Goal: Task Accomplishment & Management: Complete application form

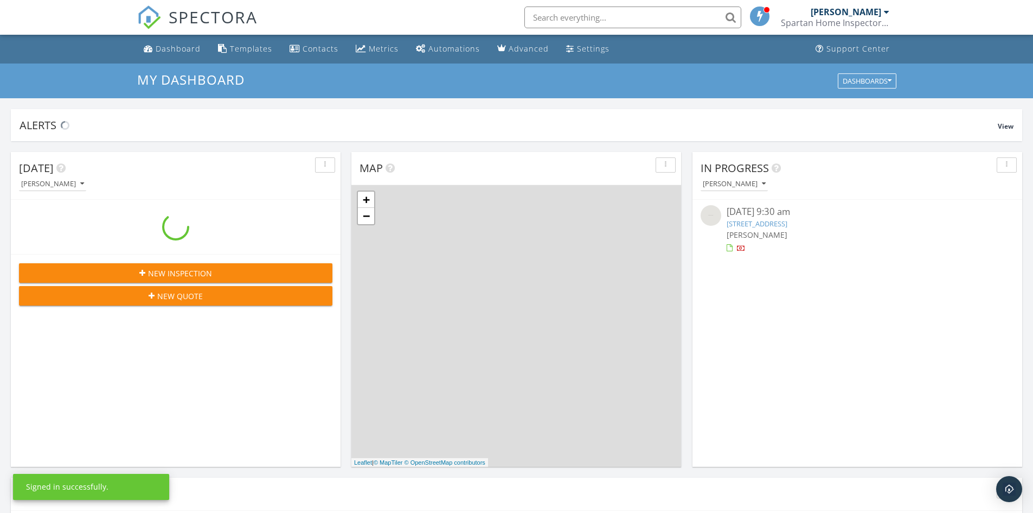
scroll to position [1004, 1050]
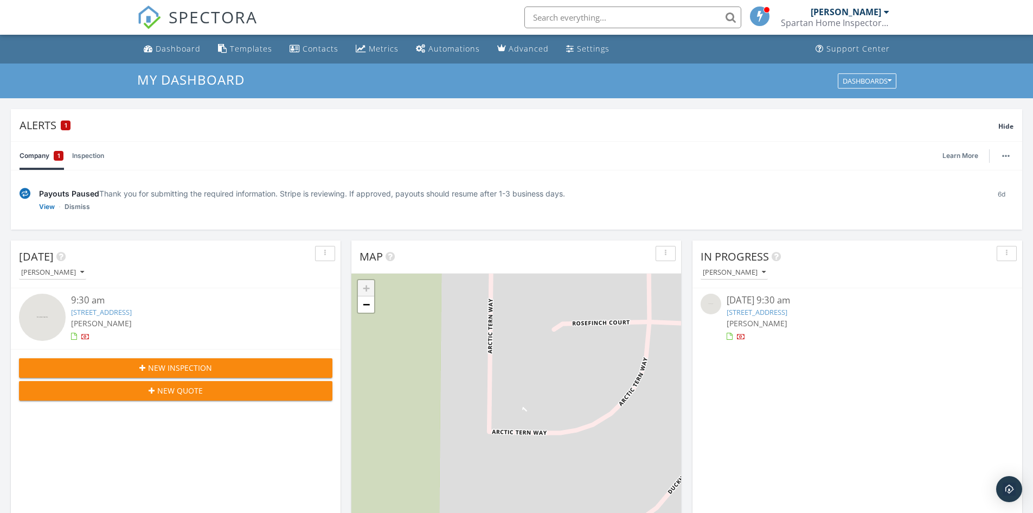
click at [114, 311] on link "4441 Arctic Tern Wy, Rancho Cordova, CA 95742" at bounding box center [101, 312] width 61 height 10
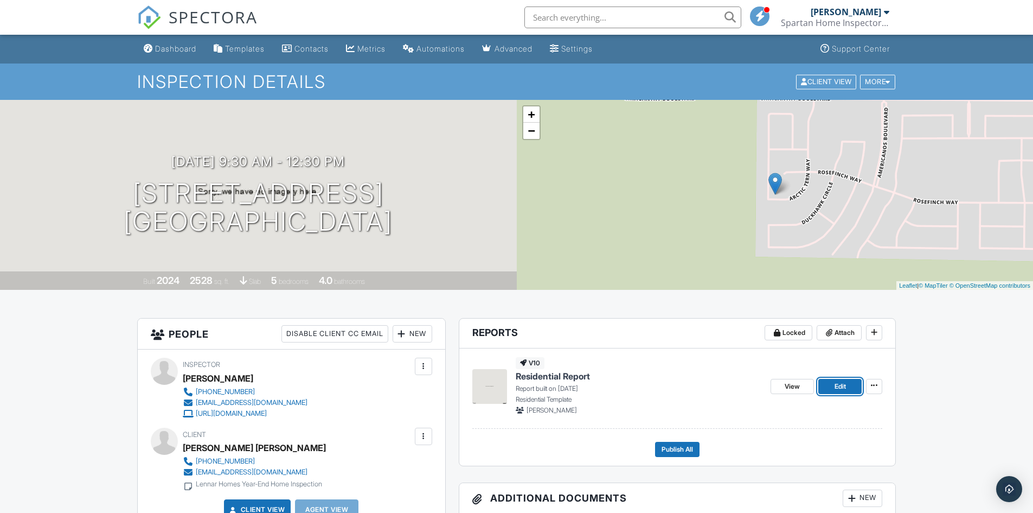
drag, startPoint x: 838, startPoint y: 390, endPoint x: 767, endPoint y: 375, distance: 72.0
click at [838, 390] on span "Edit" at bounding box center [840, 386] width 11 height 11
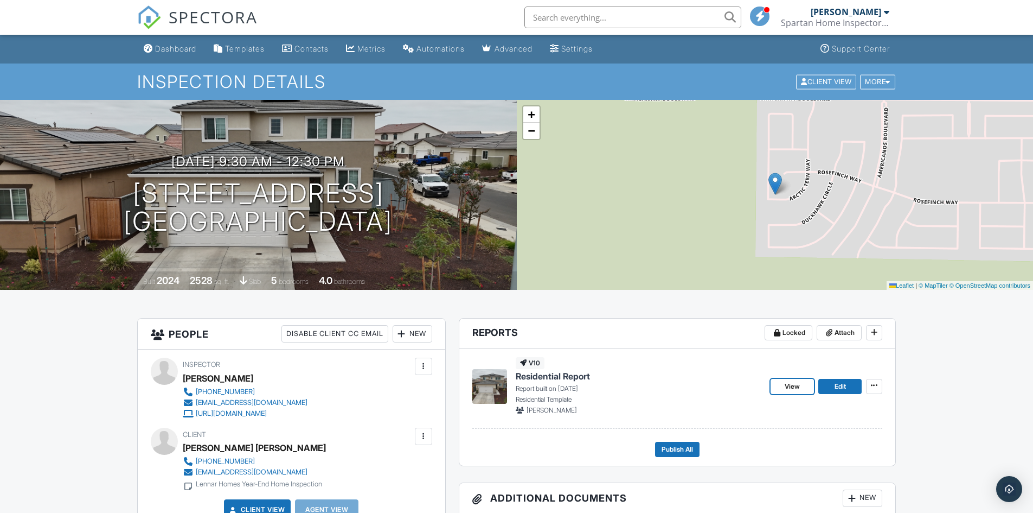
click at [796, 382] on span "View" at bounding box center [792, 386] width 15 height 11
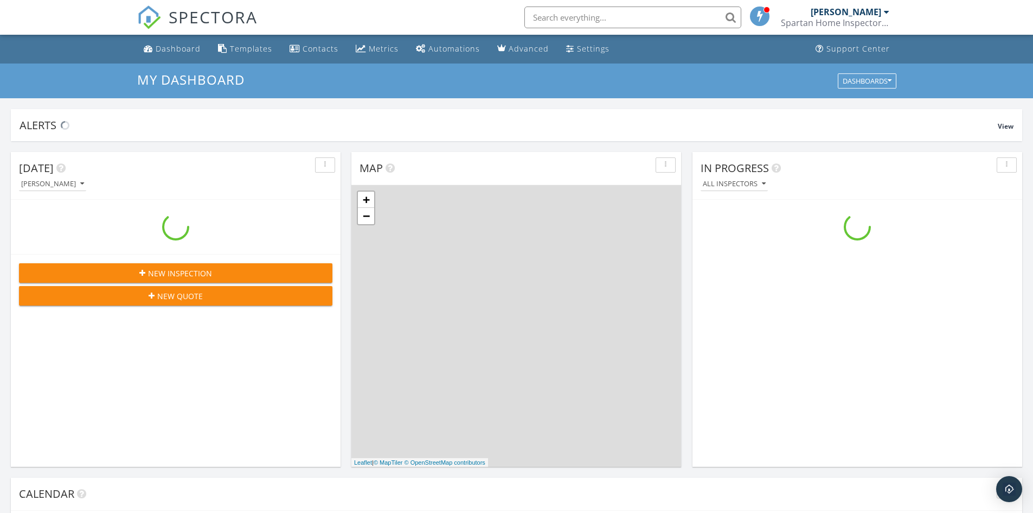
scroll to position [1004, 1050]
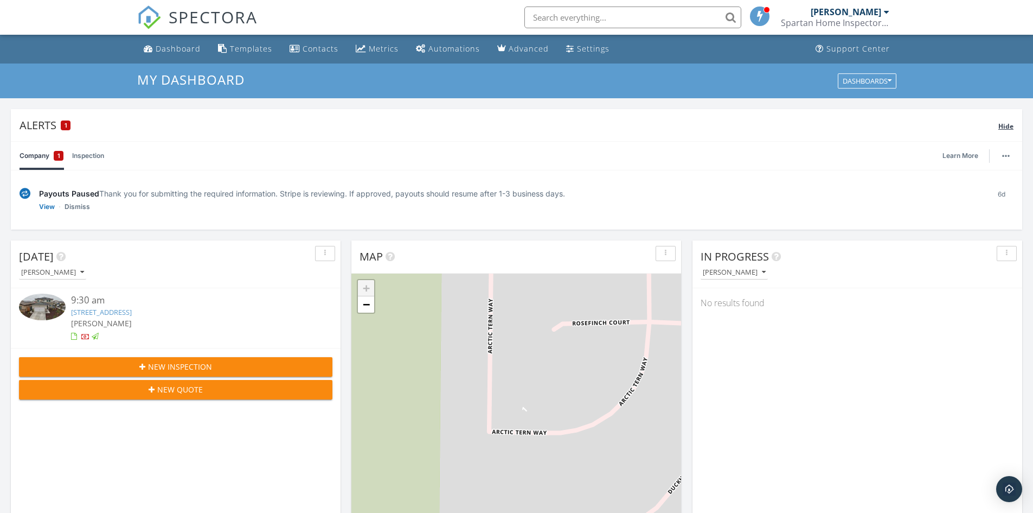
click at [53, 120] on div "Alerts 1" at bounding box center [509, 125] width 979 height 15
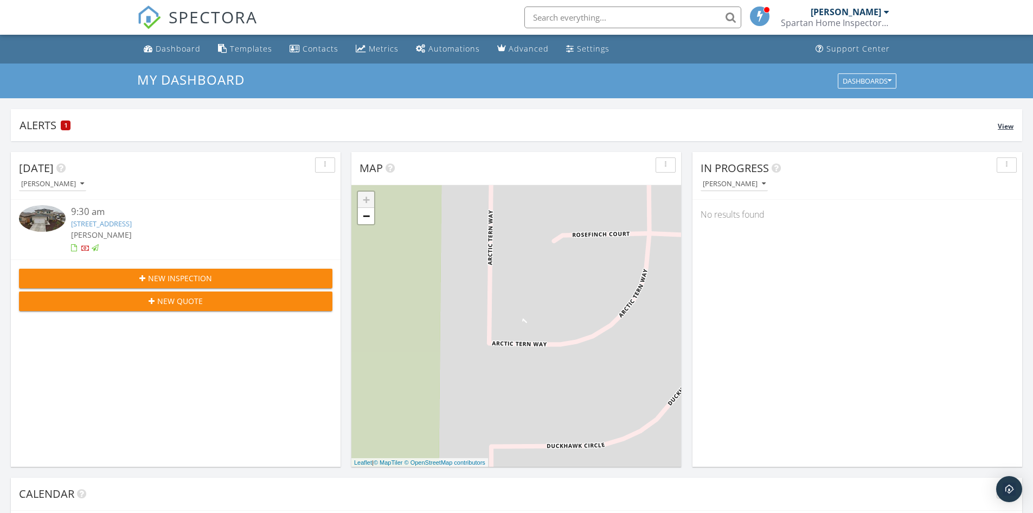
click at [113, 123] on div "Alerts 1" at bounding box center [509, 125] width 978 height 15
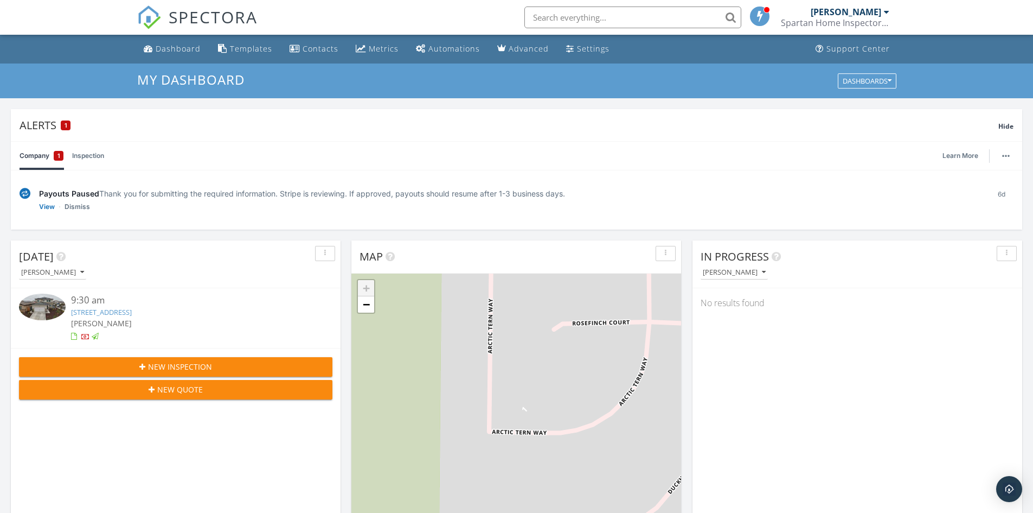
click at [109, 195] on div "Payouts Paused Thank you for submitting the required information. Stripe is rev…" at bounding box center [510, 193] width 942 height 11
click at [51, 202] on link "View" at bounding box center [47, 206] width 16 height 11
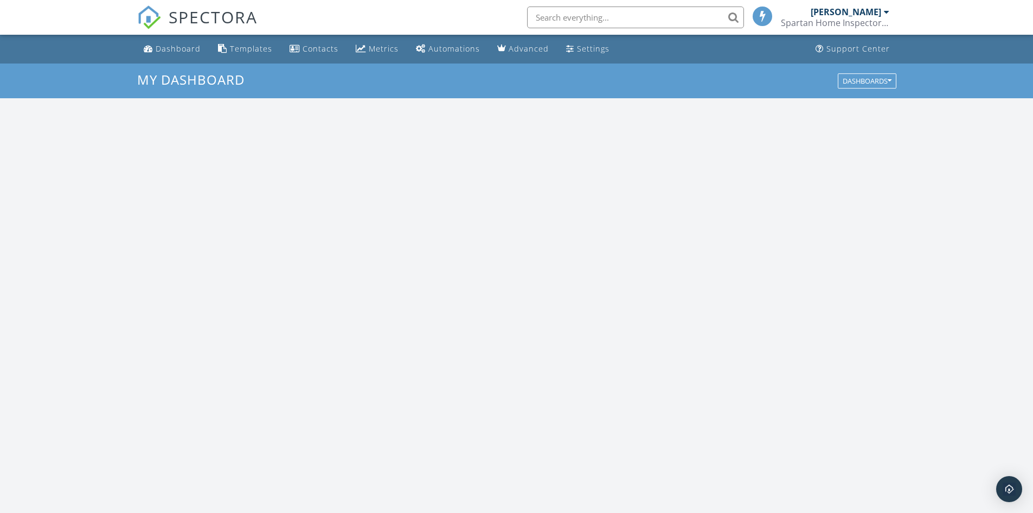
scroll to position [1004, 1050]
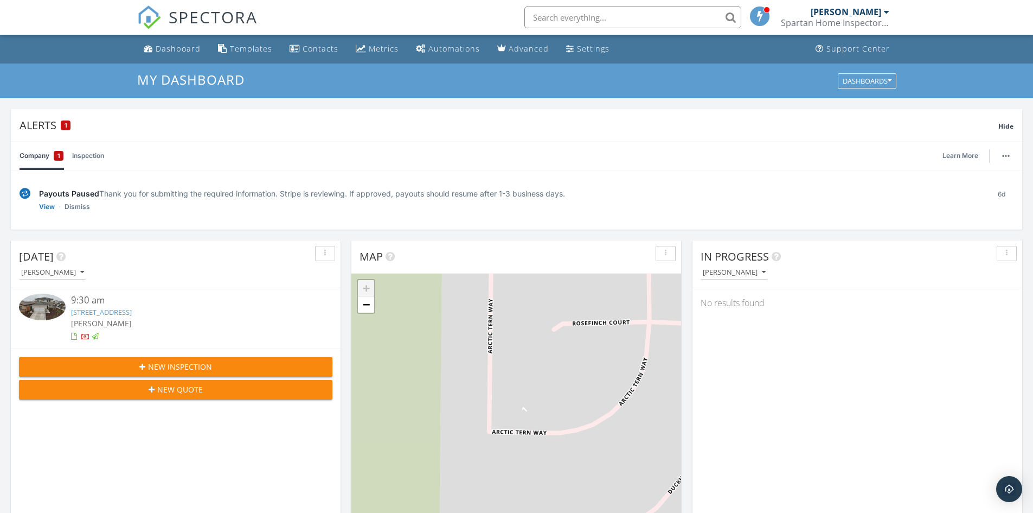
click at [24, 192] on img at bounding box center [25, 193] width 11 height 11
click at [42, 209] on link "View" at bounding box center [47, 206] width 16 height 11
click at [169, 52] on div "Dashboard" at bounding box center [178, 48] width 45 height 10
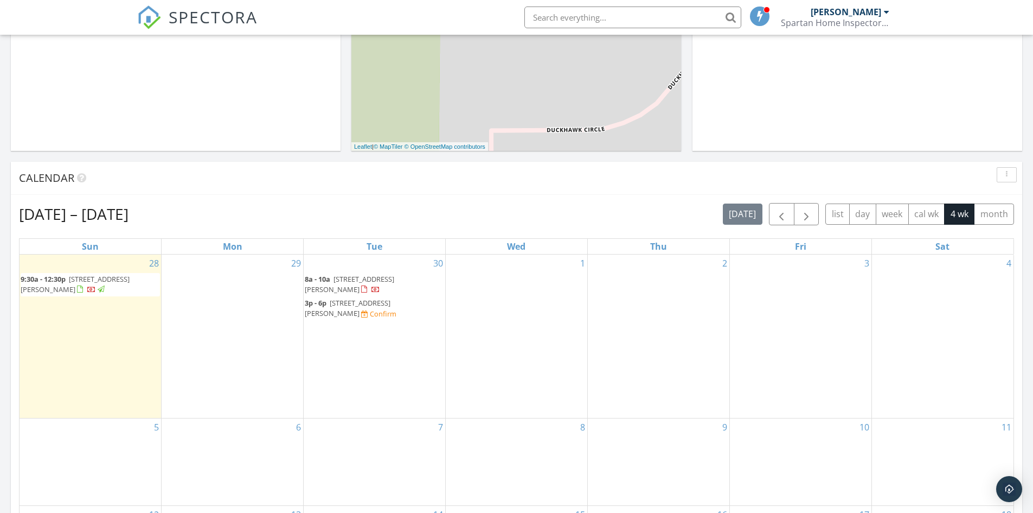
scroll to position [406, 0]
click at [773, 217] on button "button" at bounding box center [781, 212] width 25 height 22
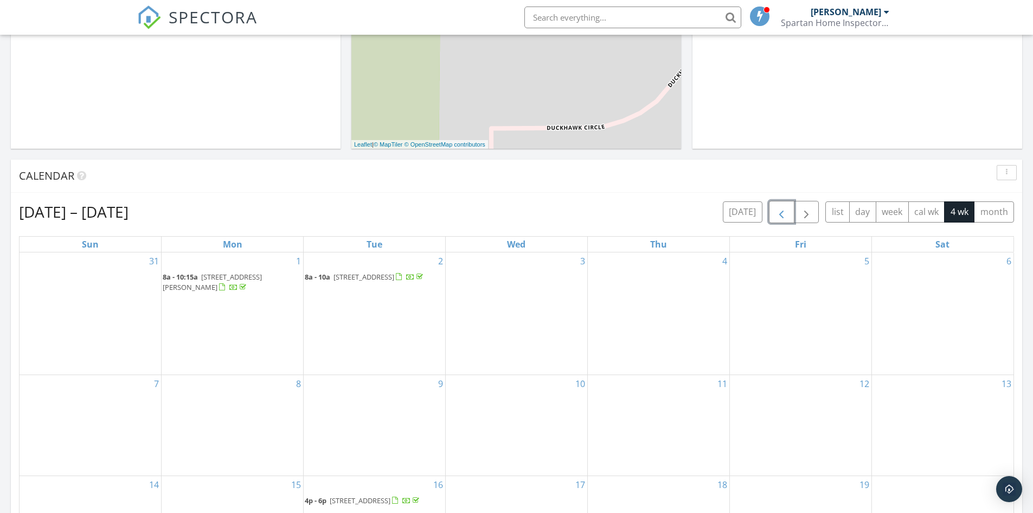
click at [772, 217] on button "button" at bounding box center [781, 212] width 25 height 22
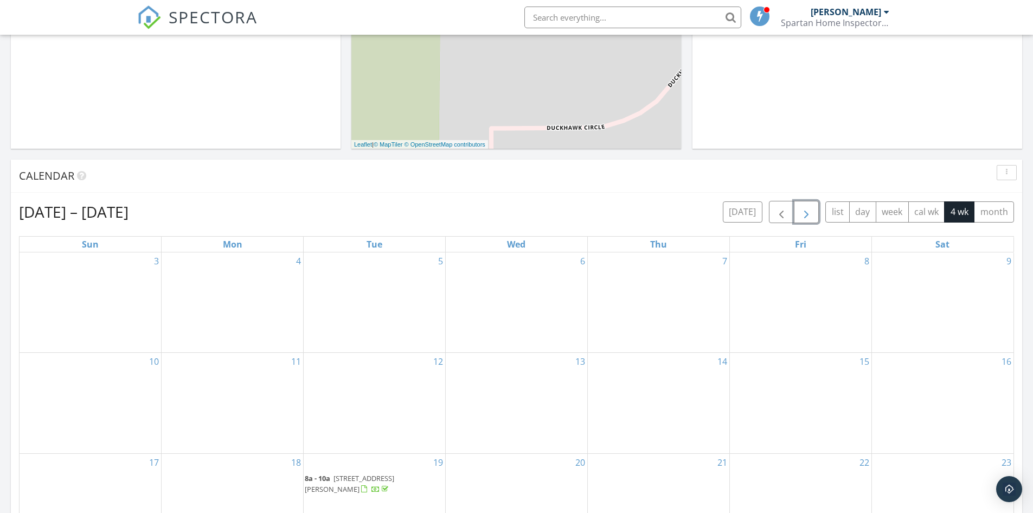
click at [801, 217] on span "button" at bounding box center [806, 212] width 13 height 13
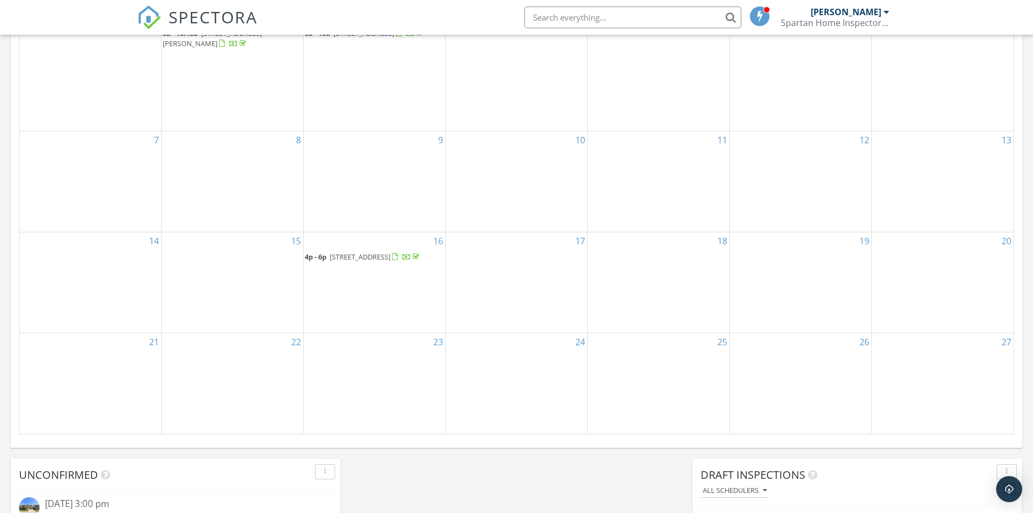
scroll to position [786, 0]
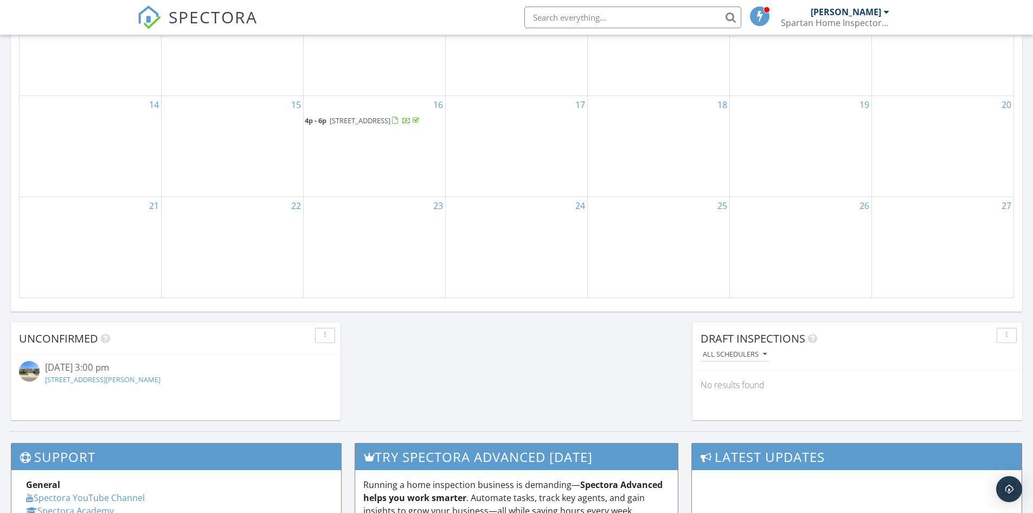
click at [391, 116] on span "1311 W Century Blvd 46, Lodi 95242" at bounding box center [360, 121] width 61 height 10
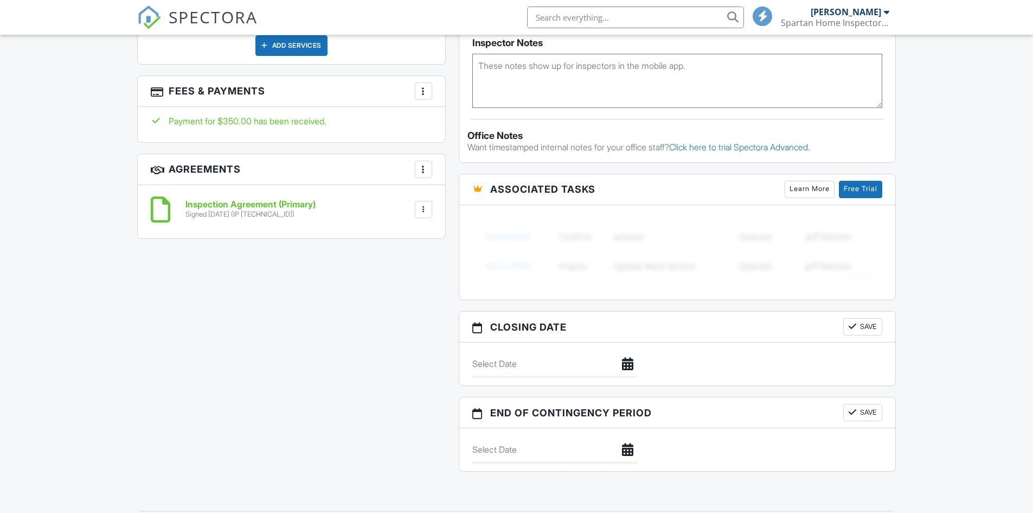
click at [353, 227] on div "Inspection Agreement (Primary) Signed [DATE] (IP [TECHNICAL_ID]) File [GEOGRAPH…" at bounding box center [292, 211] width 308 height 53
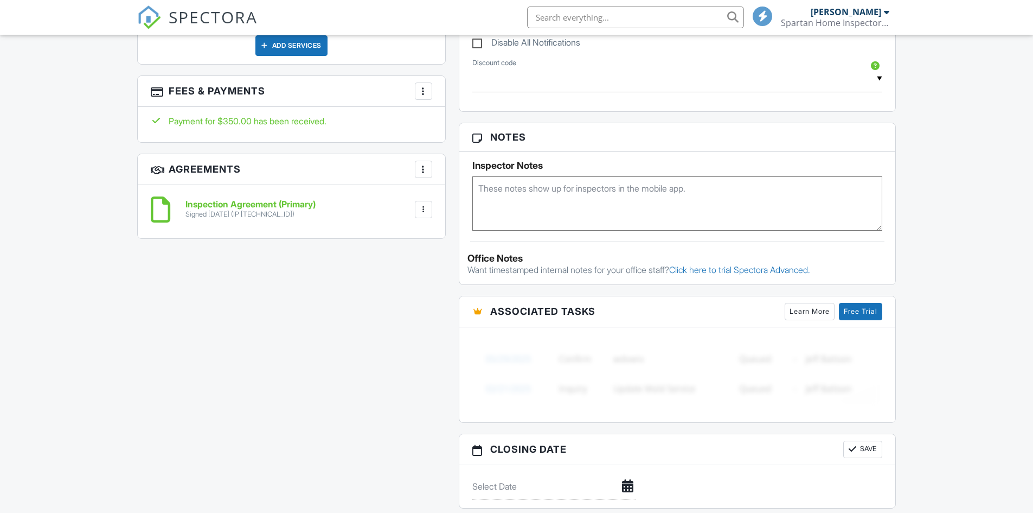
click at [258, 126] on div "Payment for $350.00 has been received." at bounding box center [292, 124] width 308 height 35
click at [263, 121] on div "Payment for $350.00 has been received." at bounding box center [292, 124] width 308 height 35
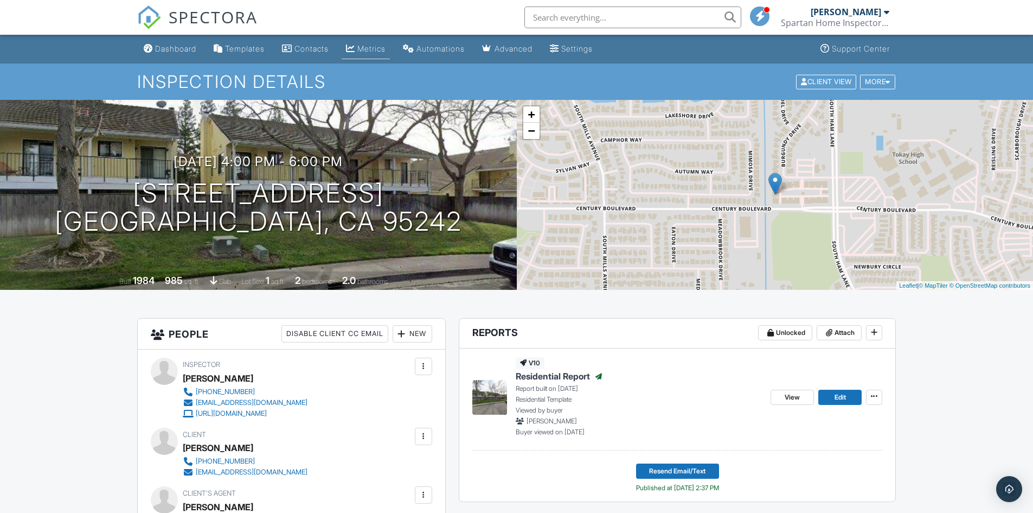
click at [386, 47] on div "Metrics" at bounding box center [371, 48] width 28 height 9
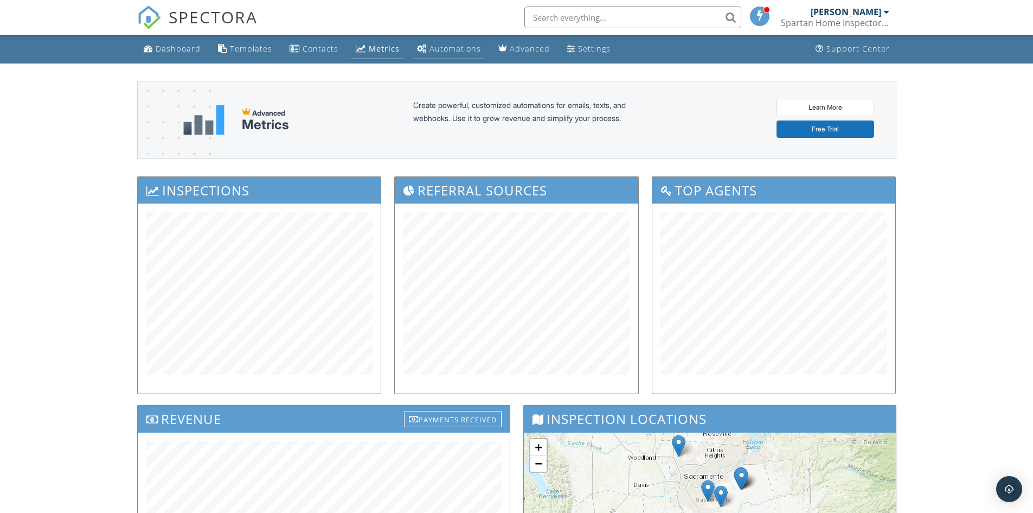
click at [446, 57] on link "Automations" at bounding box center [449, 49] width 73 height 20
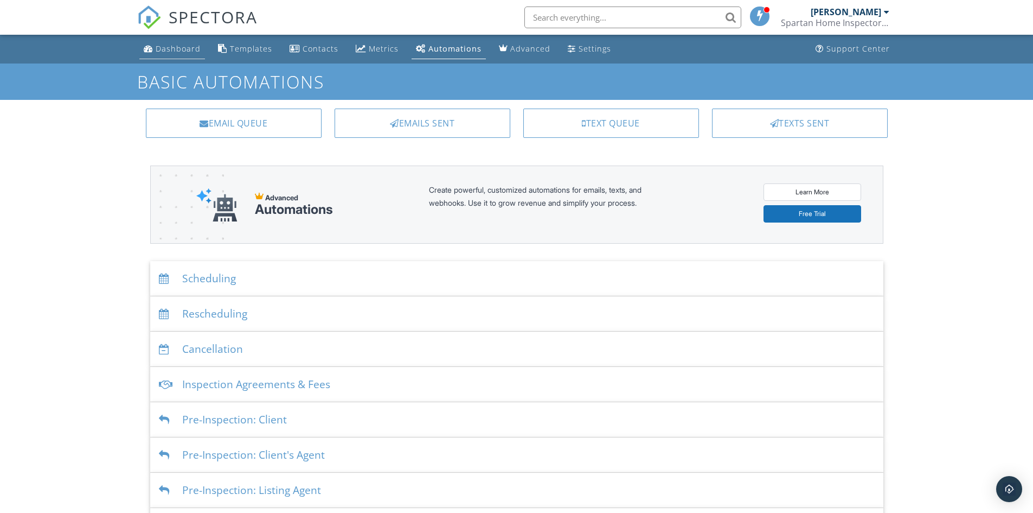
click at [192, 54] on link "Dashboard" at bounding box center [172, 49] width 66 height 20
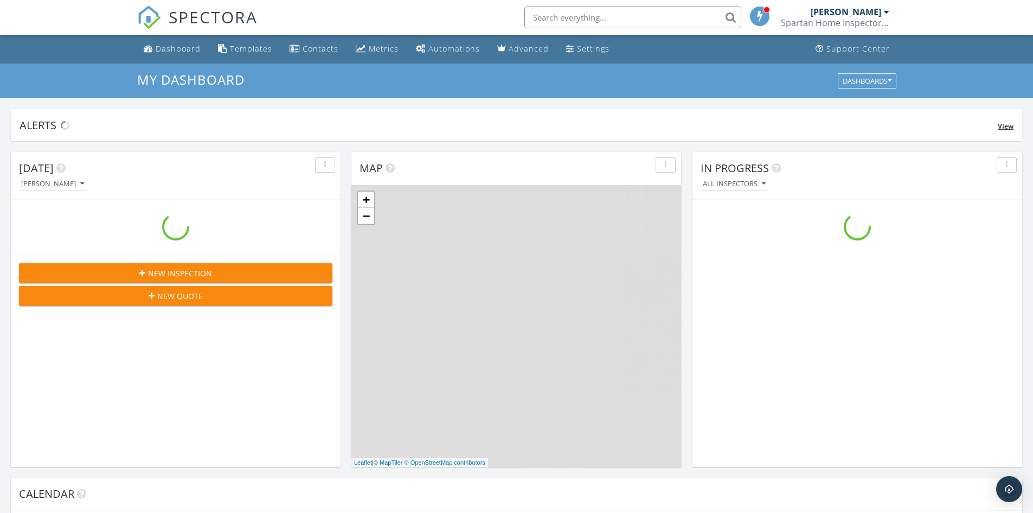
scroll to position [1004, 1050]
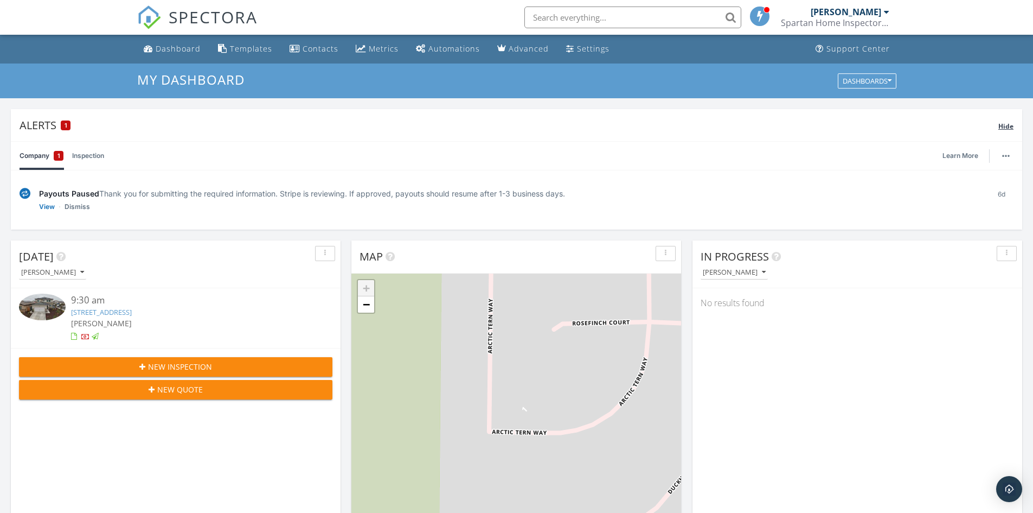
click at [65, 125] on span "1" at bounding box center [66, 125] width 3 height 8
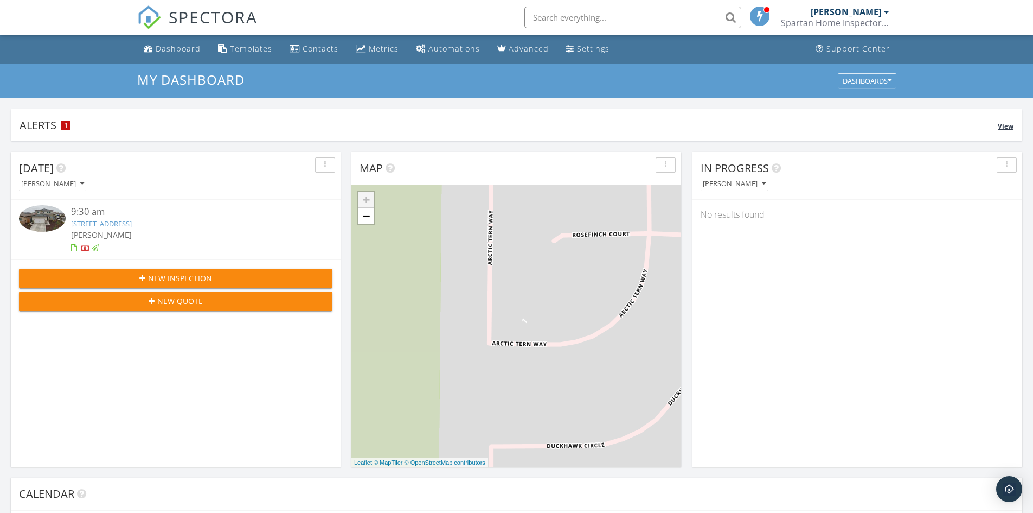
click at [65, 125] on span "1" at bounding box center [66, 125] width 3 height 8
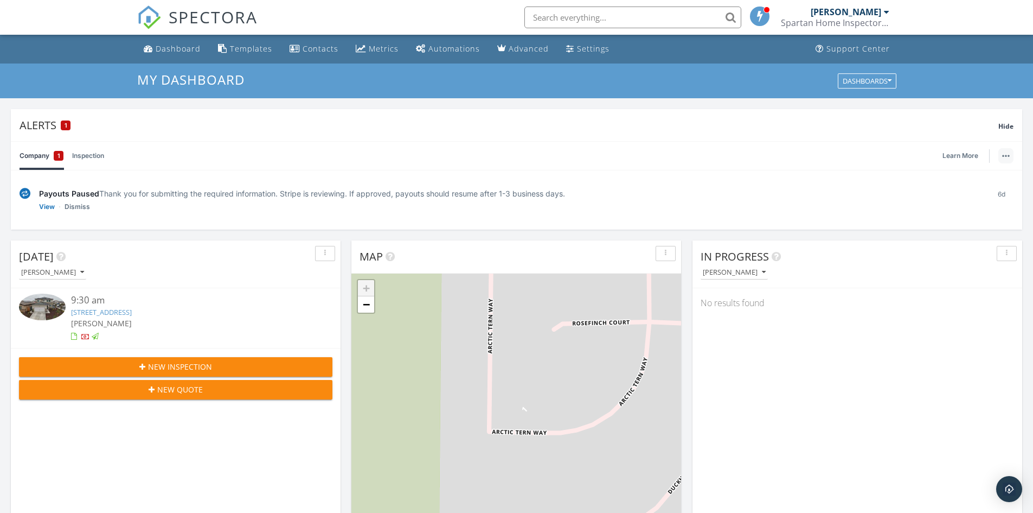
click at [1000, 151] on button "button" at bounding box center [1005, 155] width 15 height 15
click at [1004, 151] on button "button" at bounding box center [1005, 155] width 15 height 15
click at [1002, 129] on span "Hide" at bounding box center [1005, 125] width 15 height 9
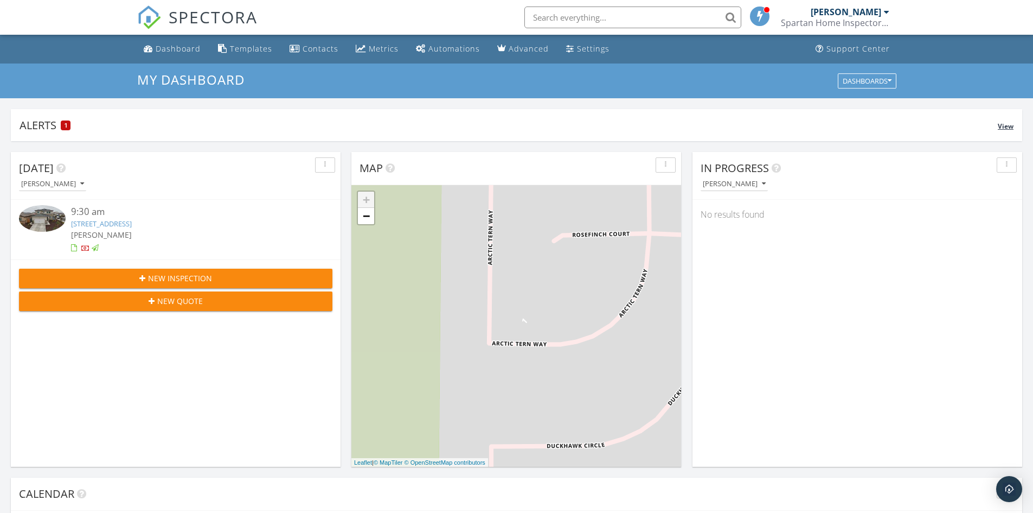
click at [1002, 127] on span "View" at bounding box center [1006, 125] width 16 height 9
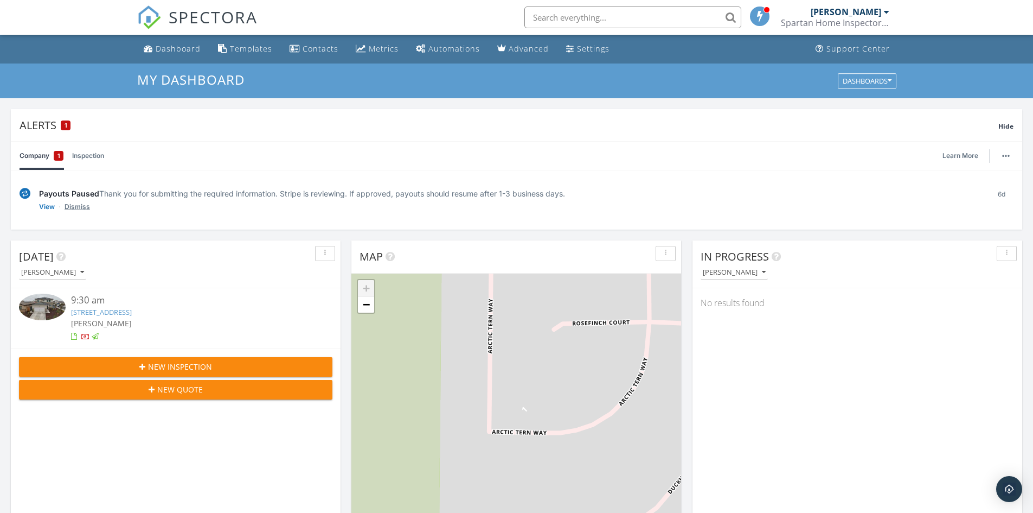
click at [85, 207] on link "Dismiss" at bounding box center [77, 206] width 25 height 11
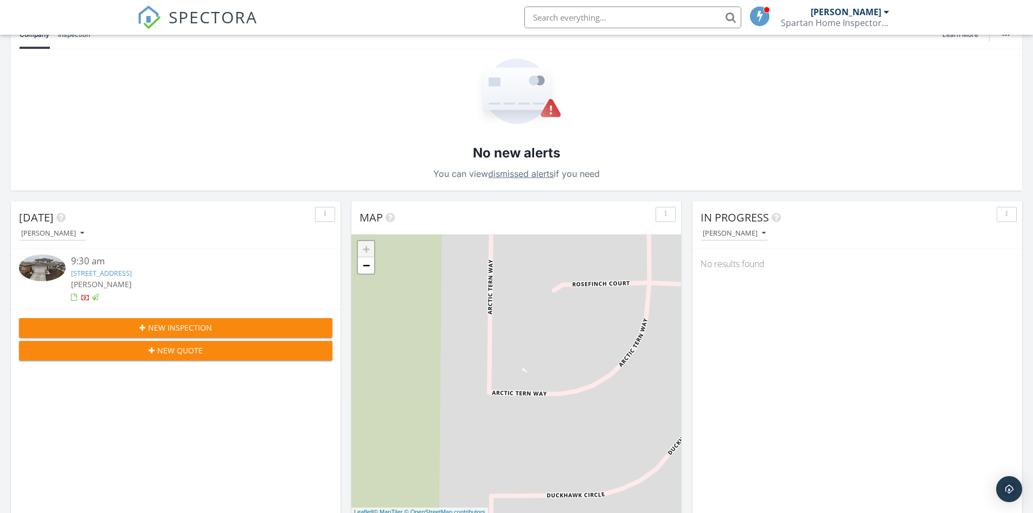
scroll to position [163, 0]
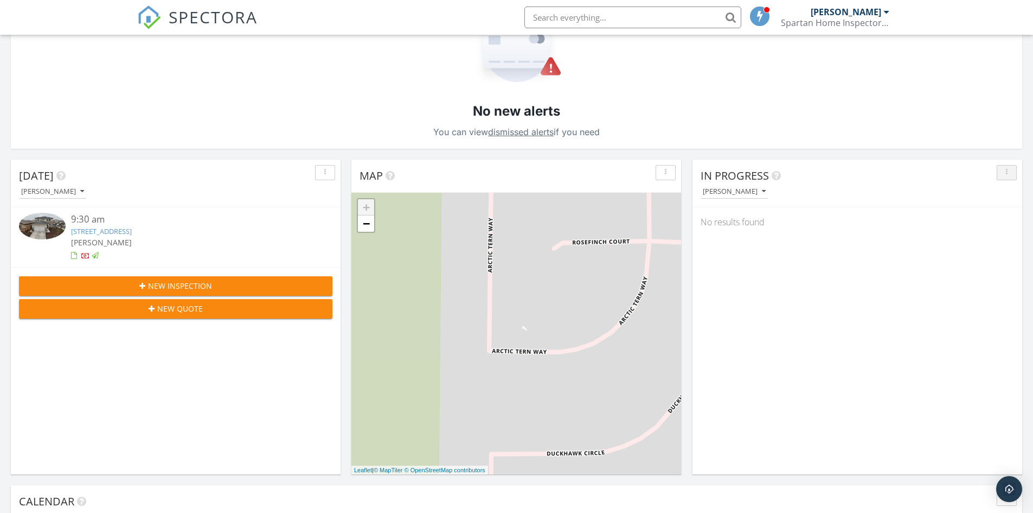
click at [1002, 176] on div "button" at bounding box center [1007, 173] width 10 height 8
click at [886, 206] on div "In Progress Jose" at bounding box center [858, 183] width 330 height 48
click at [327, 174] on div "button" at bounding box center [325, 173] width 10 height 8
click at [279, 210] on div "9:30 am 4441 Arctic Tern Wy, Rancho Cordova, CA 95742 Jose" at bounding box center [176, 236] width 330 height 59
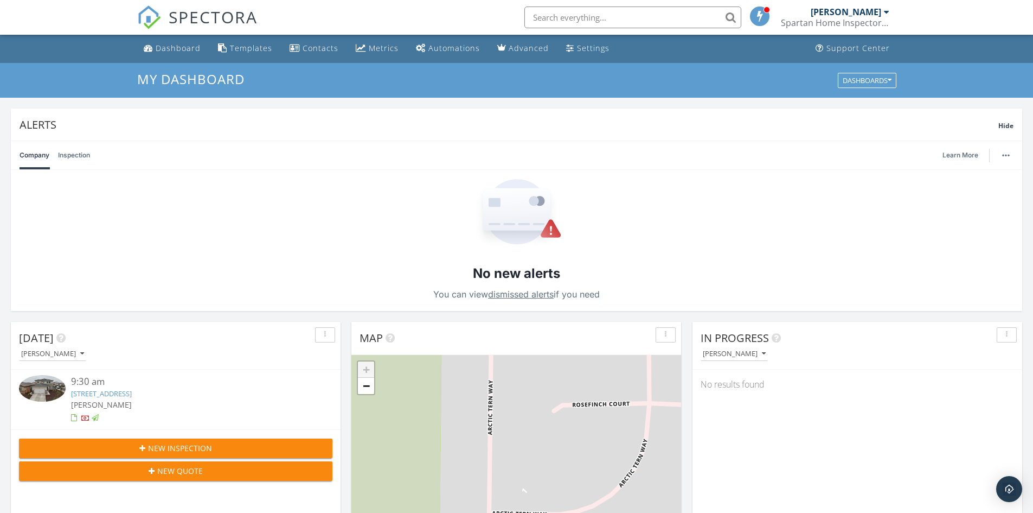
scroll to position [0, 0]
click at [867, 80] on div "Dashboards" at bounding box center [867, 81] width 49 height 8
click at [917, 388] on div "No results found" at bounding box center [858, 384] width 330 height 29
drag, startPoint x: 938, startPoint y: 345, endPoint x: 774, endPoint y: 354, distance: 164.6
click at [777, 356] on div "In Progress Jose" at bounding box center [858, 346] width 330 height 48
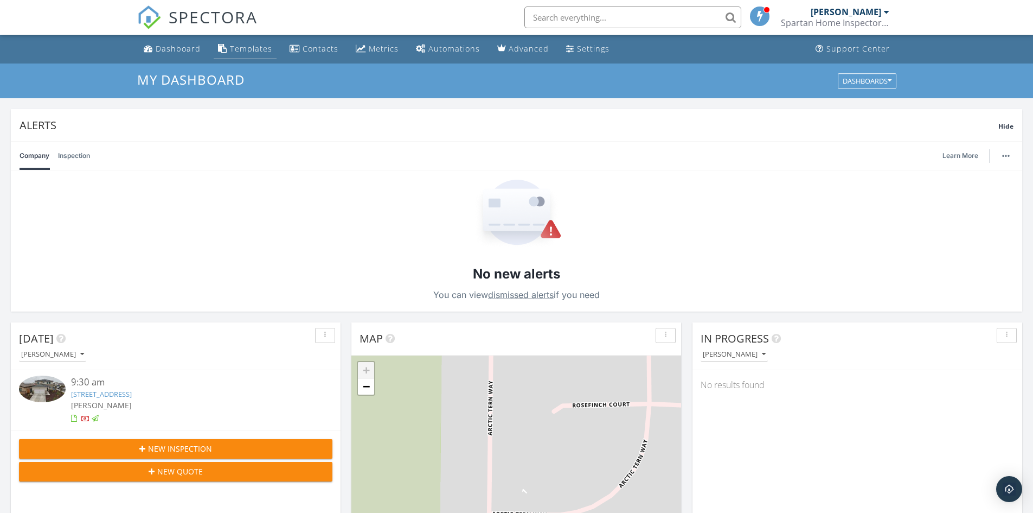
click at [238, 46] on div "Templates" at bounding box center [251, 48] width 42 height 10
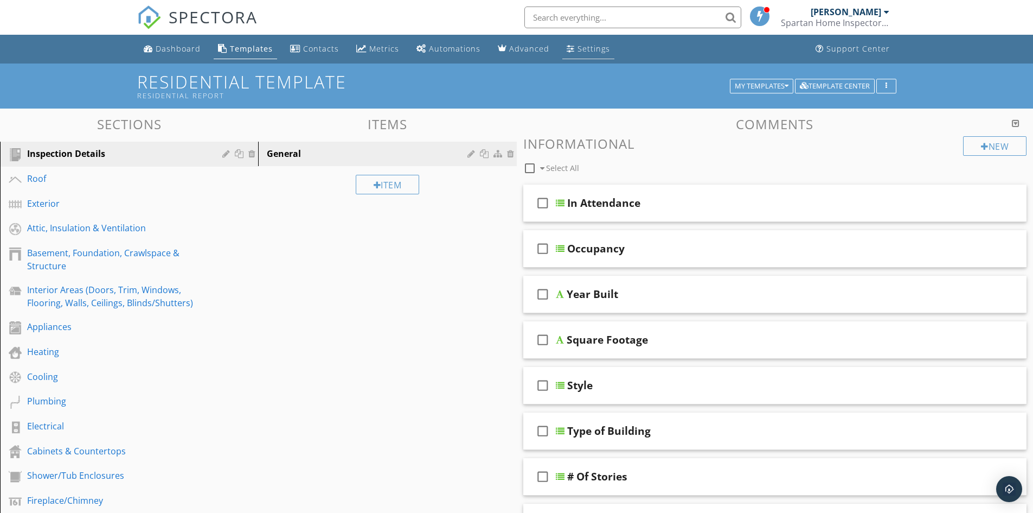
click at [562, 40] on link "Settings" at bounding box center [588, 49] width 52 height 20
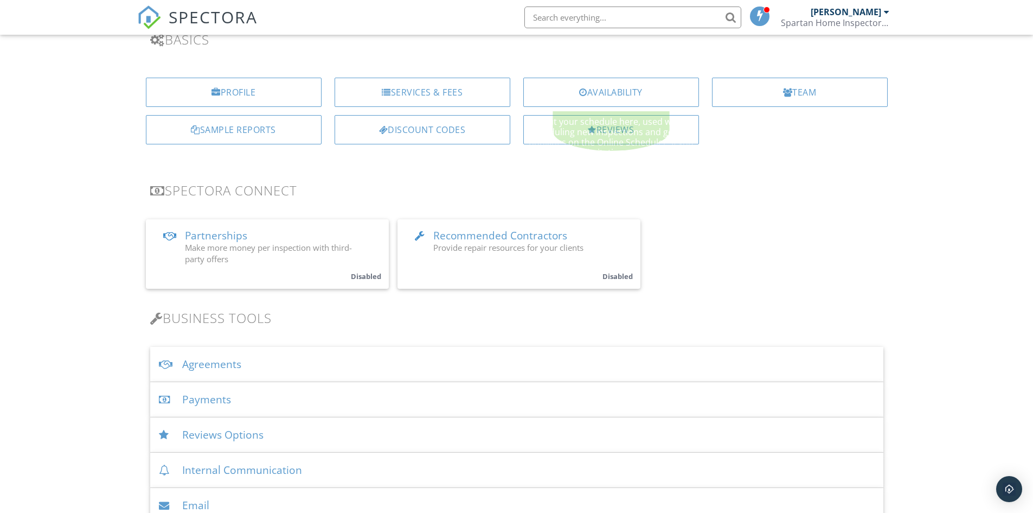
scroll to position [108, 0]
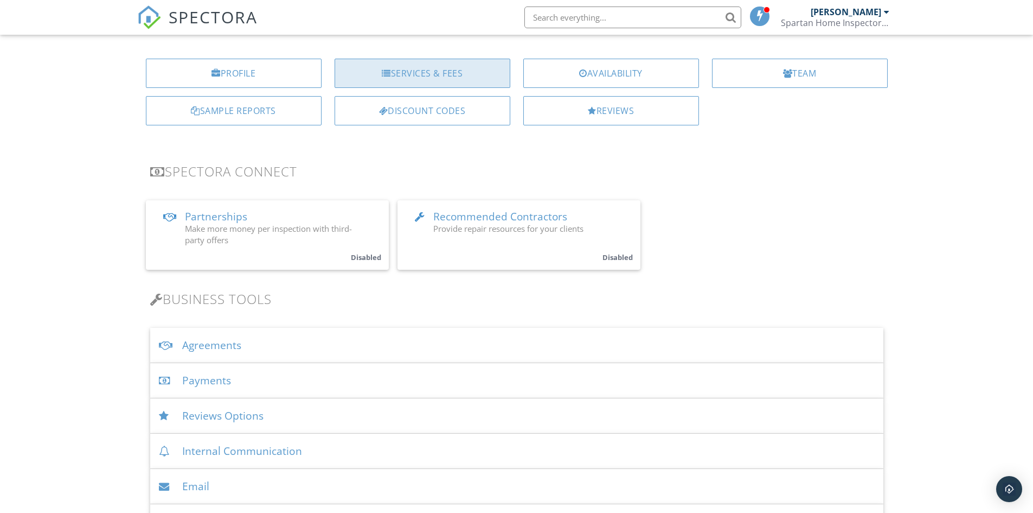
click at [408, 73] on div "Services & Fees" at bounding box center [423, 73] width 176 height 29
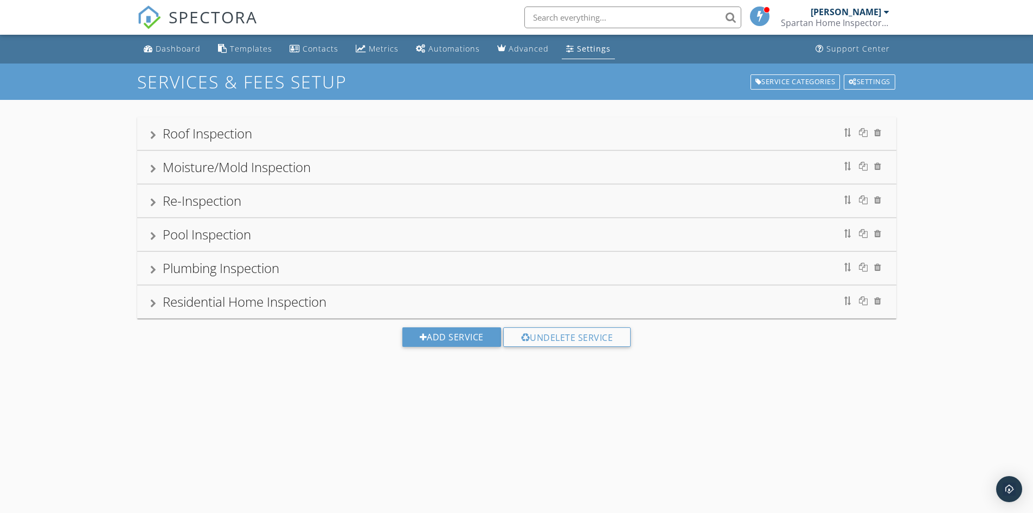
click at [268, 277] on div "Plumbing Inspection" at bounding box center [221, 268] width 117 height 18
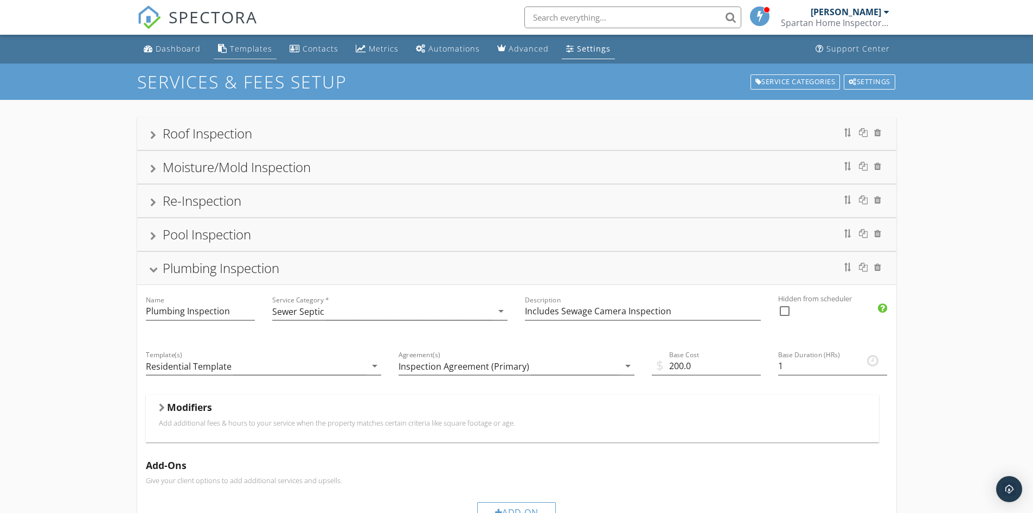
click at [260, 36] on li "Templates" at bounding box center [245, 49] width 67 height 29
click at [254, 46] on div "Templates" at bounding box center [251, 48] width 42 height 10
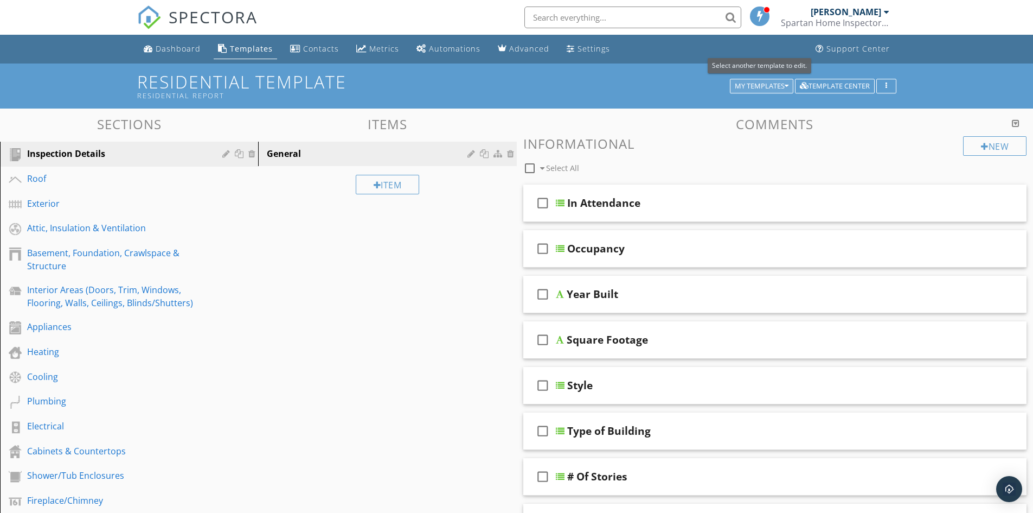
click at [759, 89] on div "My Templates" at bounding box center [762, 86] width 54 height 8
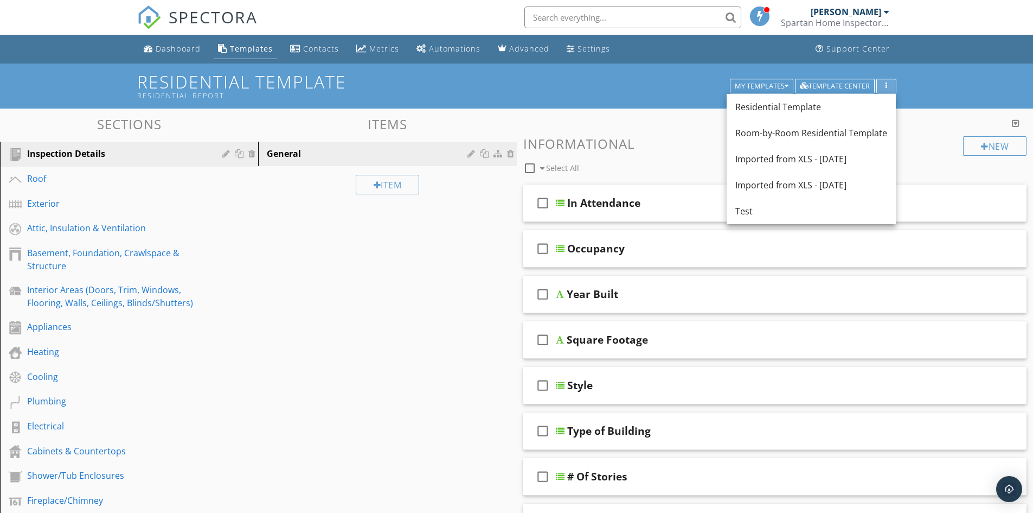
click at [884, 88] on div "button" at bounding box center [886, 86] width 10 height 8
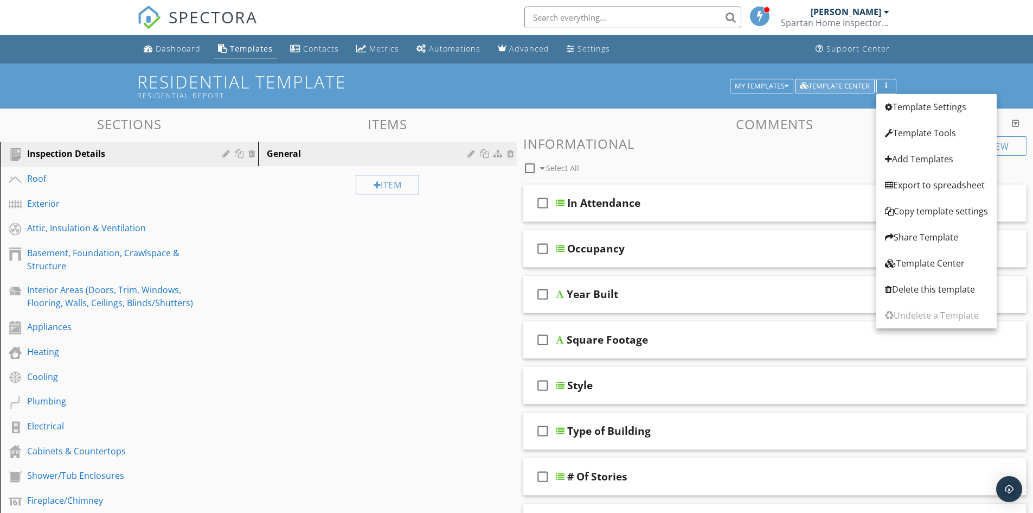
click at [856, 82] on div "Template Center" at bounding box center [835, 86] width 70 height 8
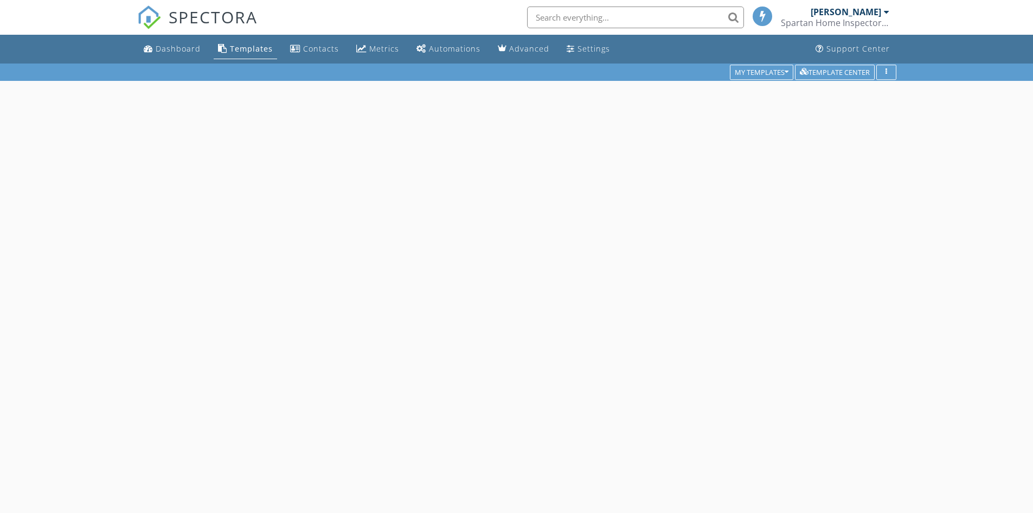
scroll to position [63, 0]
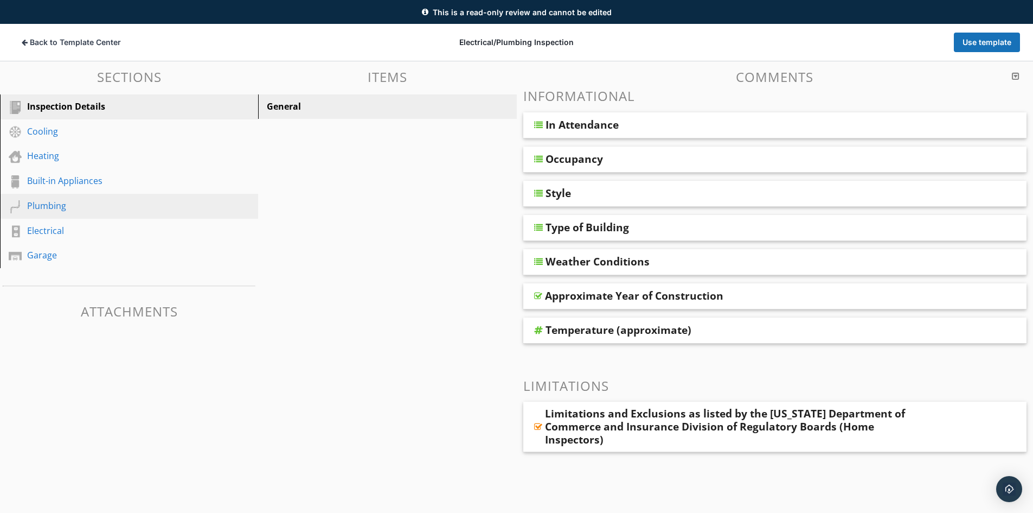
click at [48, 211] on div "Plumbing" at bounding box center [117, 205] width 180 height 13
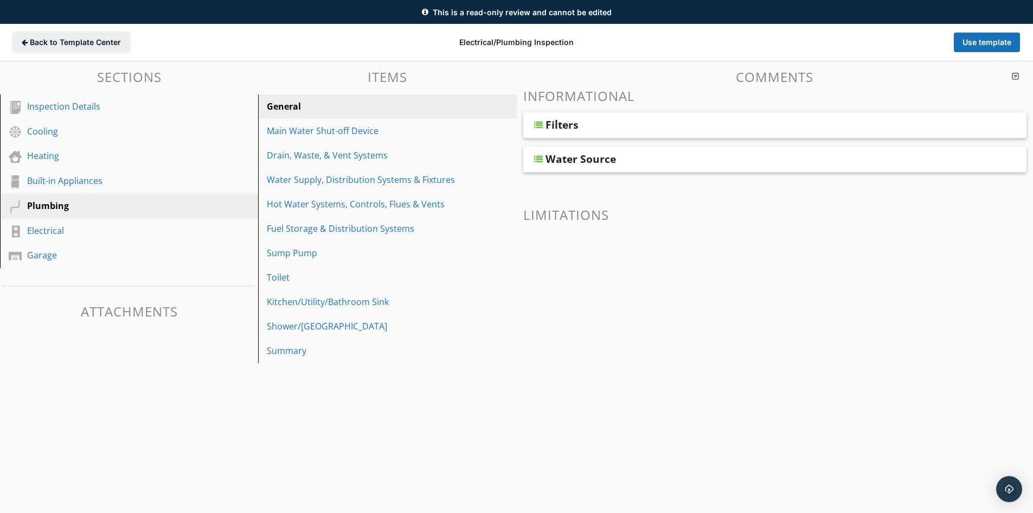
click at [32, 41] on span "Back to Template Center" at bounding box center [75, 42] width 91 height 11
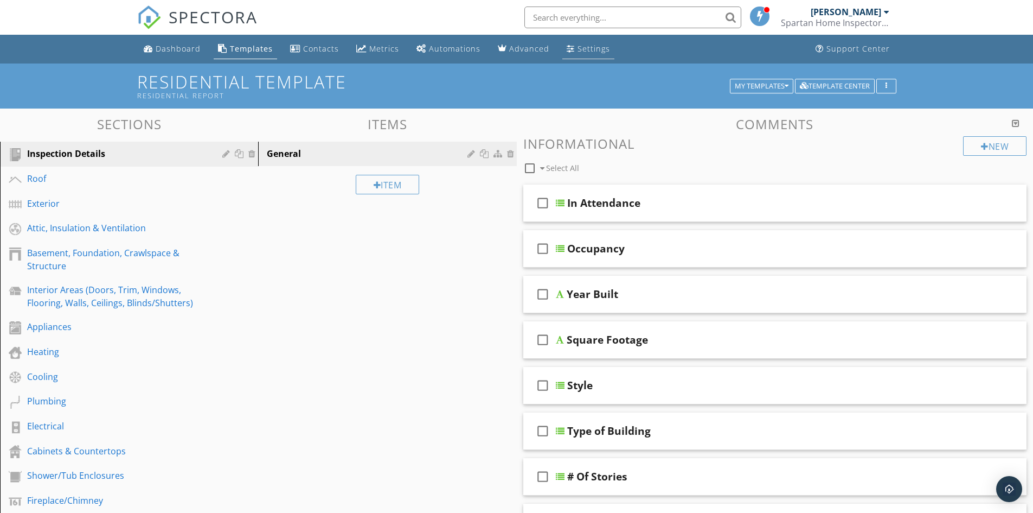
click at [590, 57] on link "Settings" at bounding box center [588, 49] width 52 height 20
click at [585, 49] on div "Settings" at bounding box center [594, 48] width 33 height 10
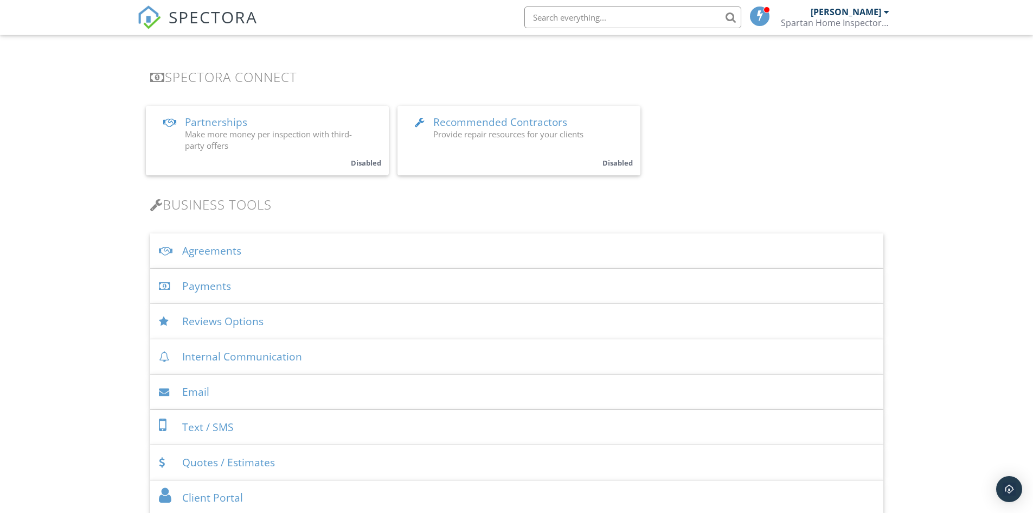
scroll to position [217, 0]
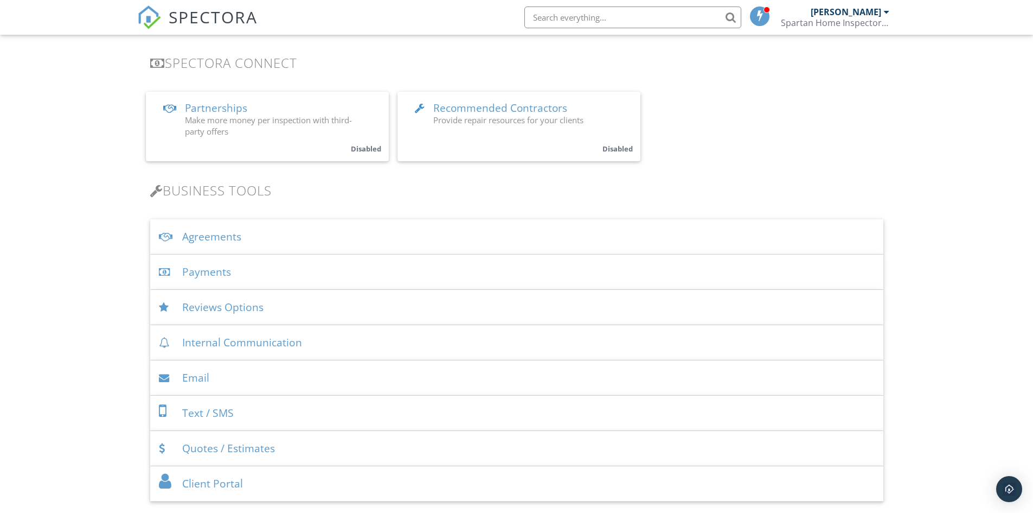
click at [241, 233] on div "Agreements" at bounding box center [516, 236] width 733 height 35
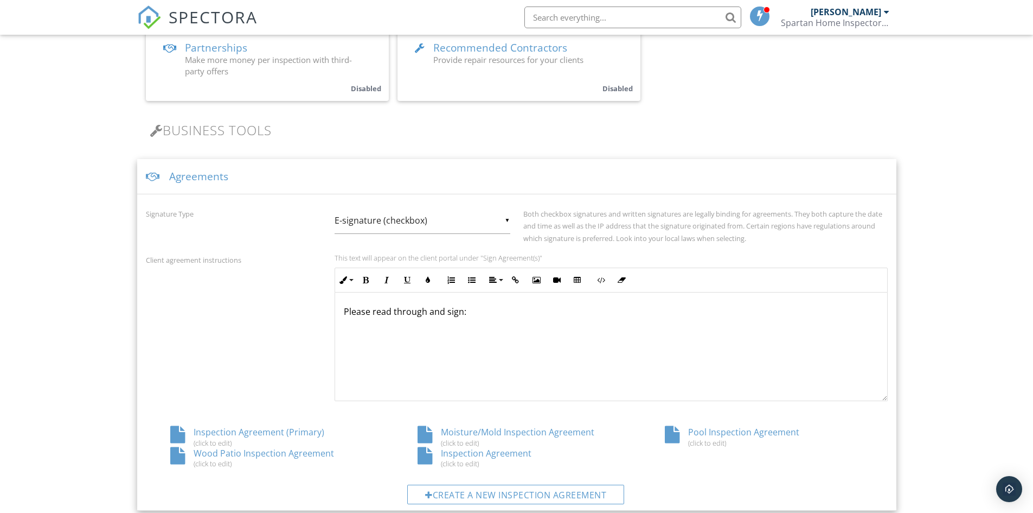
scroll to position [380, 0]
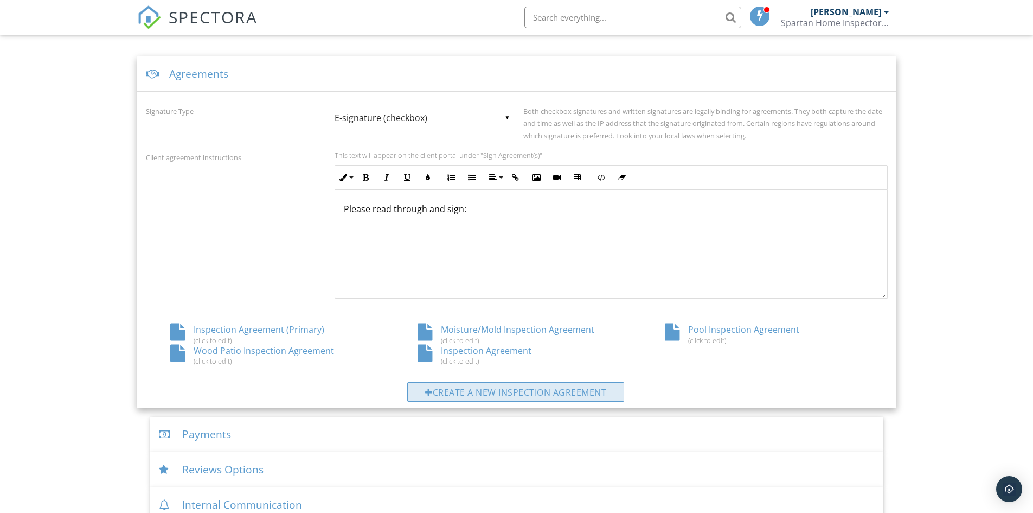
click at [481, 392] on div "Create a new inspection agreement" at bounding box center [515, 392] width 217 height 20
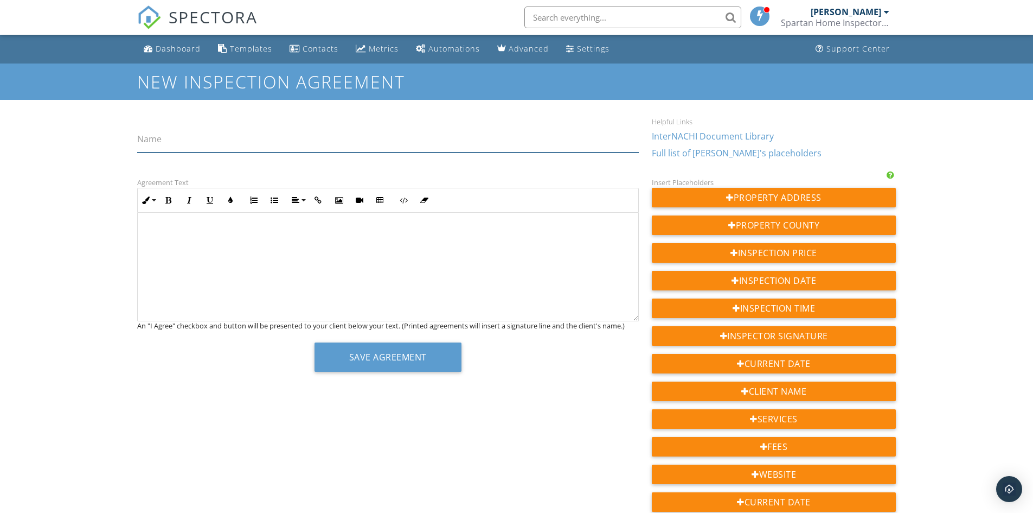
click at [185, 146] on input "Name" at bounding box center [388, 139] width 502 height 27
type input "Plumbing Agreement"
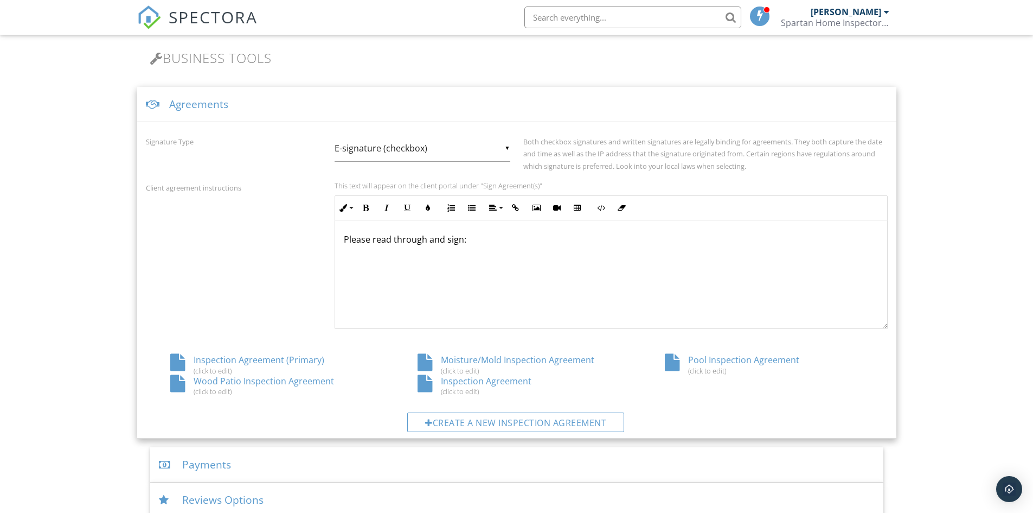
scroll to position [1, 0]
click at [260, 361] on div "Inspection Agreement (Primary) (click to edit)" at bounding box center [269, 364] width 247 height 21
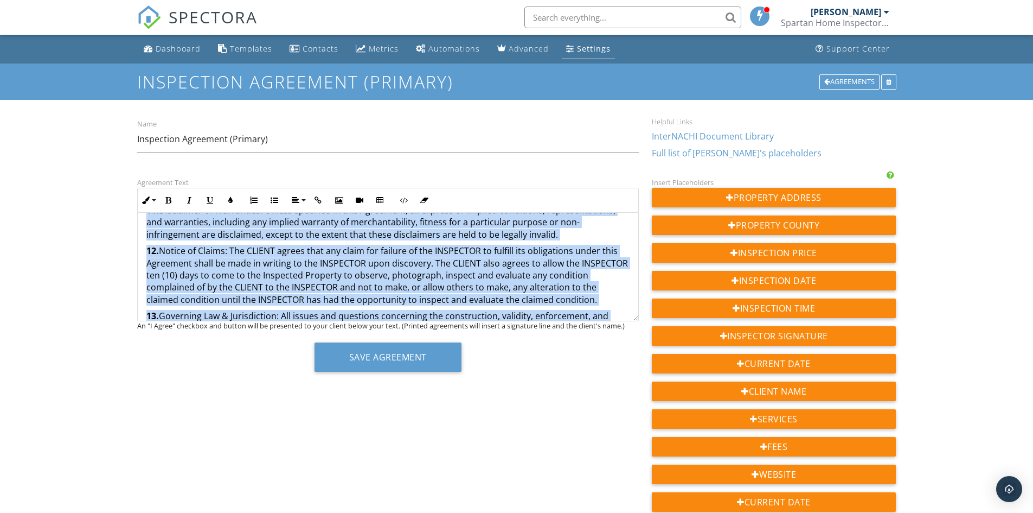
scroll to position [2907, 0]
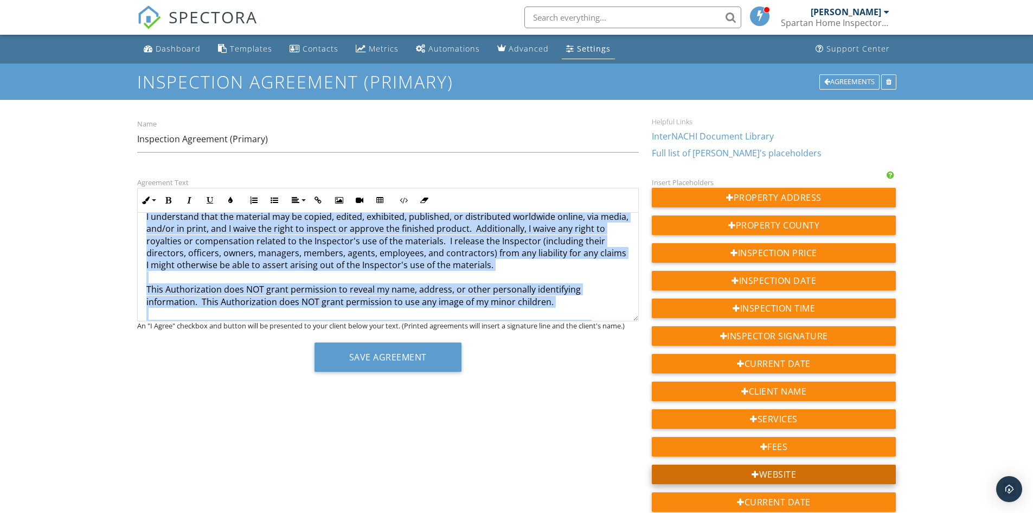
drag, startPoint x: 142, startPoint y: 227, endPoint x: 673, endPoint y: 468, distance: 582.8
click at [673, 468] on div "Agreement Text Inline Style XLarge Large Normal Small Light Small/Light Bold It…" at bounding box center [517, 491] width 772 height 630
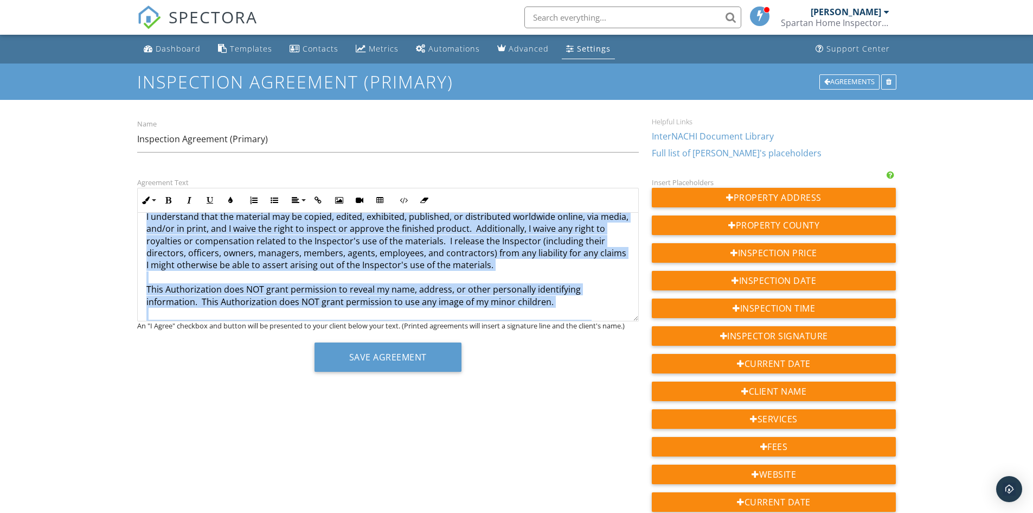
copy div "Loremipsu Dolorsit: {{AMETCON}} Adipiscing Elit: {{SEDDOEIUSM_TEMP}} Incididunt…"
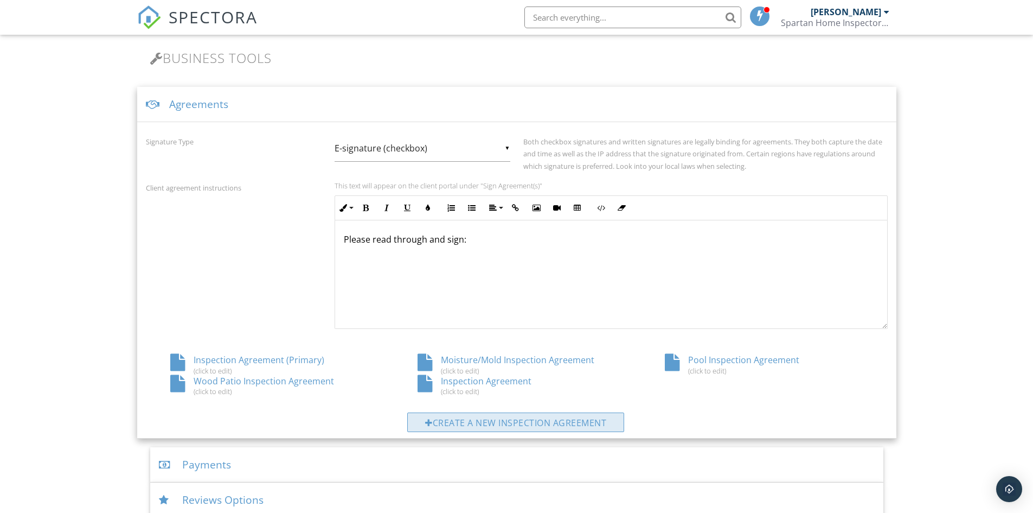
click at [505, 427] on div "Create a new inspection agreement" at bounding box center [515, 422] width 217 height 20
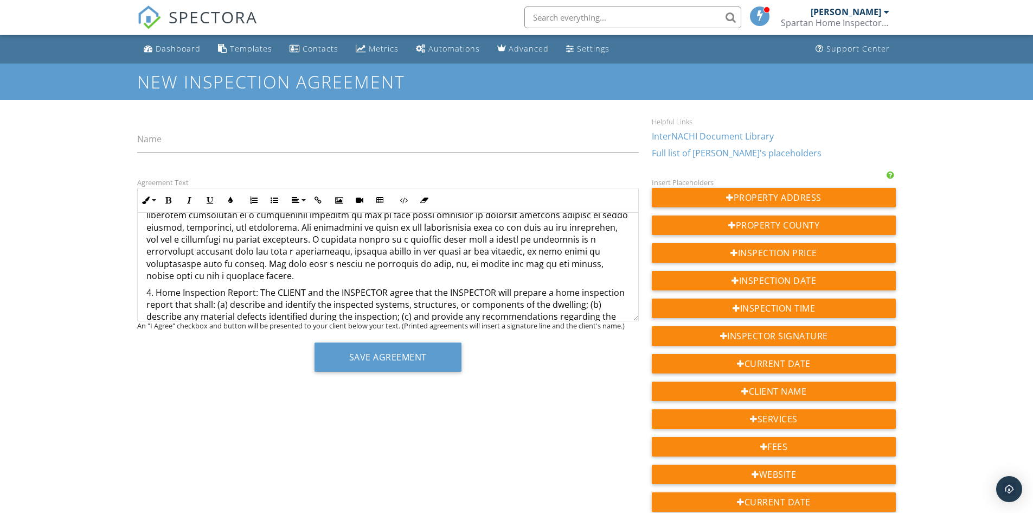
scroll to position [488, 0]
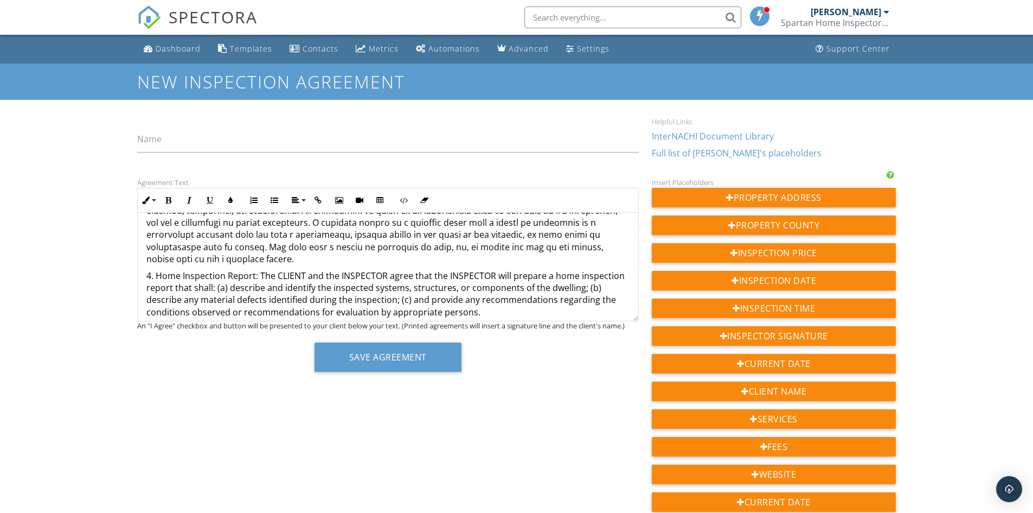
click at [575, 270] on p "4. Home Inspection Report: The CLIENT and the INSPECTOR agree that the INSPECTO…" at bounding box center [387, 294] width 483 height 49
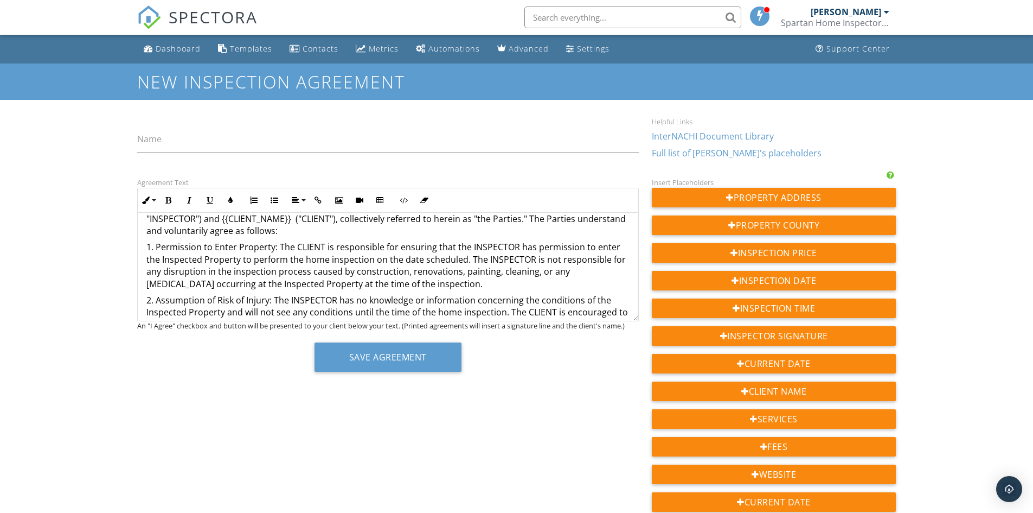
scroll to position [163, 0]
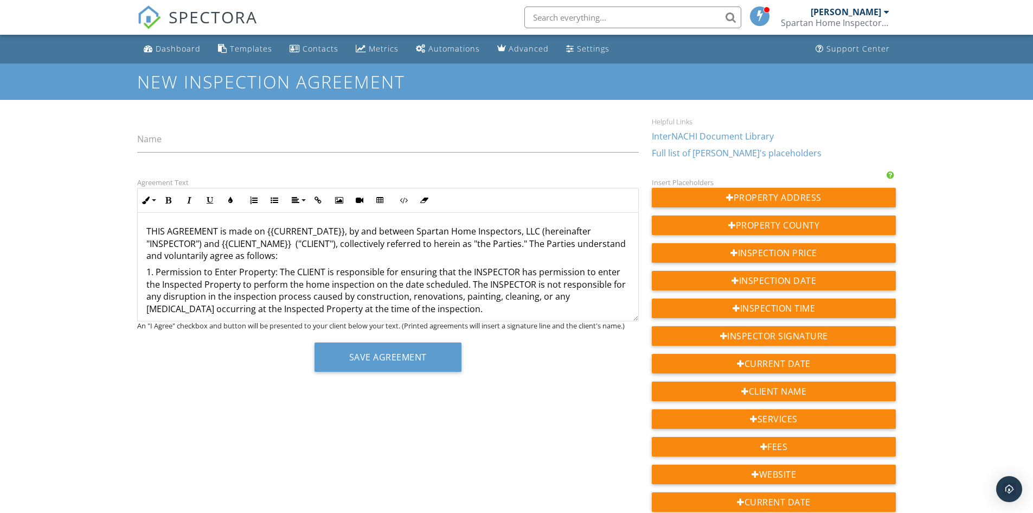
click at [325, 284] on p "1. Permission to Enter Property: The CLIENT is responsible for ensuring that th…" at bounding box center [387, 290] width 483 height 49
click at [357, 281] on p "1. Permission to Enter Property: The CLIENT is responsible for ensuring that th…" at bounding box center [387, 290] width 483 height 49
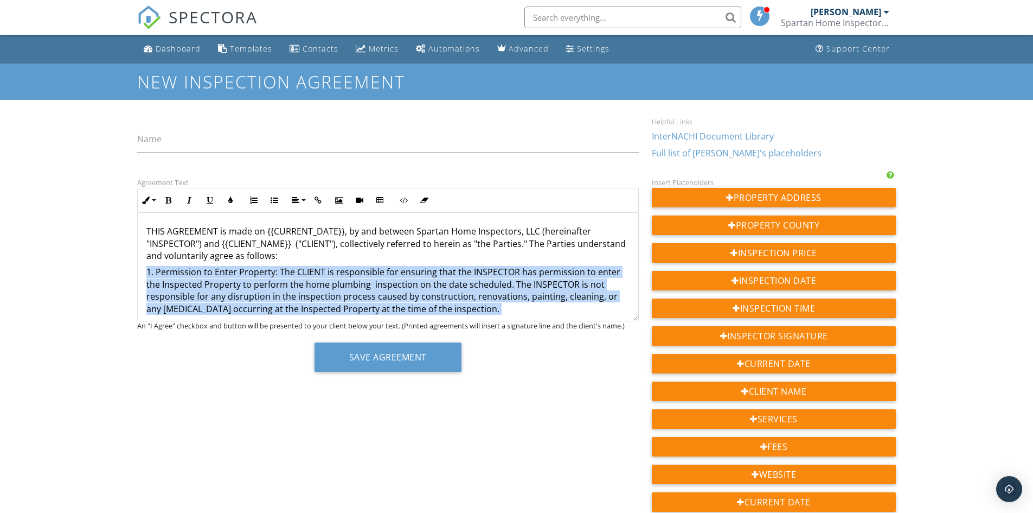
click at [357, 281] on p "1. Permission to Enter Property: The CLIENT is responsible for ensuring that th…" at bounding box center [387, 290] width 483 height 49
click at [355, 281] on p "1. Permission to Enter Property: The CLIENT is responsible for ensuring that th…" at bounding box center [387, 290] width 483 height 49
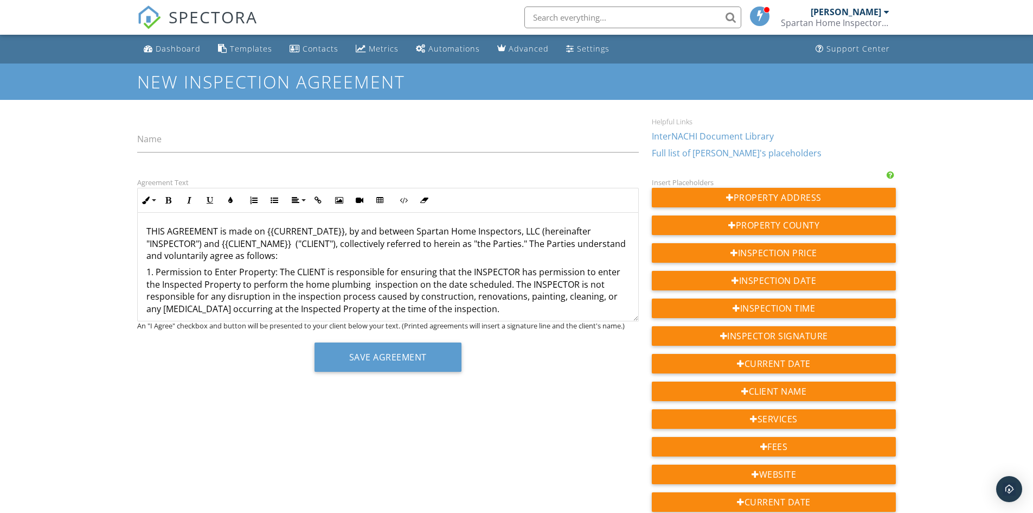
click at [353, 283] on p "1. Permission to Enter Property: The CLIENT is responsible for ensuring that th…" at bounding box center [387, 290] width 483 height 49
click at [352, 283] on p "1. Permission to Enter Property: The CLIENT is responsible for ensuring that th…" at bounding box center [387, 290] width 483 height 49
copy p "plumbing"
click at [367, 285] on p "1. Permission to Enter Property: The CLIENT is responsible for ensuring that th…" at bounding box center [387, 290] width 483 height 49
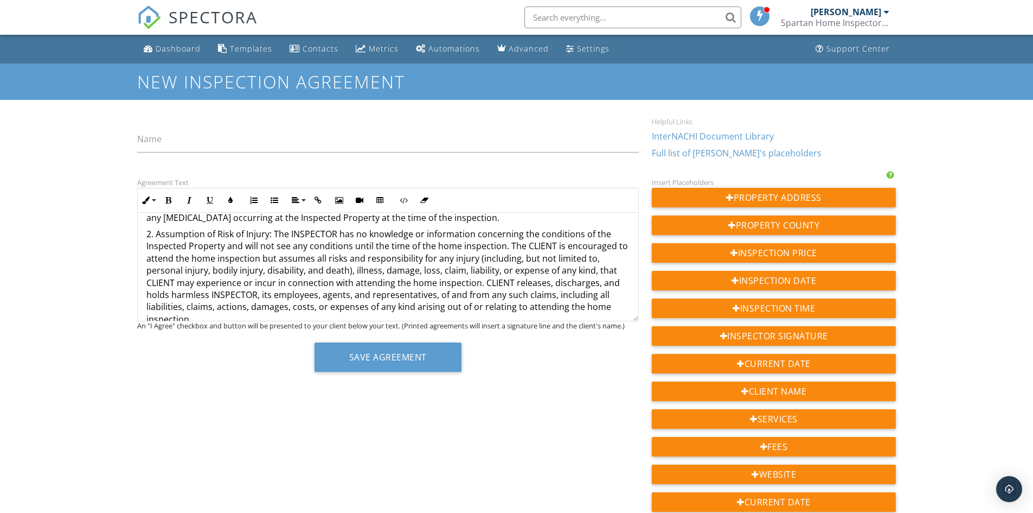
scroll to position [271, 0]
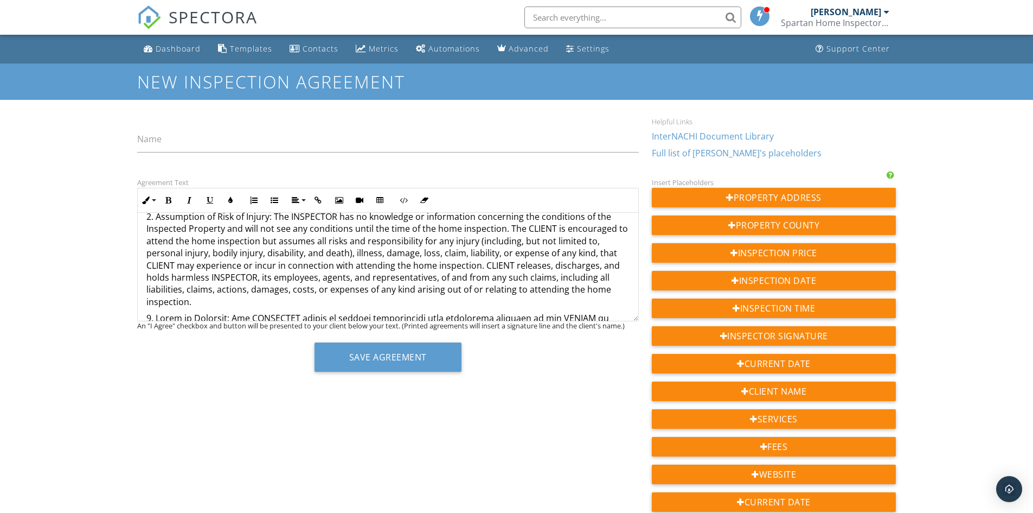
click at [215, 240] on p "2. Assumption of Risk of Injury: The INSPECTOR has no knowledge or information …" at bounding box center [387, 258] width 483 height 97
click at [453, 266] on p "2. Assumption of Risk of Injury: The INSPECTOR has no knowledge or information …" at bounding box center [387, 258] width 483 height 97
click at [186, 299] on p "2. Assumption of Risk of Injury: The INSPECTOR has no knowledge or information …" at bounding box center [387, 258] width 483 height 97
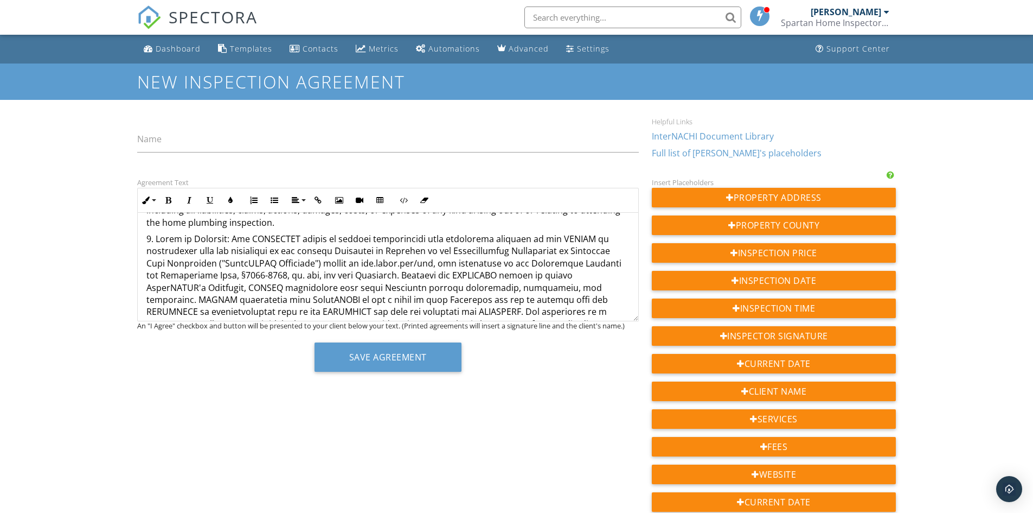
scroll to position [325, 0]
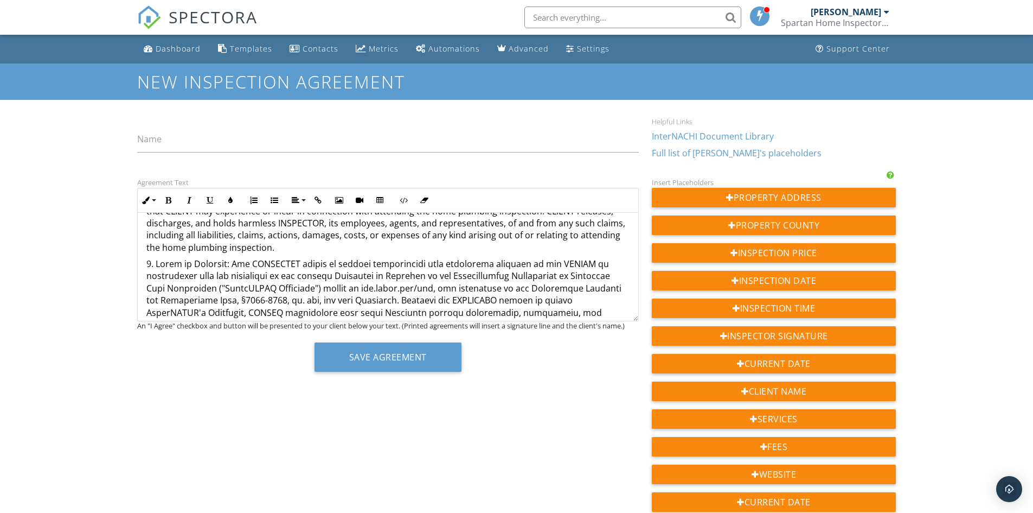
click at [445, 260] on p at bounding box center [387, 343] width 483 height 170
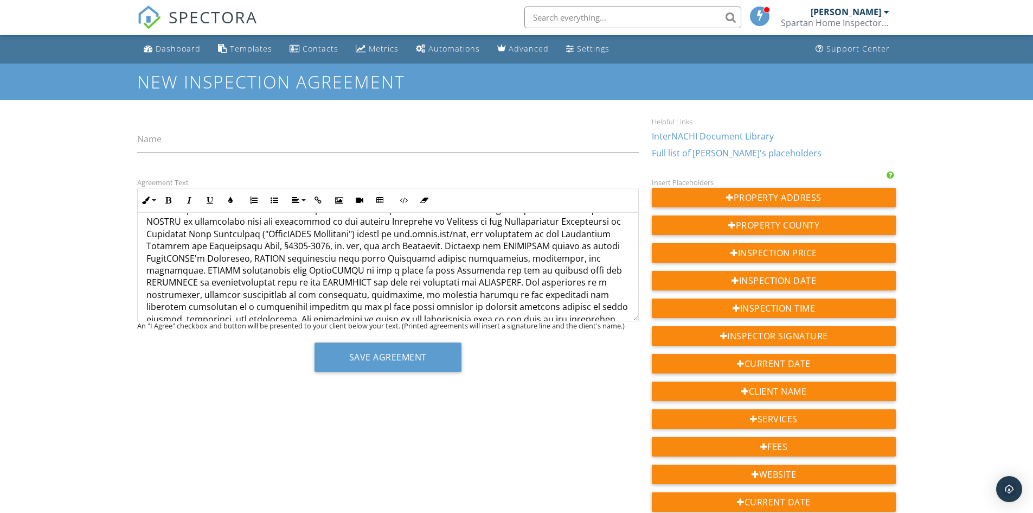
click at [362, 293] on p at bounding box center [387, 288] width 483 height 170
click at [514, 292] on p at bounding box center [387, 282] width 483 height 158
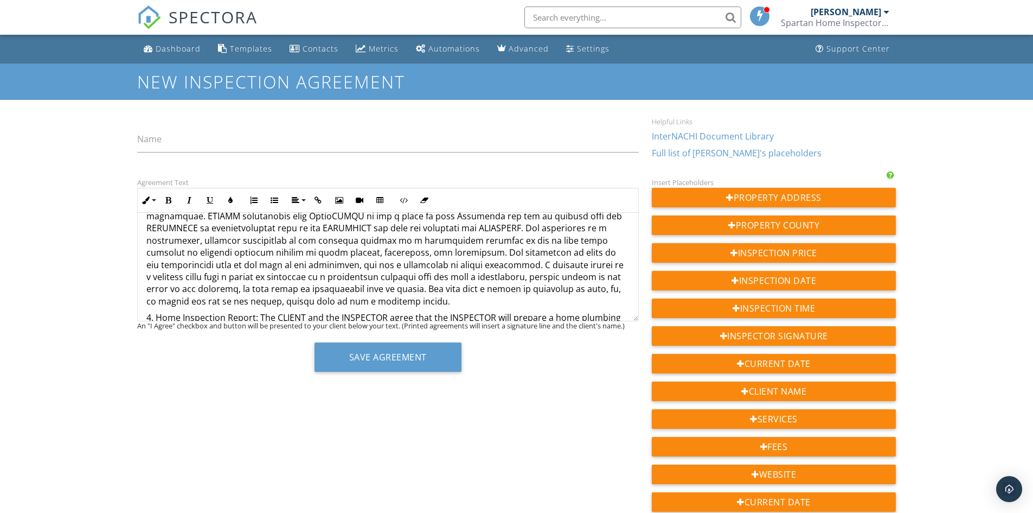
click at [422, 249] on p at bounding box center [387, 228] width 483 height 158
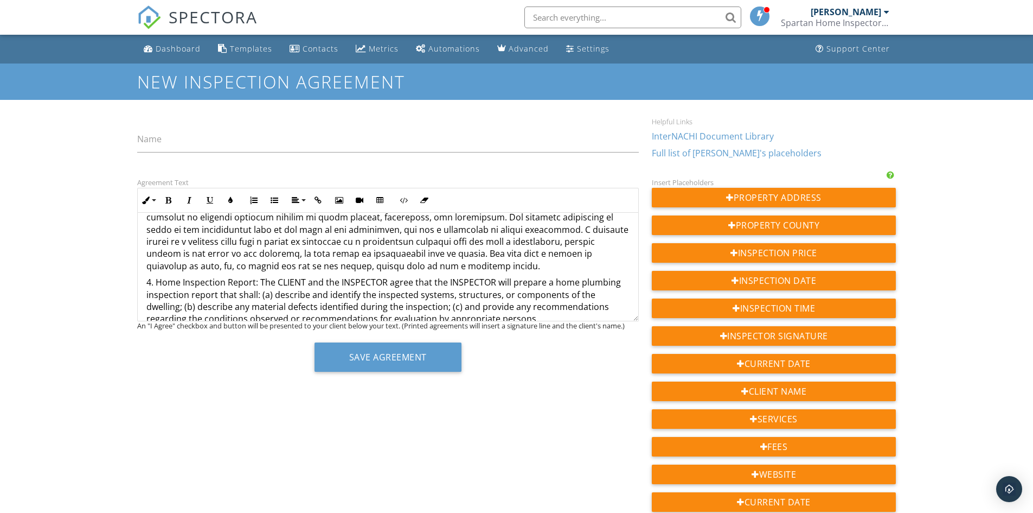
scroll to position [488, 0]
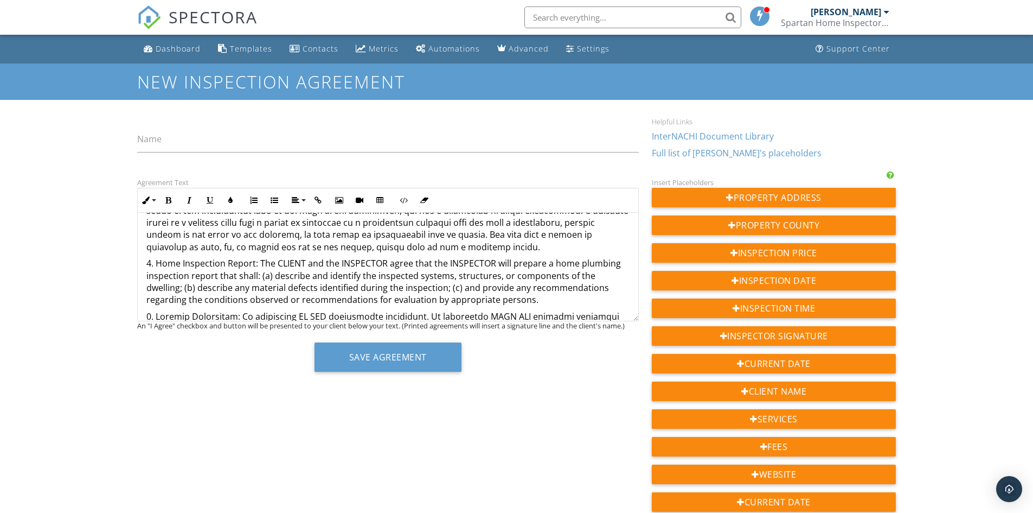
click at [184, 263] on p "4. Home Inspection Report: The CLIENT and the INSPECTOR agree that the INSPECTO…" at bounding box center [387, 281] width 483 height 49
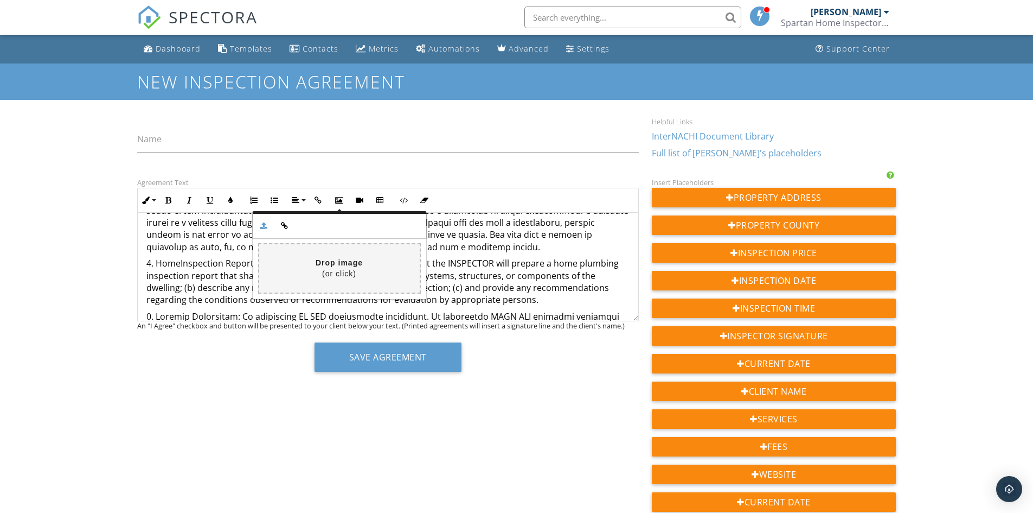
click at [218, 289] on p "4. Home ​ ​ Inspection Report: The CLIENT and the INSPECTOR agree that the INSP…" at bounding box center [387, 281] width 483 height 49
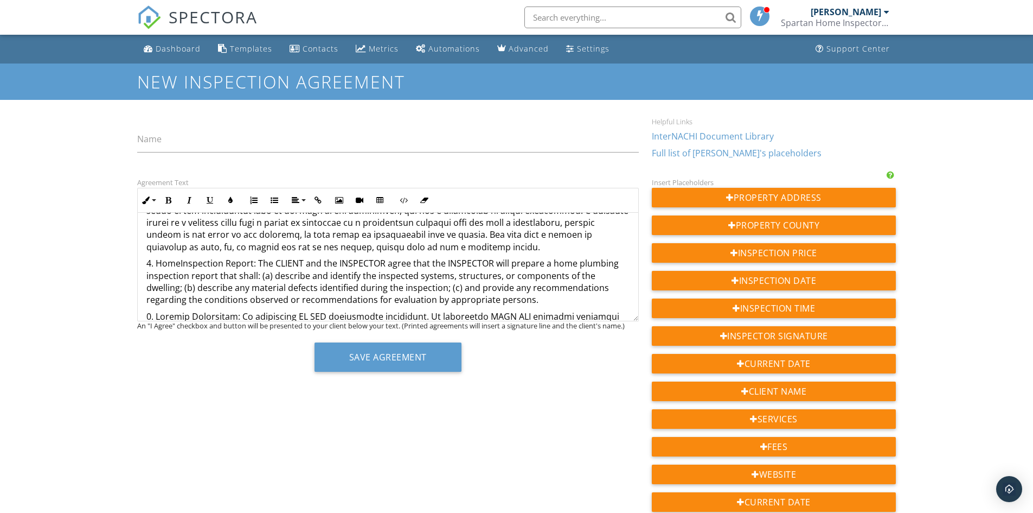
click at [183, 263] on p "4. Home Inspection Report: The CLIENT and the INSPECTOR agree that the INSPECTO…" at bounding box center [387, 281] width 483 height 49
click at [184, 260] on p "4. Home plumbing Inspection Report: The CLIENT and the INSPECTOR agree that the…" at bounding box center [387, 281] width 483 height 49
click at [186, 260] on p "4. Home plumbing Inspection Report: The CLIENT and the INSPECTOR agree that the…" at bounding box center [387, 281] width 483 height 49
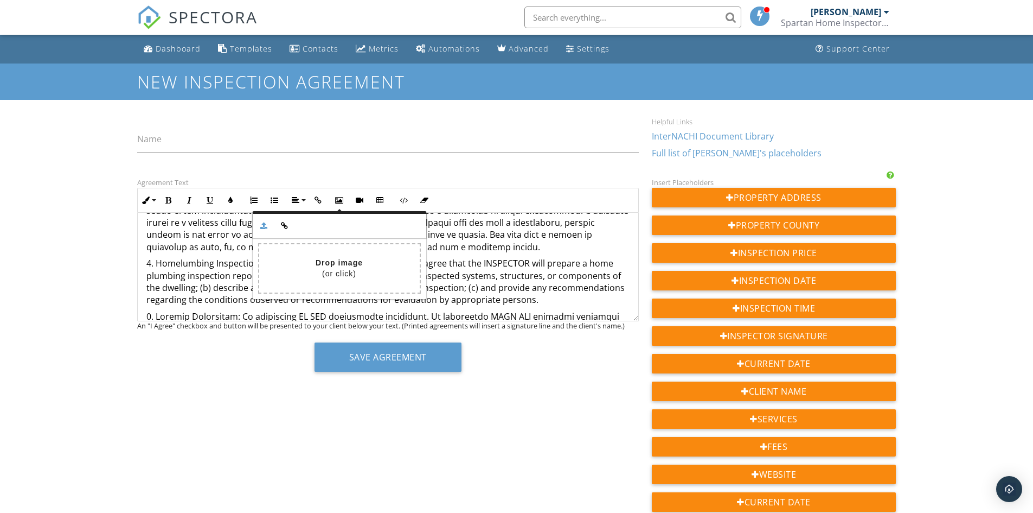
click at [186, 260] on p "4. Home lumbing Inspection Report: The CLIENT and the INSPECTOR agree that the …" at bounding box center [387, 281] width 483 height 49
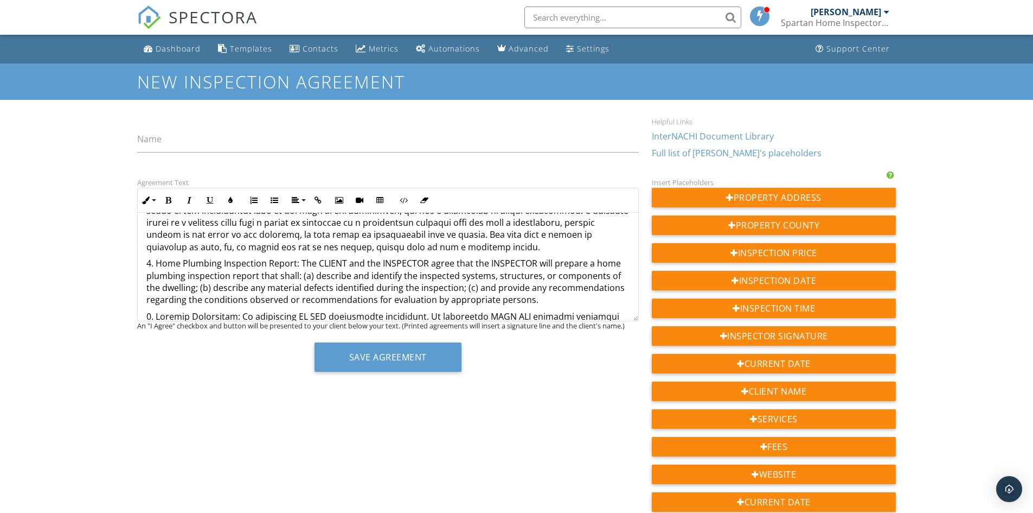
click at [459, 274] on p "4. Home P lumbing Inspection Report: The CLIENT and the INSPECTOR agree that th…" at bounding box center [387, 281] width 483 height 49
click at [454, 274] on p "4. Home P lumbing Inspection Report: The CLIENT and the INSPECTOR agree that th…" at bounding box center [387, 281] width 483 height 49
click at [457, 274] on p "4. Home P lumbing Inspection Report: The CLIENT and the INSPECTOR agree that th…" at bounding box center [387, 281] width 483 height 49
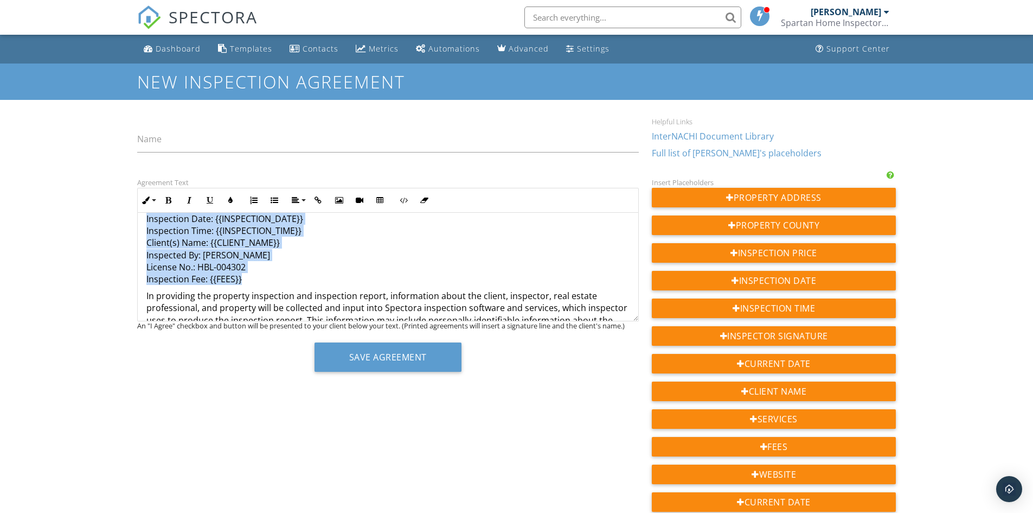
scroll to position [0, 0]
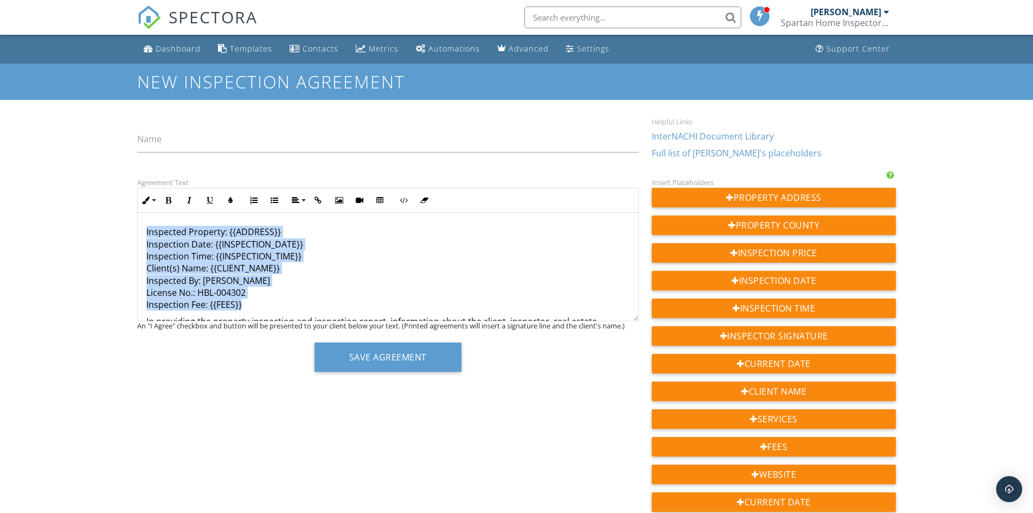
drag, startPoint x: 250, startPoint y: 253, endPoint x: 130, endPoint y: 189, distance: 135.9
click at [131, 189] on div "Agreement Text Inline Style XLarge Large Normal Small Light Small/Light Bold It…" at bounding box center [388, 278] width 515 height 204
drag, startPoint x: 163, startPoint y: 200, endPoint x: 169, endPoint y: 204, distance: 6.9
click at [164, 200] on button "Bold" at bounding box center [168, 200] width 21 height 21
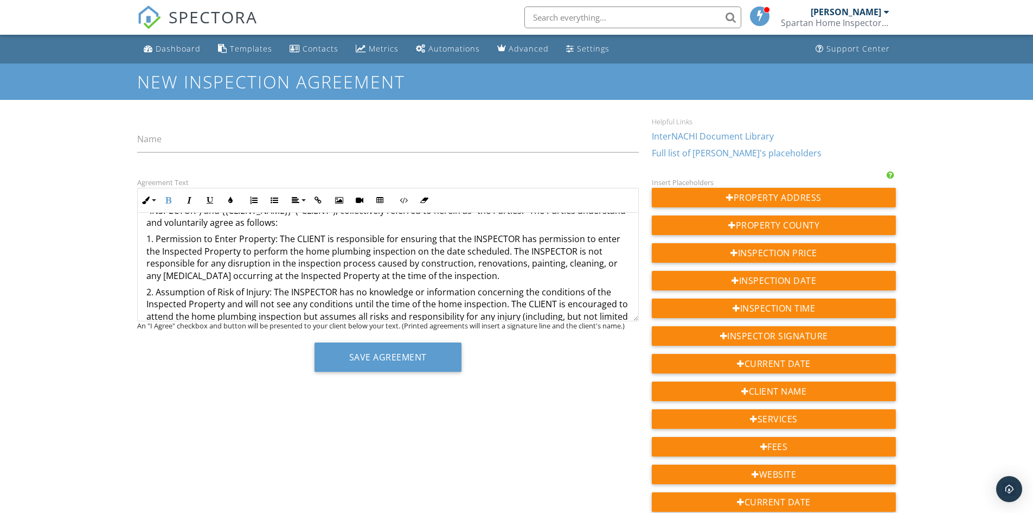
scroll to position [217, 0]
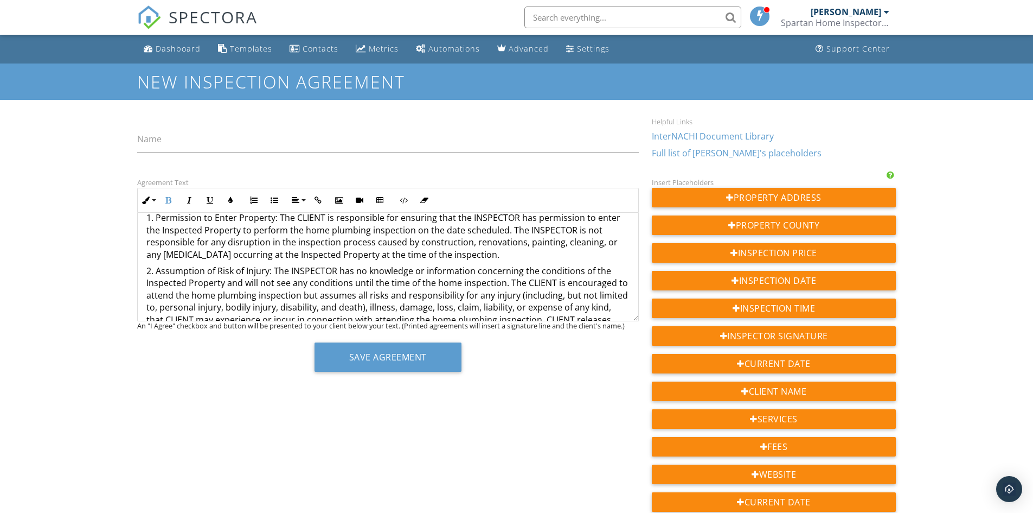
click at [150, 217] on p "1. Permission to Enter Property: The CLIENT is responsible for ensuring that th…" at bounding box center [387, 236] width 483 height 49
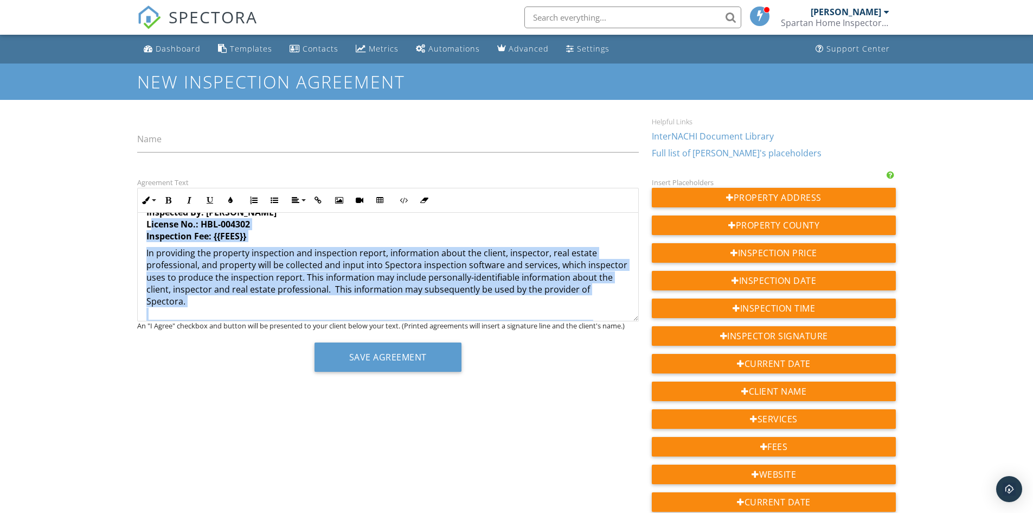
drag, startPoint x: 143, startPoint y: 216, endPoint x: 151, endPoint y: 217, distance: 8.2
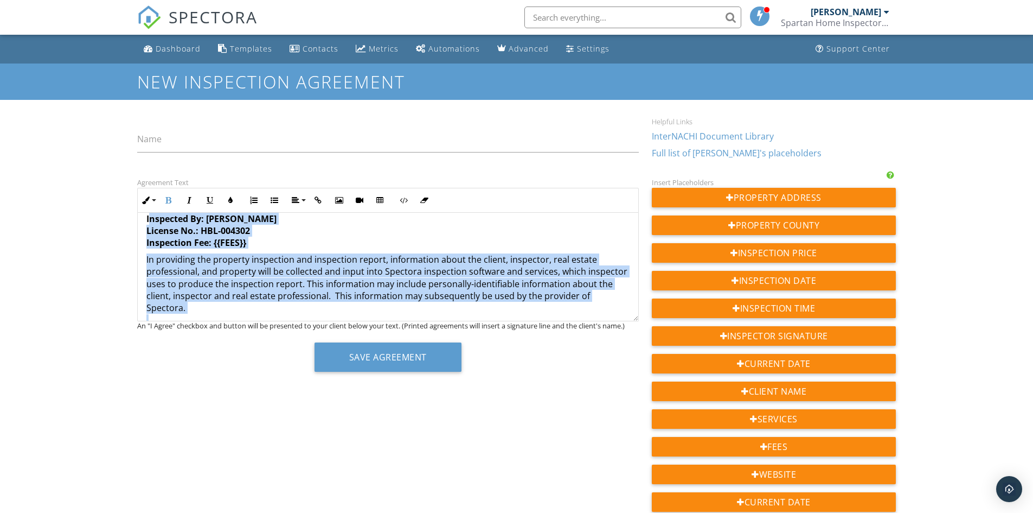
scroll to position [225, 0]
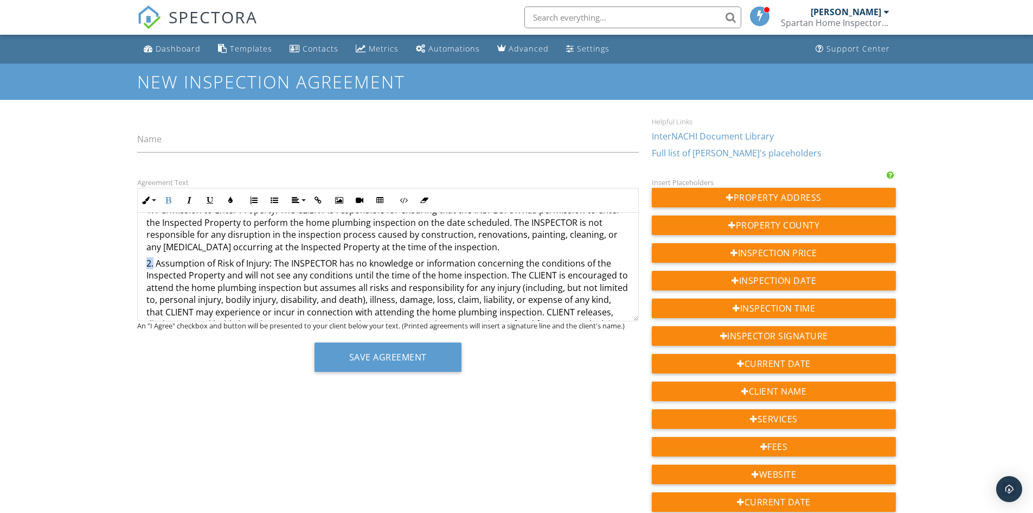
drag, startPoint x: 154, startPoint y: 264, endPoint x: 132, endPoint y: 264, distance: 22.2
click at [132, 264] on div "Agreement Text Inline Style XLarge Large Normal Small Light Small/Light Bold It…" at bounding box center [388, 278] width 515 height 204
click at [170, 203] on icon "button" at bounding box center [169, 200] width 8 height 8
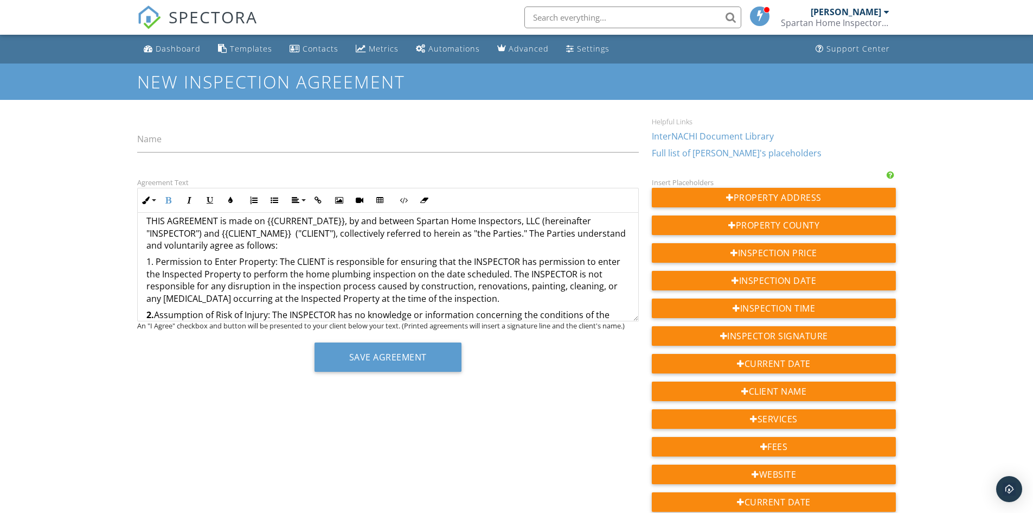
scroll to position [170, 0]
drag, startPoint x: 152, startPoint y: 266, endPoint x: 131, endPoint y: 262, distance: 21.5
click at [131, 262] on div "Agreement Text Inline Style XLarge Large Normal Small Light Small/Light Bold It…" at bounding box center [388, 278] width 515 height 204
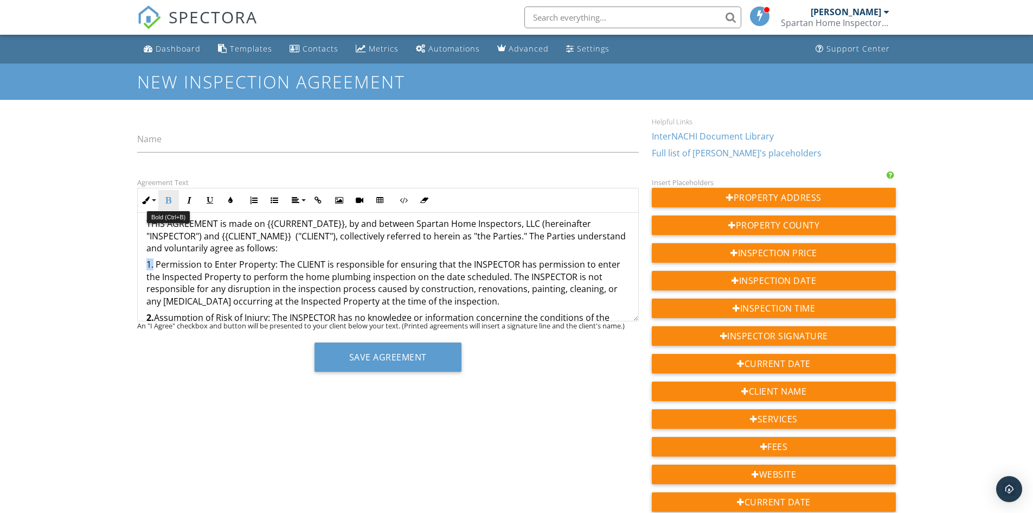
click at [169, 200] on icon "button" at bounding box center [169, 200] width 8 height 8
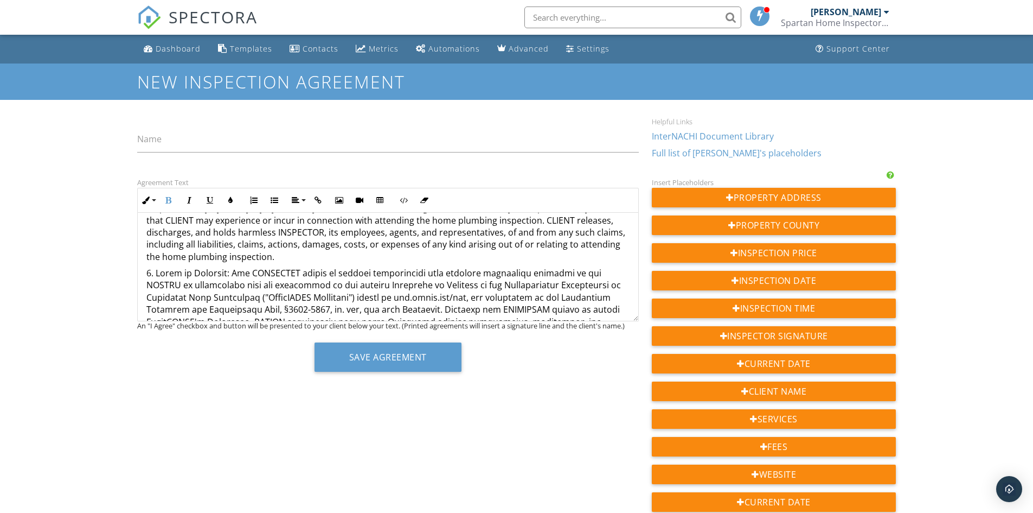
scroll to position [333, 0]
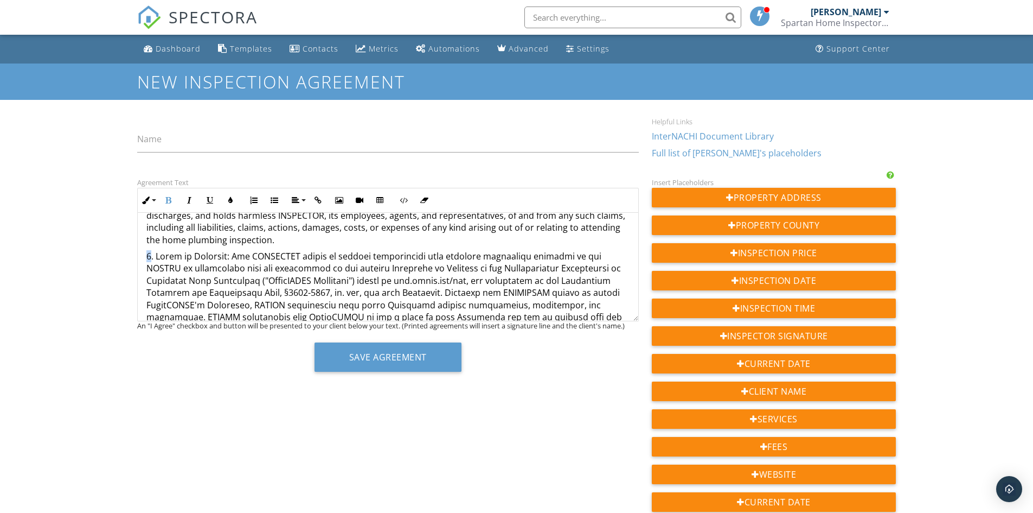
drag, startPoint x: 152, startPoint y: 258, endPoint x: 124, endPoint y: 251, distance: 28.5
click at [124, 251] on div "Dashboard Templates Contacts Metrics Automations Advanced Settings Support Cent…" at bounding box center [516, 440] width 1033 height 810
click at [168, 195] on button "Bold" at bounding box center [168, 200] width 21 height 21
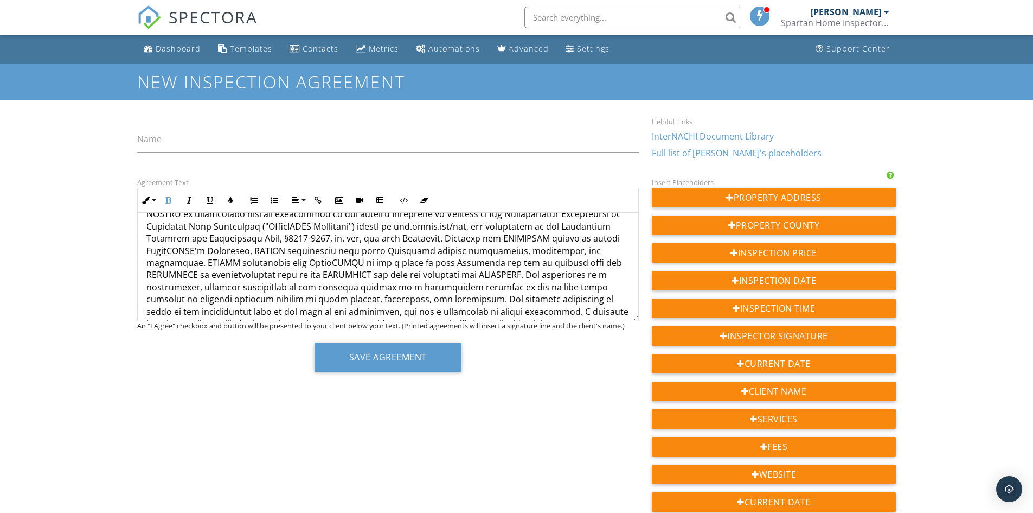
scroll to position [441, 0]
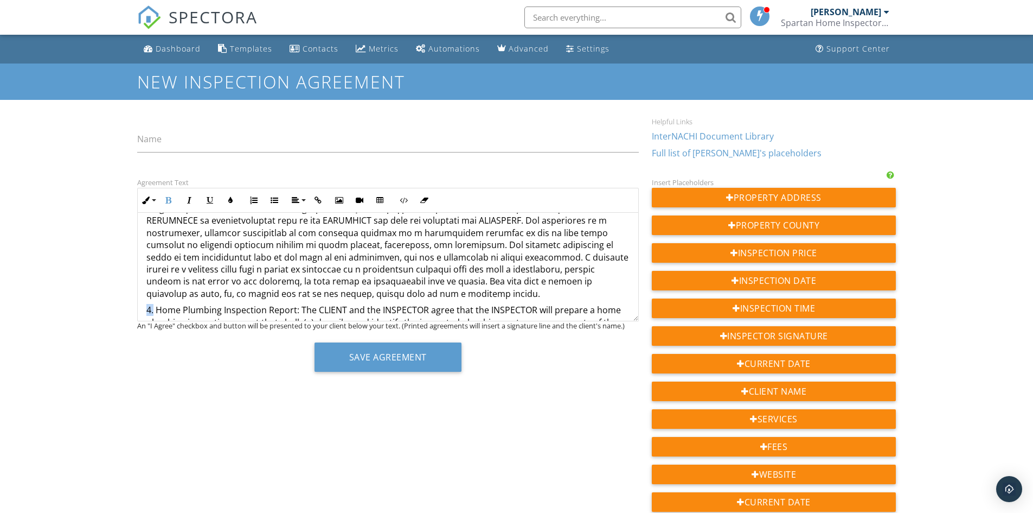
drag, startPoint x: 153, startPoint y: 311, endPoint x: 127, endPoint y: 306, distance: 26.0
click at [129, 307] on div "Dashboard Templates Contacts Metrics Automations Advanced Settings Support Cent…" at bounding box center [516, 440] width 1033 height 810
click at [170, 196] on button "Bold" at bounding box center [168, 200] width 21 height 21
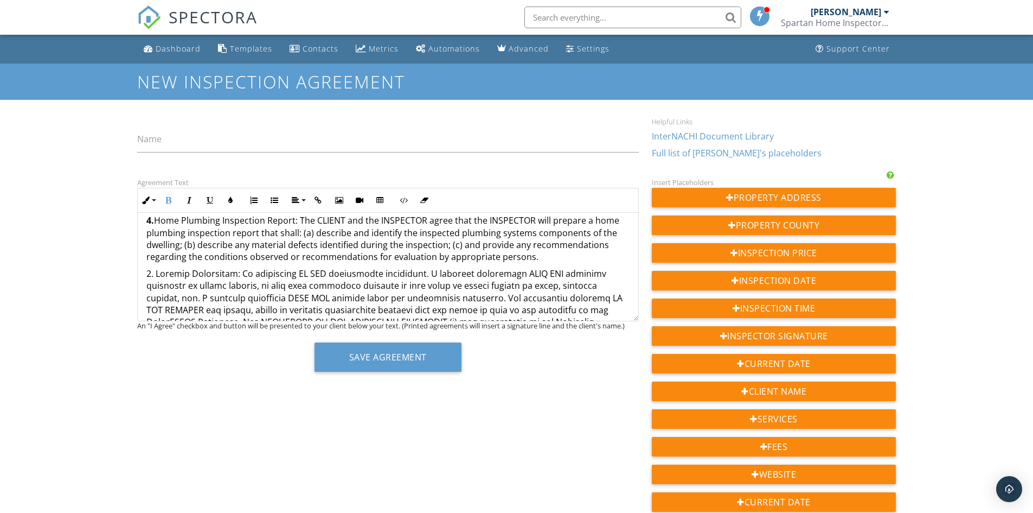
scroll to position [550, 0]
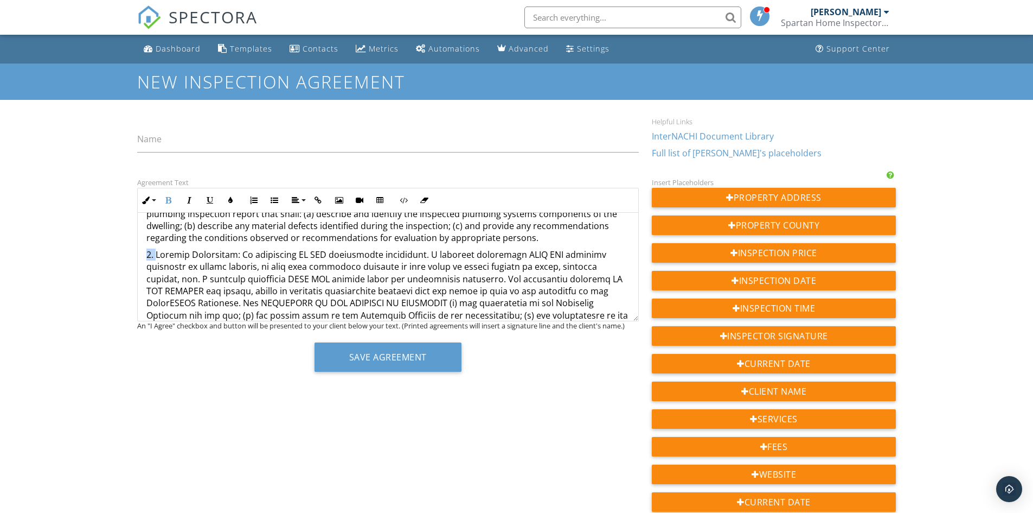
drag, startPoint x: 152, startPoint y: 258, endPoint x: 133, endPoint y: 254, distance: 19.4
click at [133, 254] on div "Agreement Text Inline Style XLarge Large Normal Small Light Small/Light Bold It…" at bounding box center [388, 278] width 515 height 204
click at [164, 205] on button "Bold" at bounding box center [168, 200] width 21 height 21
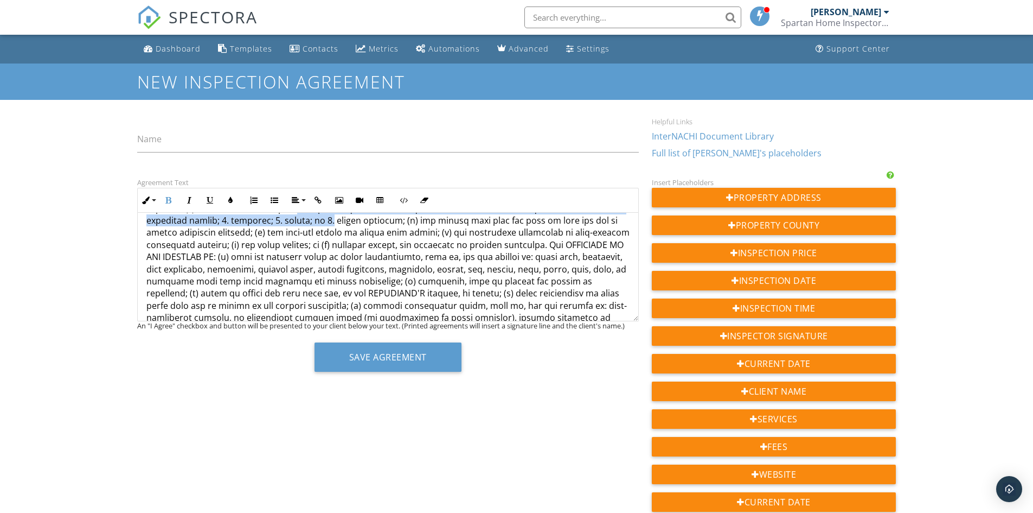
scroll to position [849, 0]
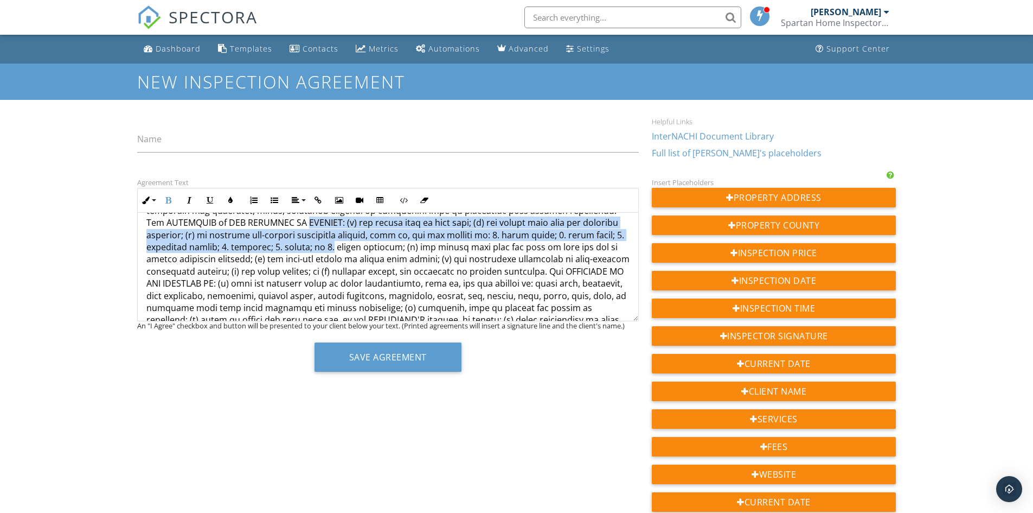
drag, startPoint x: 153, startPoint y: 223, endPoint x: 135, endPoint y: 219, distance: 19.5
click at [135, 219] on div "Agreement Text Inline Style XLarge Large Normal Small Light Small/Light Bold It…" at bounding box center [388, 278] width 515 height 204
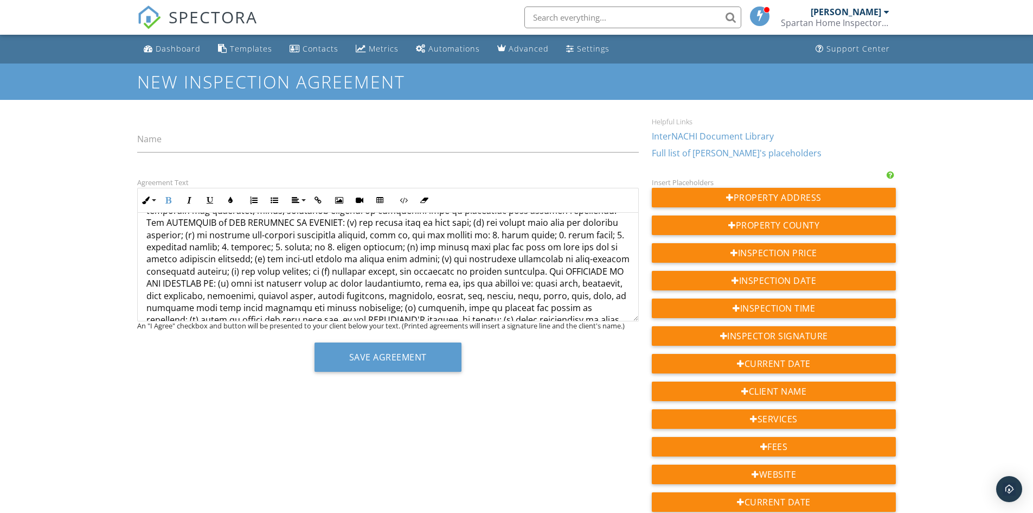
click at [168, 249] on p "5." at bounding box center [387, 247] width 483 height 595
drag, startPoint x: 153, startPoint y: 249, endPoint x: 134, endPoint y: 246, distance: 19.9
click at [134, 246] on div "Agreement Text Inline Style XLarge Large Normal Small Light Small/Light Bold It…" at bounding box center [388, 278] width 515 height 204
click at [164, 198] on button "Bold" at bounding box center [168, 200] width 21 height 21
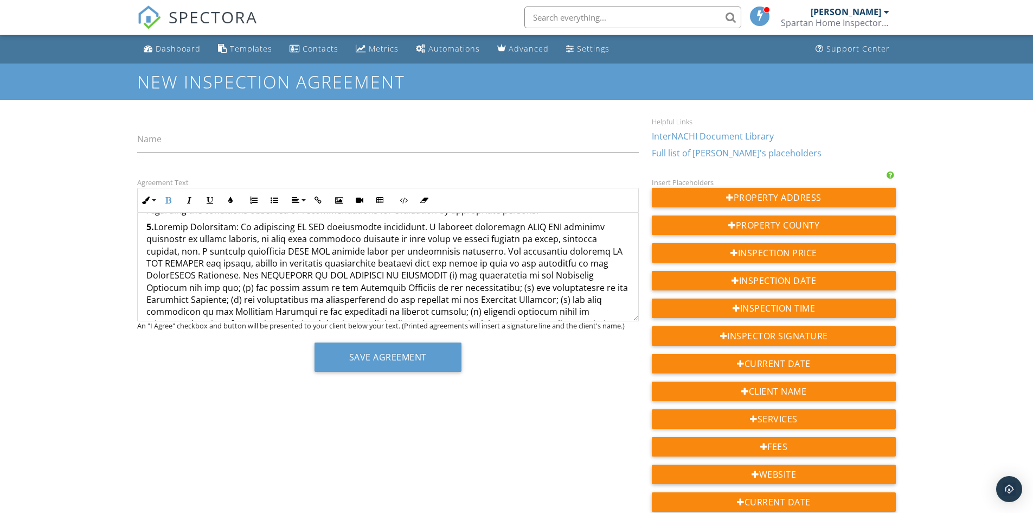
scroll to position [523, 0]
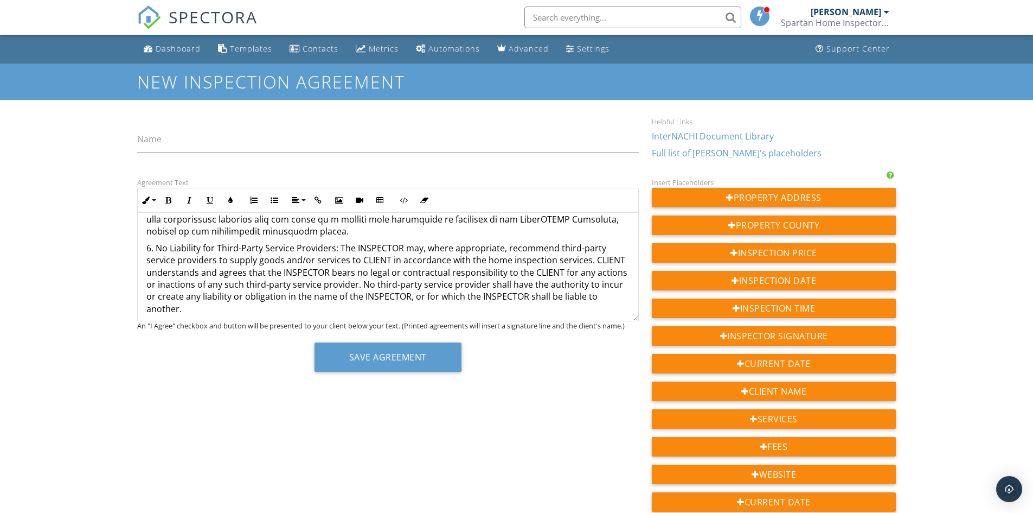
scroll to position [1174, 0]
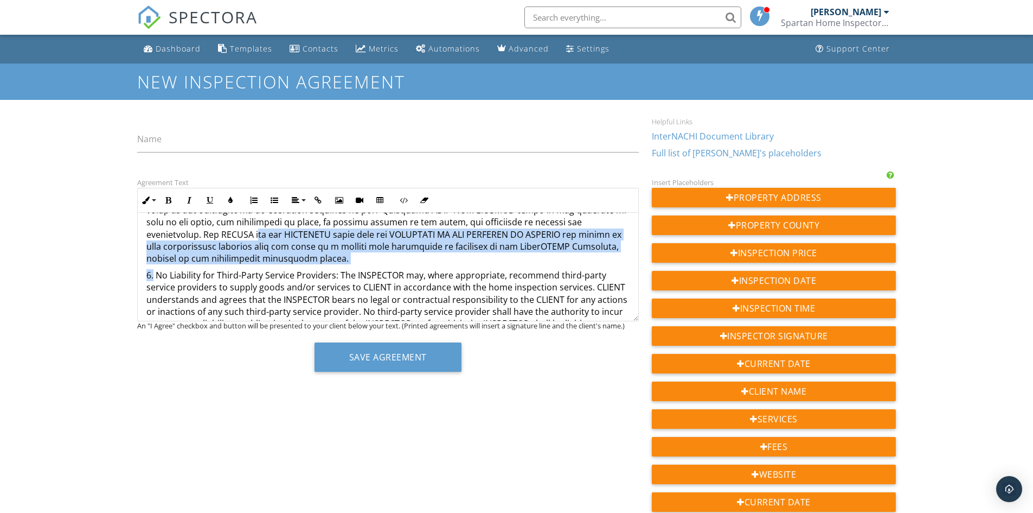
drag, startPoint x: 154, startPoint y: 217, endPoint x: 131, endPoint y: 217, distance: 23.3
click at [131, 217] on div "Agreement Text Inline Style XLarge Large Normal Small Light Small/Light Bold It…" at bounding box center [388, 278] width 515 height 204
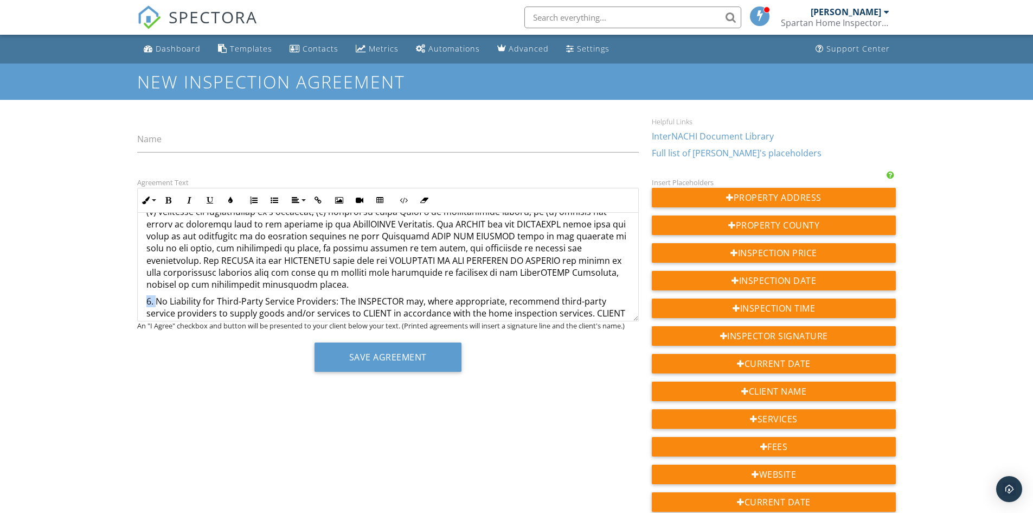
drag, startPoint x: 152, startPoint y: 290, endPoint x: 144, endPoint y: 289, distance: 8.8
click at [169, 204] on button "Bold" at bounding box center [168, 200] width 21 height 21
click at [153, 295] on strong "6." at bounding box center [150, 301] width 8 height 12
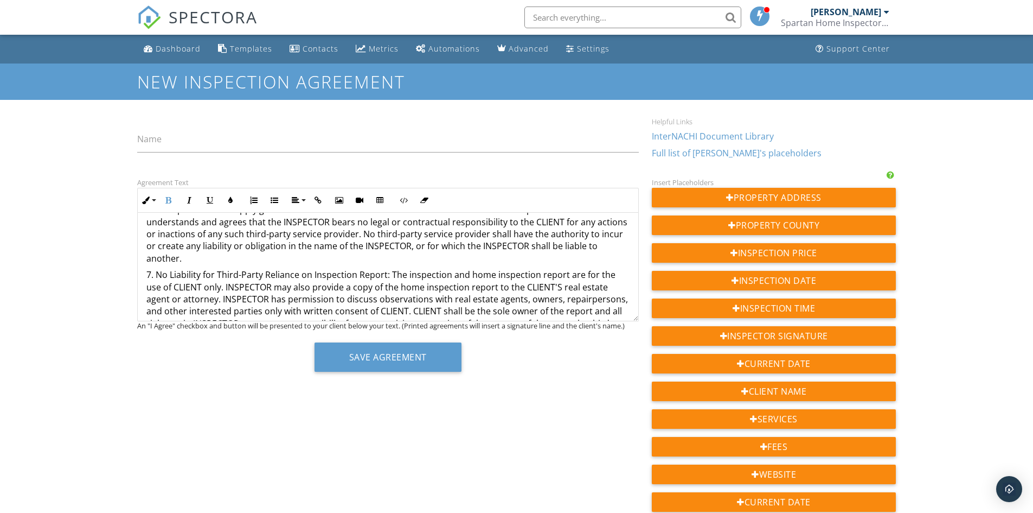
scroll to position [1211, 0]
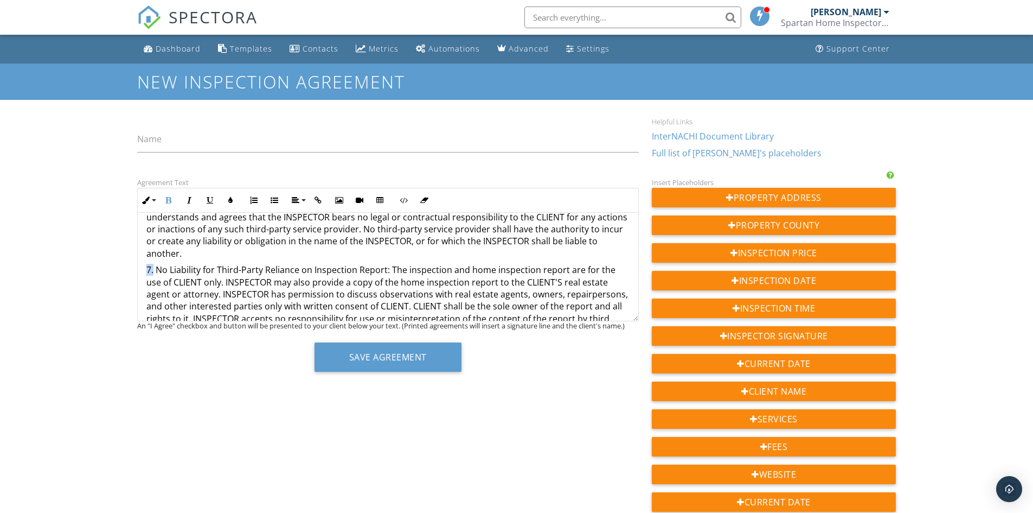
drag, startPoint x: 152, startPoint y: 258, endPoint x: 131, endPoint y: 254, distance: 21.9
click at [131, 254] on div "Agreement Text Inline Style XLarge Large Normal Small Light Small/Light Bold It…" at bounding box center [388, 278] width 515 height 204
click at [169, 202] on icon "button" at bounding box center [169, 200] width 8 height 8
click at [150, 264] on strong "7." at bounding box center [150, 270] width 8 height 12
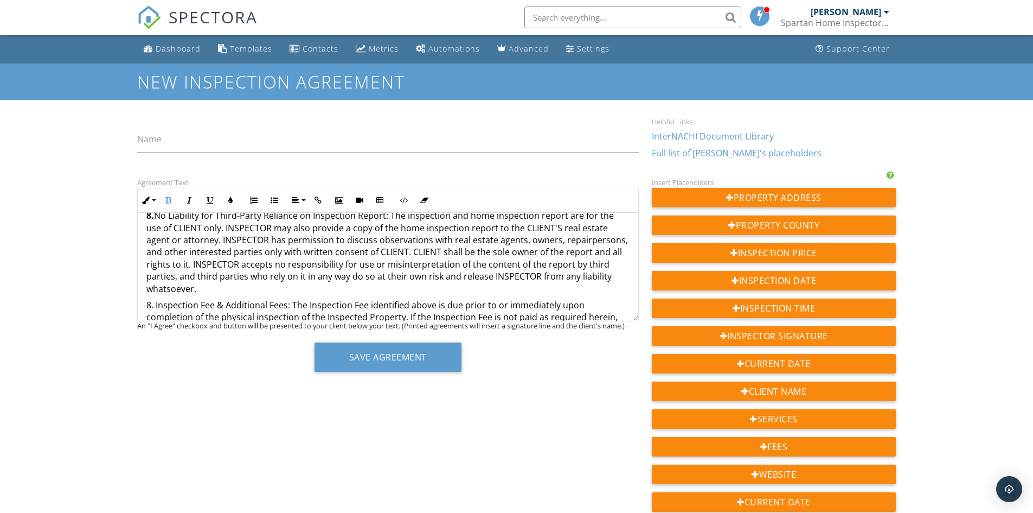
scroll to position [1320, 0]
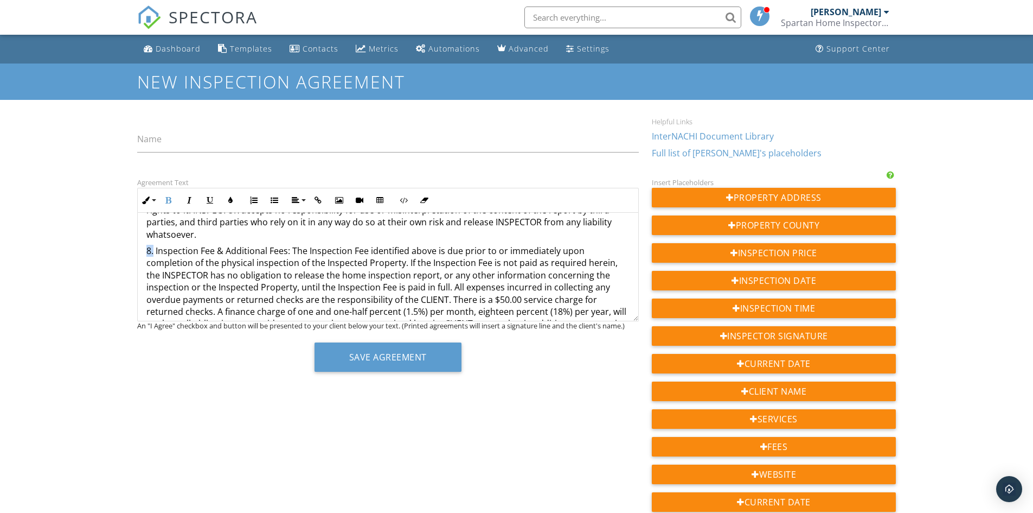
drag, startPoint x: 153, startPoint y: 238, endPoint x: 139, endPoint y: 238, distance: 14.6
click at [139, 238] on div "Inspected Property: {{ADDRESS}} Inspection Date: {{INSPECTION_DATE}} Inspection…" at bounding box center [388, 412] width 501 height 3039
click at [171, 202] on icon "button" at bounding box center [169, 200] width 8 height 8
click at [151, 245] on strong "8." at bounding box center [150, 251] width 8 height 12
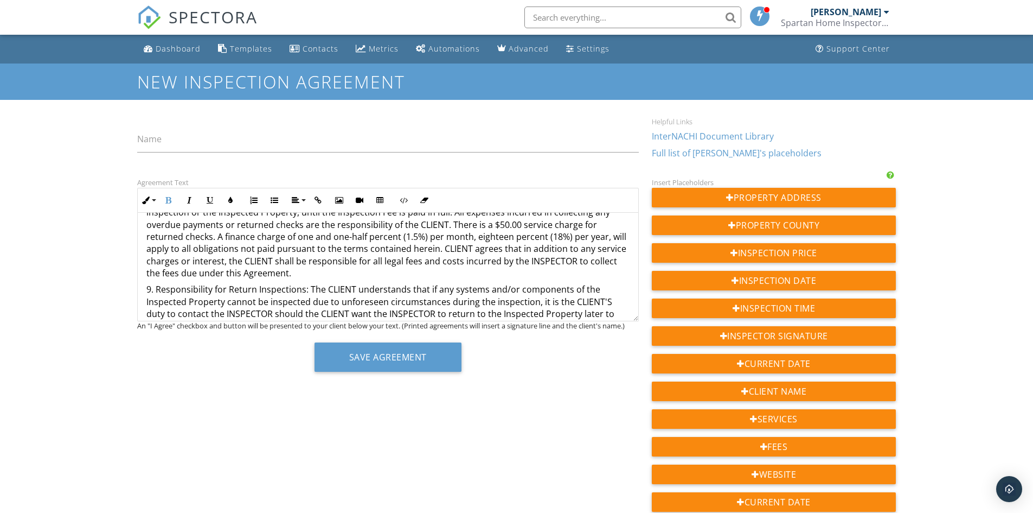
scroll to position [1428, 0]
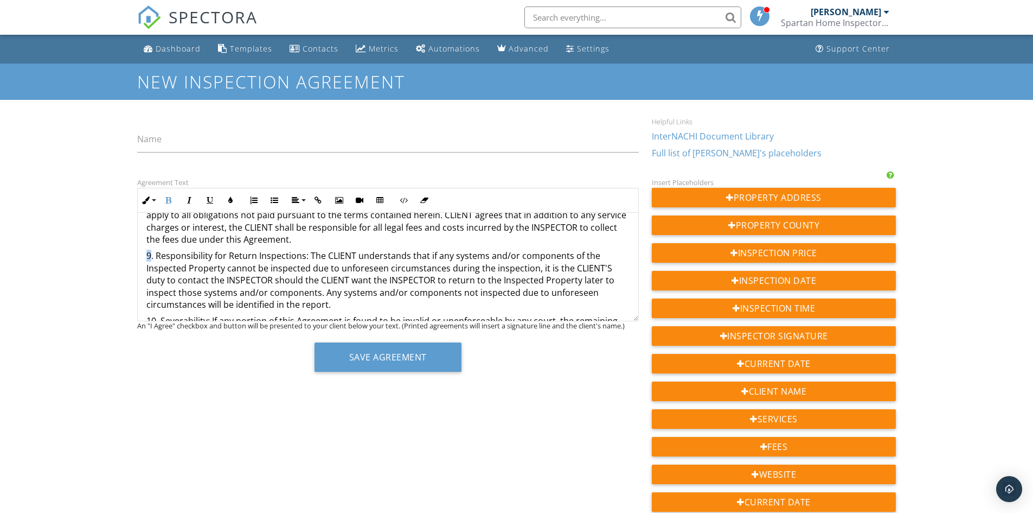
drag, startPoint x: 151, startPoint y: 244, endPoint x: 129, endPoint y: 241, distance: 22.9
click at [129, 241] on div "Dashboard Templates Contacts Metrics Automations Advanced Settings Support Cent…" at bounding box center [516, 440] width 1033 height 810
click at [168, 204] on button "Bold" at bounding box center [168, 200] width 21 height 21
click at [151, 249] on strong "9" at bounding box center [148, 255] width 5 height 12
drag, startPoint x: 156, startPoint y: 308, endPoint x: 126, endPoint y: 305, distance: 30.5
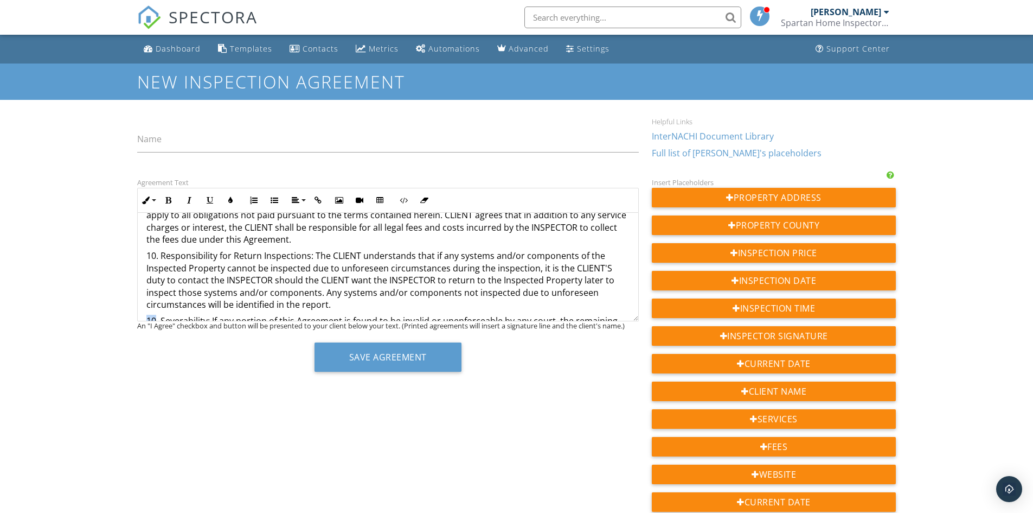
click at [126, 305] on div "Dashboard Templates Contacts Metrics Automations Advanced Settings Support Cent…" at bounding box center [516, 440] width 1033 height 810
click at [165, 208] on button "Bold" at bounding box center [168, 200] width 21 height 21
click at [153, 315] on strong "10" at bounding box center [151, 321] width 10 height 12
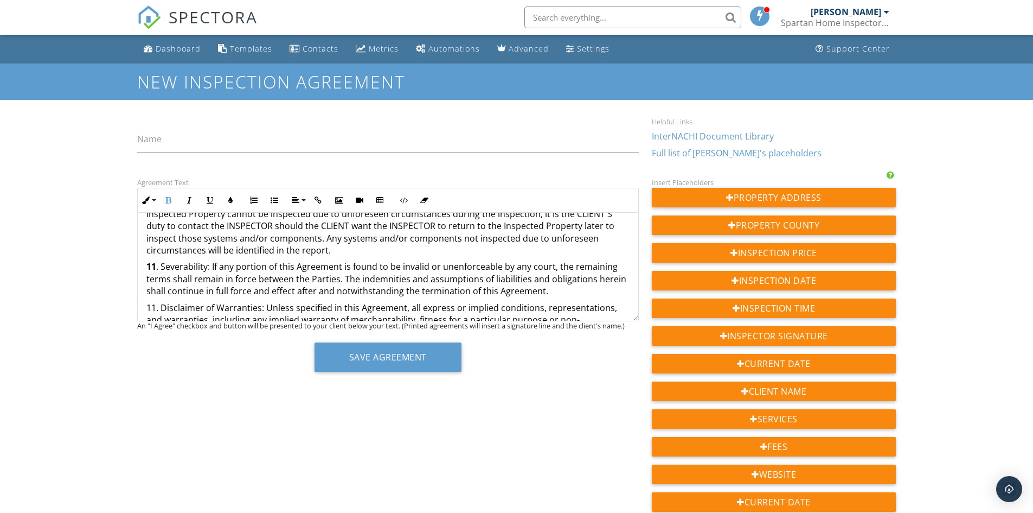
scroll to position [1537, 0]
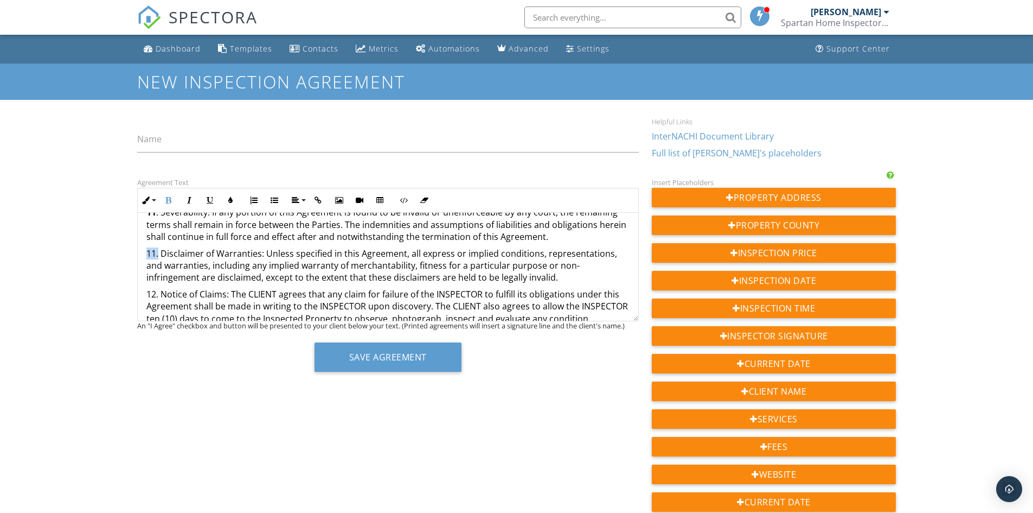
drag, startPoint x: 158, startPoint y: 242, endPoint x: 119, endPoint y: 236, distance: 39.5
click at [119, 236] on div "Dashboard Templates Contacts Metrics Automations Advanced Settings Support Cent…" at bounding box center [516, 440] width 1033 height 810
click at [172, 199] on button "Bold" at bounding box center [168, 200] width 21 height 21
click at [156, 247] on strong "11." at bounding box center [152, 253] width 12 height 12
drag, startPoint x: 156, startPoint y: 284, endPoint x: 124, endPoint y: 279, distance: 32.4
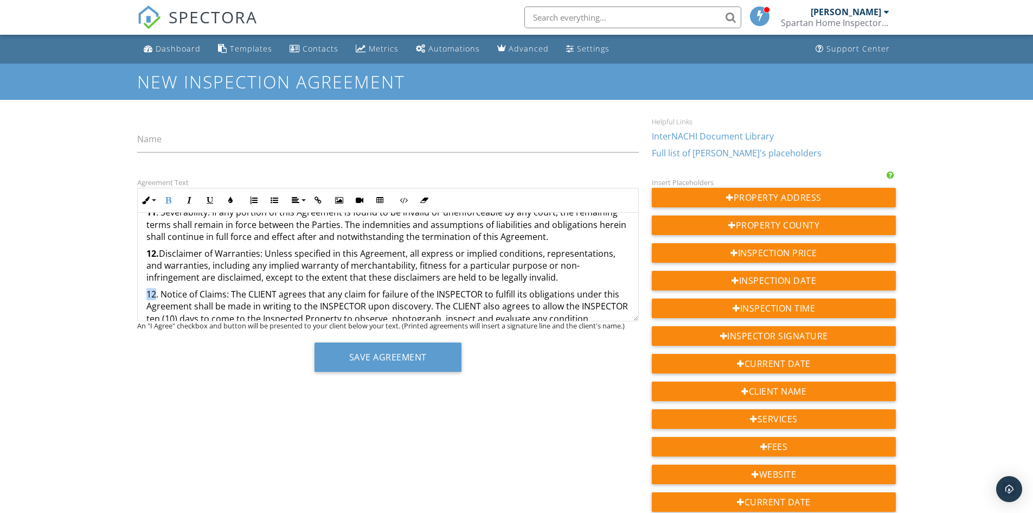
click at [127, 280] on div "Dashboard Templates Contacts Metrics Automations Advanced Settings Support Cent…" at bounding box center [516, 440] width 1033 height 810
click at [165, 197] on icon "button" at bounding box center [169, 200] width 8 height 8
click at [155, 288] on strong "12" at bounding box center [151, 294] width 10 height 12
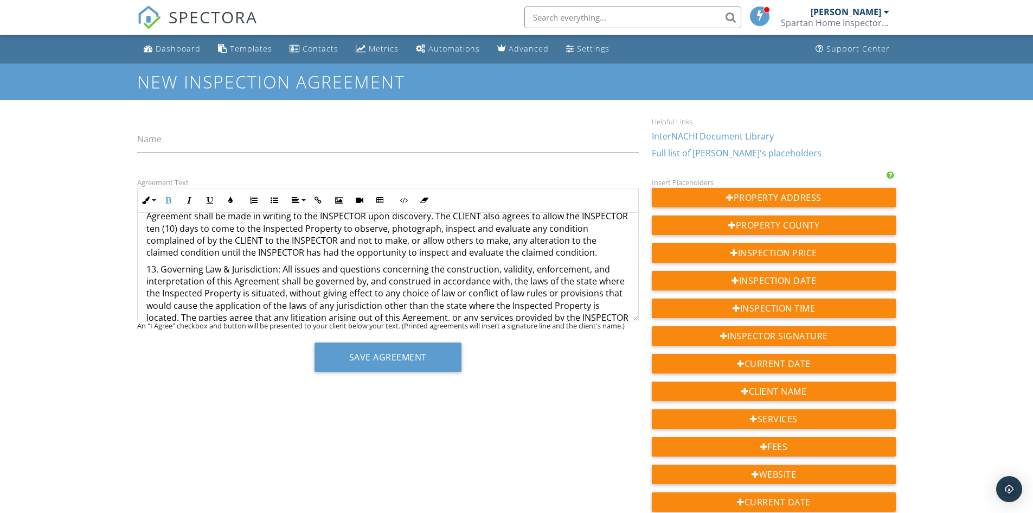
scroll to position [1645, 0]
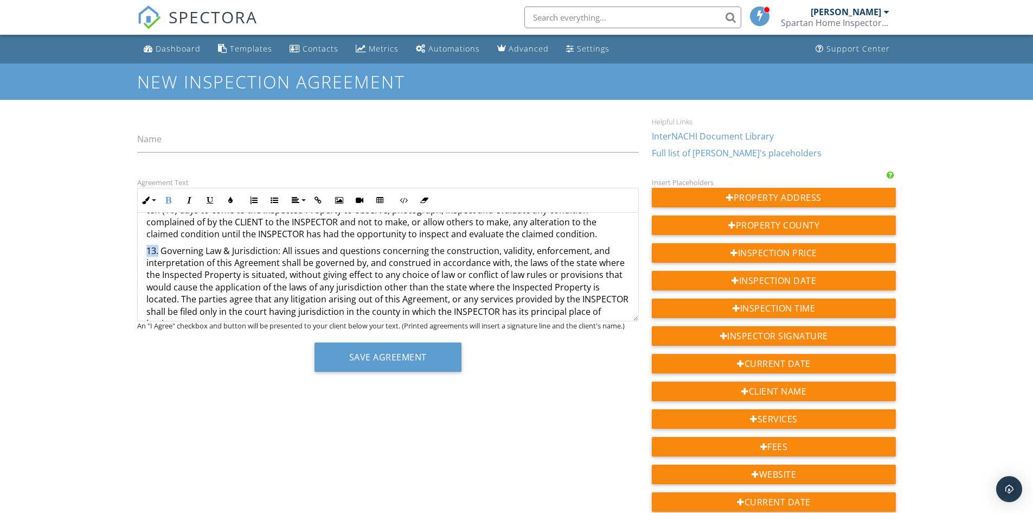
drag, startPoint x: 158, startPoint y: 236, endPoint x: 131, endPoint y: 236, distance: 26.6
click at [131, 236] on div "Agreement Text Inline Style XLarge Large Normal Small Light Small/Light Bold It…" at bounding box center [388, 278] width 515 height 204
click at [169, 208] on button "Bold" at bounding box center [168, 200] width 21 height 21
click at [156, 245] on strong "13." at bounding box center [152, 251] width 12 height 12
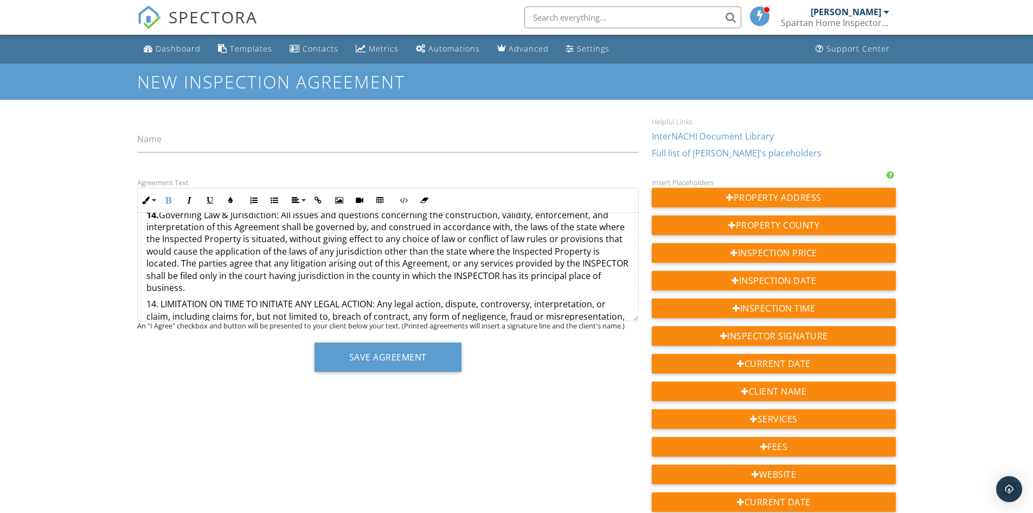
scroll to position [1699, 0]
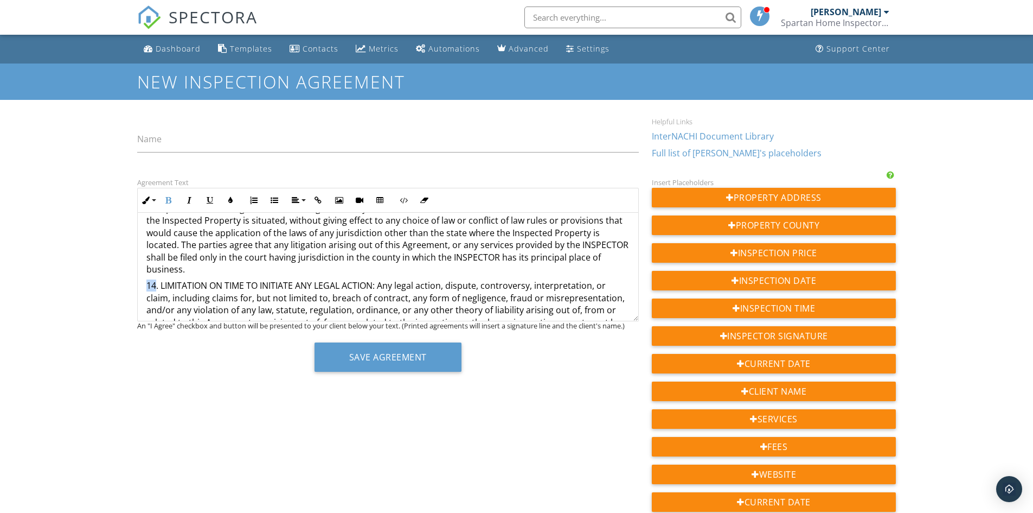
drag, startPoint x: 157, startPoint y: 273, endPoint x: 129, endPoint y: 271, distance: 27.7
click at [129, 271] on div "Dashboard Templates Contacts Metrics Automations Advanced Settings Support Cent…" at bounding box center [516, 440] width 1033 height 810
click at [168, 203] on icon "button" at bounding box center [169, 200] width 8 height 8
click at [155, 279] on strong "14" at bounding box center [151, 285] width 10 height 12
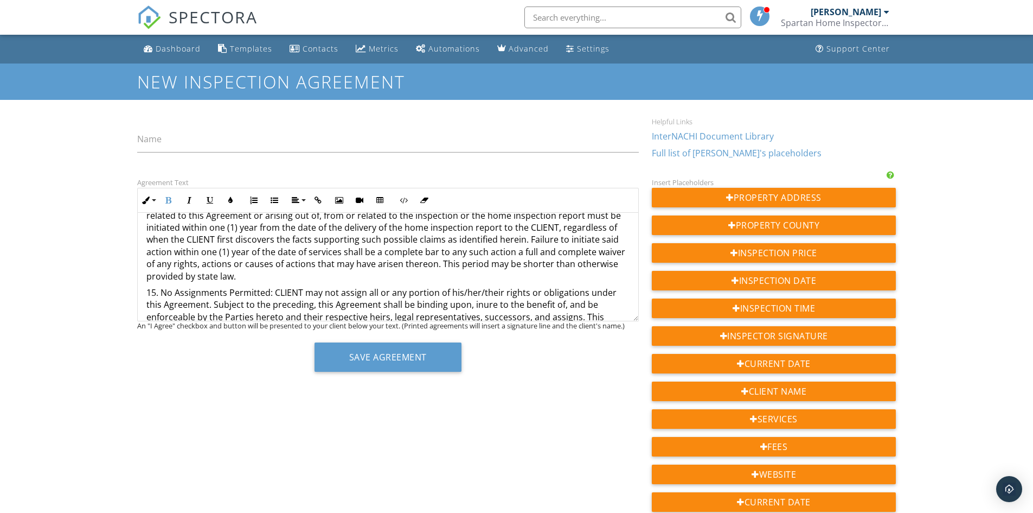
scroll to position [1808, 0]
drag, startPoint x: 157, startPoint y: 276, endPoint x: 125, endPoint y: 279, distance: 32.7
click at [125, 279] on div "Dashboard Templates Contacts Metrics Automations Advanced Settings Support Cent…" at bounding box center [516, 440] width 1033 height 810
click at [172, 204] on button "Bold" at bounding box center [168, 200] width 21 height 21
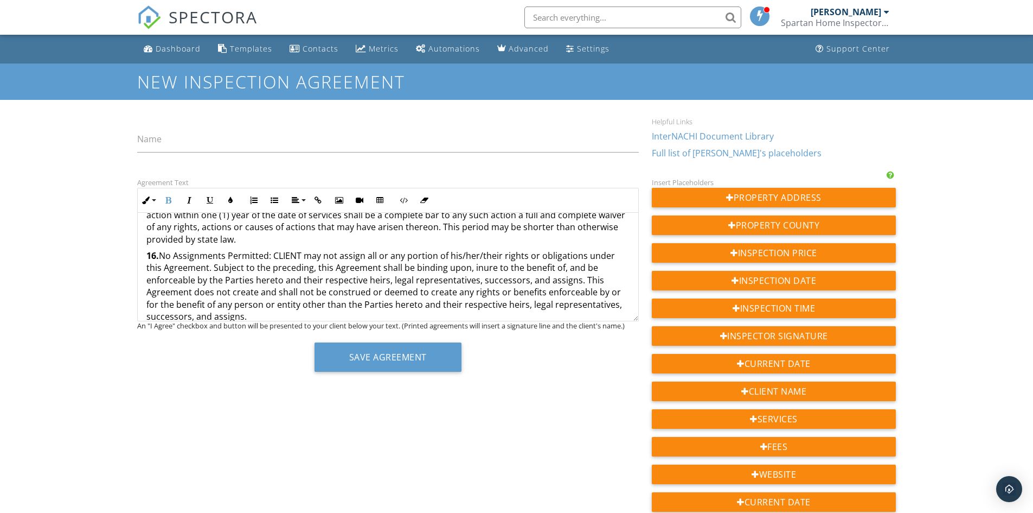
scroll to position [1862, 0]
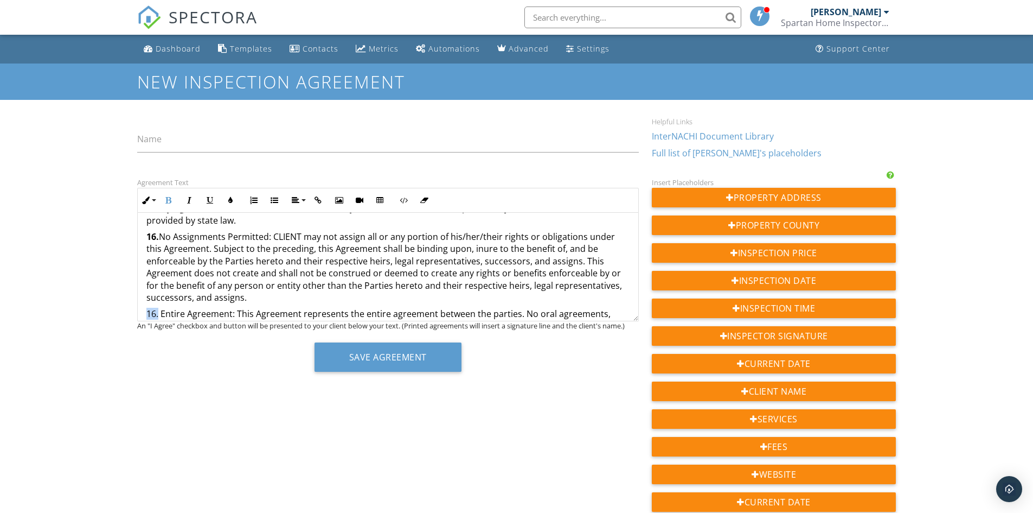
drag, startPoint x: 158, startPoint y: 301, endPoint x: 127, endPoint y: 302, distance: 30.4
click at [130, 302] on div "Dashboard Templates Contacts Metrics Automations Advanced Settings Support Cent…" at bounding box center [516, 440] width 1033 height 810
click at [169, 206] on button "Bold" at bounding box center [168, 200] width 21 height 21
click at [156, 308] on strong "16." at bounding box center [152, 314] width 12 height 12
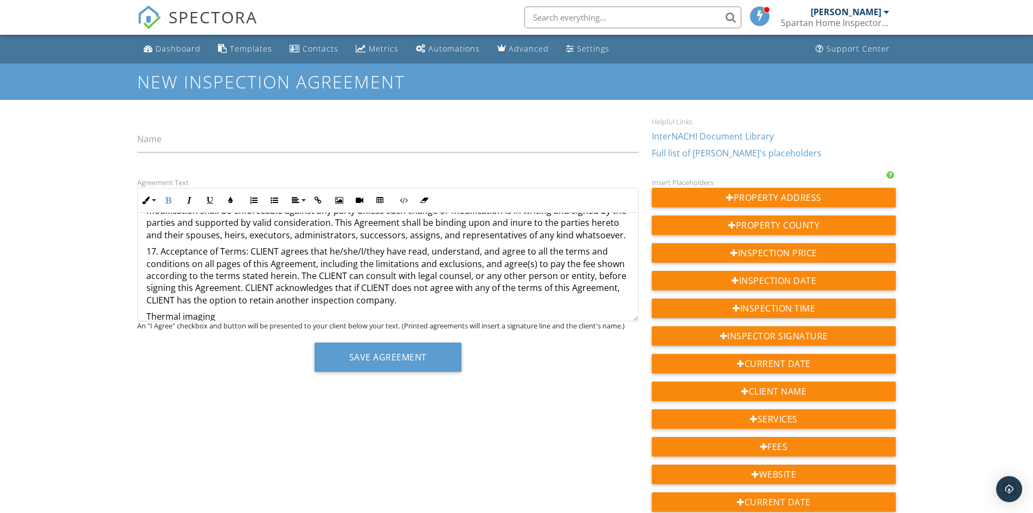
scroll to position [1970, 0]
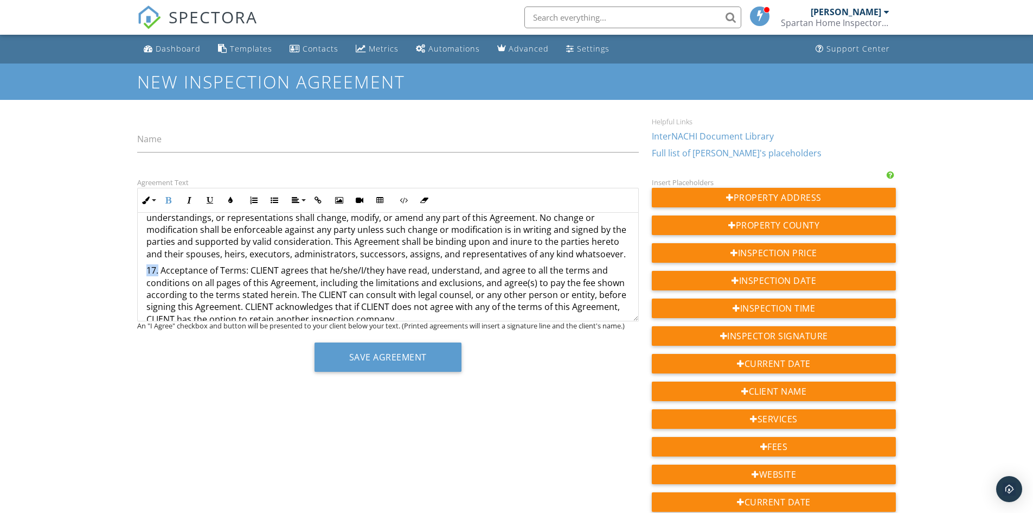
drag, startPoint x: 159, startPoint y: 259, endPoint x: 142, endPoint y: 259, distance: 17.4
click at [176, 202] on button "Bold" at bounding box center [168, 200] width 21 height 21
click at [158, 264] on p "17. Acceptance of Terms: CLIENT agrees that he/she/I/they have read, understand…" at bounding box center [387, 294] width 483 height 61
click at [156, 264] on strong "17." at bounding box center [152, 270] width 12 height 12
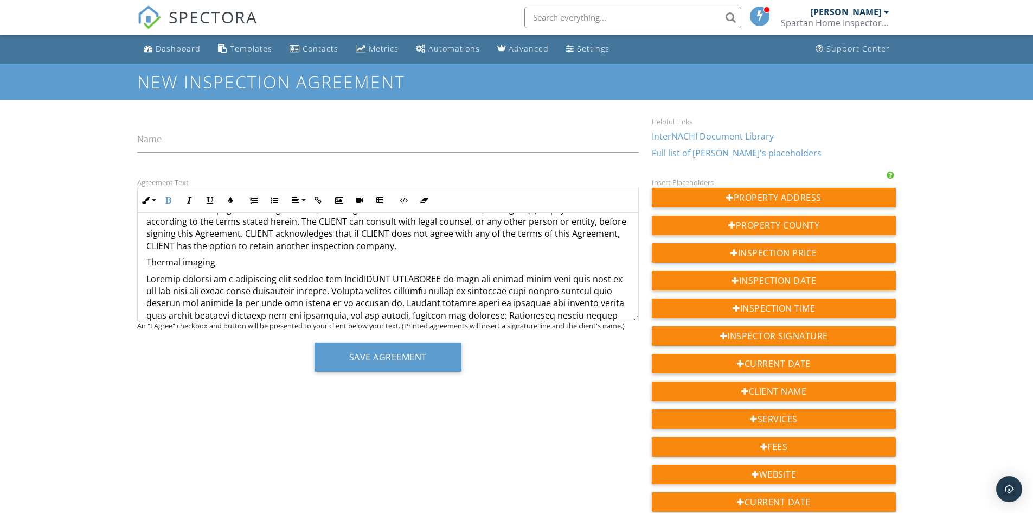
scroll to position [2025, 0]
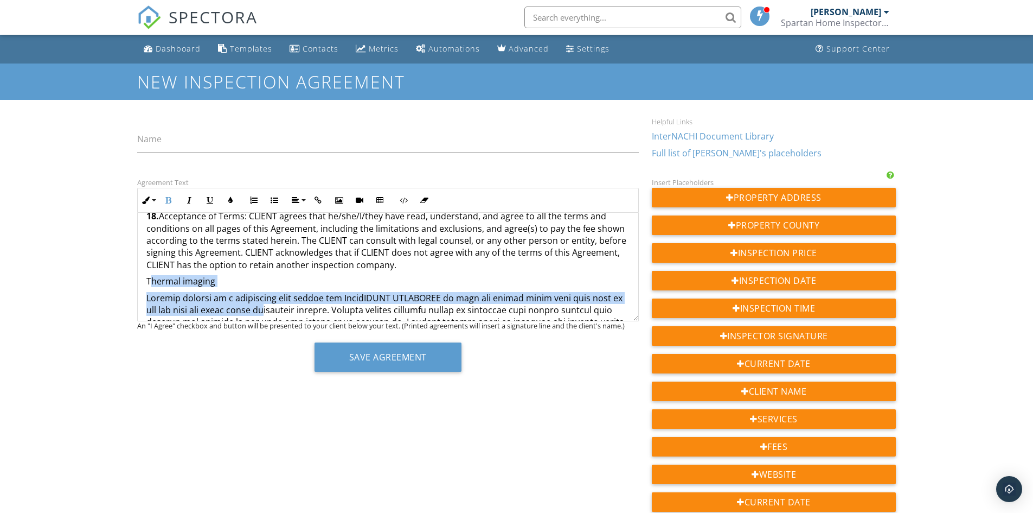
drag, startPoint x: 182, startPoint y: 271, endPoint x: 279, endPoint y: 293, distance: 99.6
click at [210, 275] on p "Thermal imaging" at bounding box center [387, 281] width 483 height 12
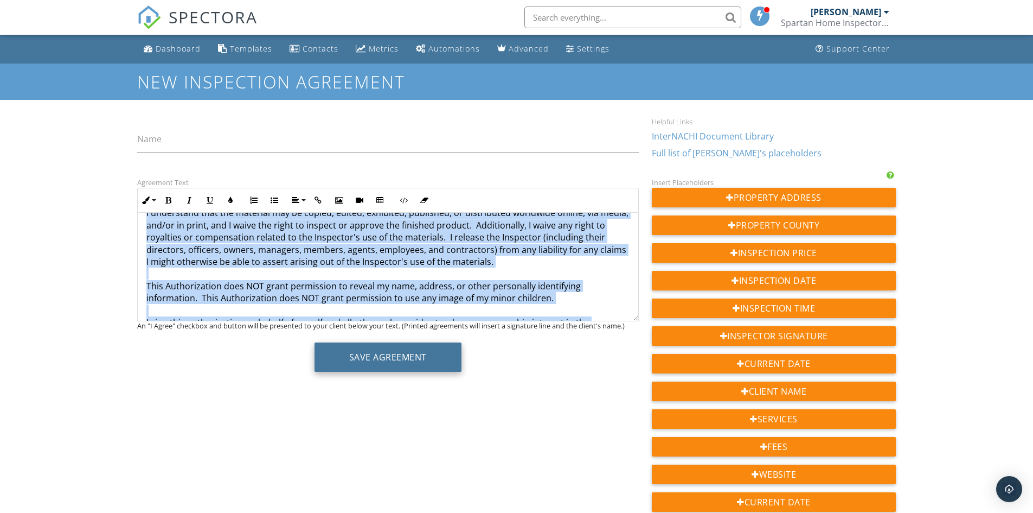
scroll to position [2918, 0]
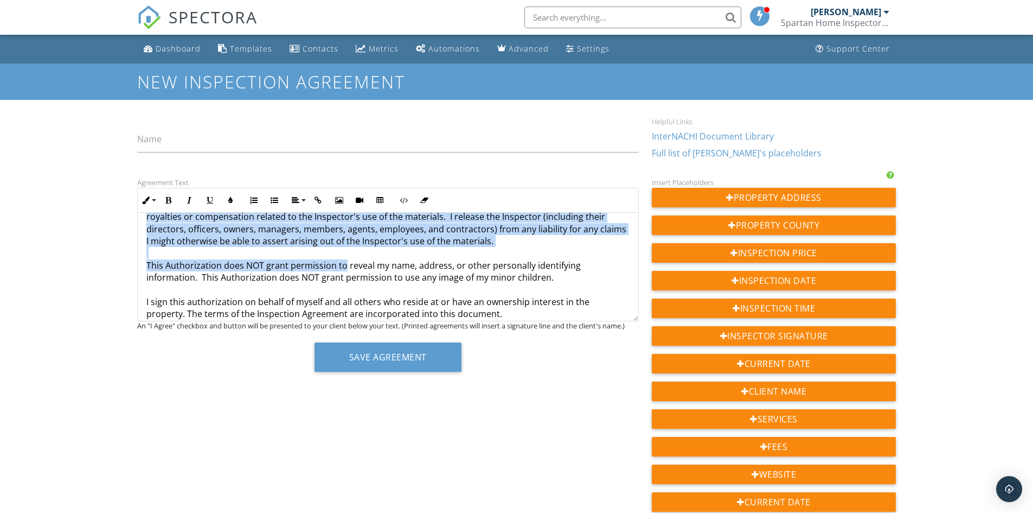
drag, startPoint x: 143, startPoint y: 269, endPoint x: 341, endPoint y: 253, distance: 199.2
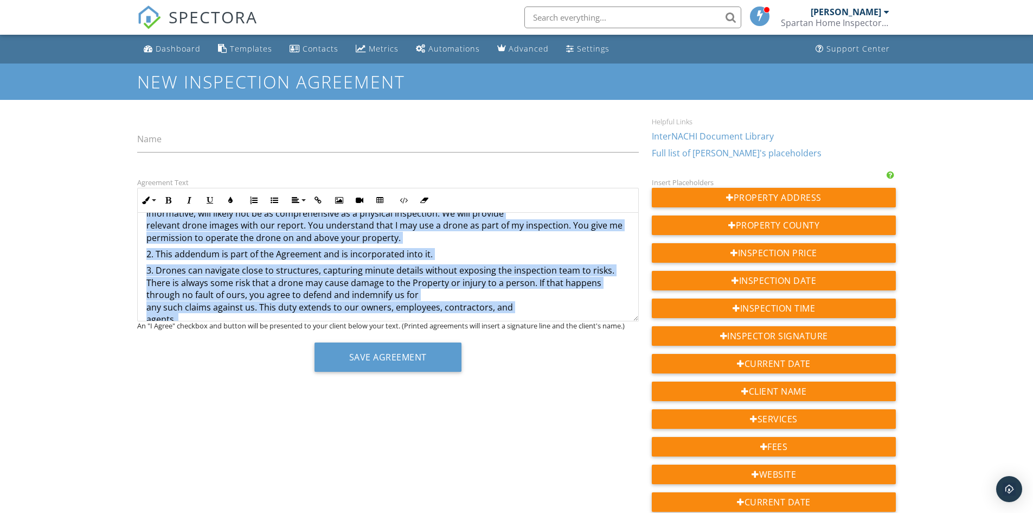
scroll to position [2702, 0]
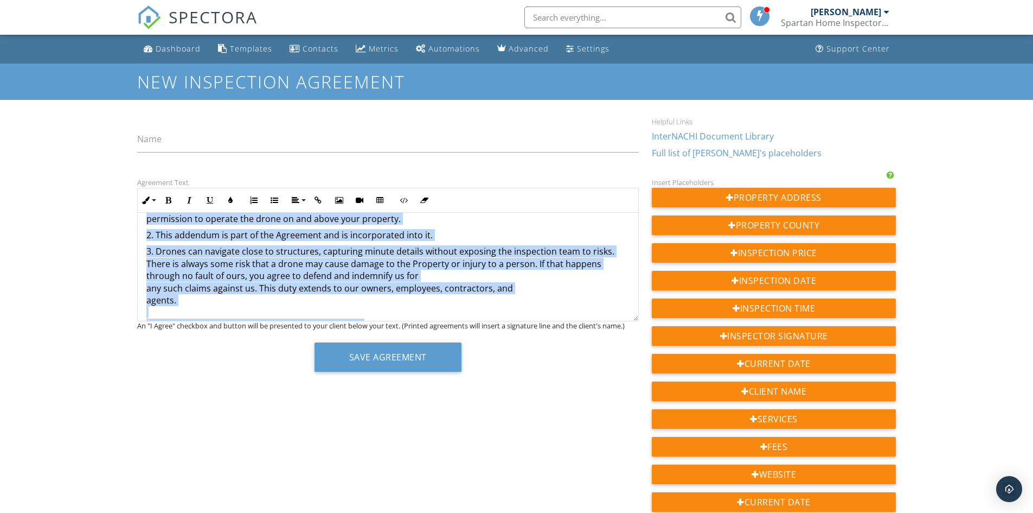
click at [223, 299] on p "3. Drones can navigate close to structures, capturing minute details without ex…" at bounding box center [387, 390] width 483 height 291
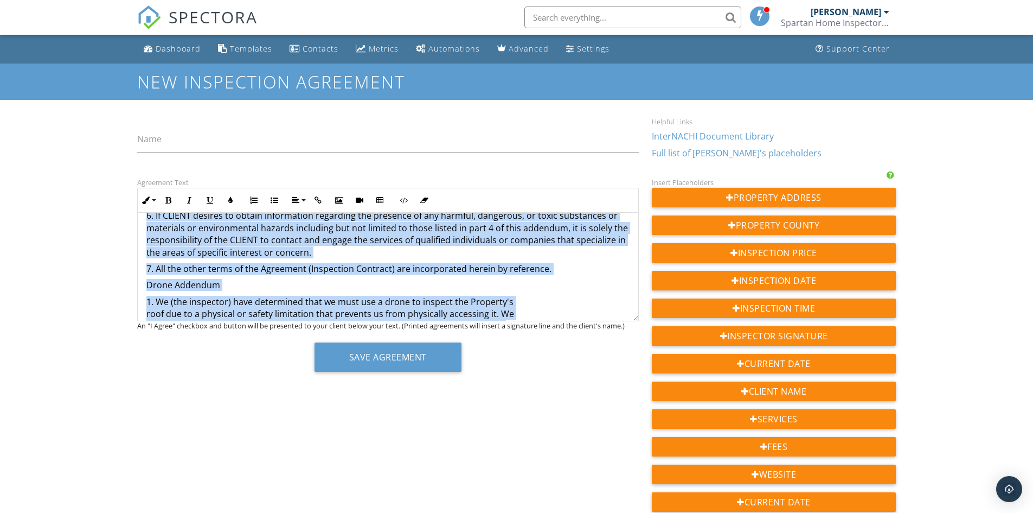
scroll to position [2515, 0]
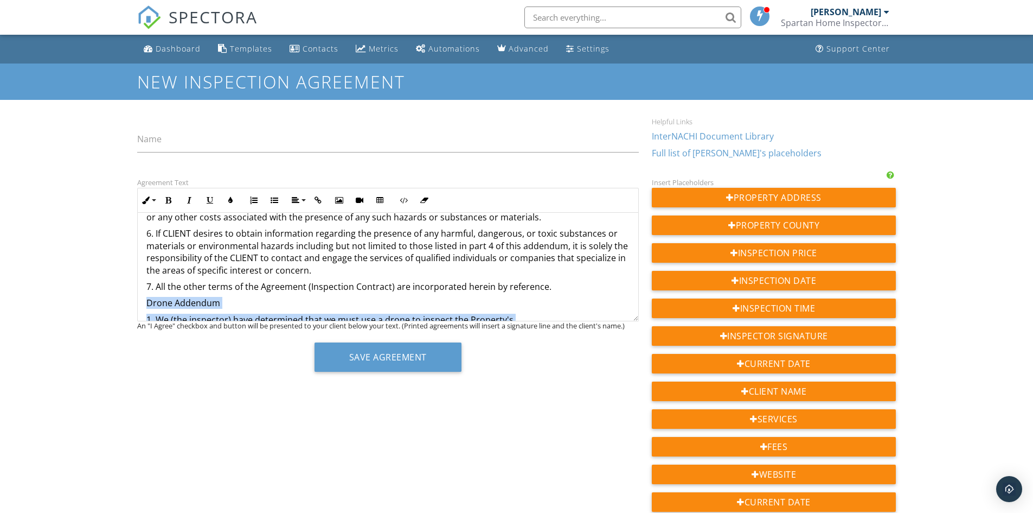
drag, startPoint x: 185, startPoint y: 289, endPoint x: 145, endPoint y: 289, distance: 40.1
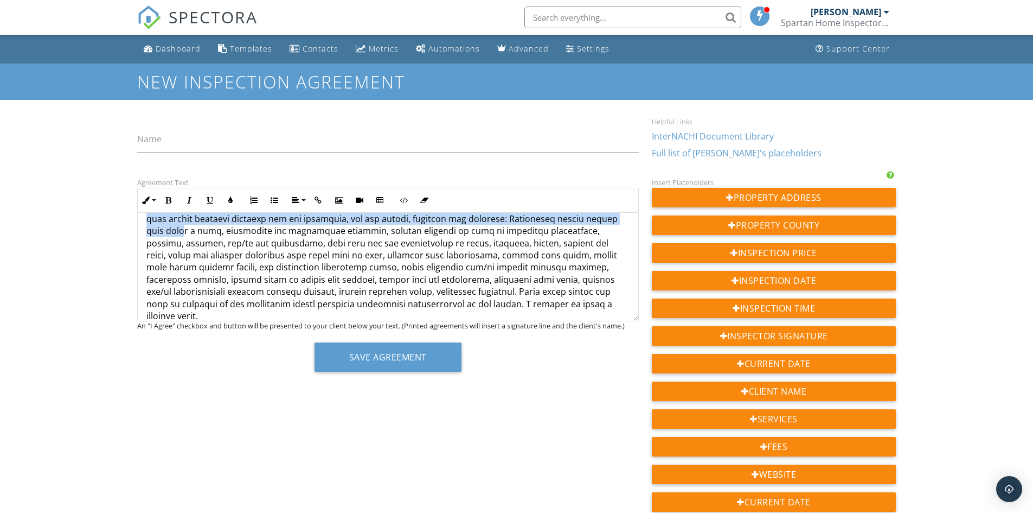
scroll to position [2129, 0]
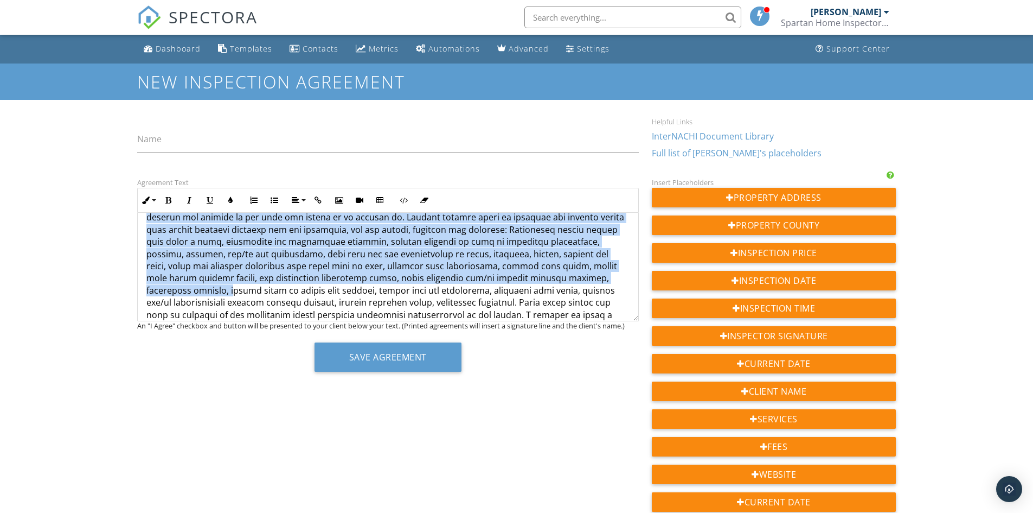
drag, startPoint x: 146, startPoint y: 267, endPoint x: 228, endPoint y: 283, distance: 83.5
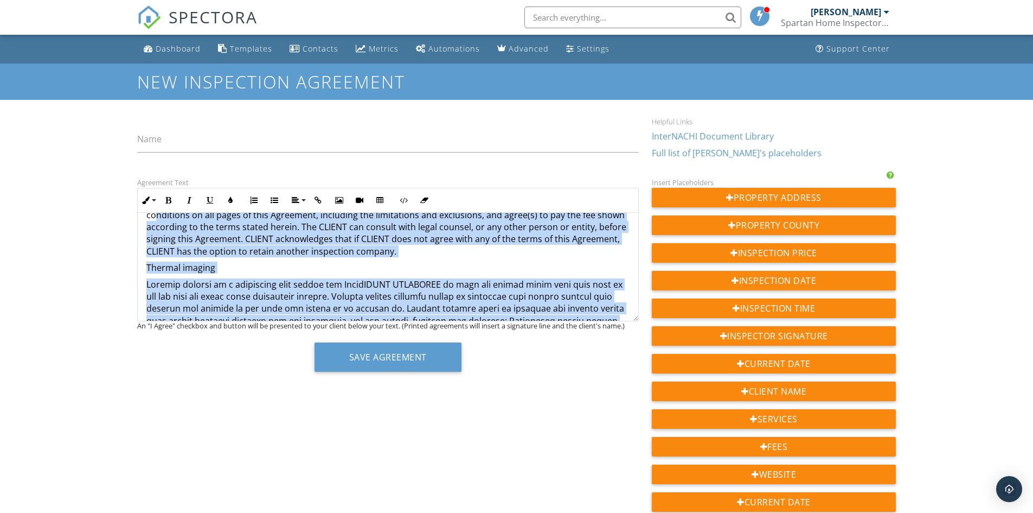
scroll to position [2016, 0]
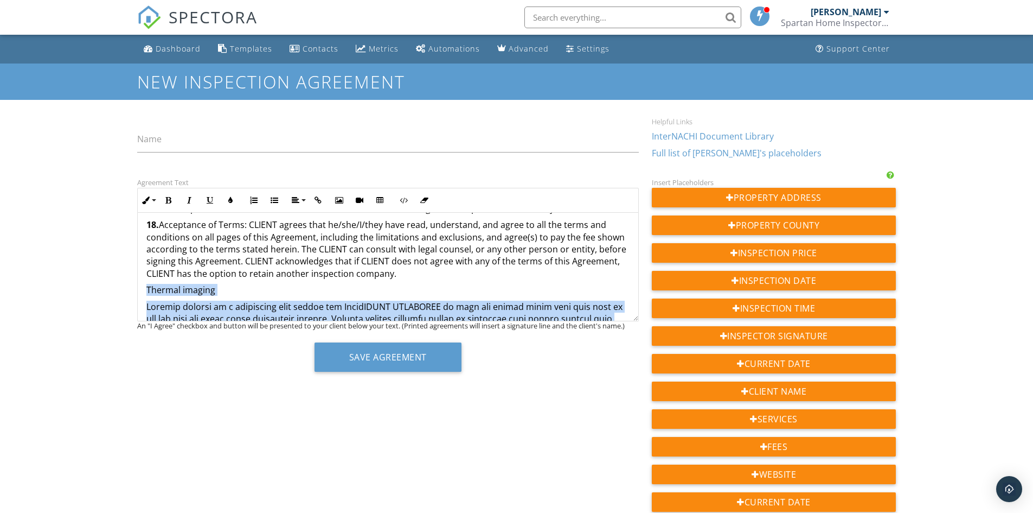
drag, startPoint x: 561, startPoint y: 227, endPoint x: 139, endPoint y: 276, distance: 424.8
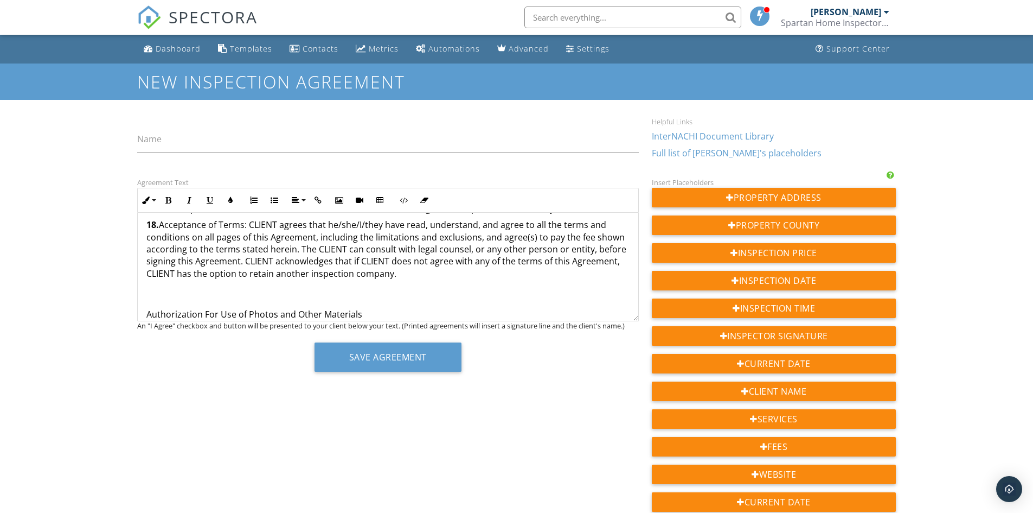
drag, startPoint x: 353, startPoint y: 291, endPoint x: 135, endPoint y: 290, distance: 218.6
click at [133, 292] on div "Agreement Text Inline Style XLarge Large Normal Small Light Small/Light Bold It…" at bounding box center [388, 278] width 515 height 204
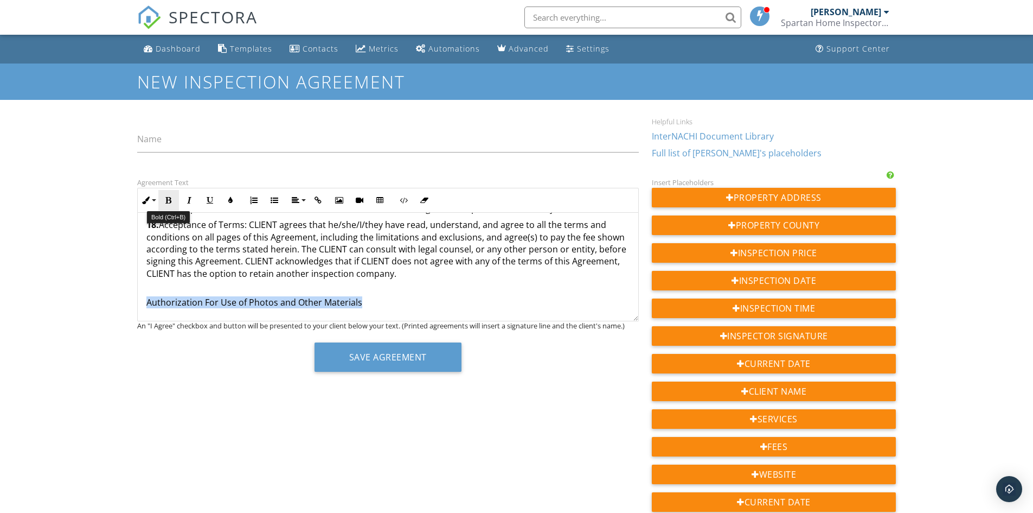
click at [162, 199] on button "Bold" at bounding box center [168, 200] width 21 height 21
drag, startPoint x: 156, startPoint y: 268, endPoint x: 153, endPoint y: 275, distance: 7.4
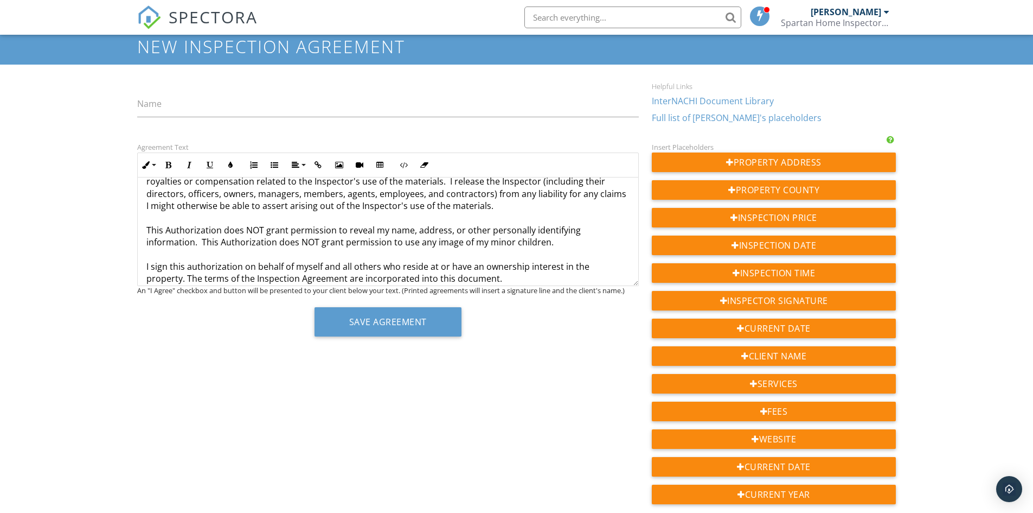
scroll to position [54, 0]
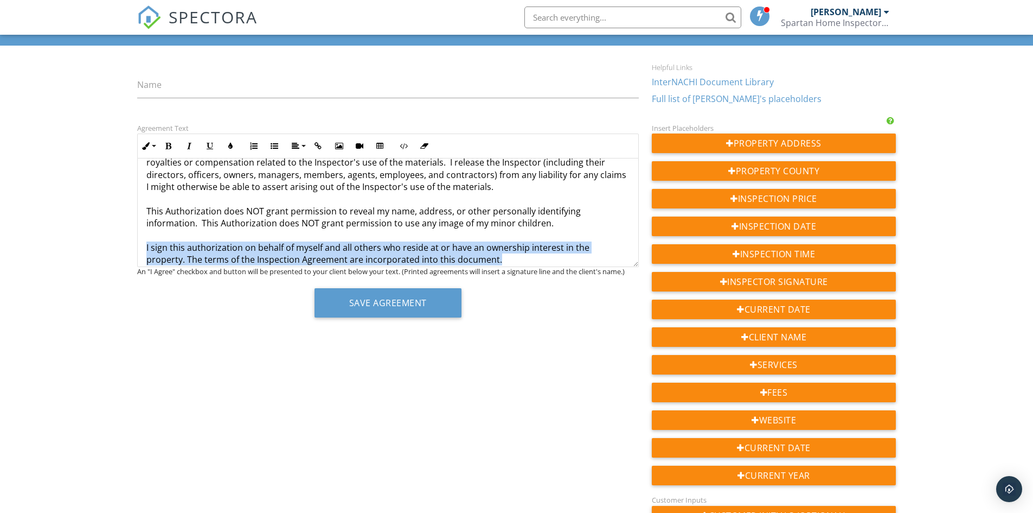
drag, startPoint x: 145, startPoint y: 231, endPoint x: 530, endPoint y: 257, distance: 386.5
click at [170, 154] on button "Bold" at bounding box center [168, 146] width 21 height 21
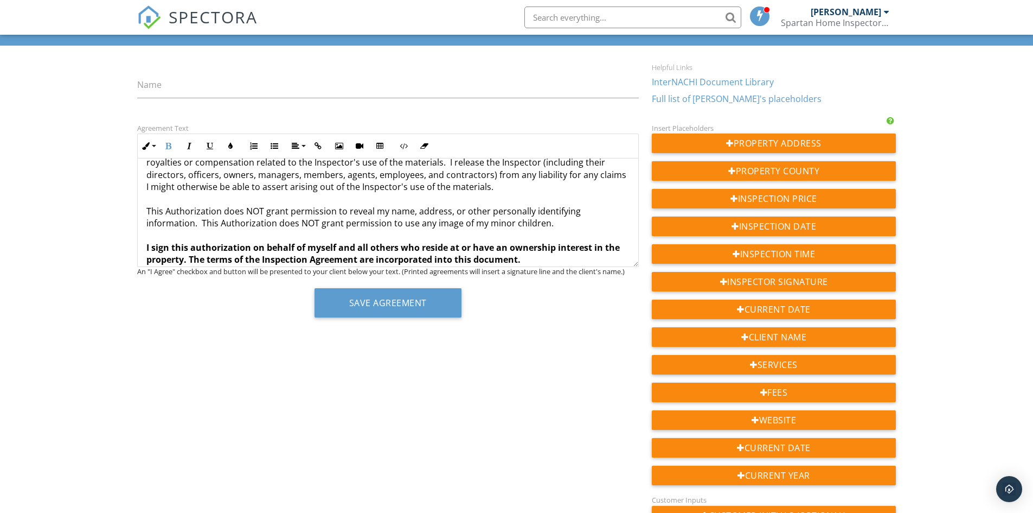
click at [348, 247] on strong "I sign this authorization on behalf of myself and all others who reside at or h…" at bounding box center [382, 253] width 473 height 24
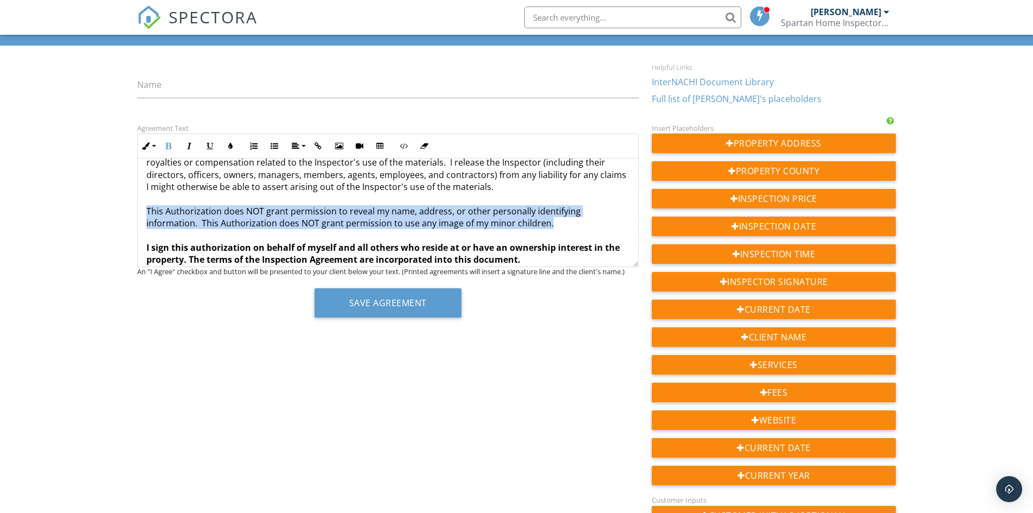
drag, startPoint x: 550, startPoint y: 213, endPoint x: 145, endPoint y: 196, distance: 404.9
drag, startPoint x: 164, startPoint y: 146, endPoint x: 182, endPoint y: 175, distance: 33.9
click at [165, 146] on icon "button" at bounding box center [169, 146] width 8 height 8
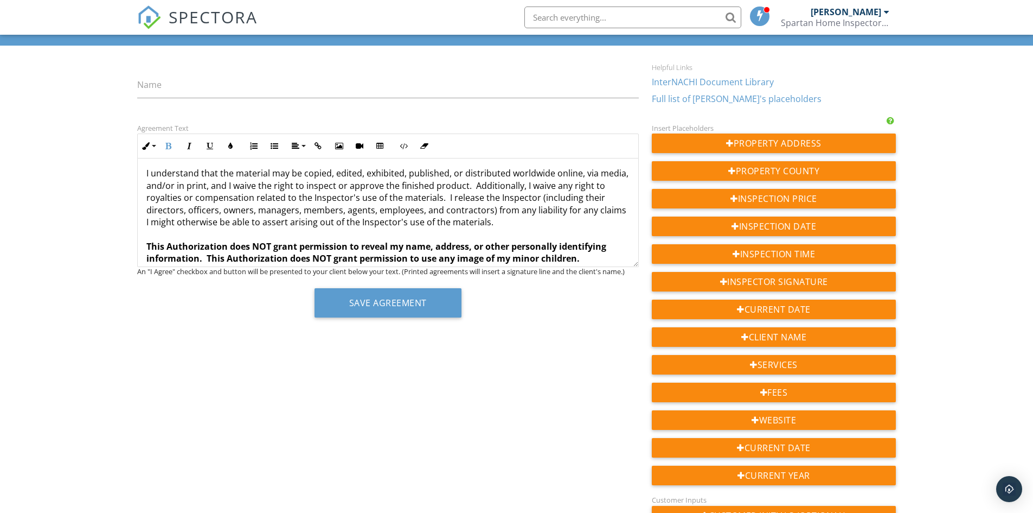
scroll to position [2156, 0]
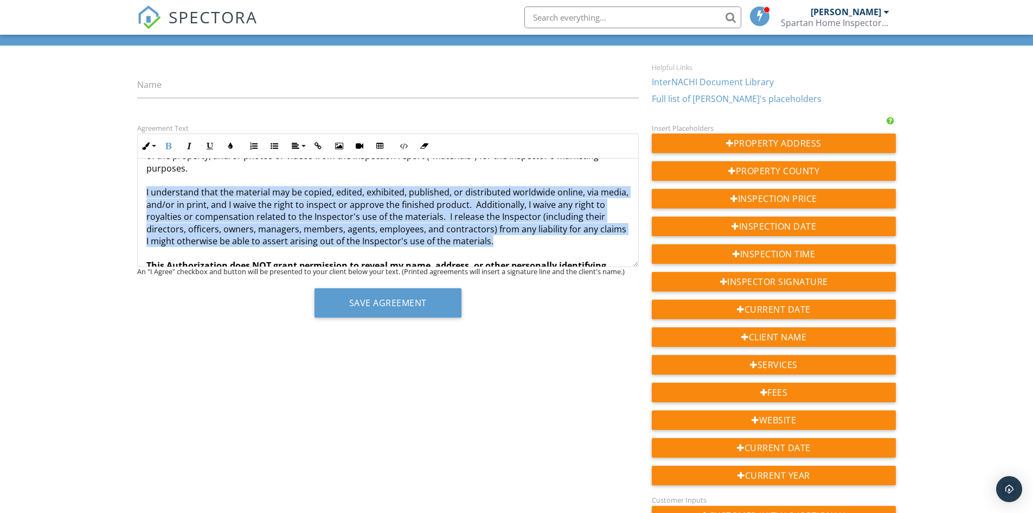
drag, startPoint x: 147, startPoint y: 178, endPoint x: 498, endPoint y: 230, distance: 355.3
click at [167, 144] on icon "button" at bounding box center [169, 146] width 8 height 8
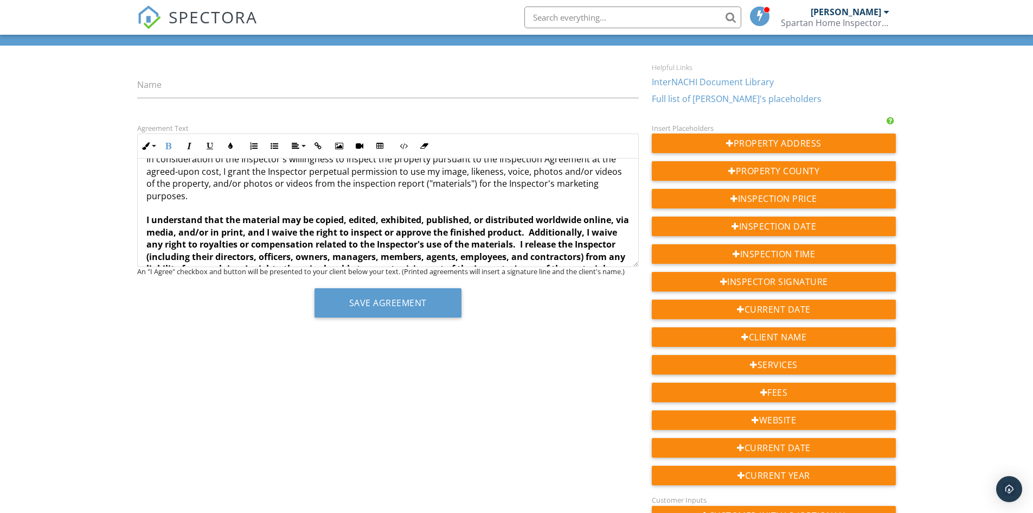
scroll to position [2102, 0]
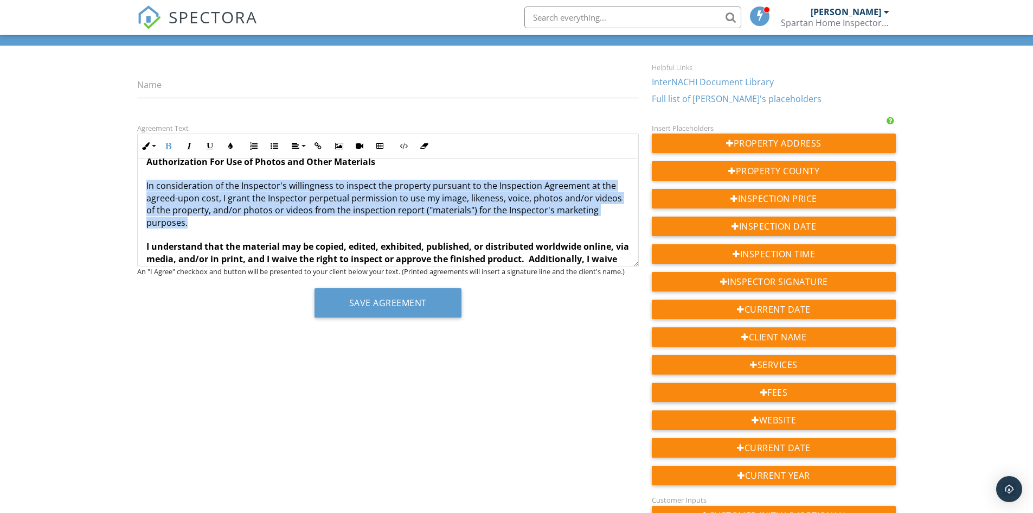
drag, startPoint x: 201, startPoint y: 215, endPoint x: 141, endPoint y: 172, distance: 73.6
click at [166, 150] on button "Bold" at bounding box center [168, 146] width 21 height 21
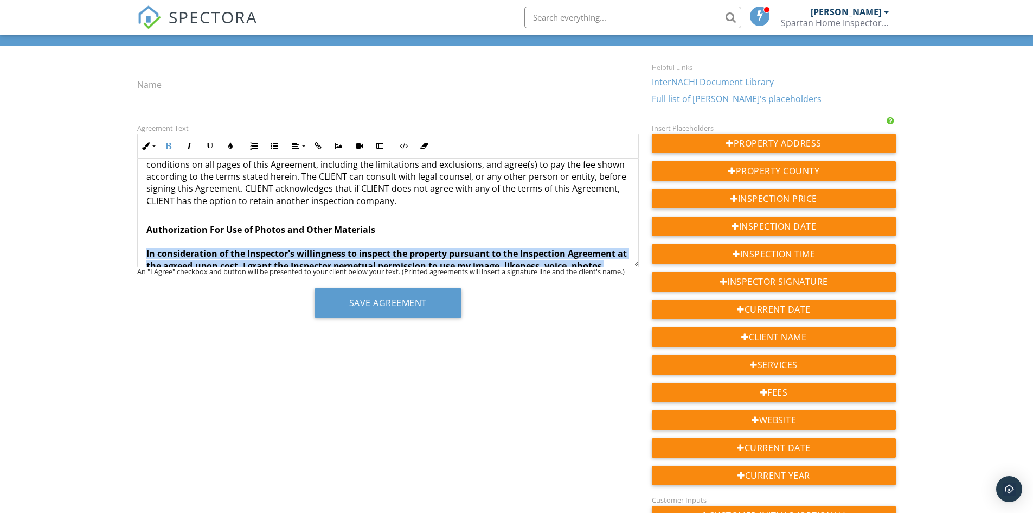
scroll to position [2006, 0]
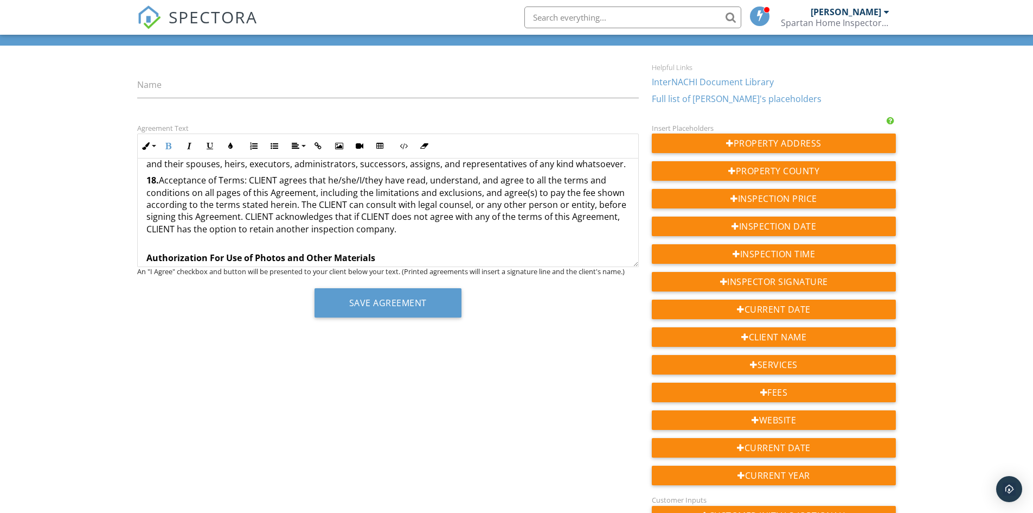
click at [397, 239] on p "Authorization For Use of Photos and Other Materials In consideration of the Ins…" at bounding box center [387, 354] width 483 height 231
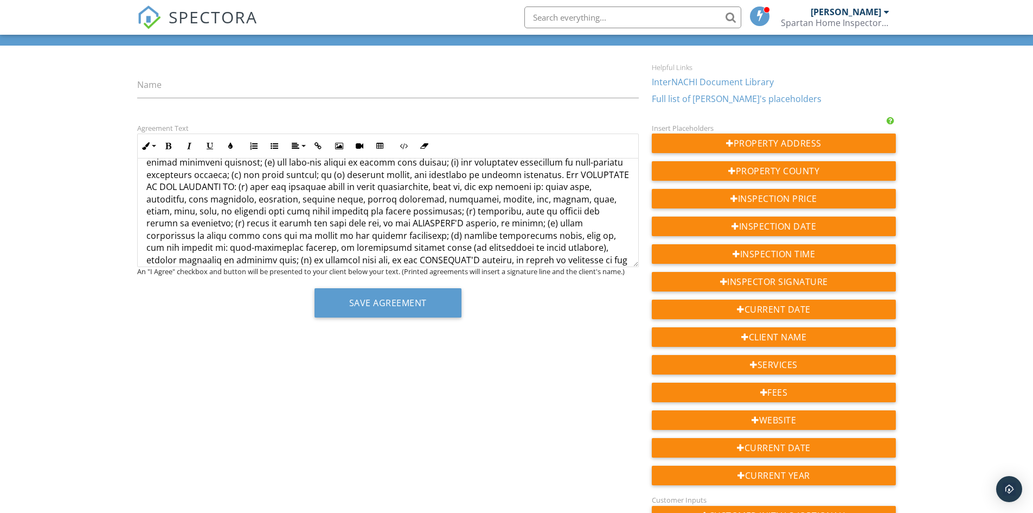
scroll to position [867, 0]
drag, startPoint x: 154, startPoint y: 175, endPoint x: 143, endPoint y: 171, distance: 11.8
click at [142, 175] on div "Inspected Property: {{ADDRESS}} Inspection Date: {{INSPECTION_DATE}} Inspection…" at bounding box center [388, 456] width 501 height 2331
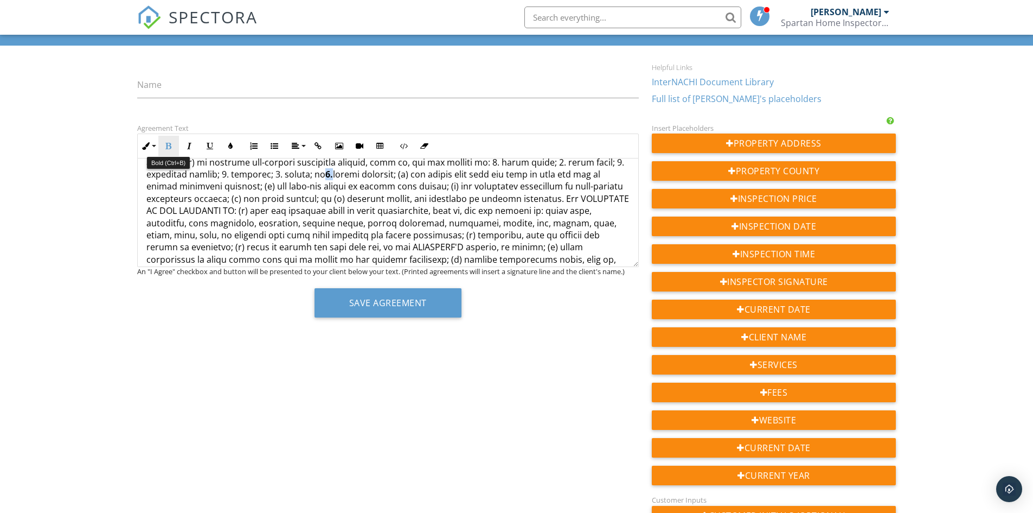
click at [165, 149] on icon "button" at bounding box center [169, 146] width 8 height 8
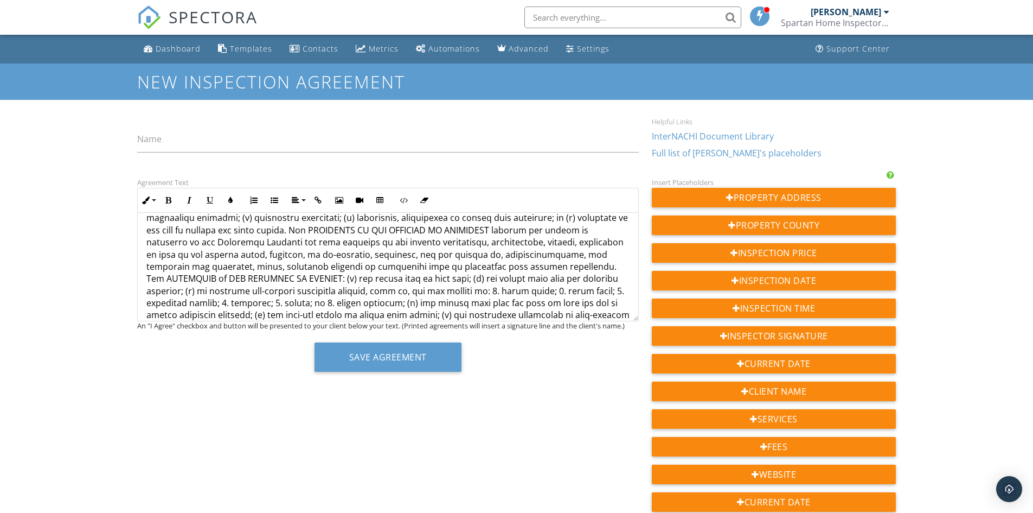
scroll to position [847, 0]
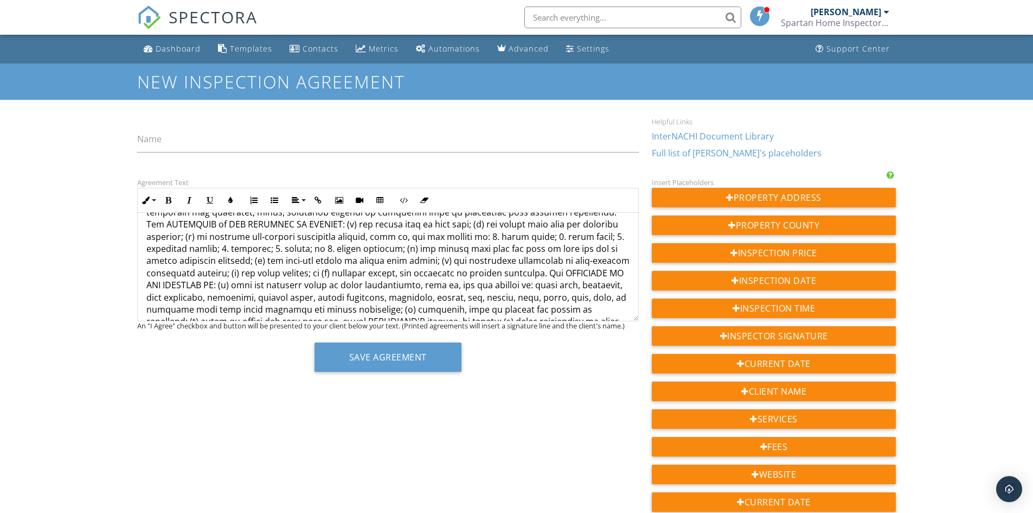
click at [171, 259] on p "5." at bounding box center [387, 248] width 483 height 595
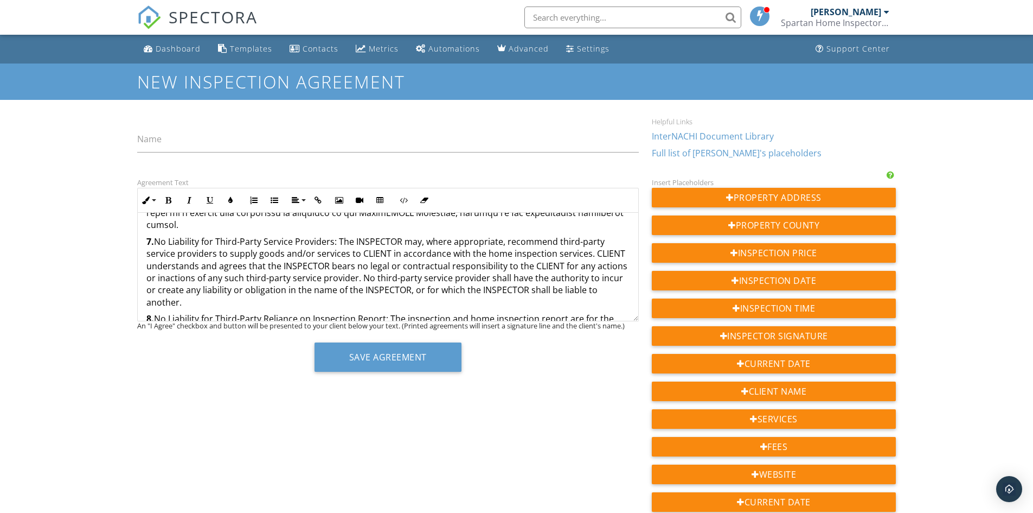
scroll to position [1173, 0]
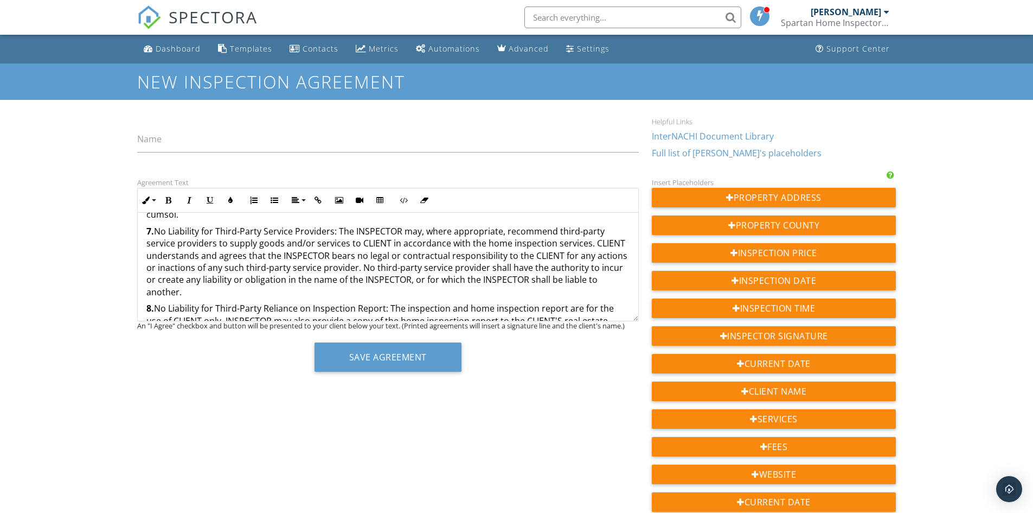
click at [149, 225] on strong "7." at bounding box center [150, 231] width 8 height 12
click at [151, 225] on strong "7." at bounding box center [150, 231] width 8 height 12
click at [151, 302] on strong "8." at bounding box center [150, 308] width 8 height 12
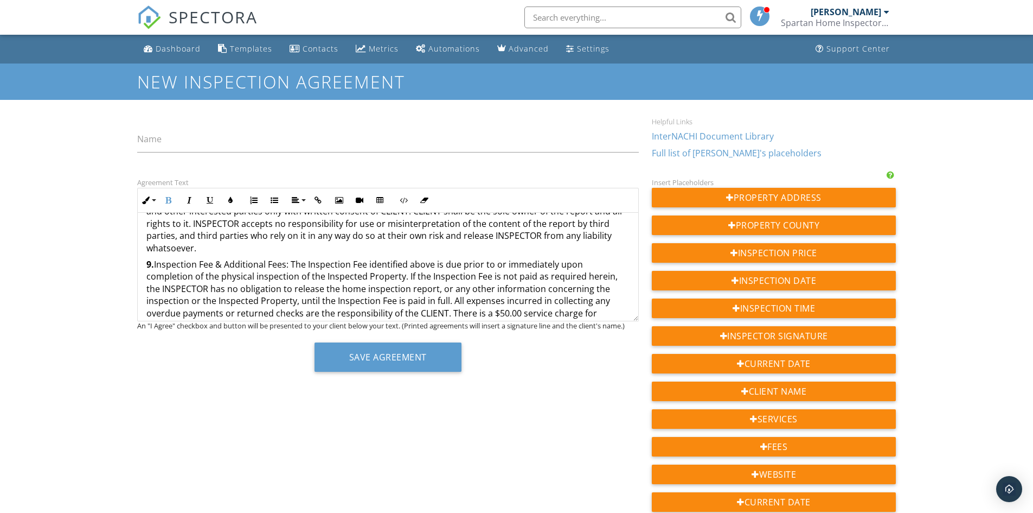
scroll to position [1335, 0]
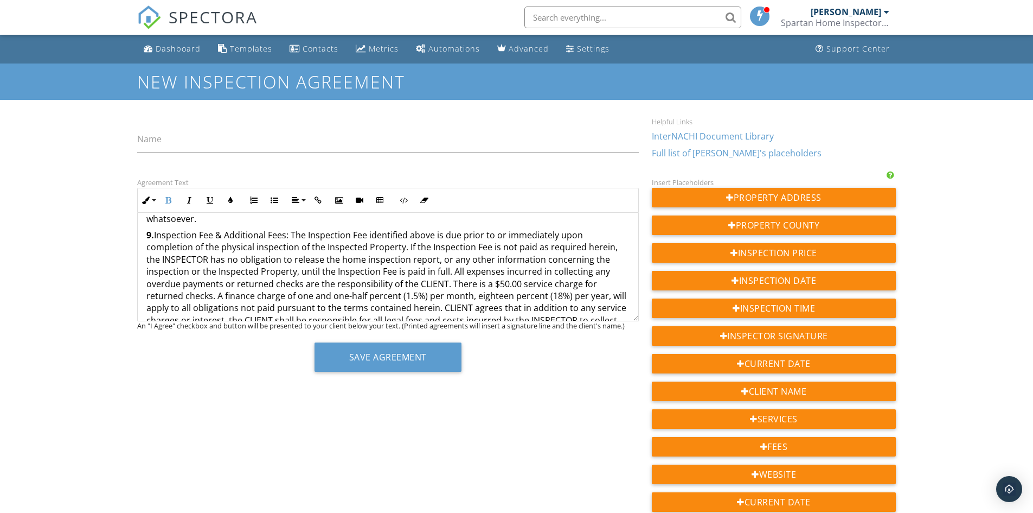
click at [151, 229] on strong "9." at bounding box center [150, 235] width 8 height 12
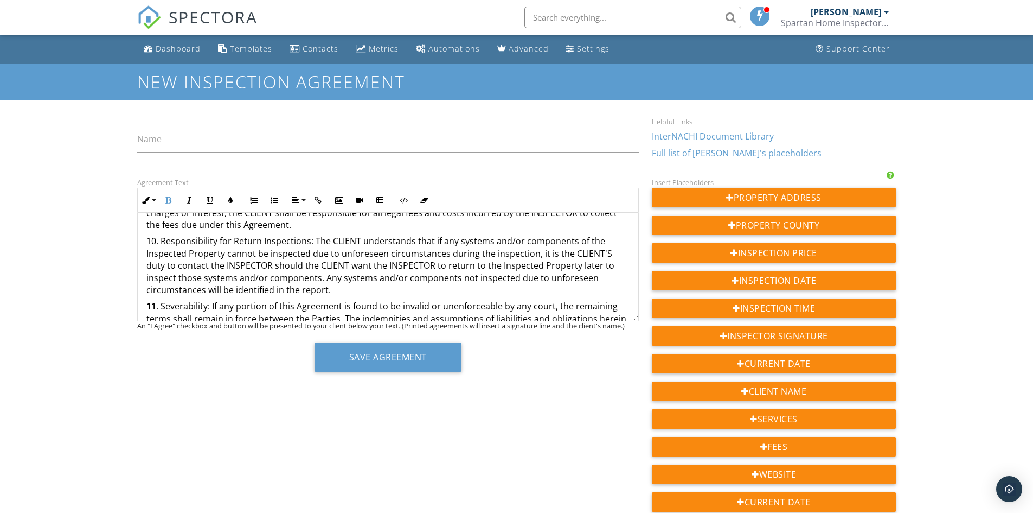
scroll to position [1444, 0]
drag, startPoint x: 157, startPoint y: 227, endPoint x: 143, endPoint y: 224, distance: 13.9
click at [163, 202] on button "Bold" at bounding box center [168, 200] width 21 height 21
click at [154, 234] on strong "10" at bounding box center [151, 240] width 10 height 12
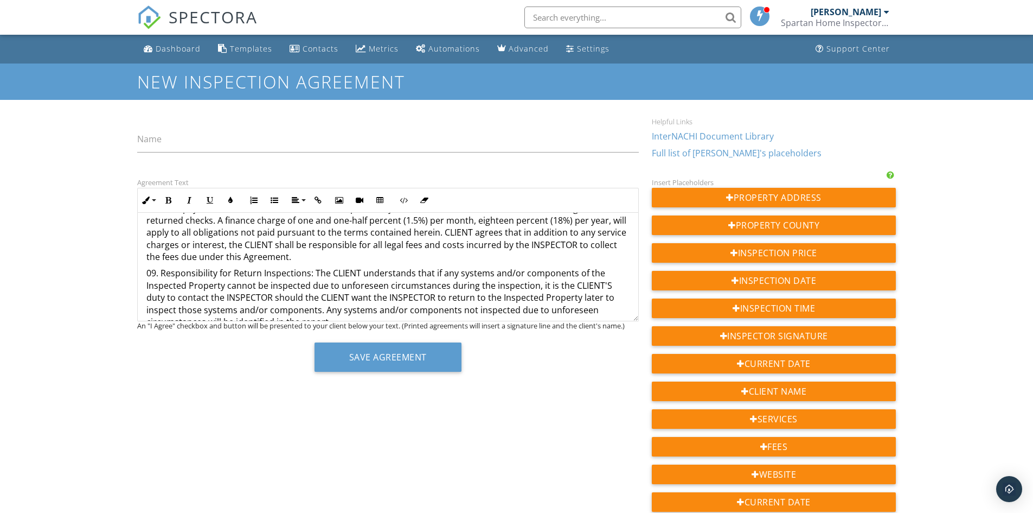
scroll to position [1390, 0]
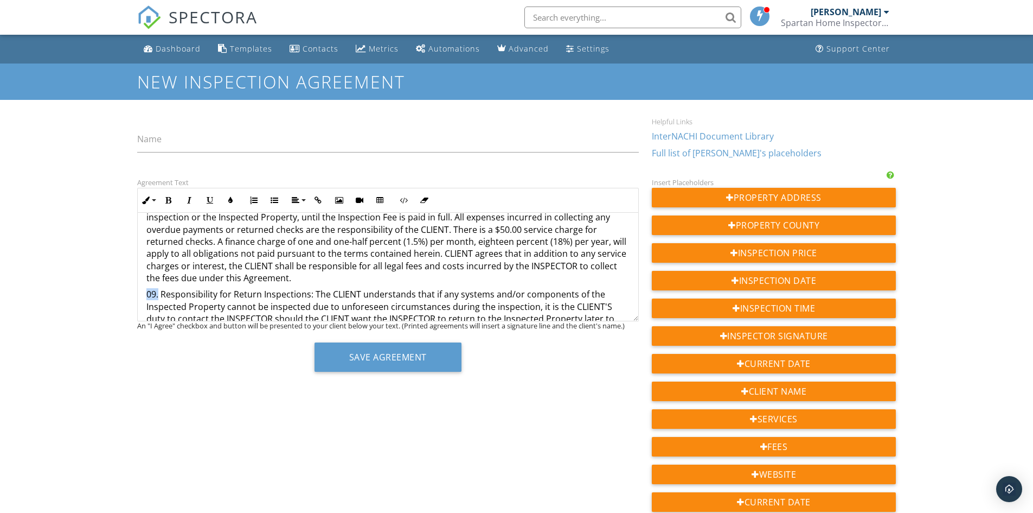
drag, startPoint x: 158, startPoint y: 282, endPoint x: 143, endPoint y: 280, distance: 15.3
click at [165, 202] on icon "button" at bounding box center [169, 200] width 8 height 8
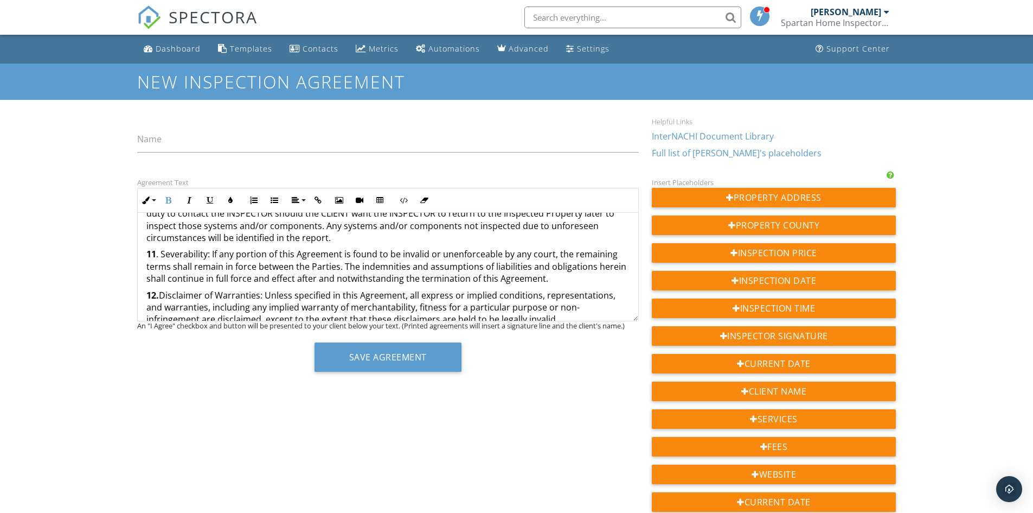
scroll to position [1498, 0]
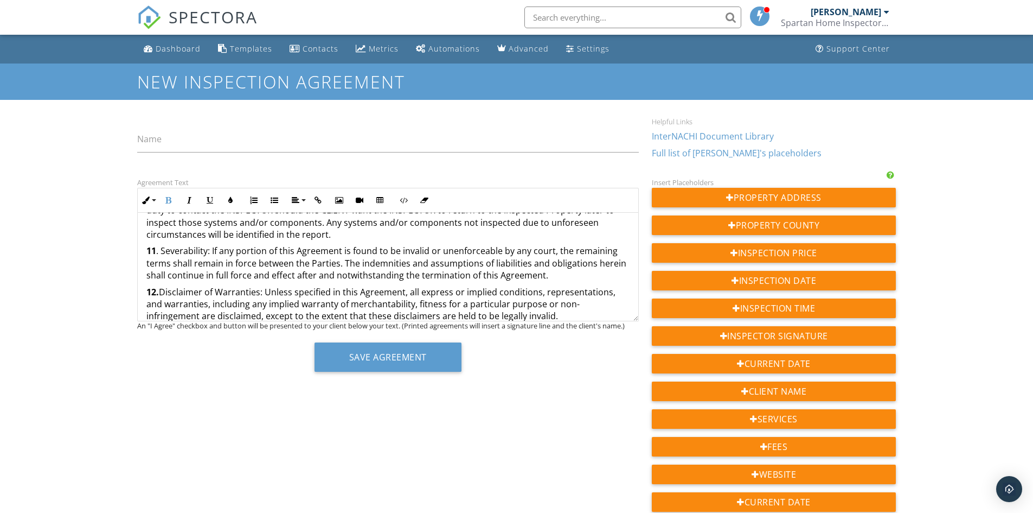
click at [155, 245] on strong "11" at bounding box center [151, 251] width 10 height 12
click at [156, 286] on strong "12." at bounding box center [152, 292] width 12 height 12
click at [155, 327] on strong "13" at bounding box center [151, 333] width 10 height 12
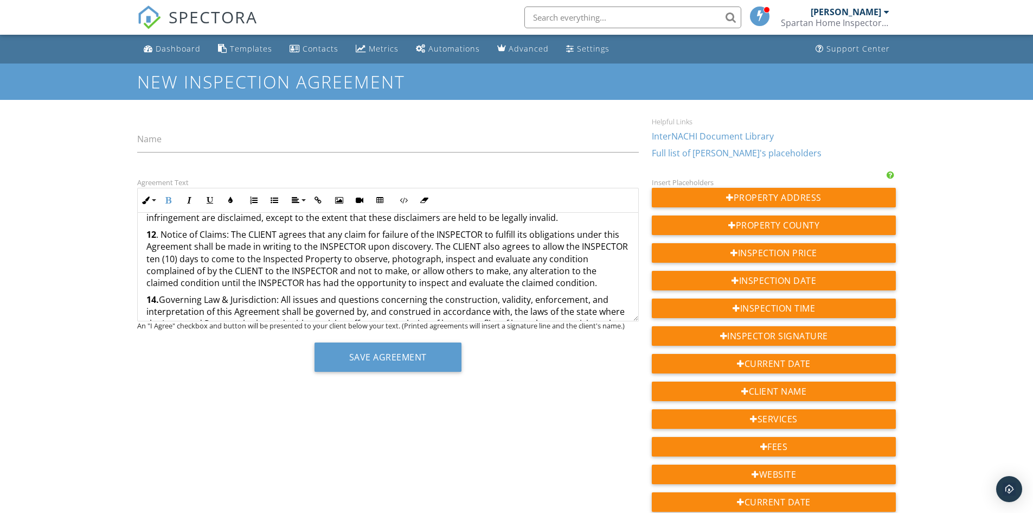
scroll to position [1612, 0]
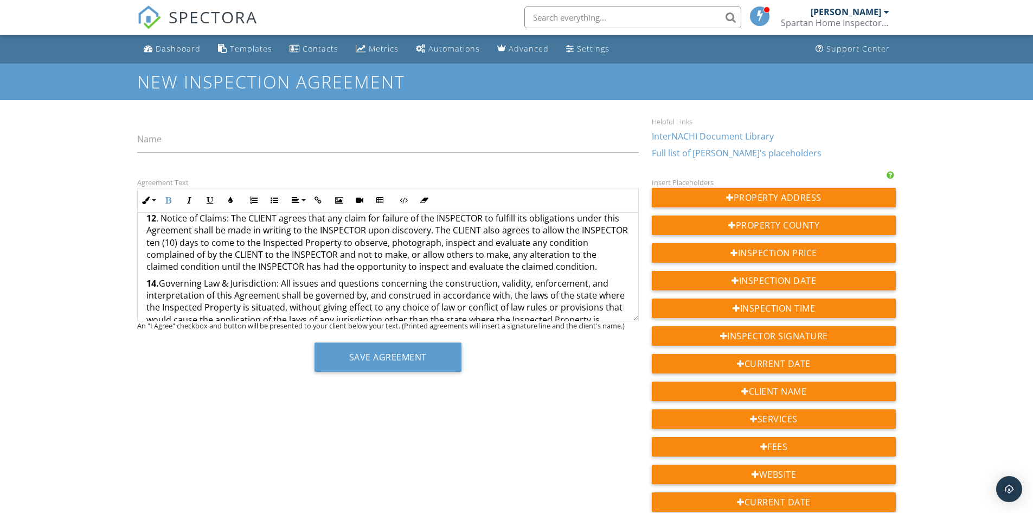
click at [156, 277] on strong "14." at bounding box center [152, 283] width 12 height 12
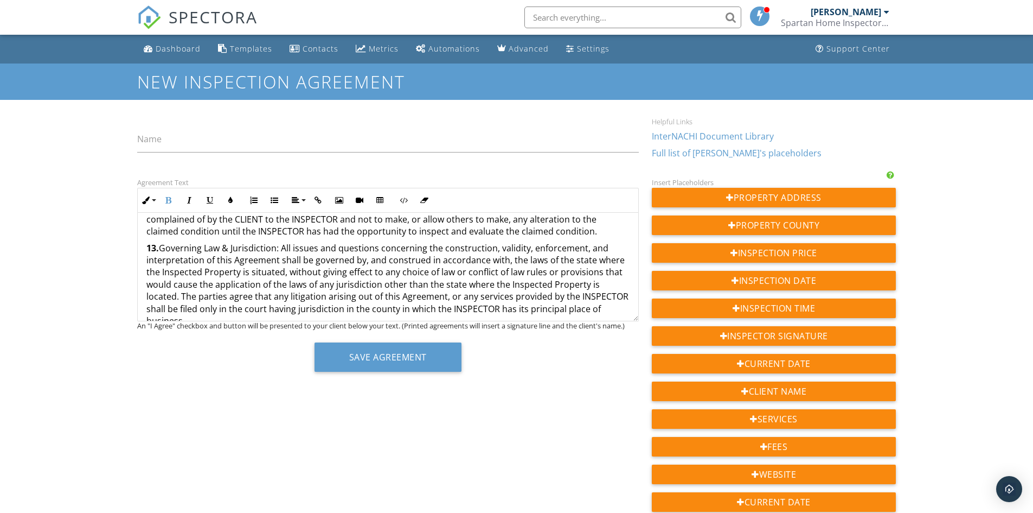
scroll to position [1667, 0]
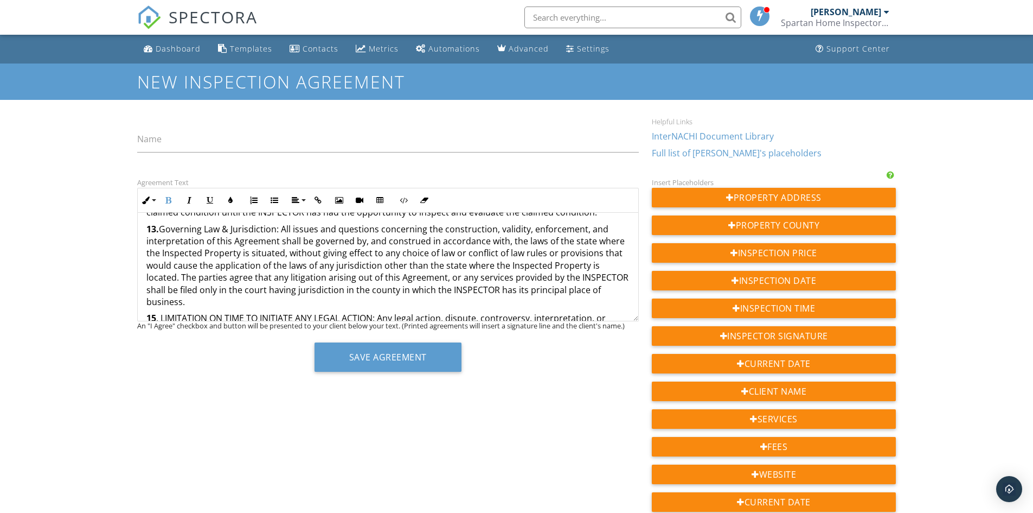
click at [153, 312] on strong "15" at bounding box center [151, 318] width 10 height 12
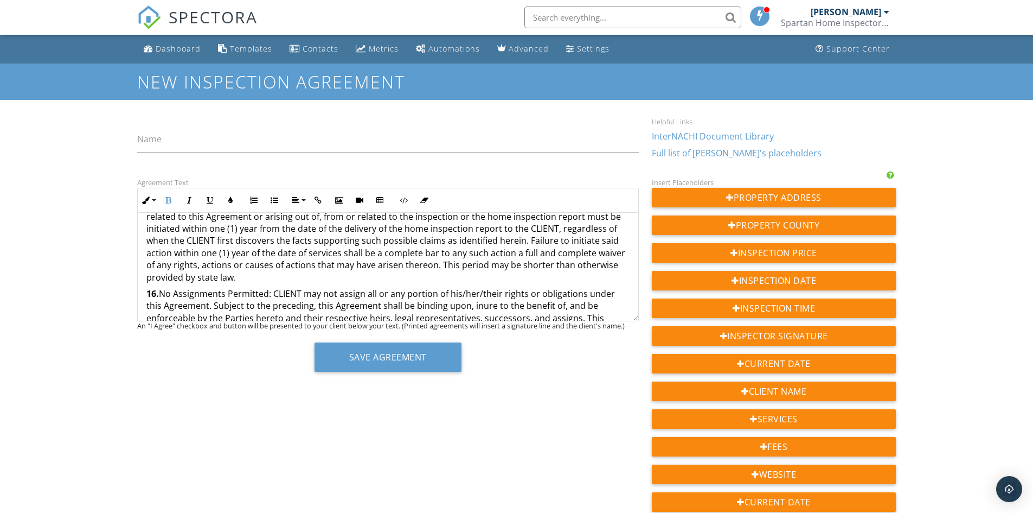
scroll to position [1829, 0]
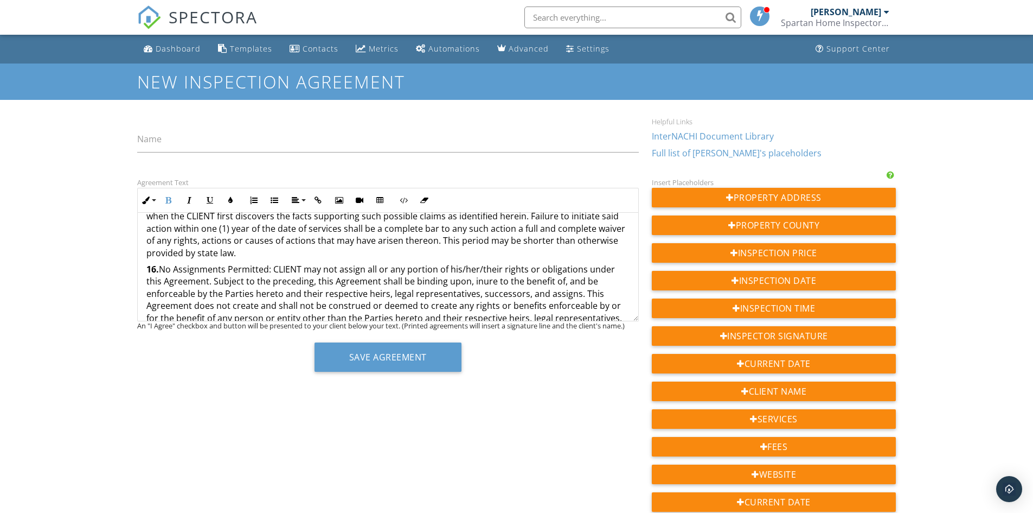
click at [156, 263] on p "16. No Assignments Permitted: CLIENT may not assign all or any portion of his/h…" at bounding box center [387, 299] width 483 height 73
click at [155, 263] on strong "16." at bounding box center [152, 269] width 12 height 12
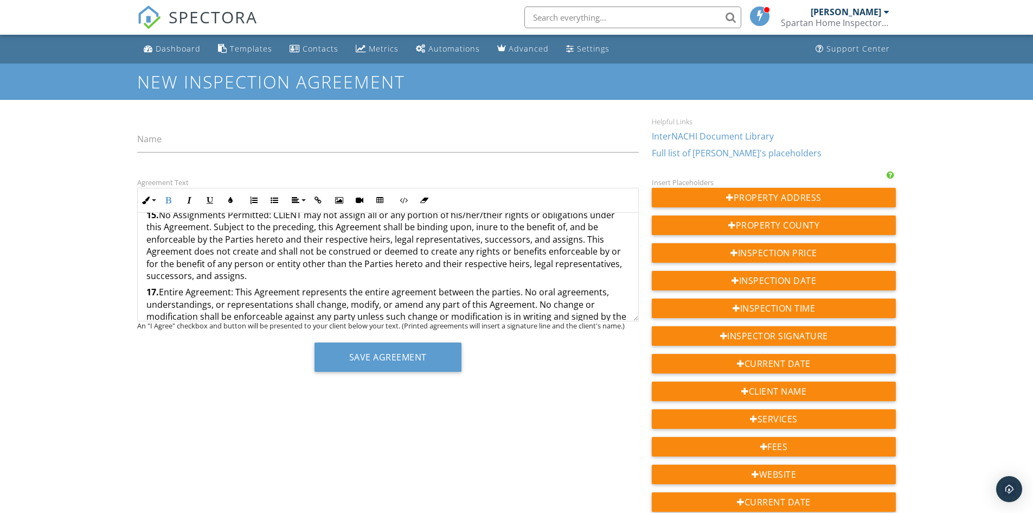
scroll to position [1938, 0]
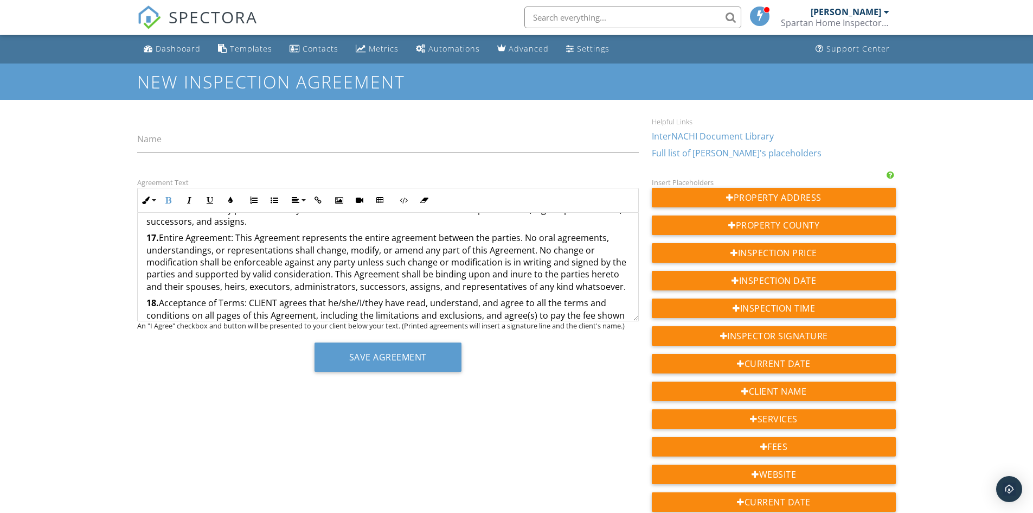
click at [156, 232] on strong "17." at bounding box center [152, 238] width 12 height 12
click at [155, 297] on strong "18." at bounding box center [152, 303] width 12 height 12
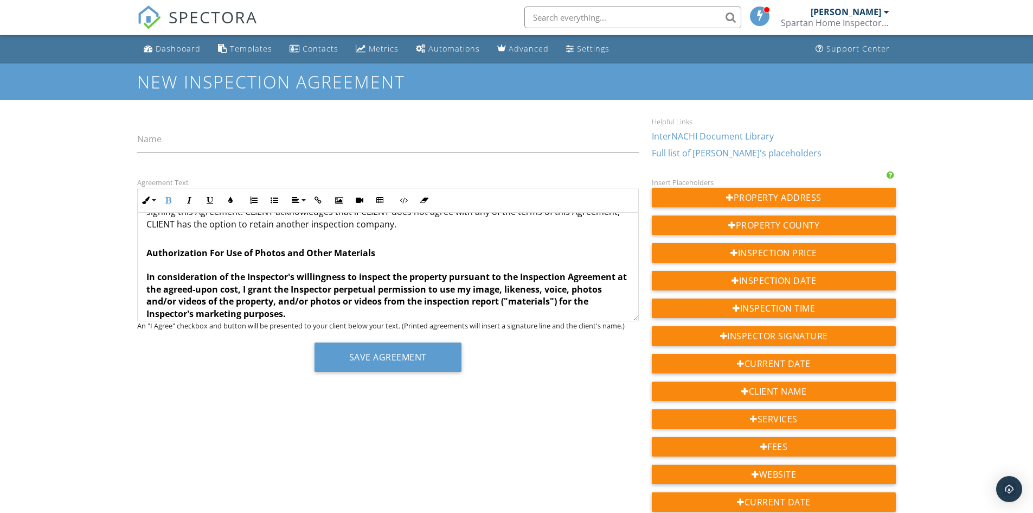
scroll to position [2046, 0]
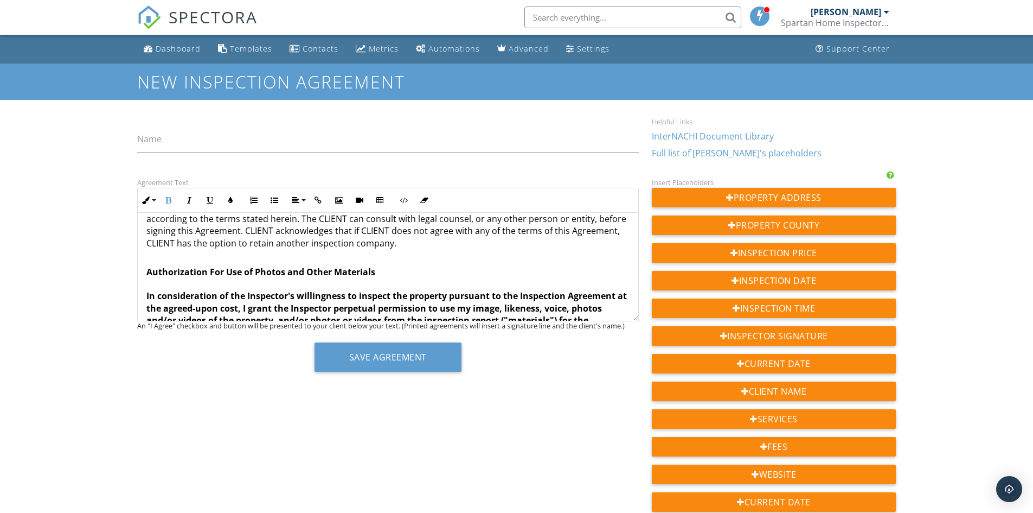
click at [404, 225] on p "17 ​ ​ . Acceptance of Terms: CLIENT agrees that he/she/I/they have read, under…" at bounding box center [387, 218] width 483 height 61
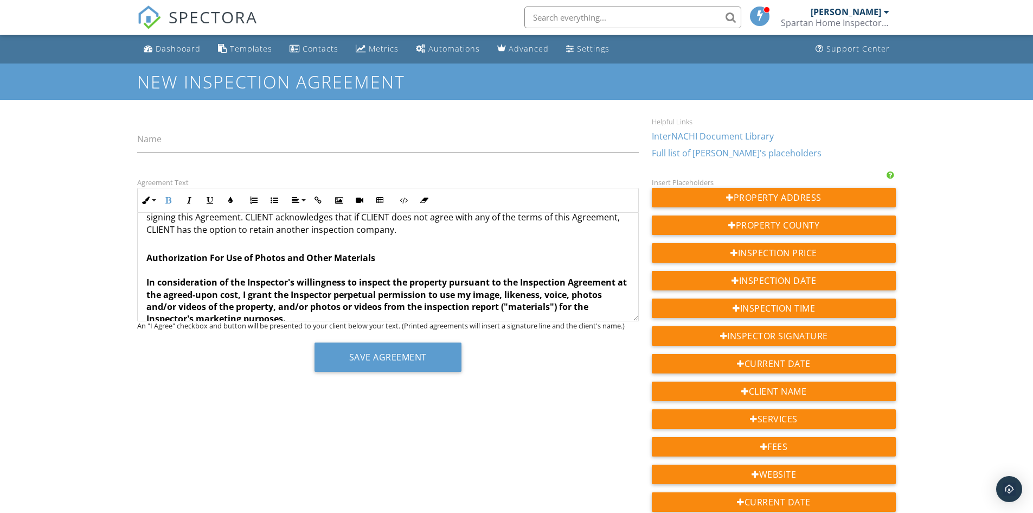
scroll to position [2039, 0]
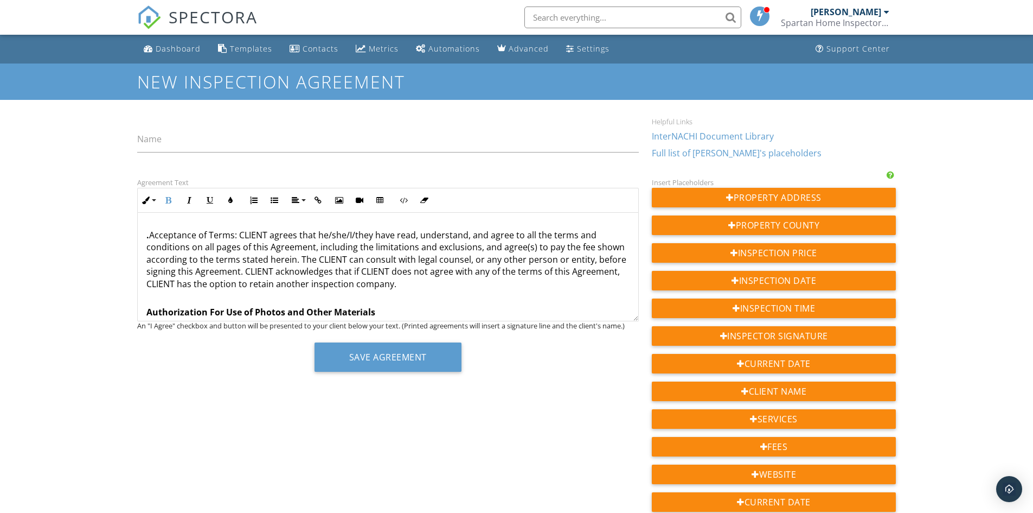
click at [399, 277] on p ". Acceptance of Terms: CLIENT agrees that he/she/I/they have read, understand, …" at bounding box center [387, 259] width 483 height 61
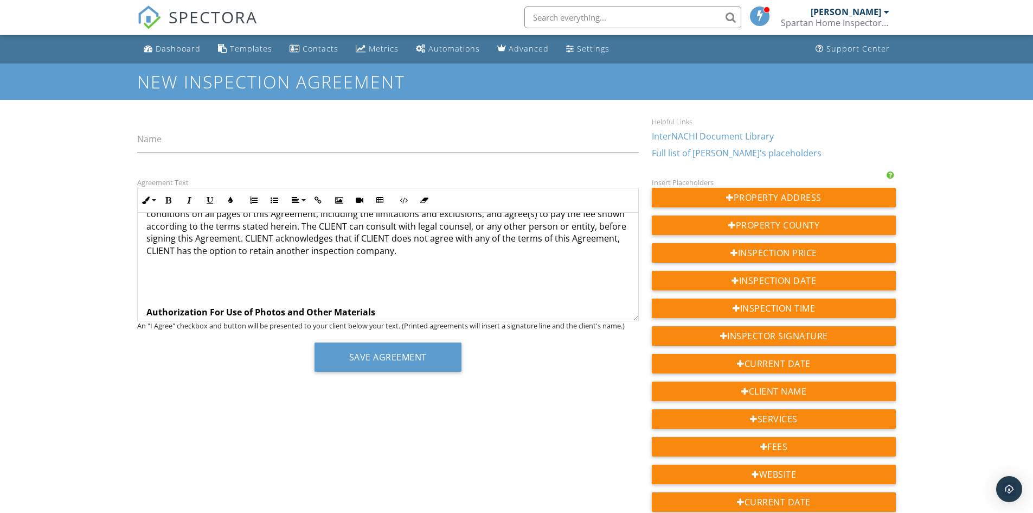
scroll to position [2214, 0]
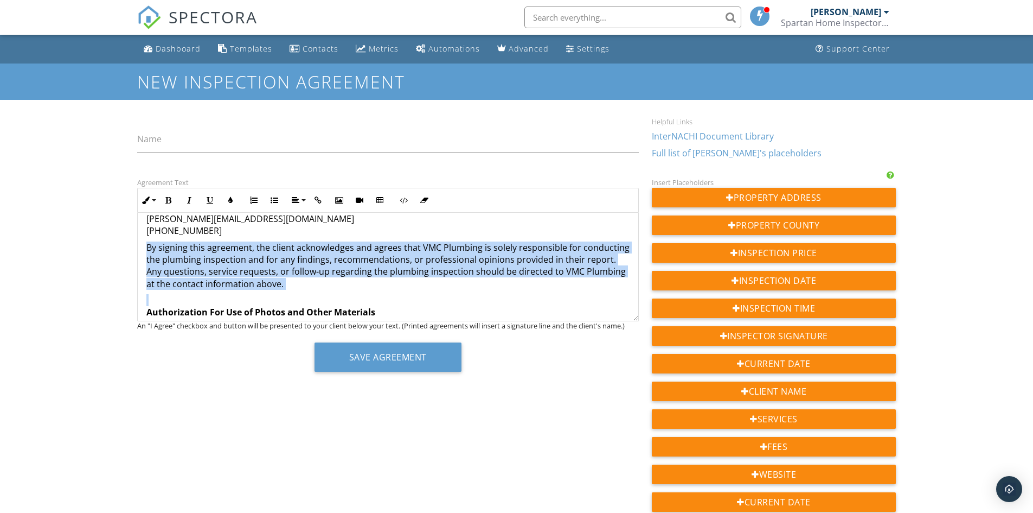
drag, startPoint x: 356, startPoint y: 279, endPoint x: 146, endPoint y: 235, distance: 214.3
click at [171, 203] on icon "button" at bounding box center [169, 200] width 8 height 8
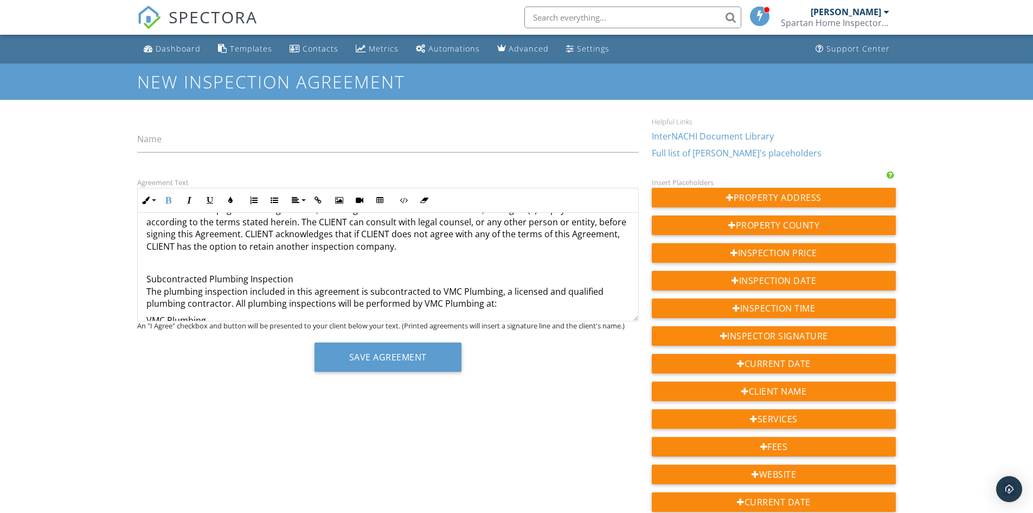
scroll to position [2051, 0]
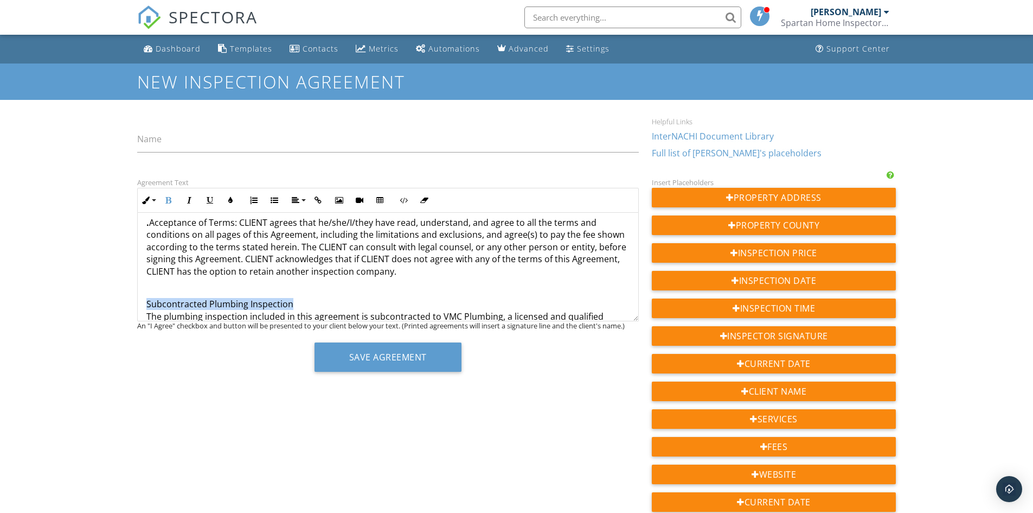
drag, startPoint x: 295, startPoint y: 293, endPoint x: 146, endPoint y: 287, distance: 148.7
click at [146, 298] on p "Subcontracted Plumbing Inspection The plumbing inspection included in this agre…" at bounding box center [387, 316] width 483 height 36
drag, startPoint x: 176, startPoint y: 292, endPoint x: 144, endPoint y: 263, distance: 43.4
click at [137, 258] on div "Agreement Text Inline Style XLarge Large Normal Small Light Small/Light Bold It…" at bounding box center [388, 278] width 515 height 204
drag, startPoint x: 291, startPoint y: 290, endPoint x: 147, endPoint y: 284, distance: 144.4
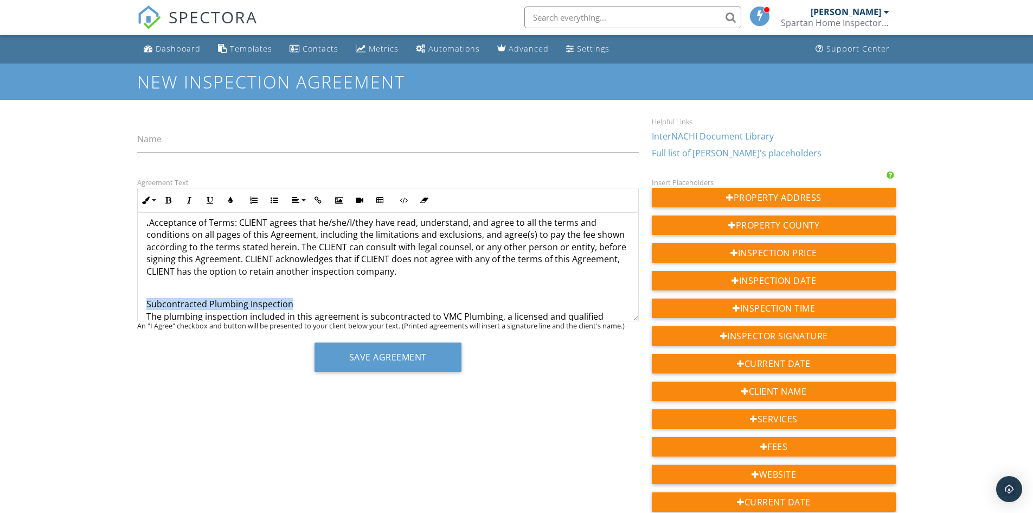
click at [175, 201] on button "Bold" at bounding box center [168, 200] width 21 height 21
click at [322, 298] on p "Subcontracted Plumbing Inspection The plumbing inspection included in this agre…" at bounding box center [387, 316] width 483 height 36
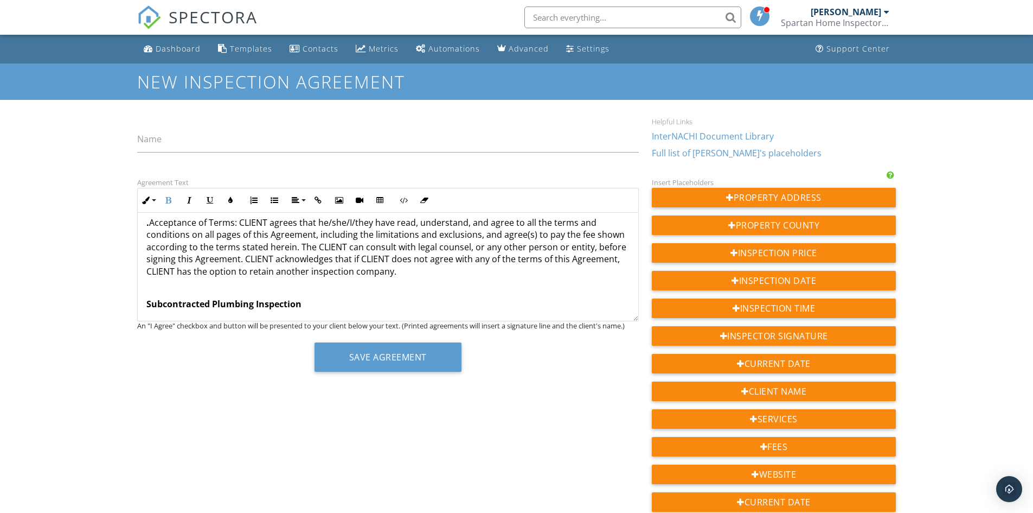
click at [311, 298] on p "Subcontracted Plumbing Inspection" at bounding box center [387, 304] width 483 height 12
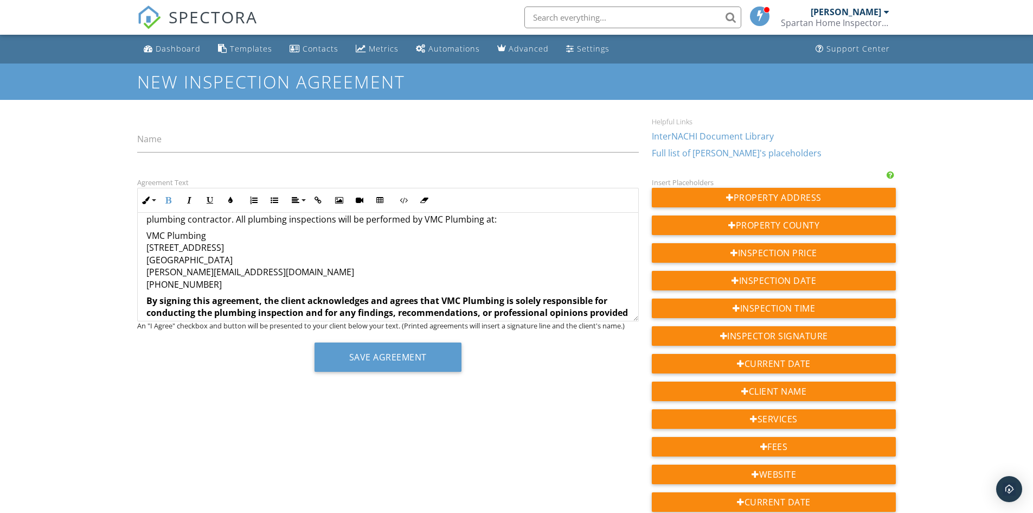
scroll to position [2160, 0]
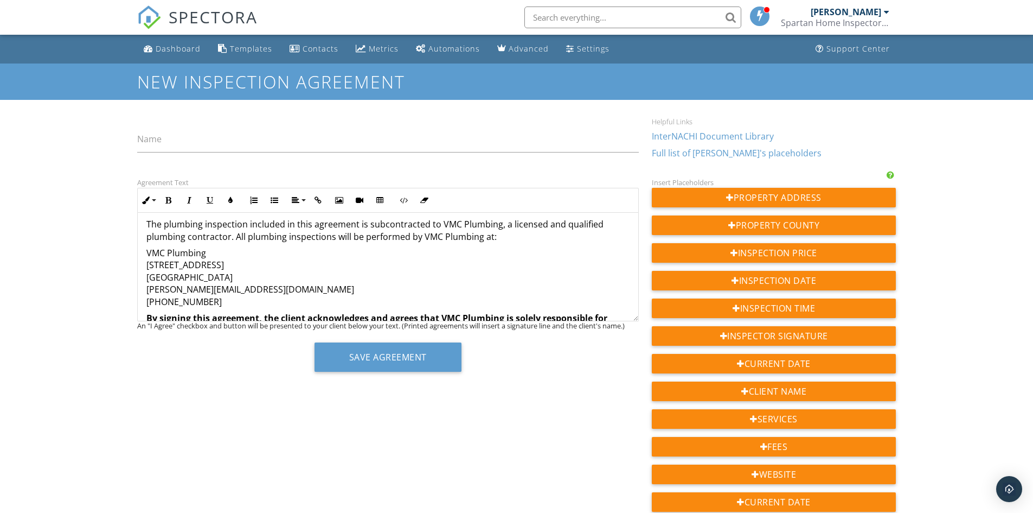
click at [253, 278] on p "VMC Plumbing 9512 Wadena Way Elk Grove, CA 95758 victor@vmcplumbing.com (916) 7…" at bounding box center [387, 277] width 483 height 61
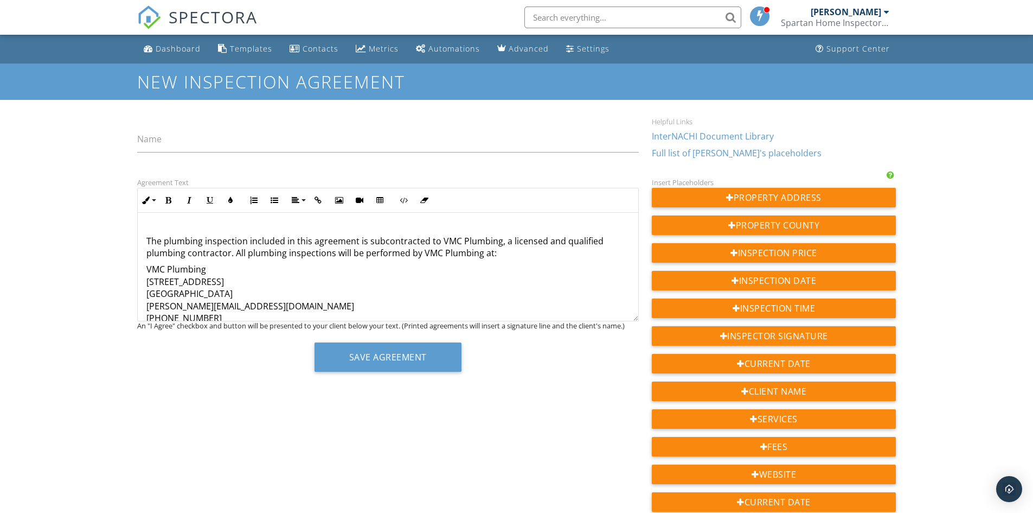
scroll to position [2176, 0]
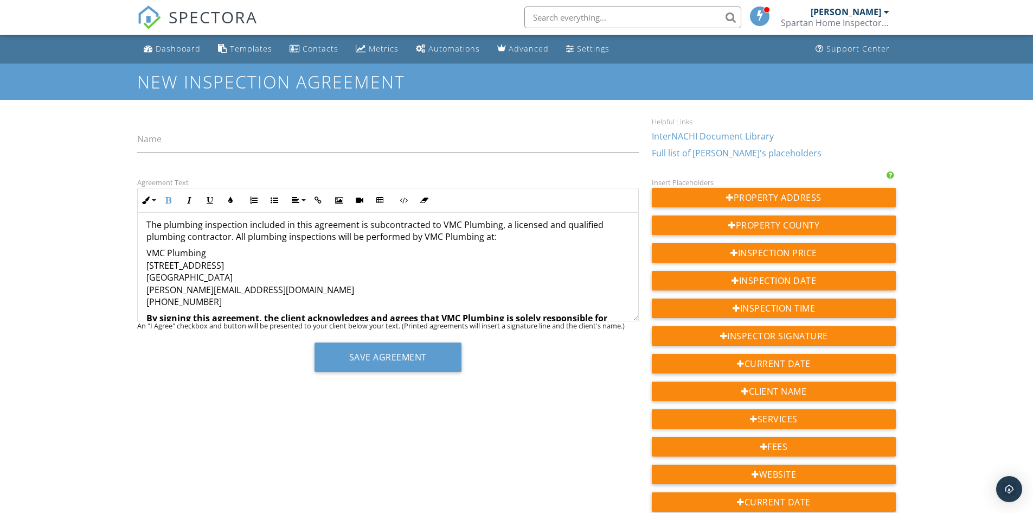
click at [254, 275] on p "VMC Plumbing 9512 Wadena Way Elk Grove, CA 95758 victor@vmcplumbing.com (916) 7…" at bounding box center [387, 277] width 483 height 61
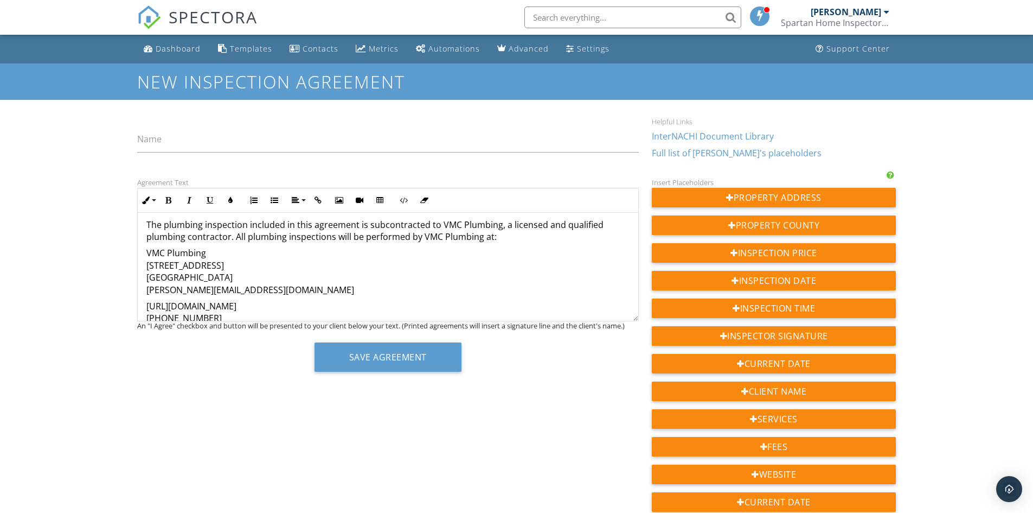
click at [149, 300] on p "https://www.vmcplumbing.com/ (916) 767-7117" at bounding box center [387, 312] width 483 height 24
click at [177, 300] on p "https://www.vmcplumbing.com/ (916) 767-7117" at bounding box center [387, 312] width 483 height 24
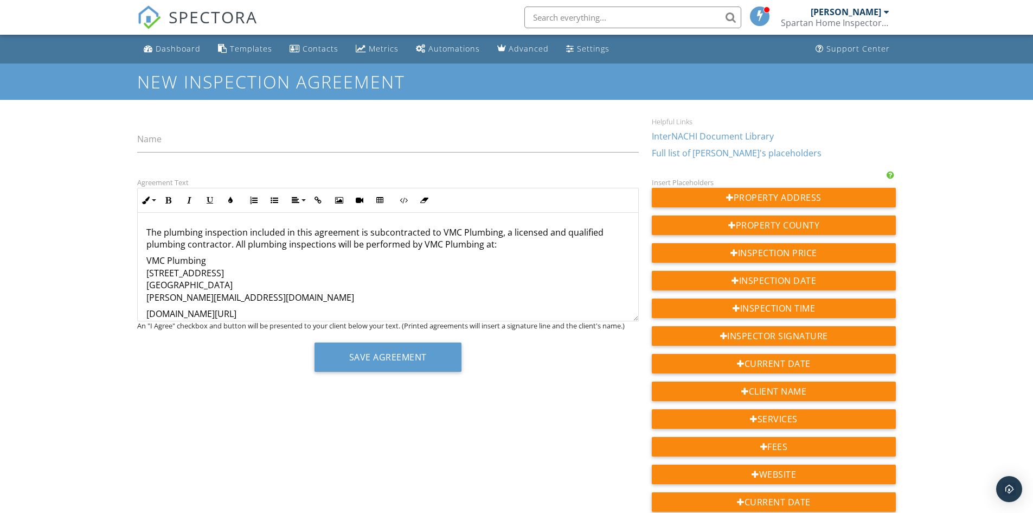
scroll to position [2149, 0]
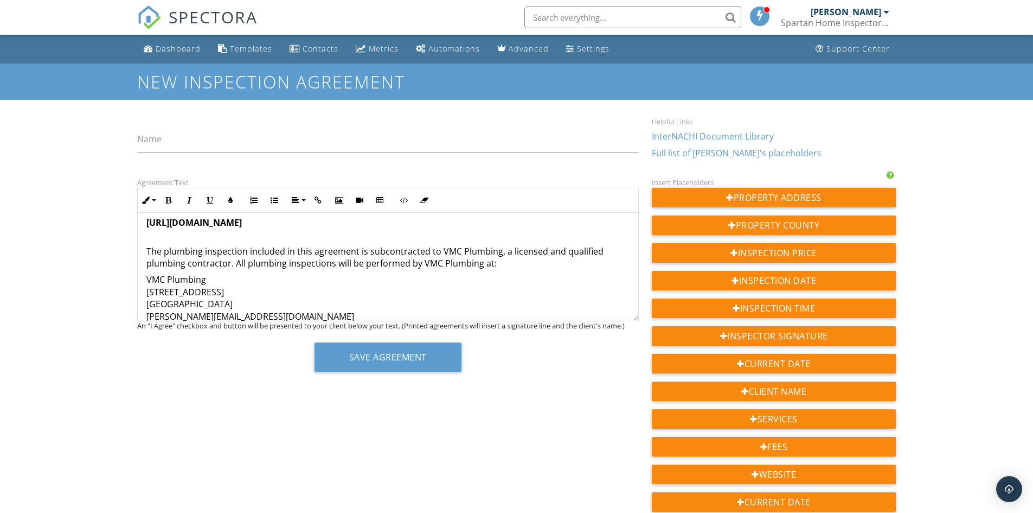
drag, startPoint x: 203, startPoint y: 291, endPoint x: 146, endPoint y: 279, distance: 57.7
click at [146, 279] on p "VMC Plumbing 9512 Wadena Way Elk Grove, CA 95758 victor@vmcplumbing.com" at bounding box center [387, 297] width 483 height 49
click at [253, 302] on p "www.vmcplumbing.com/ (916) 767-7117" at bounding box center [387, 314] width 483 height 24
drag, startPoint x: 251, startPoint y: 298, endPoint x: 142, endPoint y: 278, distance: 110.8
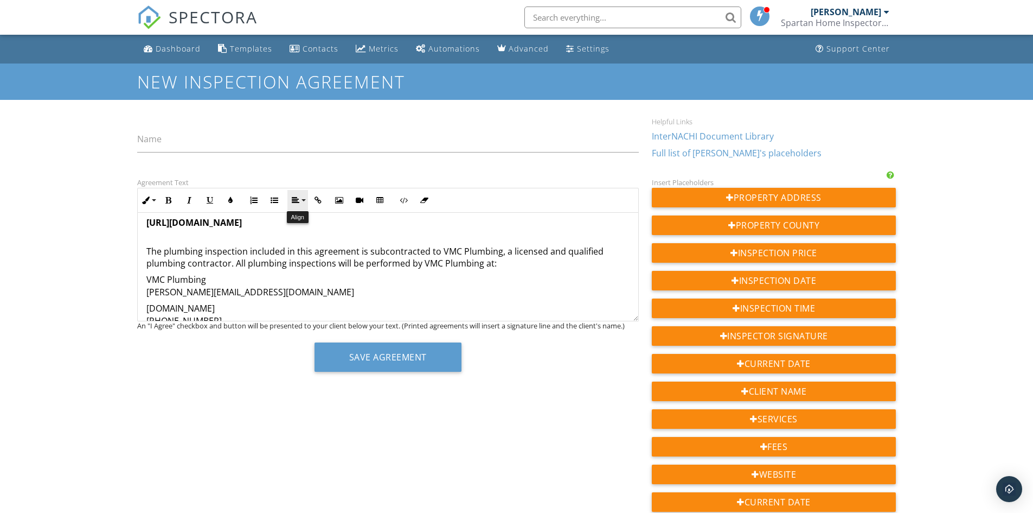
click at [305, 199] on button "Align" at bounding box center [297, 200] width 21 height 21
click at [363, 302] on p "www.vmcplumbing.com (916) 767-7117" at bounding box center [387, 314] width 483 height 24
click at [226, 273] on p "VMC Plumbing victor@vmcplumbing.com" at bounding box center [387, 285] width 483 height 24
click at [205, 273] on p "VMC PlumbingCSLB: 1109968 victor@vmcplumbing.com" at bounding box center [387, 285] width 483 height 24
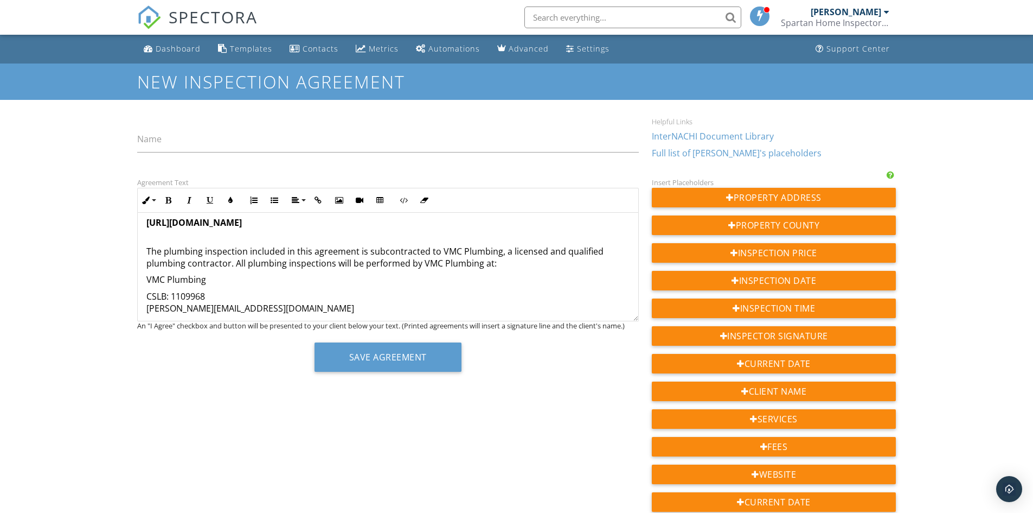
click at [233, 290] on p "CSLB: 1109968 victor@vmcplumbing.com" at bounding box center [387, 302] width 483 height 24
drag, startPoint x: 254, startPoint y: 295, endPoint x: 146, endPoint y: 298, distance: 108.5
click at [146, 298] on p "CSLB: 1109968 victor@vmcplumbing.com" at bounding box center [387, 302] width 483 height 24
click at [148, 306] on p "www.vmcplumbing.com (916) 767-7117" at bounding box center [387, 318] width 483 height 24
drag, startPoint x: 219, startPoint y: 313, endPoint x: 142, endPoint y: 270, distance: 87.9
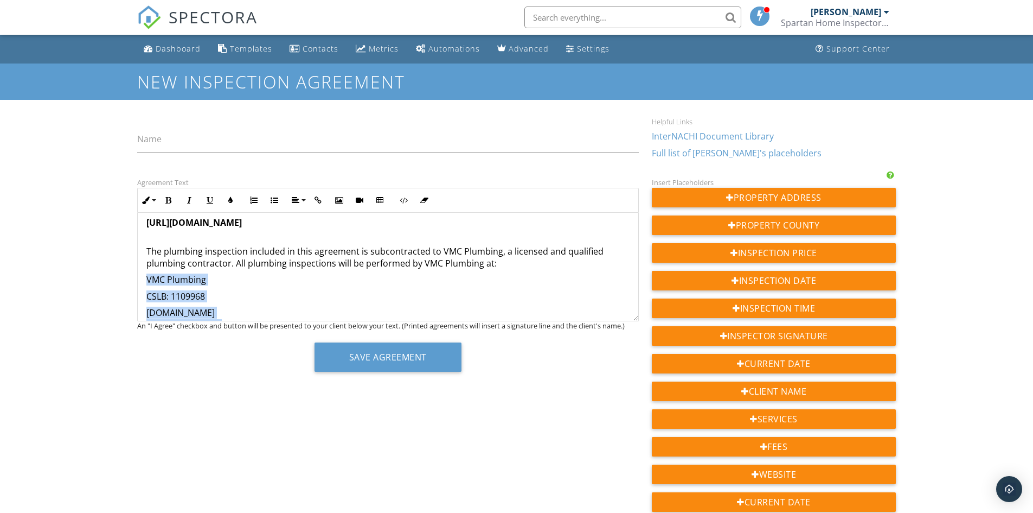
copy div "VMC Plumbing CSLB: 1109968 ​ ​ www.vmcplumbing.com (916) 767-7117"
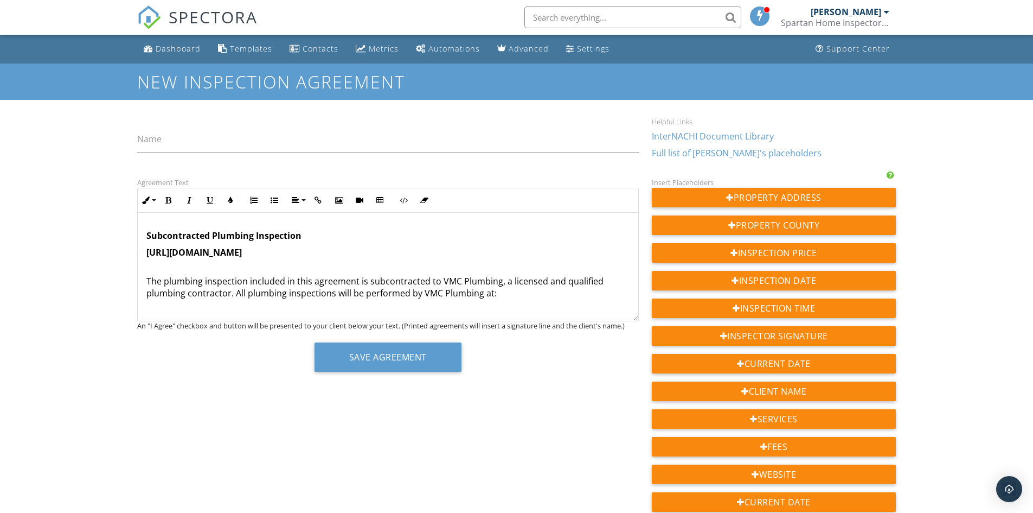
scroll to position [2095, 0]
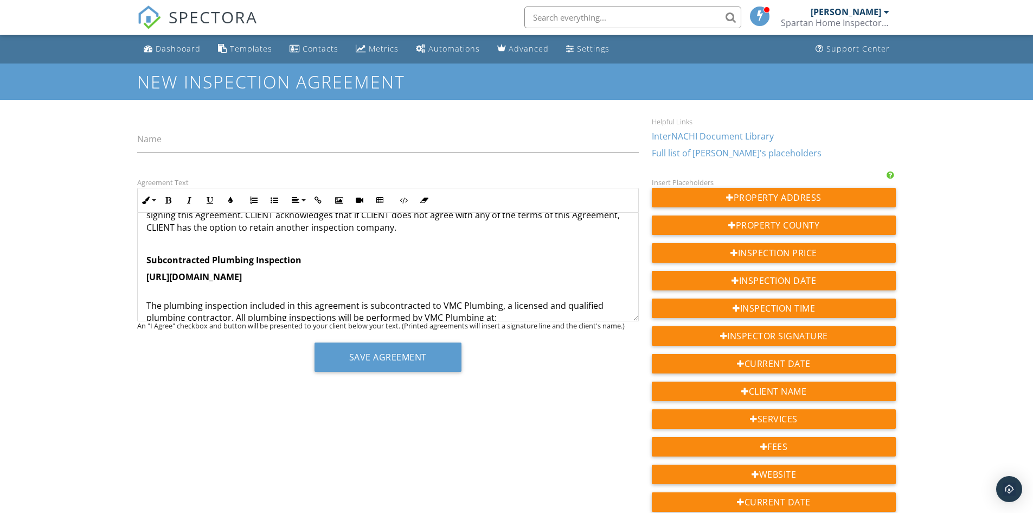
click at [310, 271] on p "https://www.vmcplumbing.com/" at bounding box center [387, 277] width 483 height 12
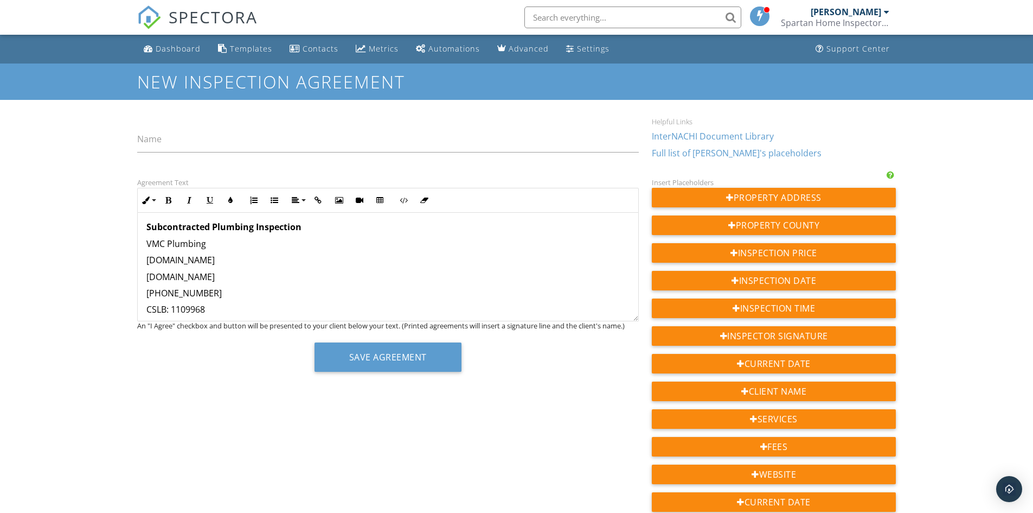
scroll to position [2110, 0]
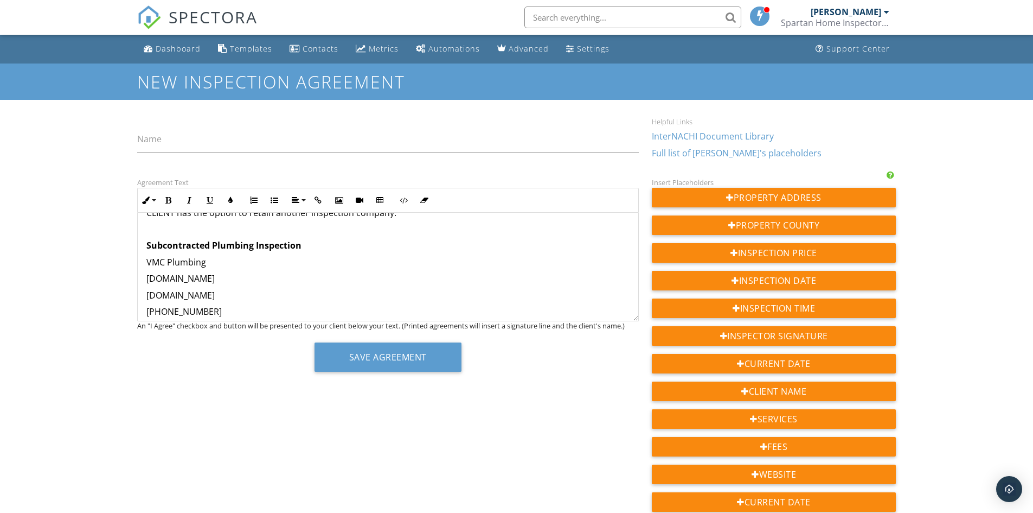
click at [321, 239] on p "Subcontracted Plumbing Inspection" at bounding box center [387, 245] width 483 height 12
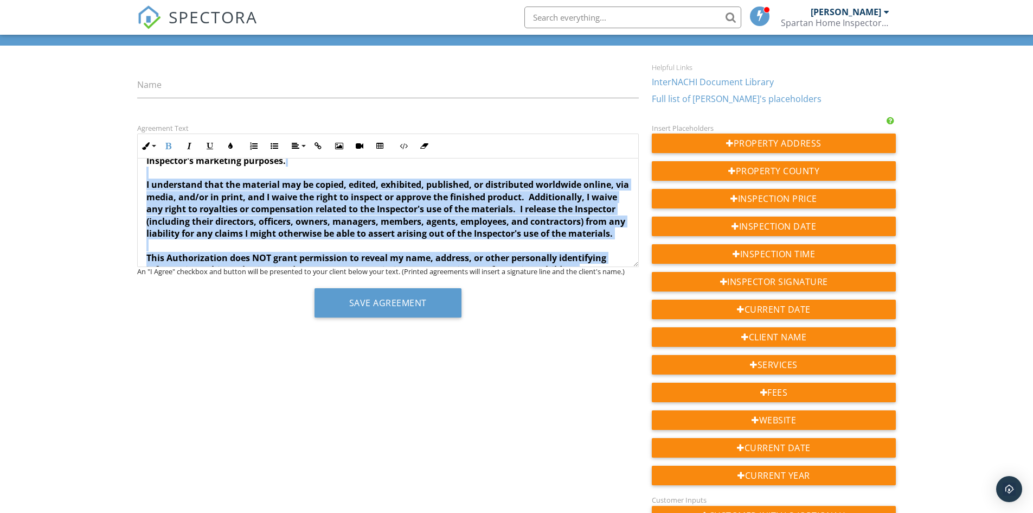
scroll to position [2430, 0]
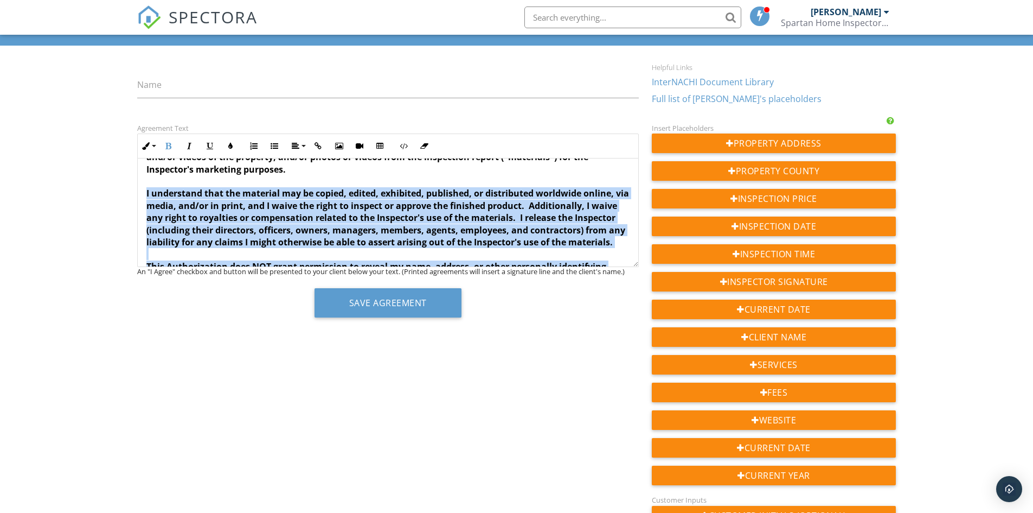
drag, startPoint x: 584, startPoint y: 212, endPoint x: 141, endPoint y: 183, distance: 444.0
click at [172, 142] on icon "button" at bounding box center [169, 146] width 8 height 8
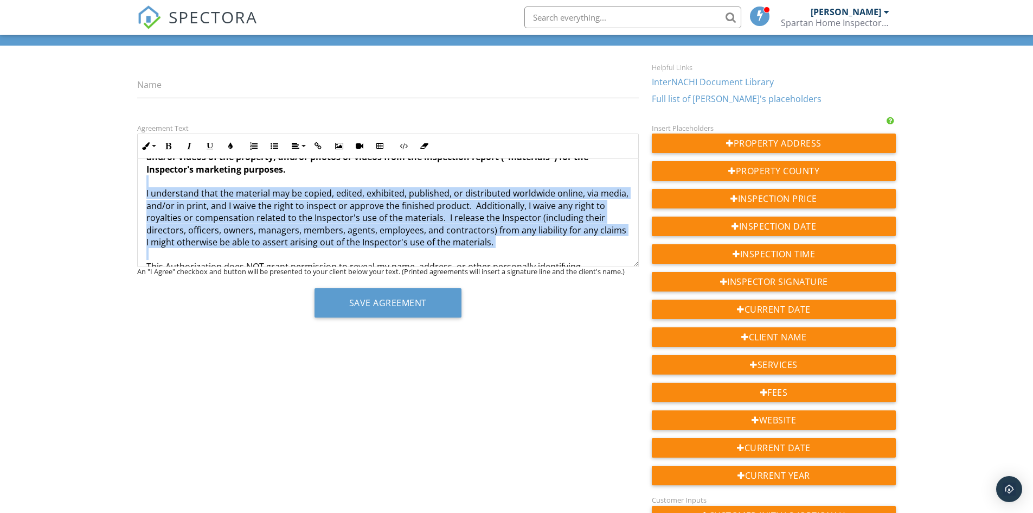
click at [263, 214] on p "Authorization For Use of Photos and Other Materials In consideration of the Ins…" at bounding box center [387, 205] width 483 height 231
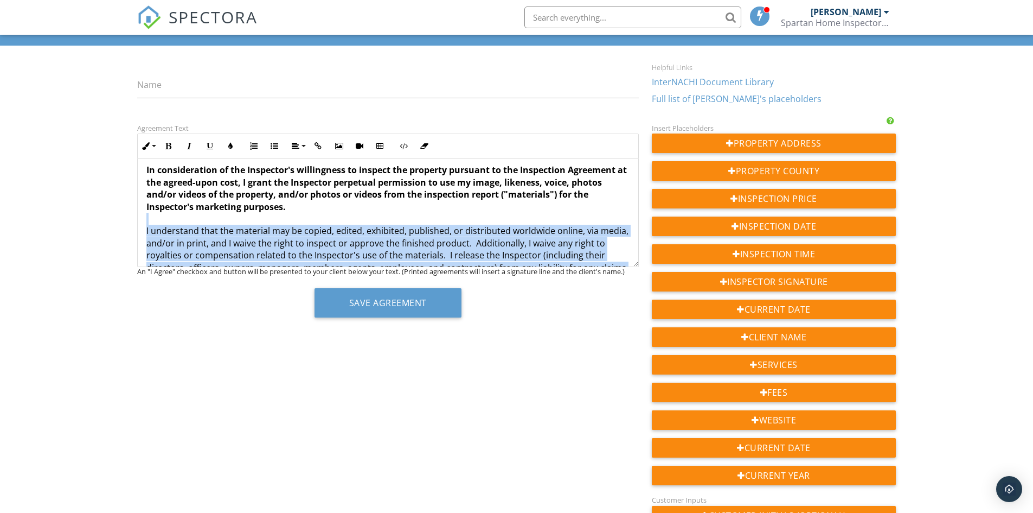
scroll to position [2376, 0]
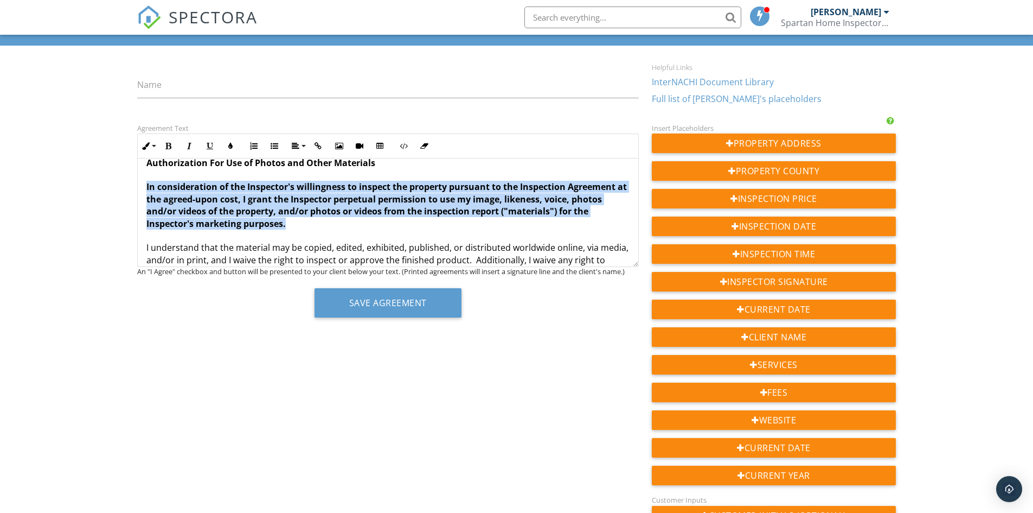
drag, startPoint x: 285, startPoint y: 210, endPoint x: 146, endPoint y: 177, distance: 143.3
click at [146, 181] on strong "In consideration of the Inspector's willingness to inspect the property pursuan…" at bounding box center [386, 205] width 481 height 48
click at [179, 146] on button "Italic" at bounding box center [189, 146] width 21 height 21
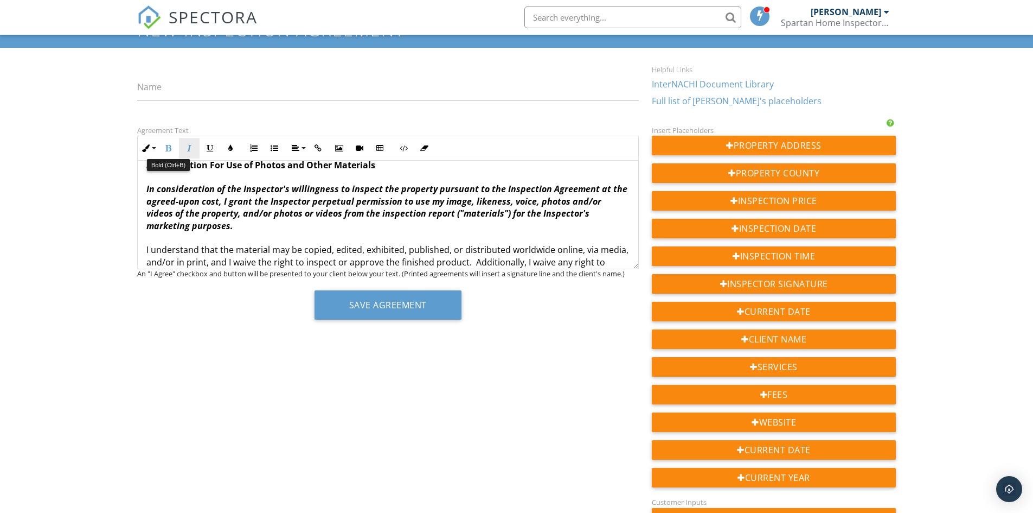
scroll to position [54, 0]
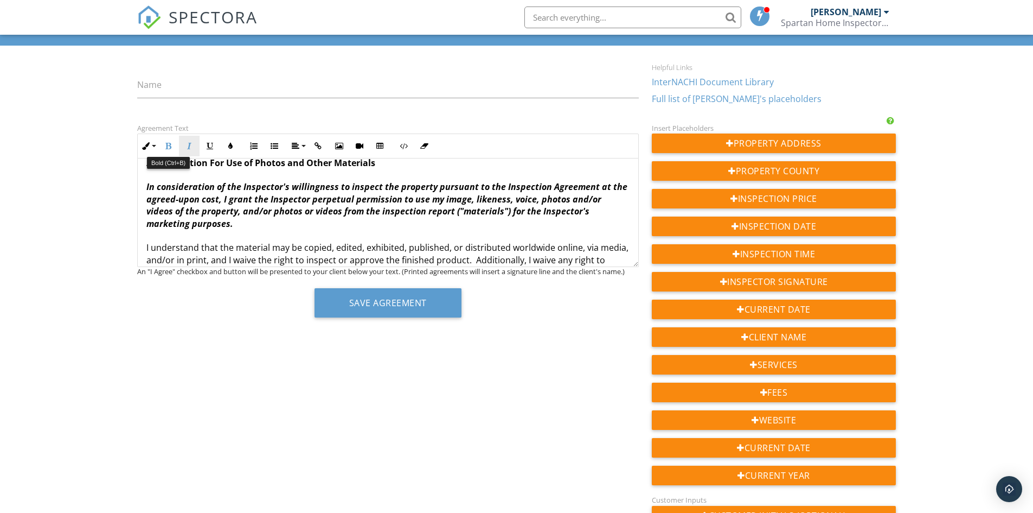
click at [193, 155] on button "Italic" at bounding box center [189, 146] width 21 height 21
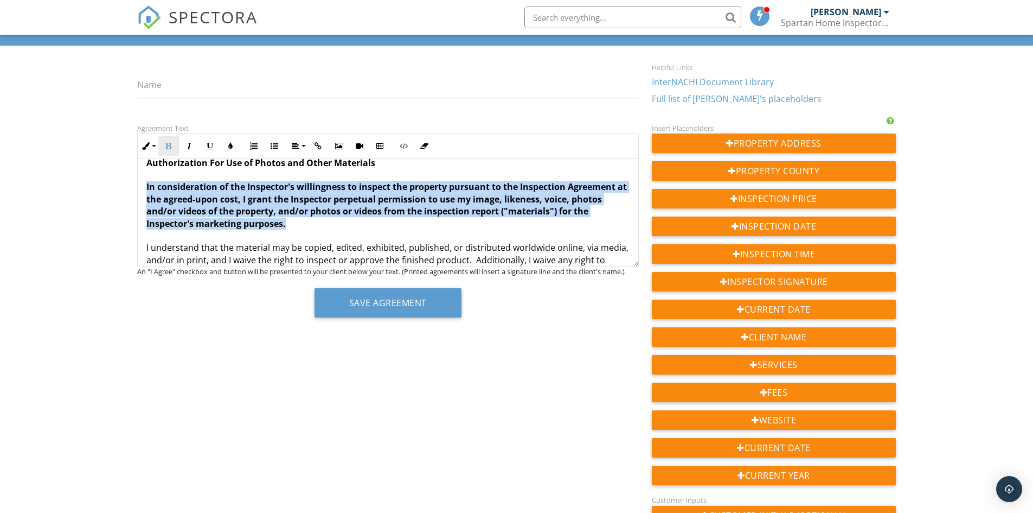
click at [176, 150] on button "Bold" at bounding box center [168, 146] width 21 height 21
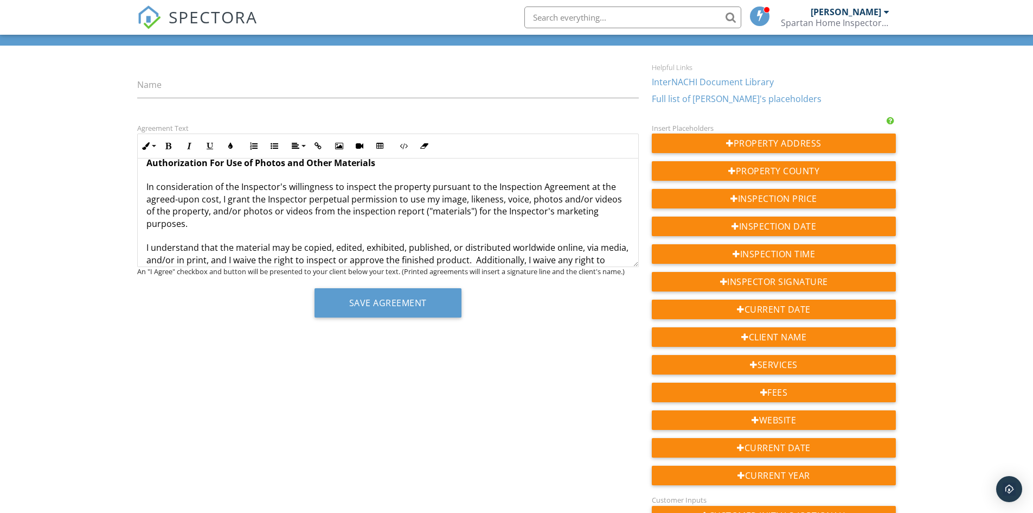
click at [243, 211] on p "Authorization For Use of Photos and Other Materials In consideration of the Ins…" at bounding box center [387, 259] width 483 height 231
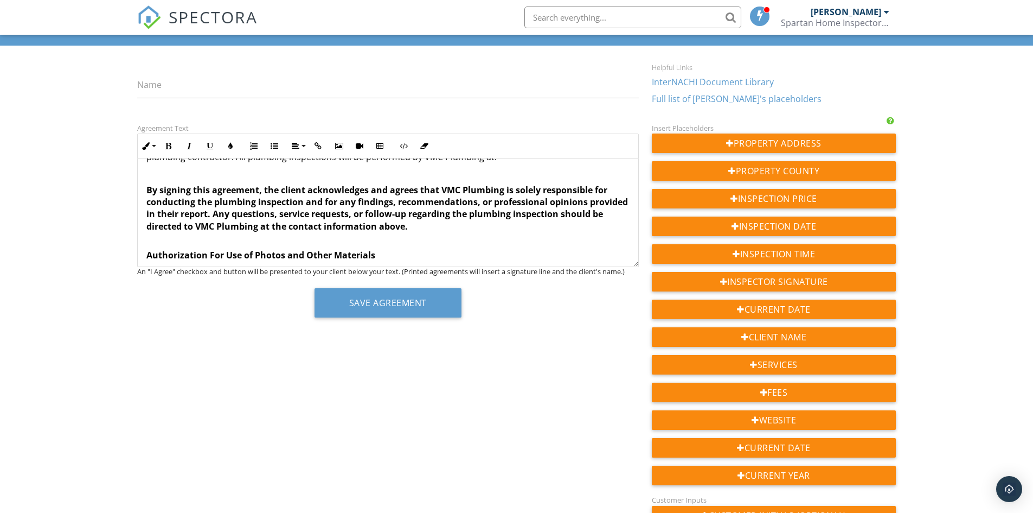
scroll to position [2268, 0]
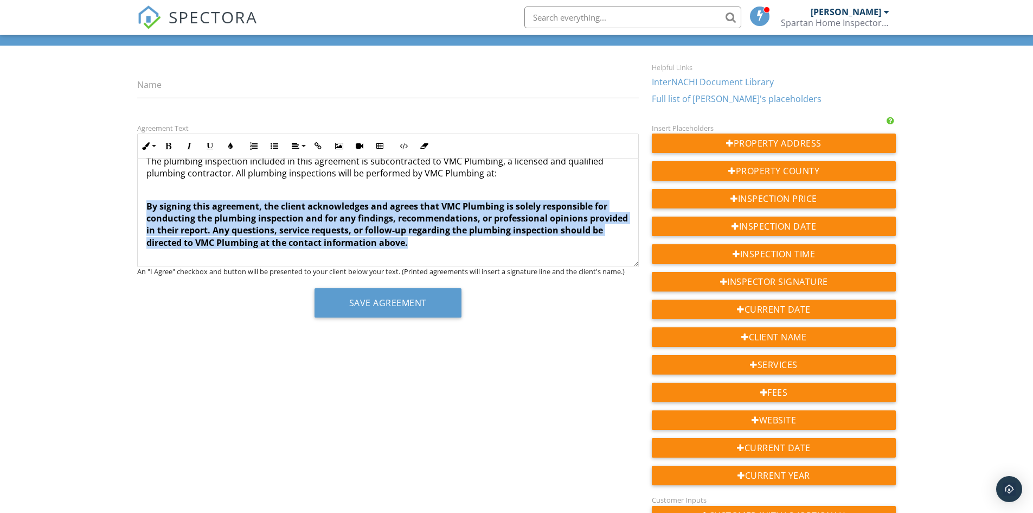
drag, startPoint x: 466, startPoint y: 234, endPoint x: 133, endPoint y: 195, distance: 335.3
click at [133, 195] on div "Agreement Text Inline Style XLarge Large Normal Small Light Small/Light Bold It…" at bounding box center [388, 223] width 515 height 204
click at [166, 149] on icon "button" at bounding box center [169, 146] width 8 height 8
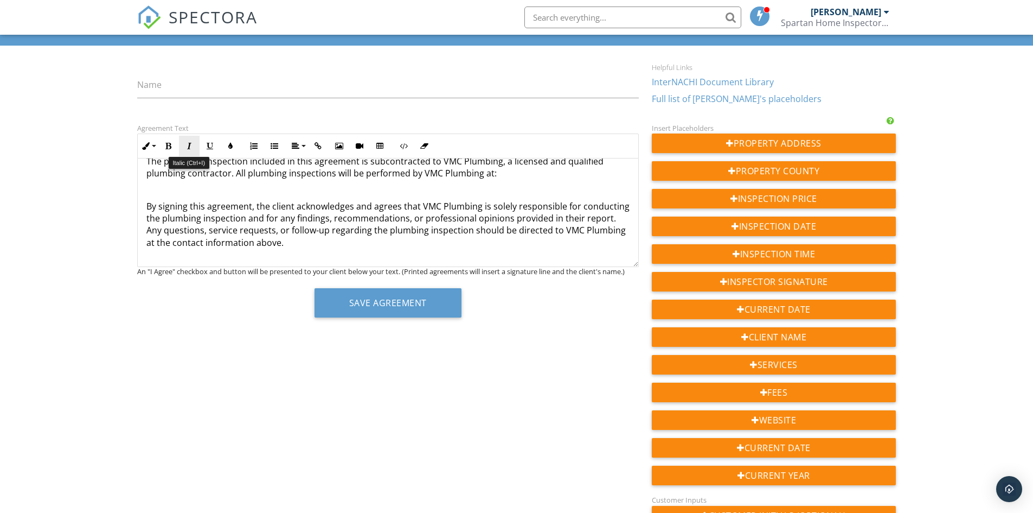
click at [187, 148] on icon "button" at bounding box center [189, 146] width 8 height 8
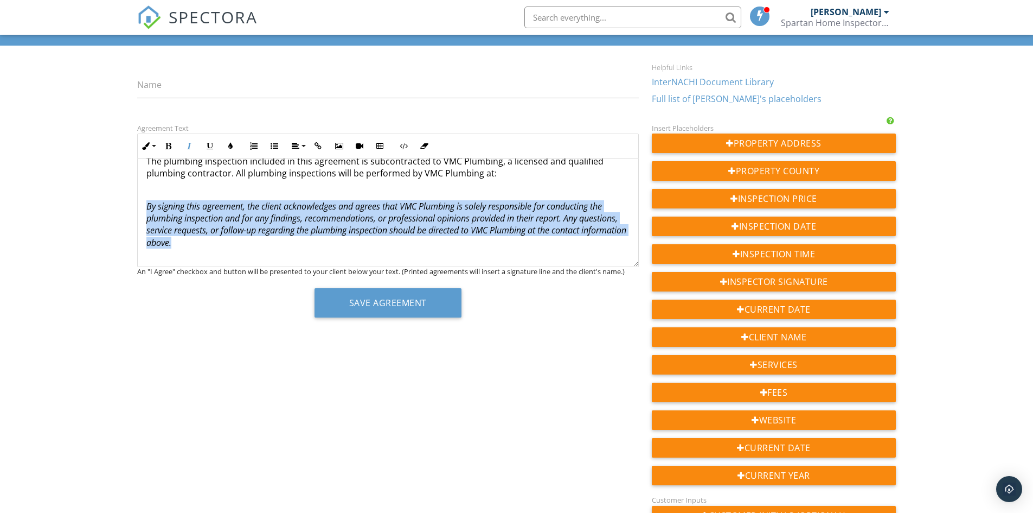
click at [235, 200] on em "By signing this agreement, the client acknowledges and agrees that VMC Plumbing…" at bounding box center [386, 224] width 480 height 48
drag, startPoint x: 259, startPoint y: 237, endPoint x: 143, endPoint y: 194, distance: 123.7
click at [183, 148] on button "Italic" at bounding box center [189, 146] width 21 height 21
click at [435, 229] on p "By signing this agreement, the client acknowledges and agrees that VMC Plumbing…" at bounding box center [387, 224] width 483 height 49
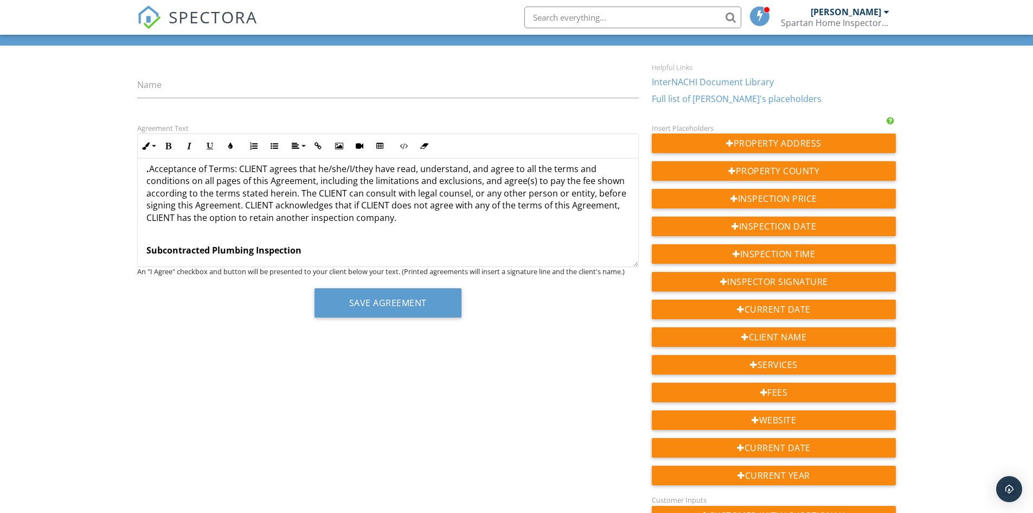
click at [439, 244] on p "Subcontracted Plumbing Inspection" at bounding box center [387, 250] width 483 height 12
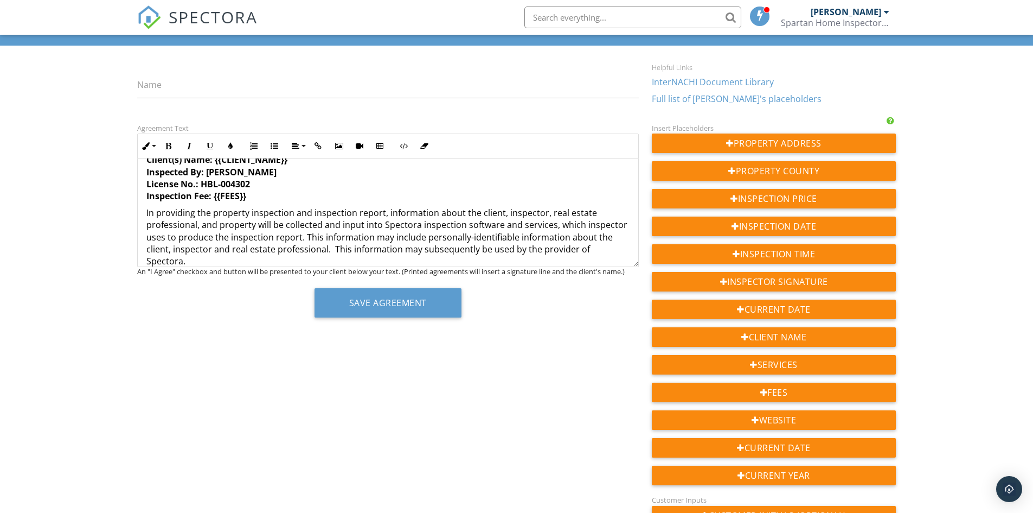
scroll to position [0, 0]
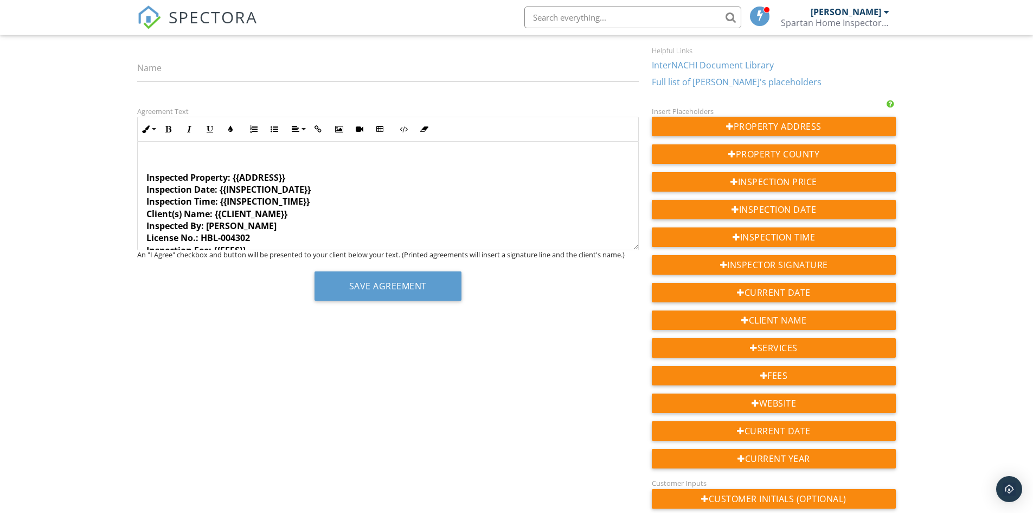
drag, startPoint x: 234, startPoint y: 159, endPoint x: 144, endPoint y: 155, distance: 89.6
click at [297, 131] on icon "button" at bounding box center [296, 129] width 8 height 8
click at [293, 158] on link "Align Center" at bounding box center [305, 162] width 34 height 16
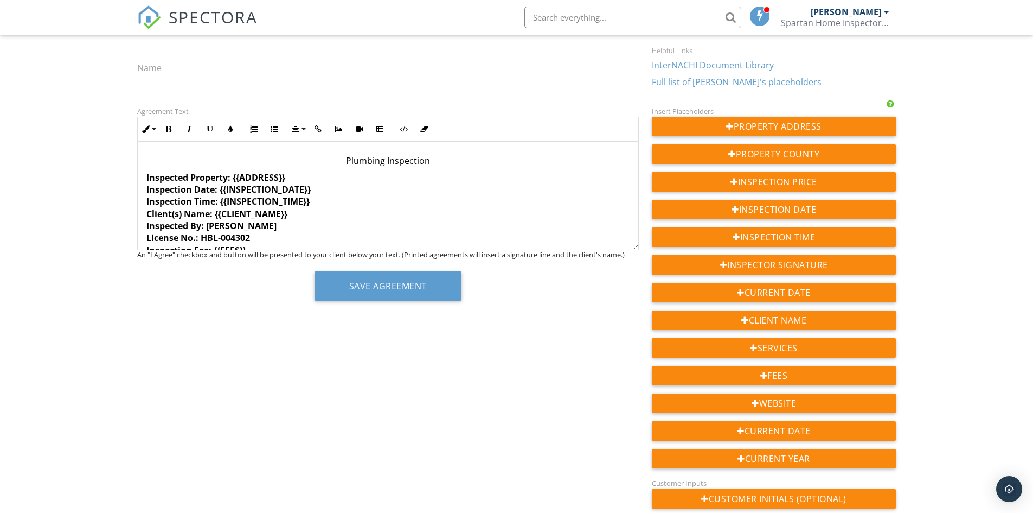
click at [359, 183] on p "Inspected Property: {{ADDRESS}} Inspection Date: {{INSPECTION_DATE}} Inspection…" at bounding box center [387, 213] width 483 height 85
drag, startPoint x: 428, startPoint y: 161, endPoint x: 318, endPoint y: 152, distance: 109.9
click at [171, 126] on icon "button" at bounding box center [169, 129] width 8 height 8
click at [449, 163] on p "Plumbing Inspection" at bounding box center [387, 161] width 483 height 12
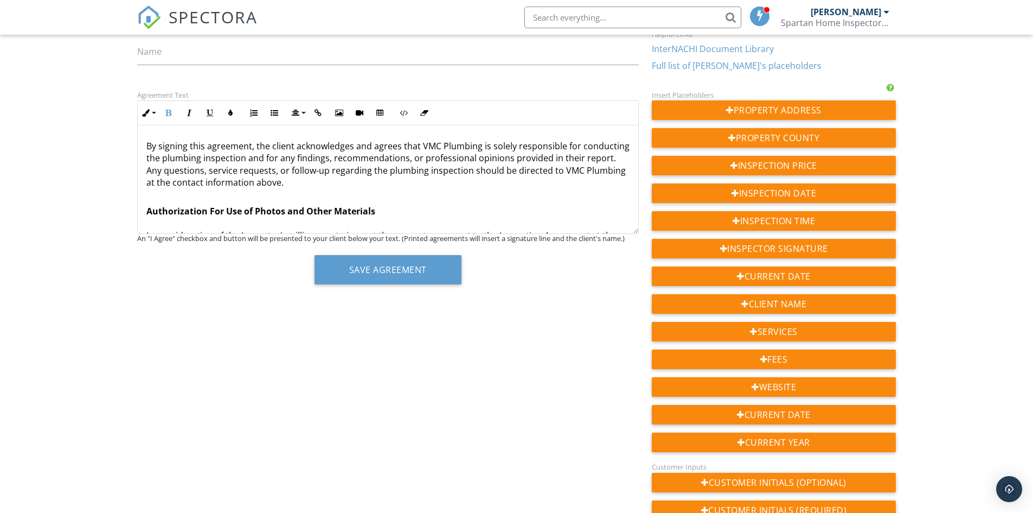
scroll to position [2318, 0]
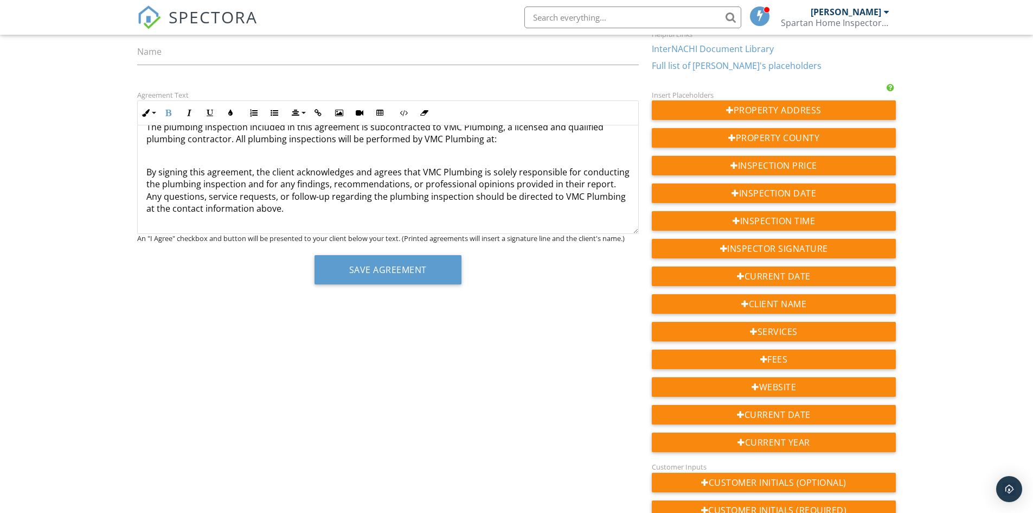
click at [392, 202] on p "By signing this agreement, the client acknowledges and agrees that VMC Plumbing…" at bounding box center [387, 190] width 483 height 49
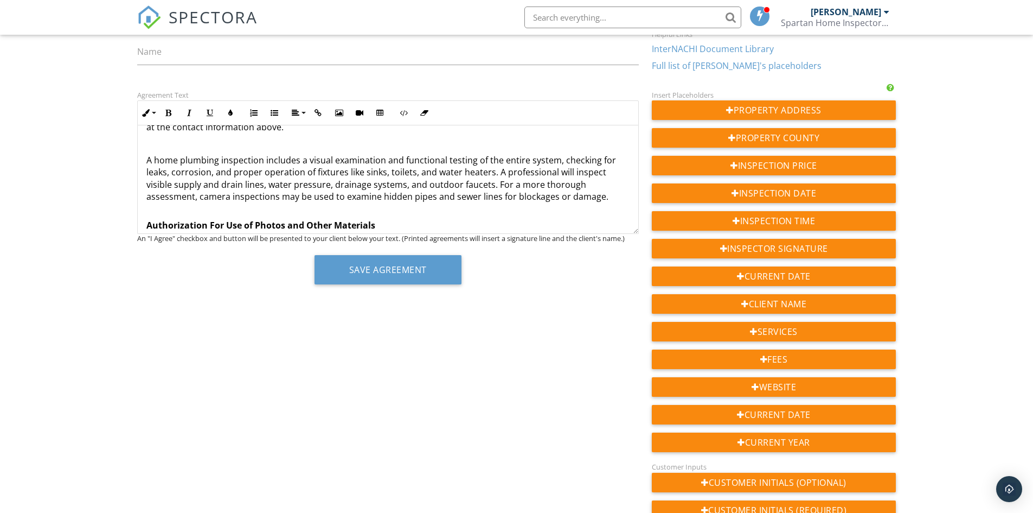
scroll to position [2409, 0]
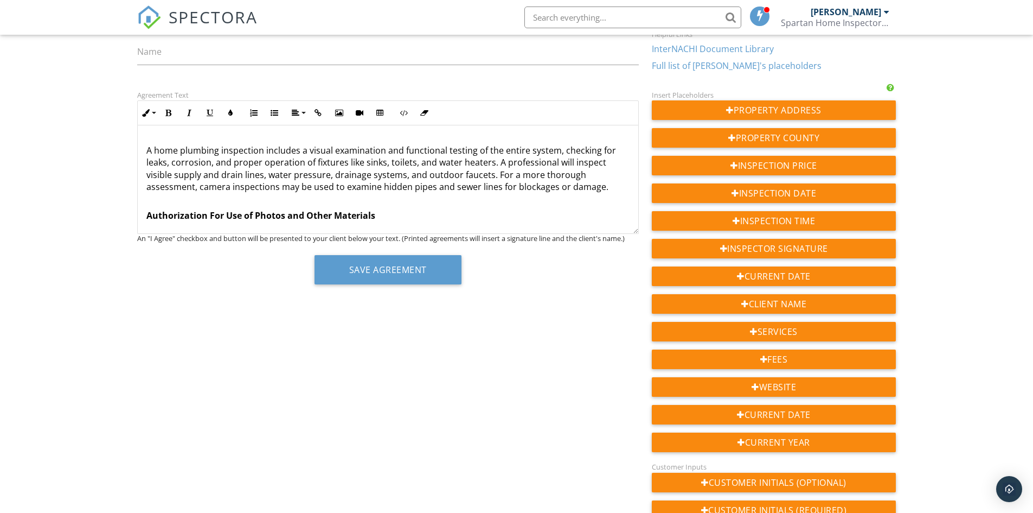
click at [554, 149] on p "A home plumbing inspection includes a visual examination and functional testing…" at bounding box center [387, 168] width 483 height 49
click at [197, 171] on p "A home plumbing inspection includes a visual examination and functional testing…" at bounding box center [387, 168] width 483 height 49
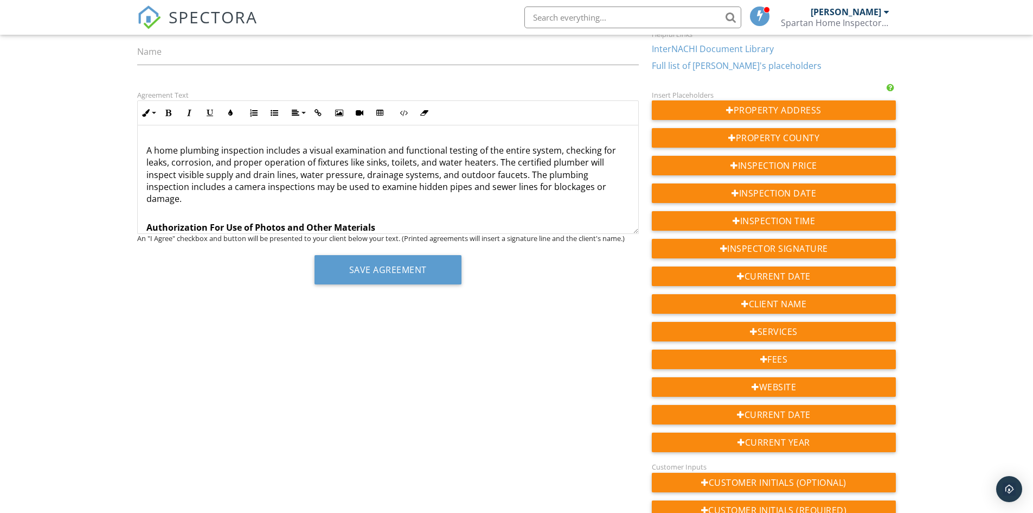
click at [310, 172] on p "A home plumbing inspection includes a visual examination and functional testing…" at bounding box center [387, 174] width 483 height 61
click at [341, 173] on p "A home plumbing inspection includes a visual examination and functional testing…" at bounding box center [387, 174] width 483 height 61
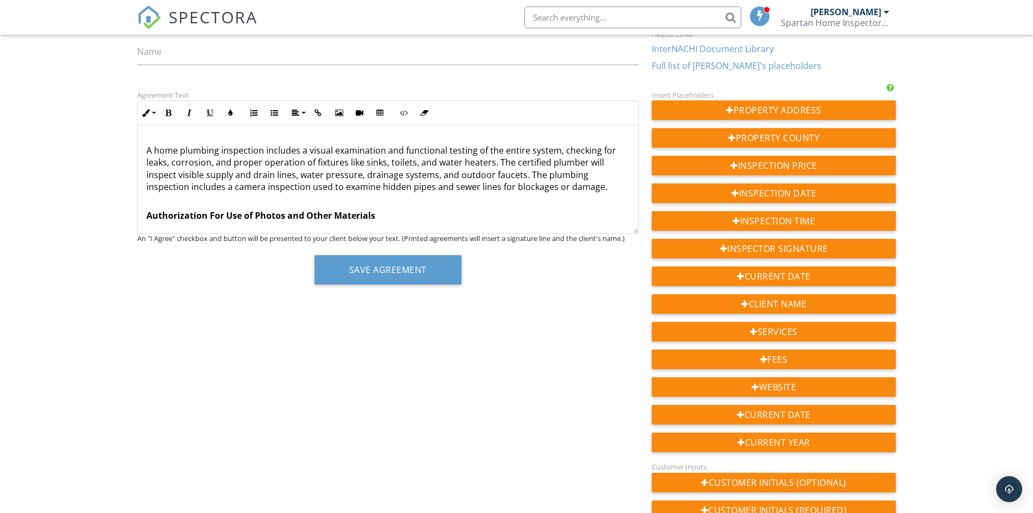
click at [452, 177] on p "A home plumbing inspection includes a visual examination and functional testing…" at bounding box center [387, 168] width 483 height 49
click at [529, 174] on p "A home plumbing inspection includes a visual examination and functional testing…" at bounding box center [387, 168] width 483 height 49
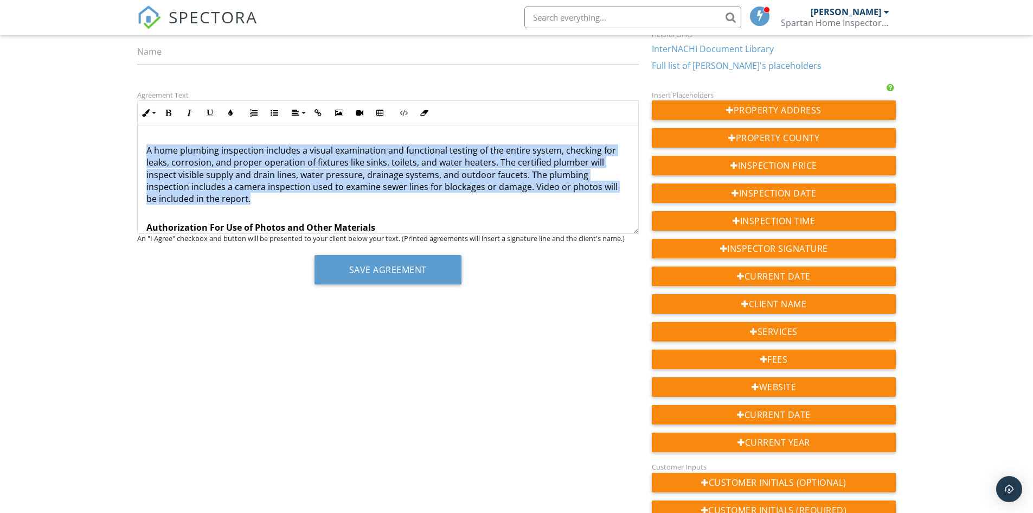
drag, startPoint x: 264, startPoint y: 190, endPoint x: 146, endPoint y: 139, distance: 128.5
click at [146, 144] on p "A home plumbing inspection includes a visual examination and functional testing…" at bounding box center [387, 174] width 483 height 61
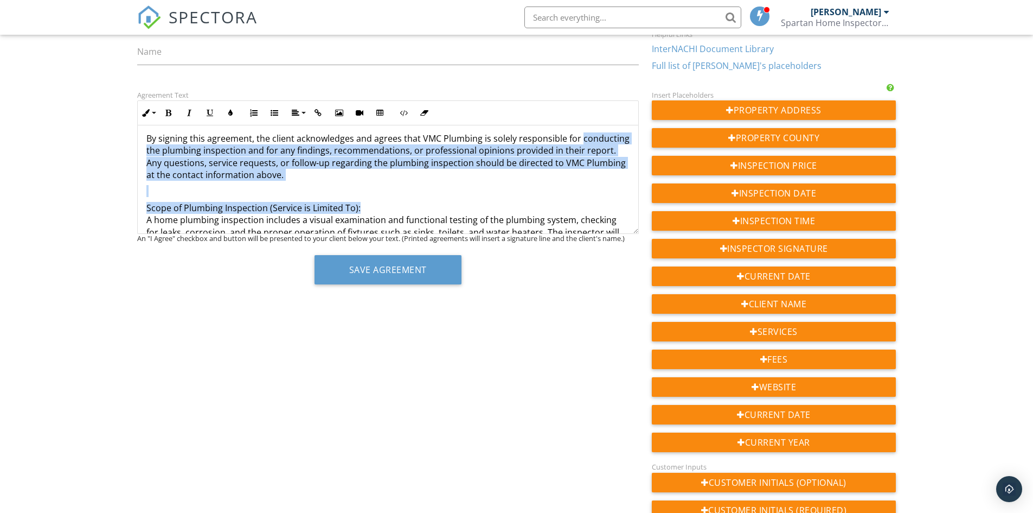
scroll to position [2348, 0]
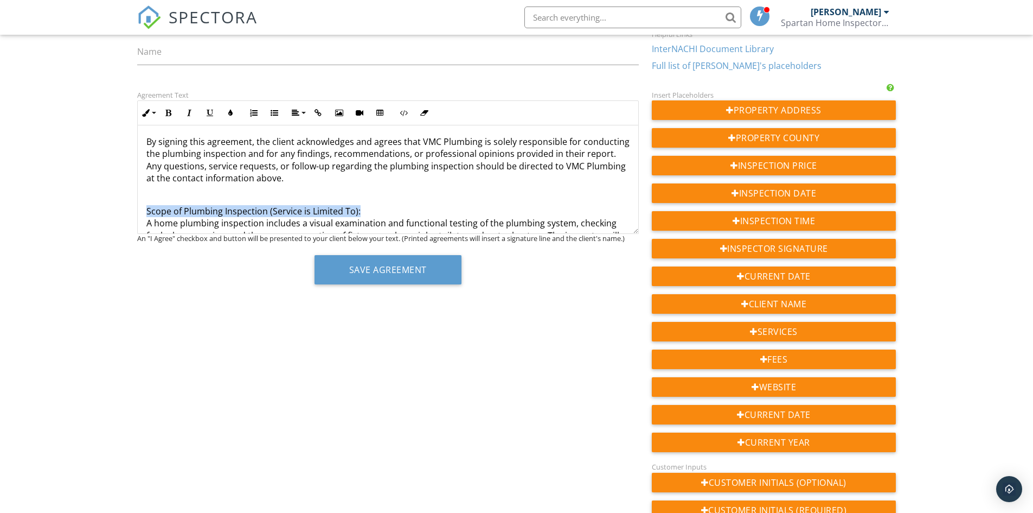
drag, startPoint x: 361, startPoint y: 138, endPoint x: 141, endPoint y: 191, distance: 226.4
click at [164, 118] on button "Bold" at bounding box center [168, 113] width 21 height 21
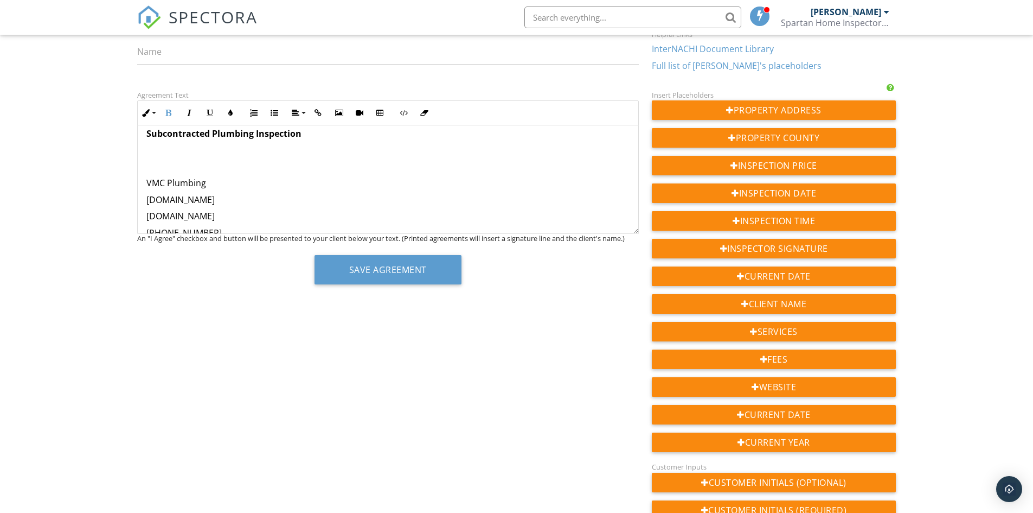
scroll to position [2131, 0]
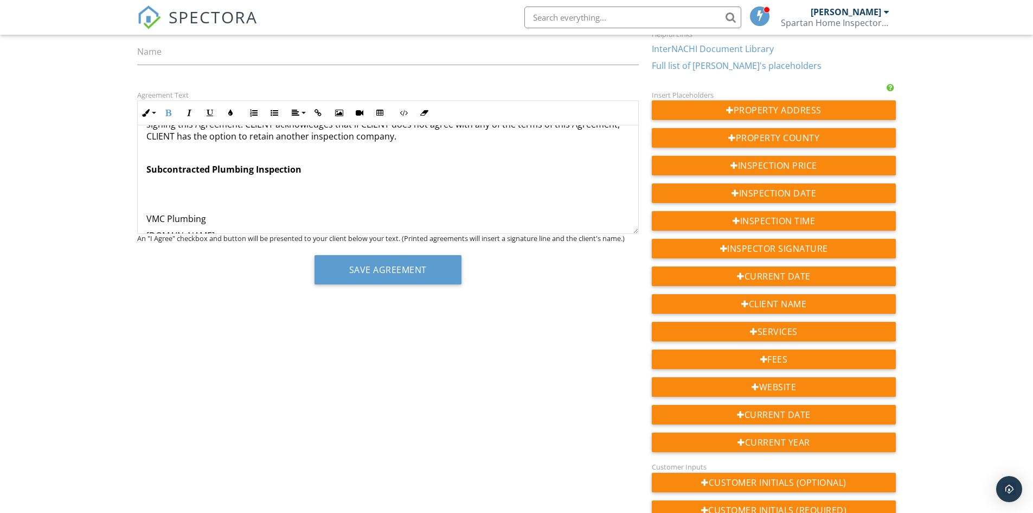
click at [146, 196] on p at bounding box center [387, 202] width 483 height 12
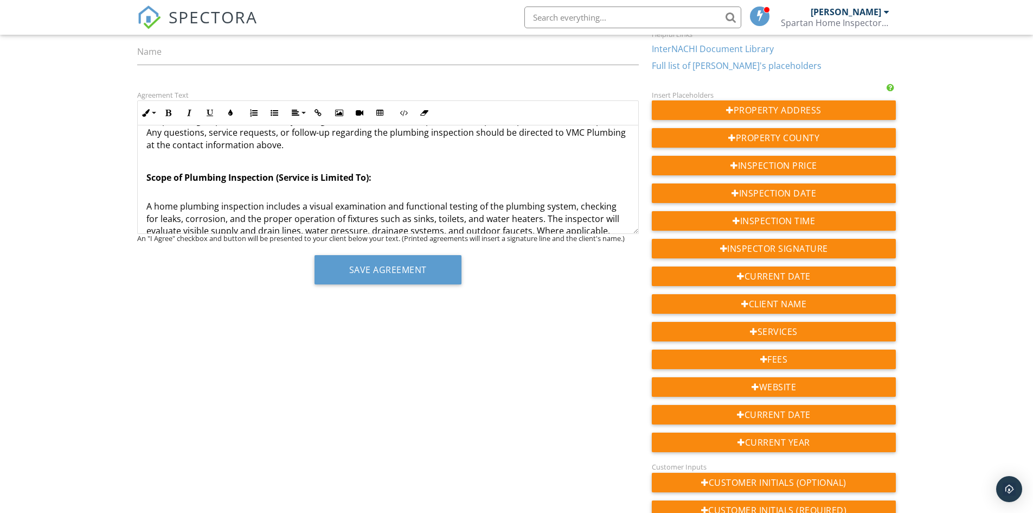
scroll to position [2348, 0]
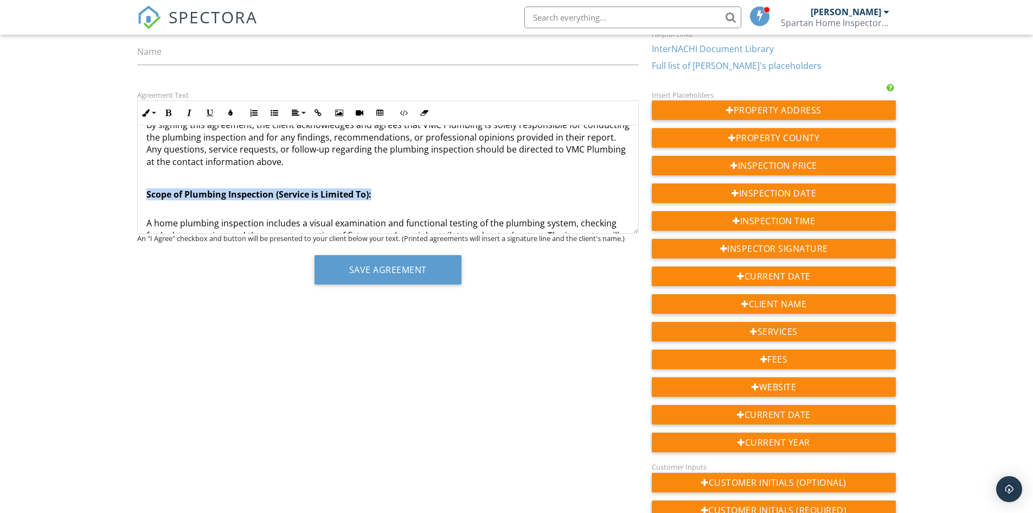
drag, startPoint x: 383, startPoint y: 181, endPoint x: 141, endPoint y: 181, distance: 241.9
click at [164, 110] on button "Bold" at bounding box center [168, 113] width 21 height 21
drag, startPoint x: 209, startPoint y: 111, endPoint x: 224, endPoint y: 123, distance: 18.6
click at [210, 111] on icon "button" at bounding box center [210, 113] width 8 height 8
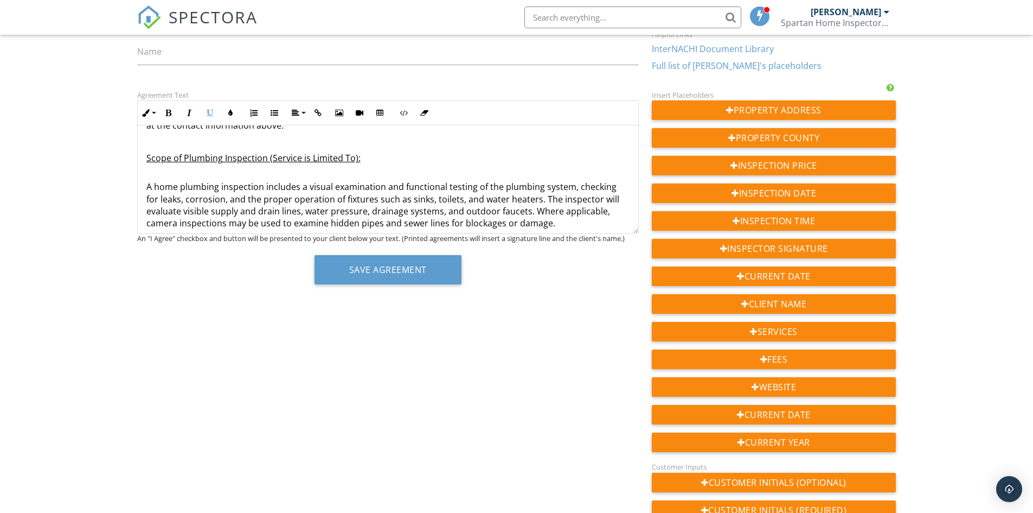
scroll to position [2403, 0]
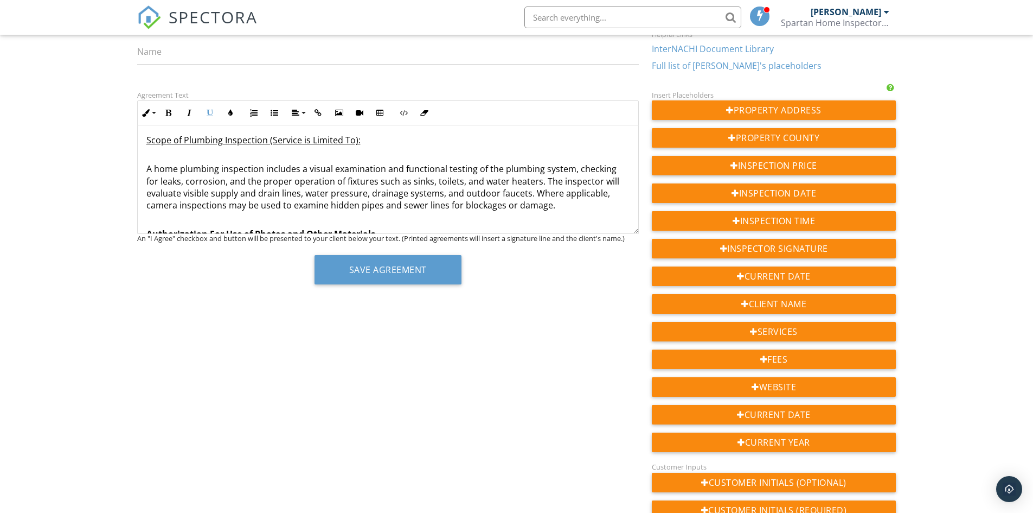
click at [595, 169] on p "A home plumbing inspection includes a visual examination and functional testing…" at bounding box center [387, 181] width 483 height 61
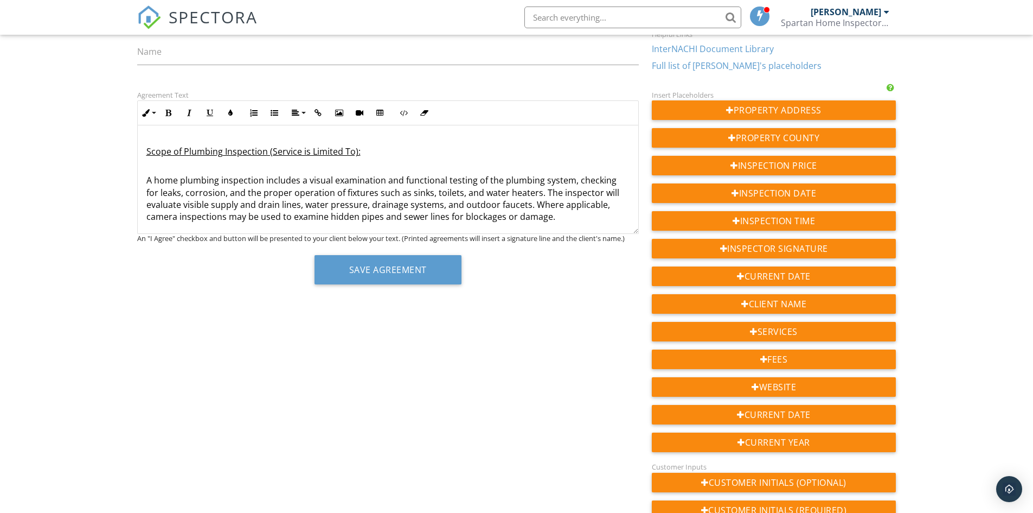
scroll to position [2400, 0]
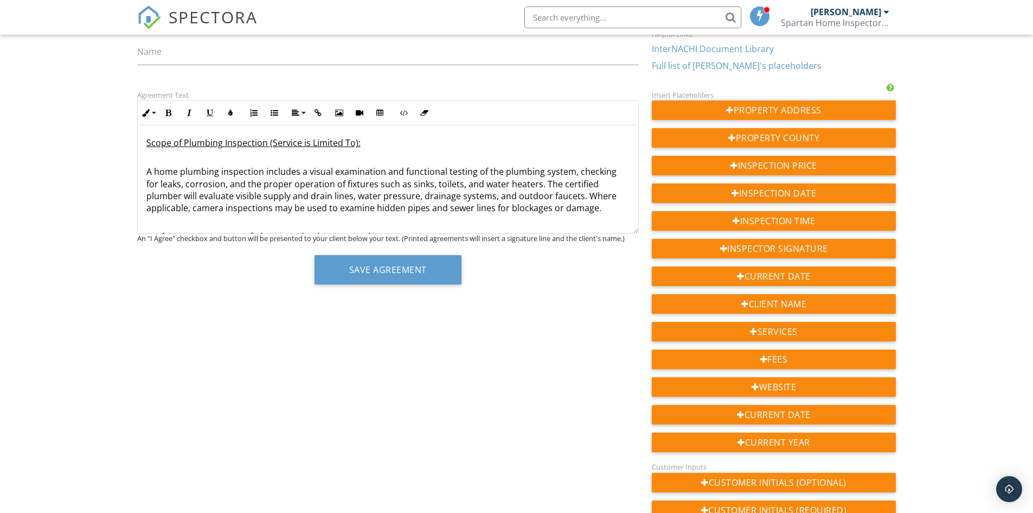
click at [601, 197] on p "A home plumbing inspection includes a visual examination and functional testing…" at bounding box center [387, 183] width 483 height 61
click at [312, 206] on p "A home plumbing inspection includes a visual examination and functional testing…" at bounding box center [387, 189] width 483 height 73
click at [443, 211] on p "A home plumbing inspection includes a visual examination and functional testing…" at bounding box center [387, 189] width 483 height 73
click at [177, 210] on p "A home plumbing inspection includes a visual examination and functional testing…" at bounding box center [387, 189] width 483 height 73
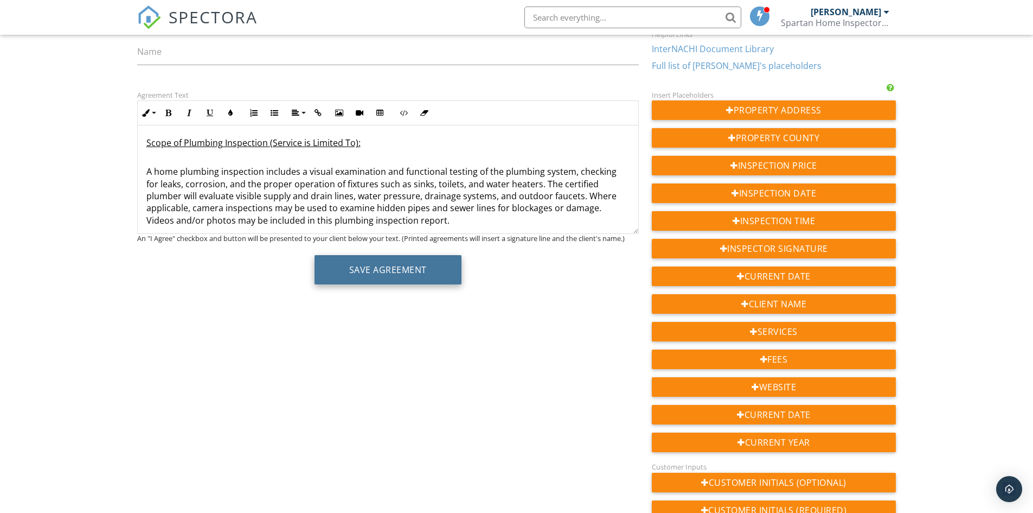
click at [400, 272] on button "Save Agreement" at bounding box center [388, 269] width 147 height 29
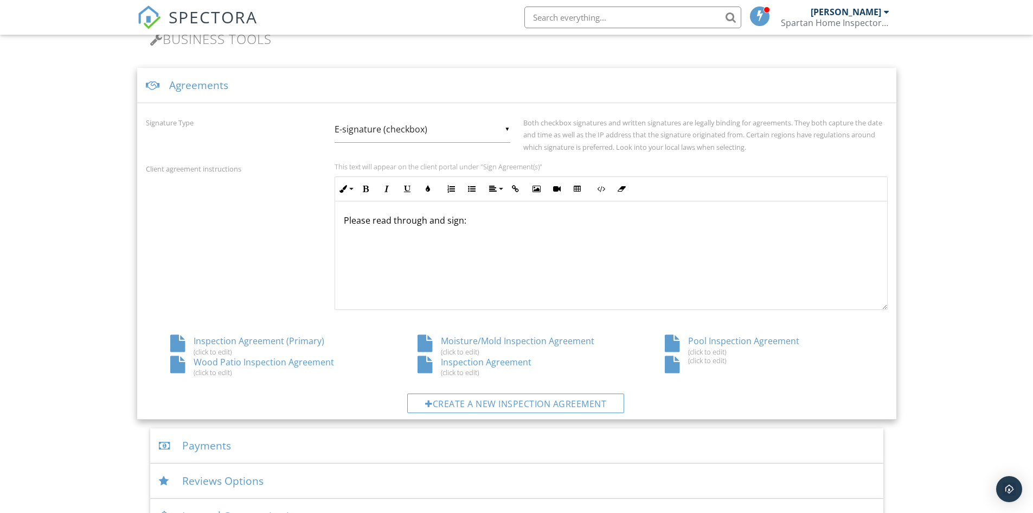
scroll to position [349, 0]
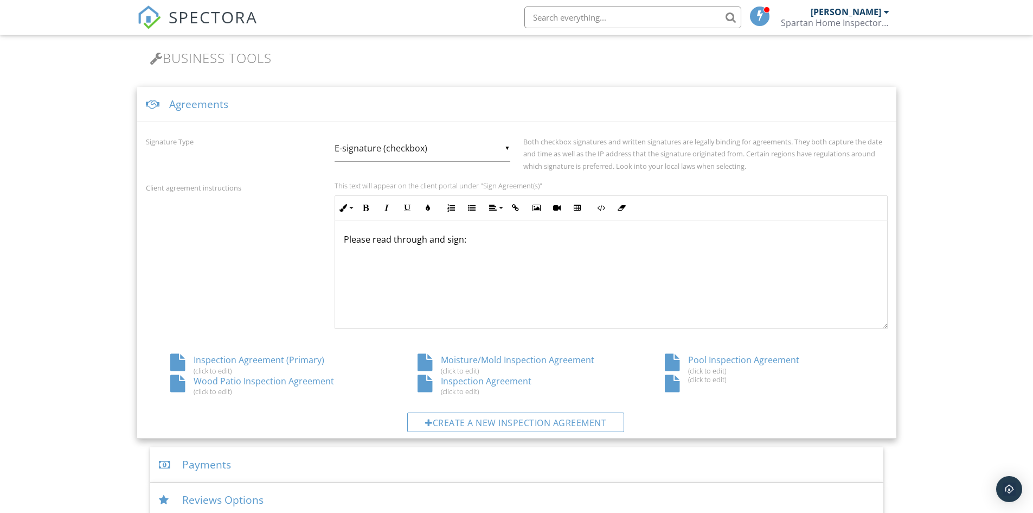
click at [247, 360] on div "Inspection Agreement (Primary) (click to edit)" at bounding box center [269, 364] width 247 height 21
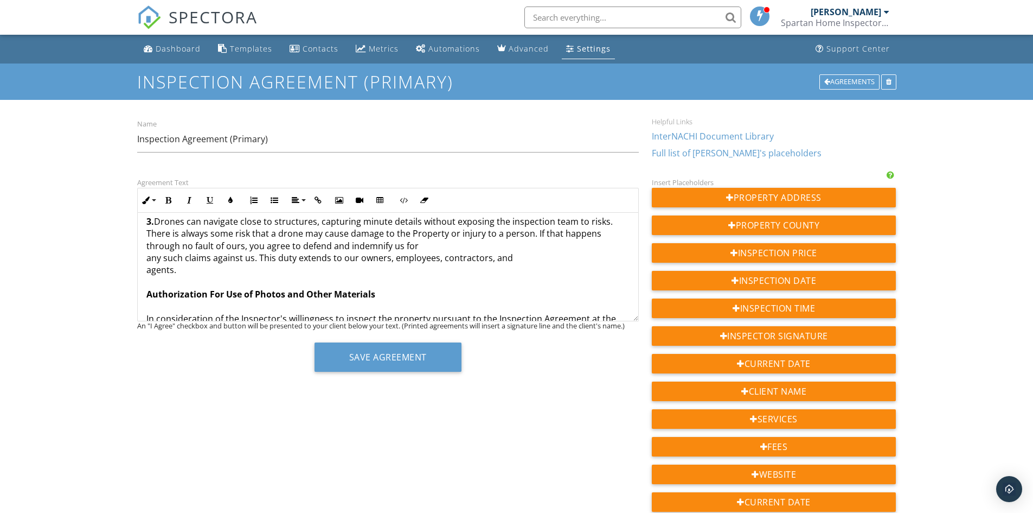
scroll to position [2907, 0]
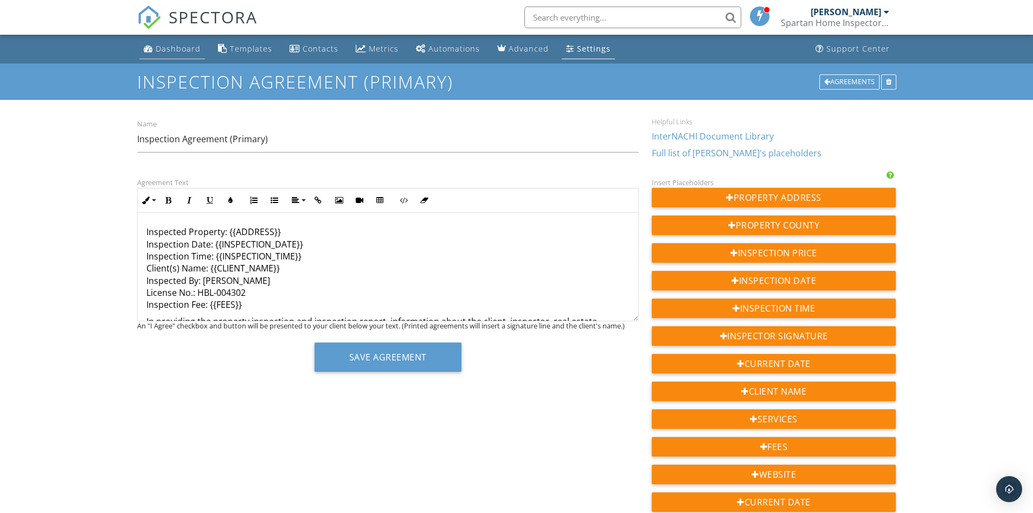
click at [182, 54] on link "Dashboard" at bounding box center [172, 49] width 66 height 20
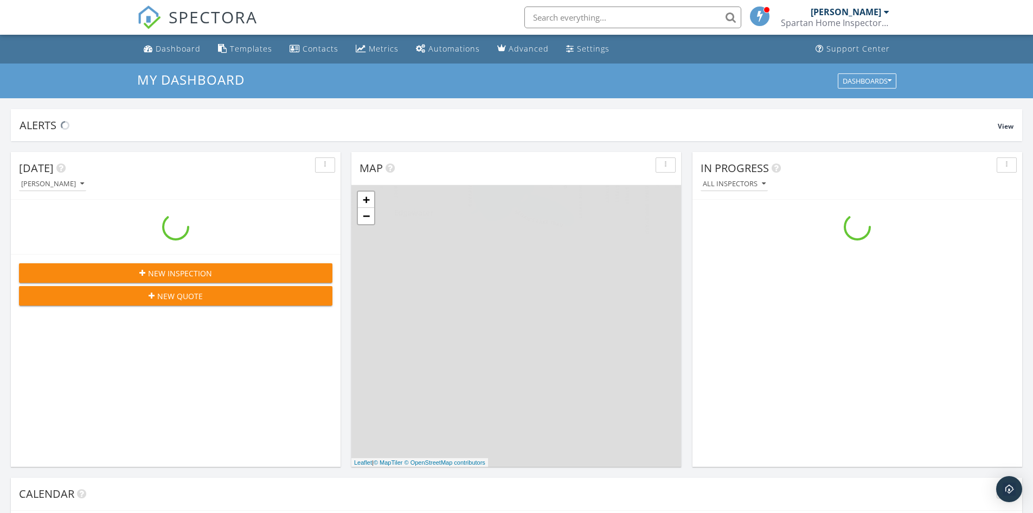
scroll to position [1004, 1050]
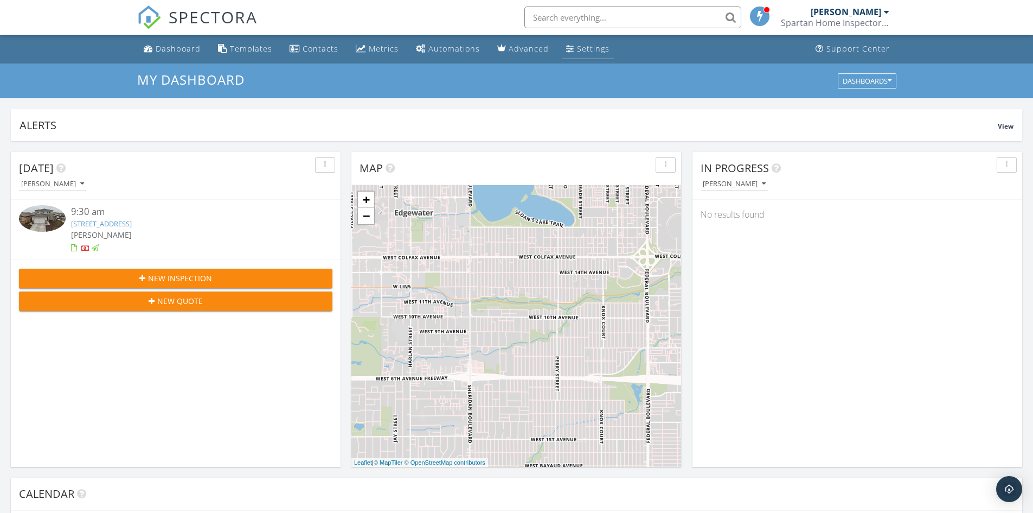
click at [576, 58] on link "Settings" at bounding box center [588, 49] width 52 height 20
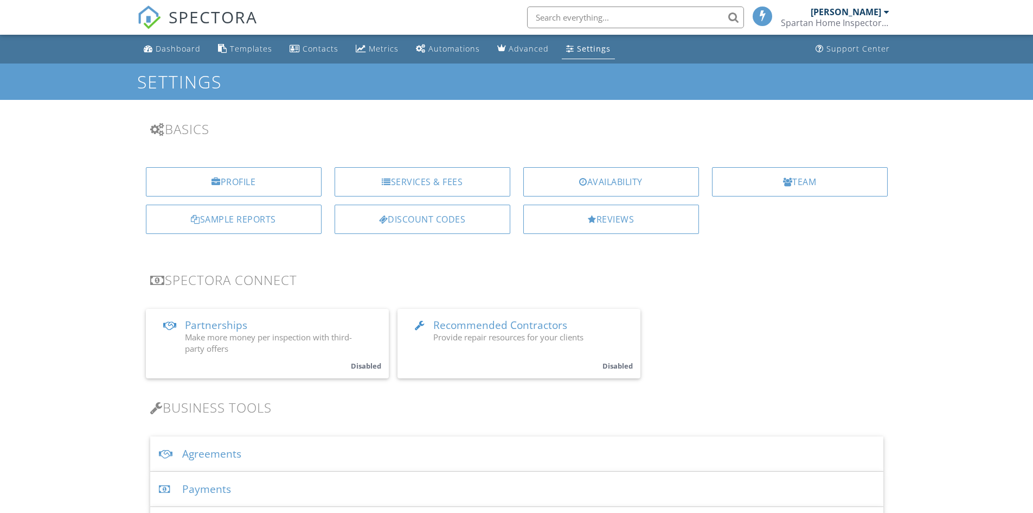
click at [242, 441] on div "Agreements" at bounding box center [516, 453] width 733 height 35
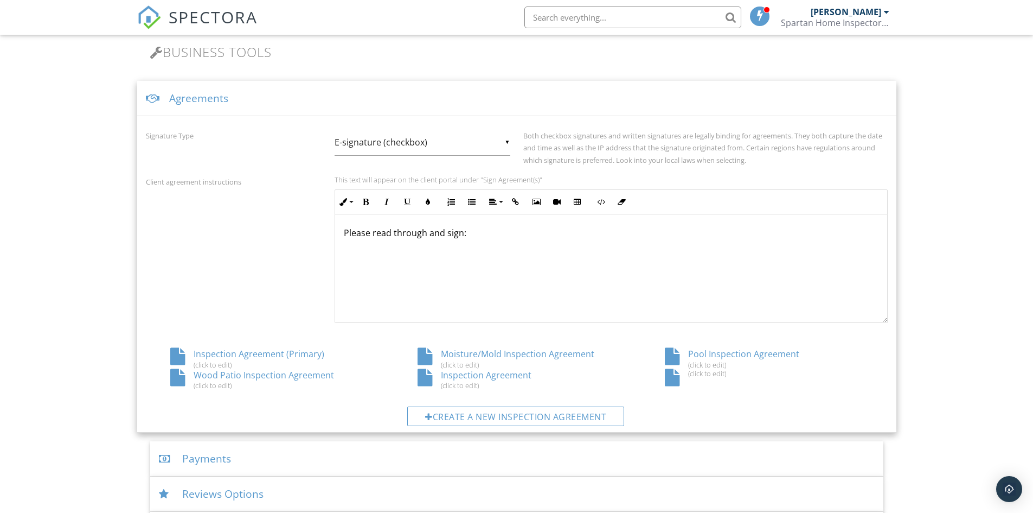
scroll to position [380, 0]
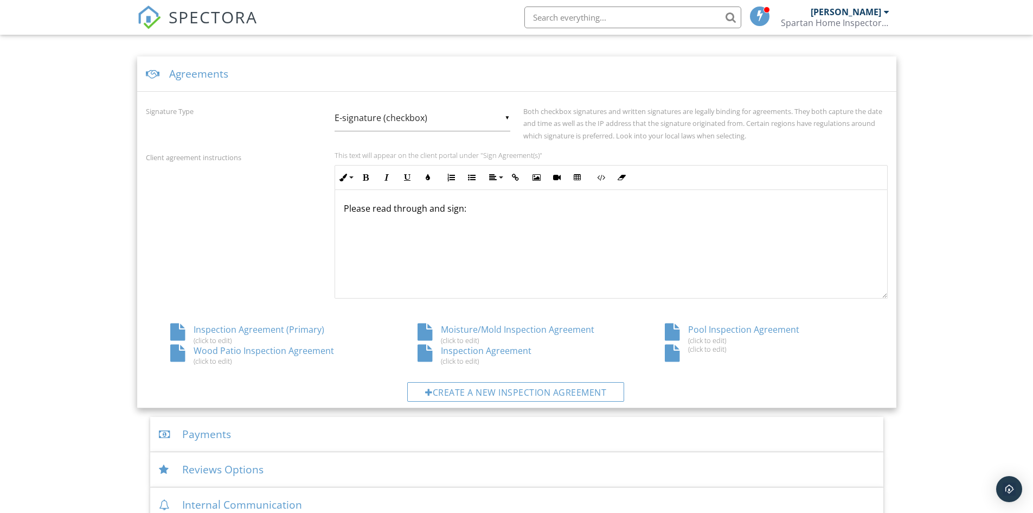
click at [473, 350] on div "Inspection Agreement (click to edit)" at bounding box center [516, 354] width 247 height 21
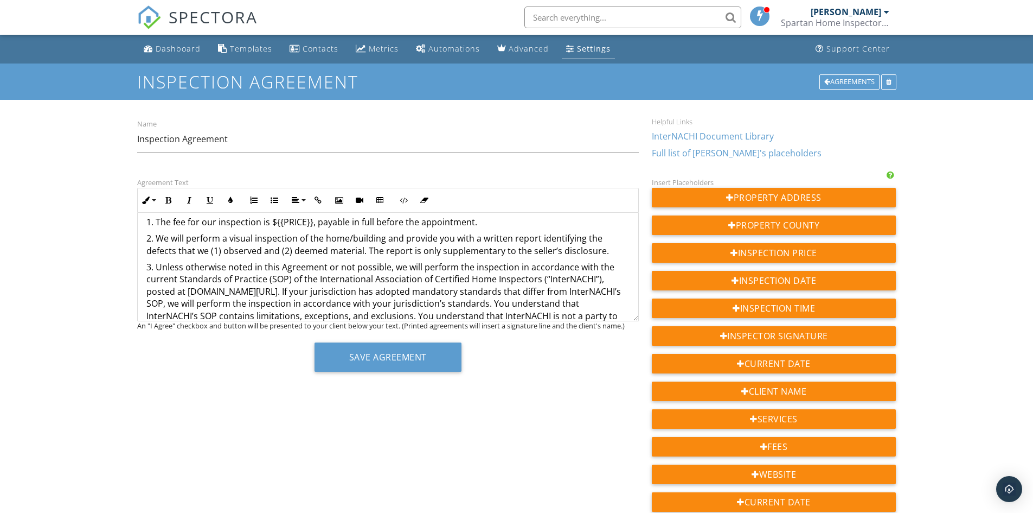
scroll to position [108, 0]
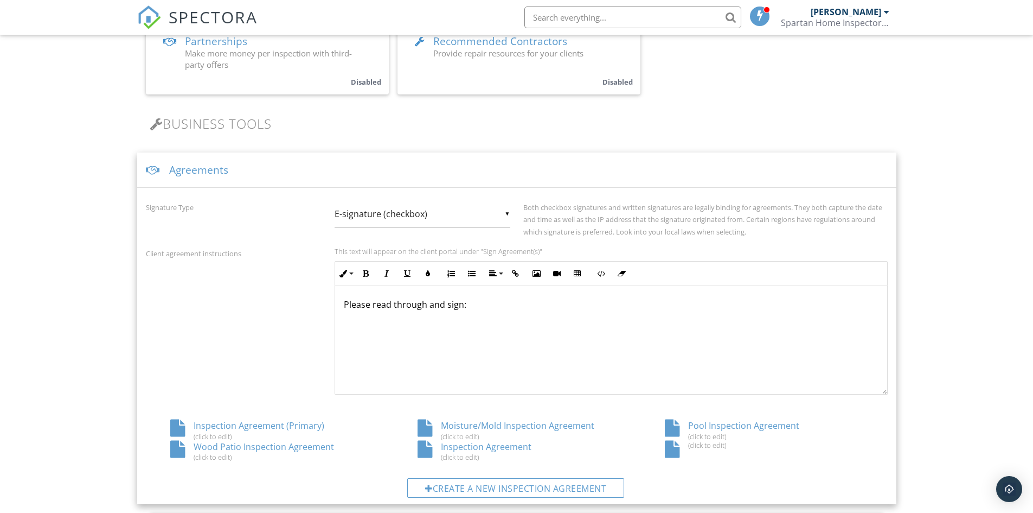
scroll to position [380, 0]
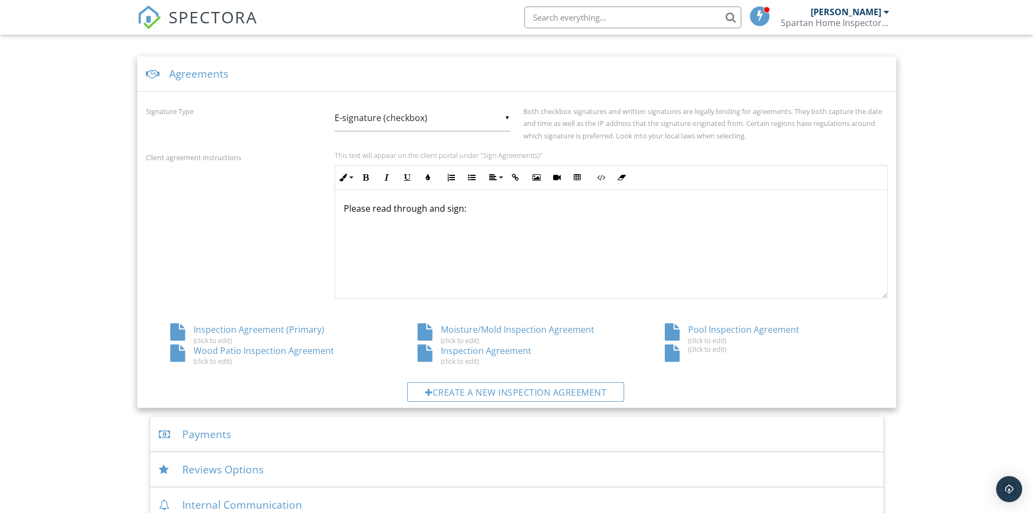
click at [274, 330] on div "Inspection Agreement (Primary) (click to edit)" at bounding box center [269, 333] width 247 height 21
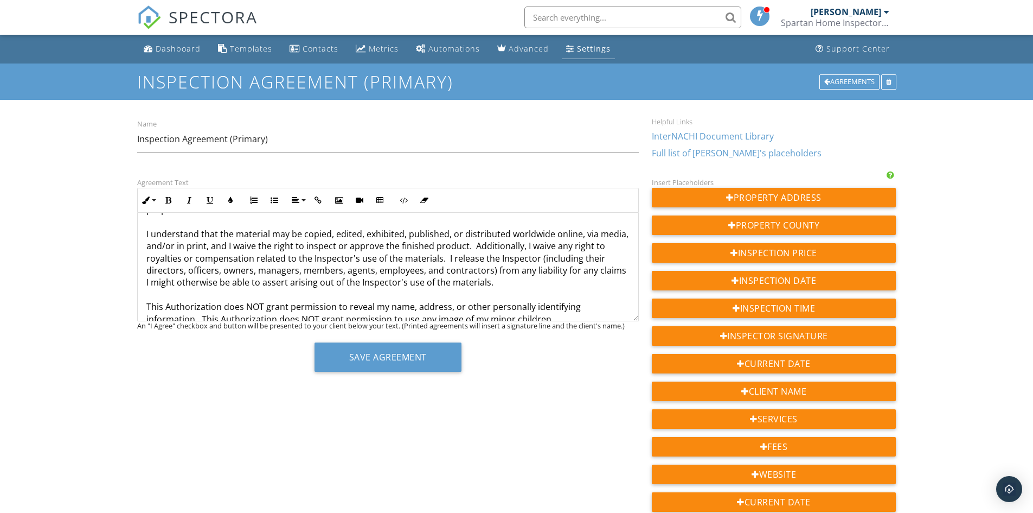
scroll to position [2907, 0]
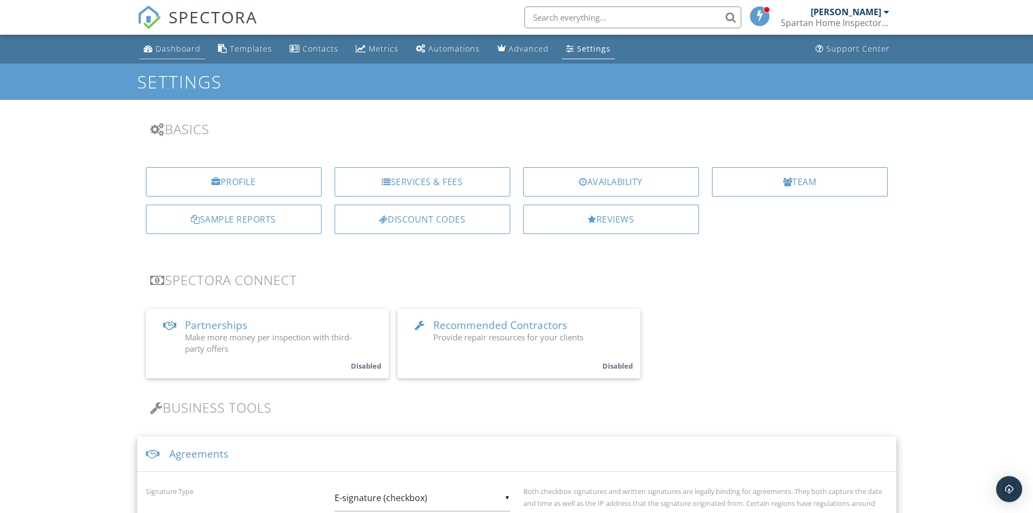
click at [182, 53] on div "Dashboard" at bounding box center [178, 48] width 45 height 10
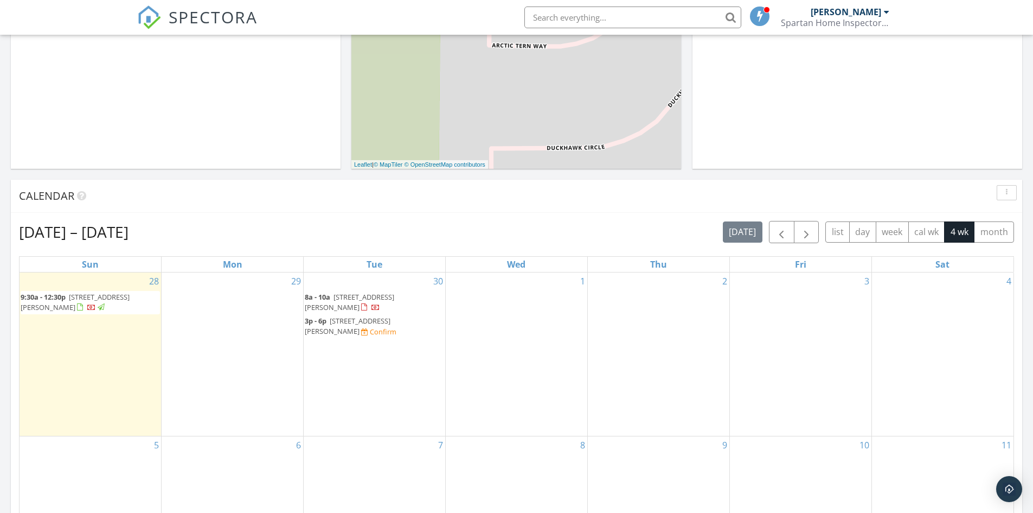
scroll to position [338, 0]
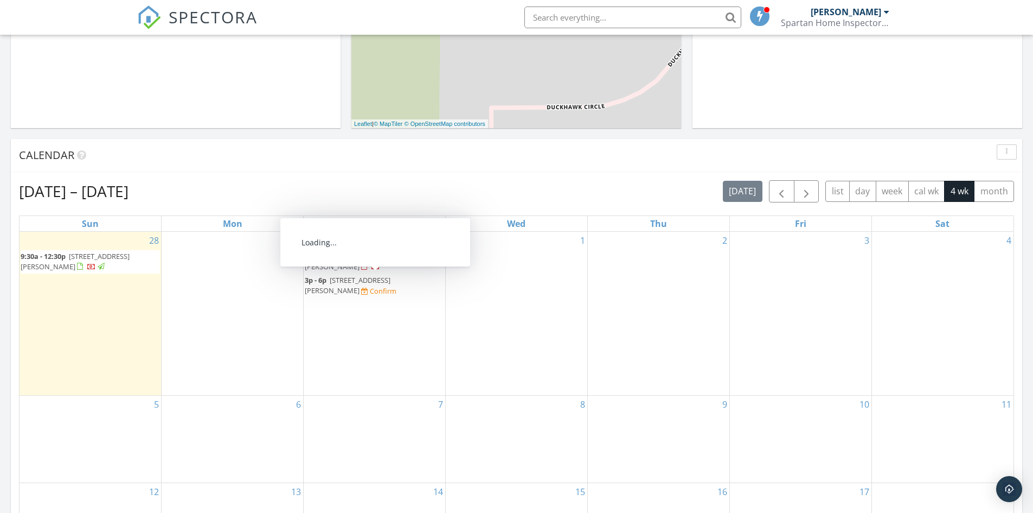
click at [360, 279] on span "5354 Wadsworth Way, Sacramento 95835" at bounding box center [348, 285] width 86 height 20
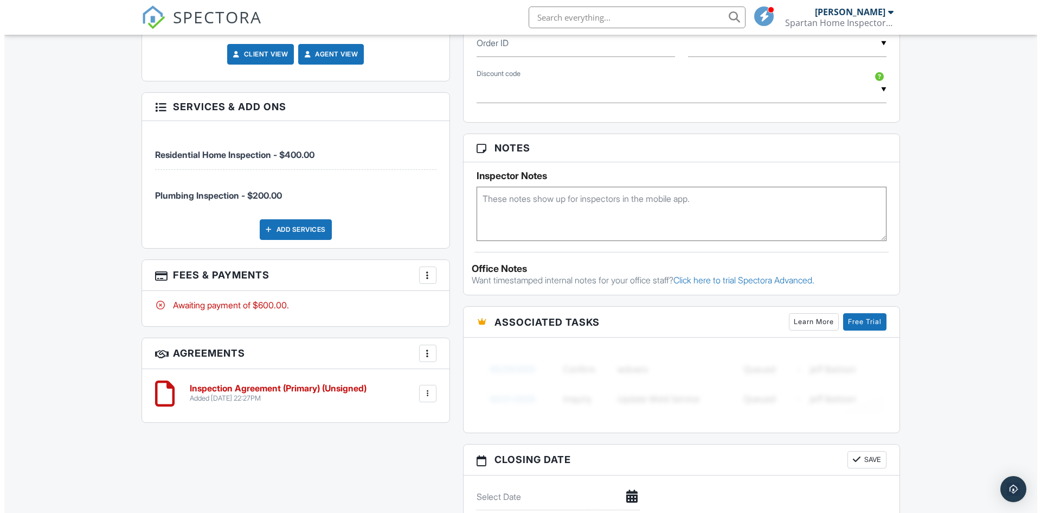
scroll to position [633, 0]
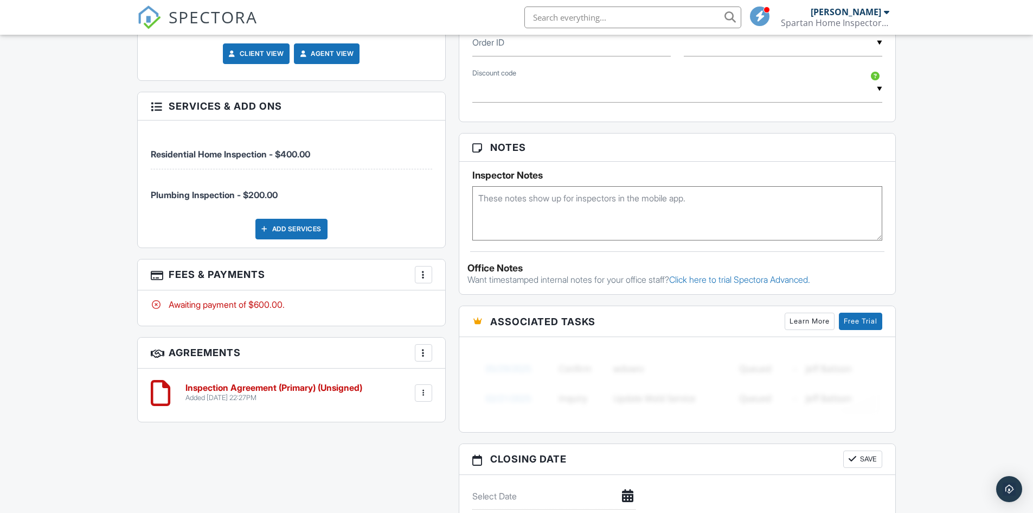
click at [424, 360] on div "More" at bounding box center [423, 352] width 17 height 17
click at [451, 376] on li "Add Agreement" at bounding box center [487, 385] width 133 height 27
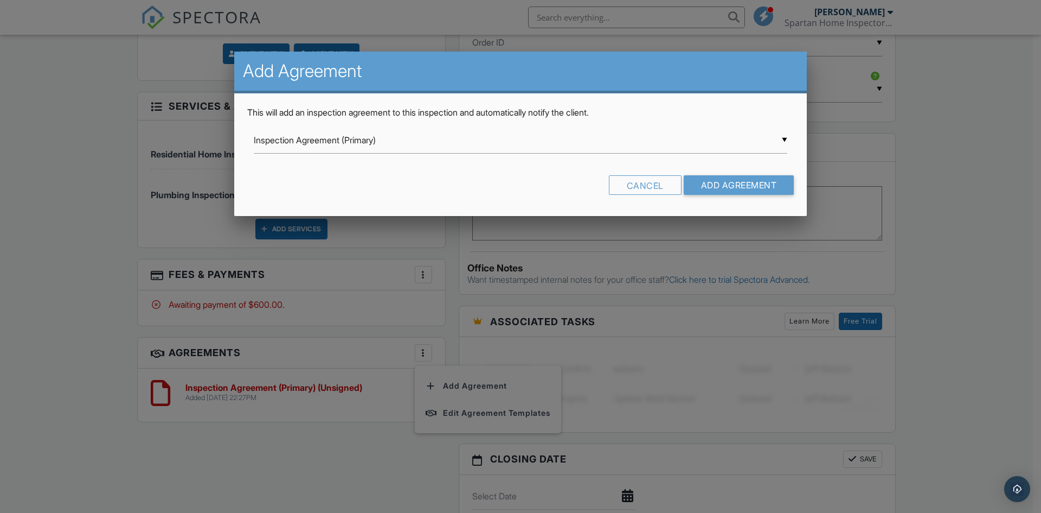
click at [327, 134] on div "▼ Inspection Agreement (Primary) Inspection Agreement (Primary) Moisture/Mold I…" at bounding box center [521, 140] width 534 height 27
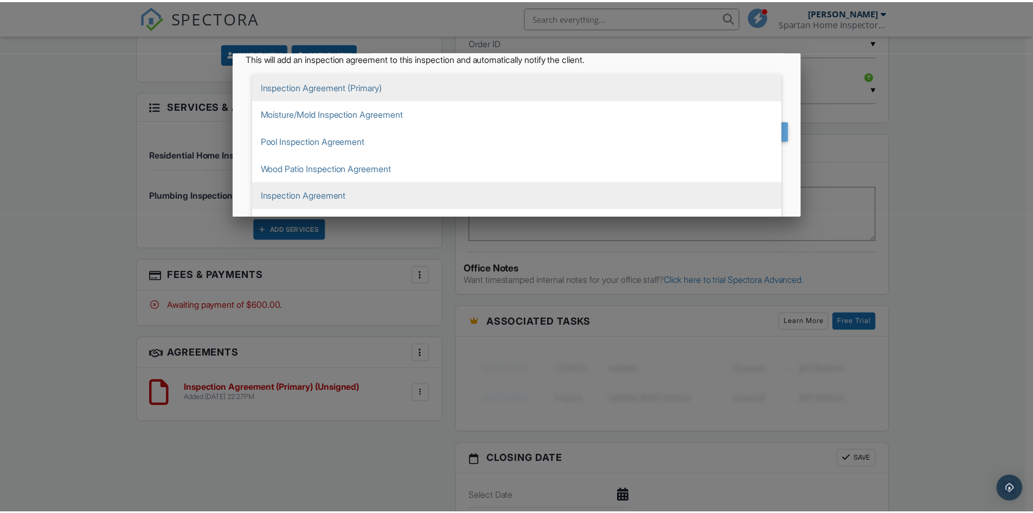
scroll to position [74, 0]
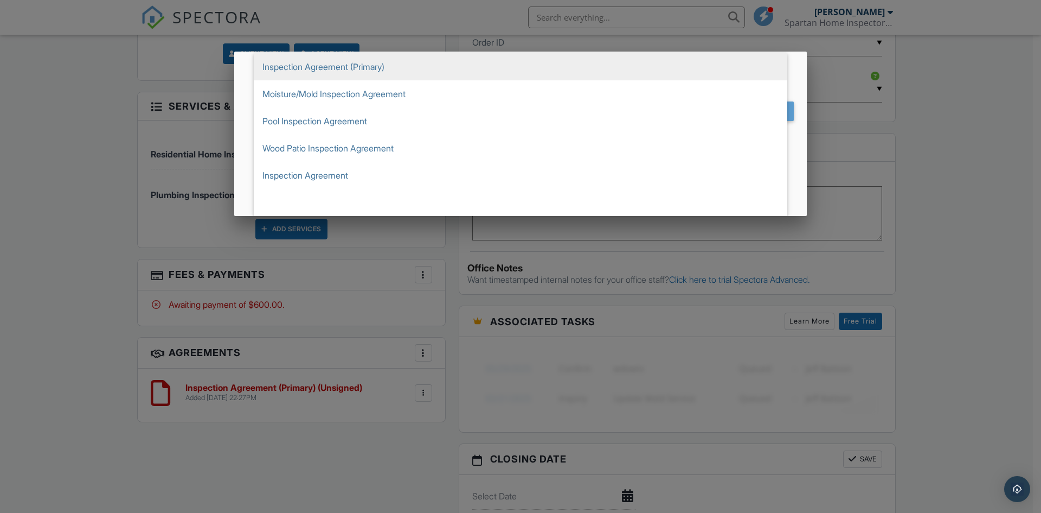
click at [449, 264] on div at bounding box center [520, 266] width 1041 height 641
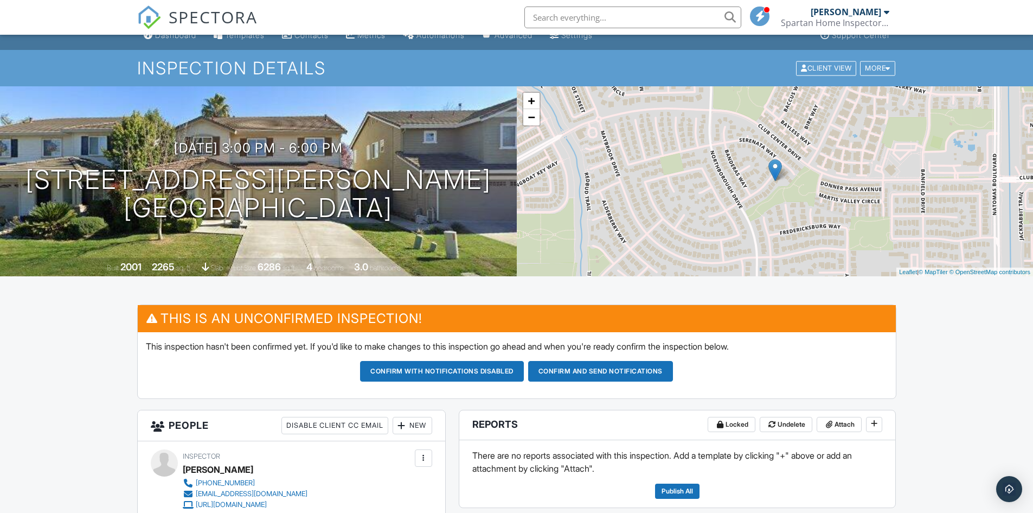
scroll to position [0, 0]
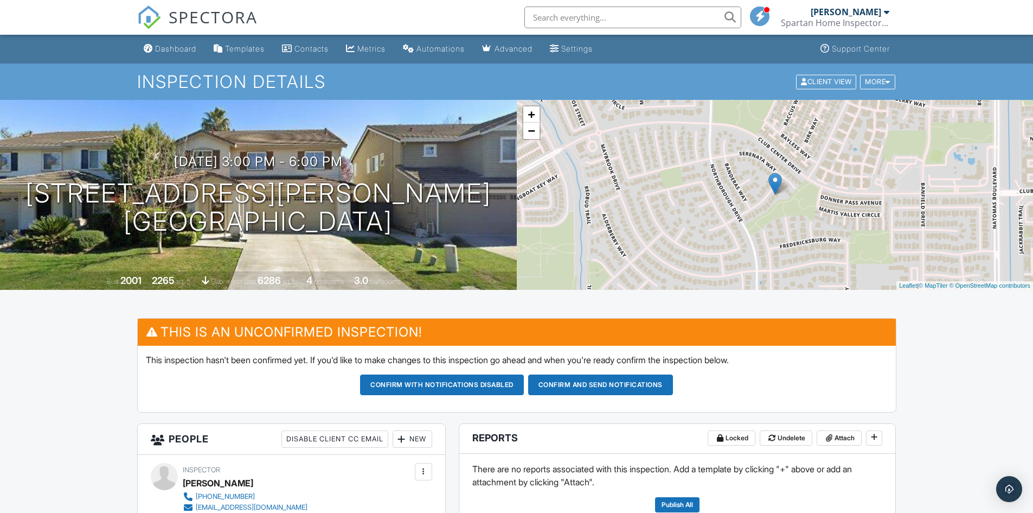
click at [584, 51] on div "Settings" at bounding box center [576, 48] width 31 height 9
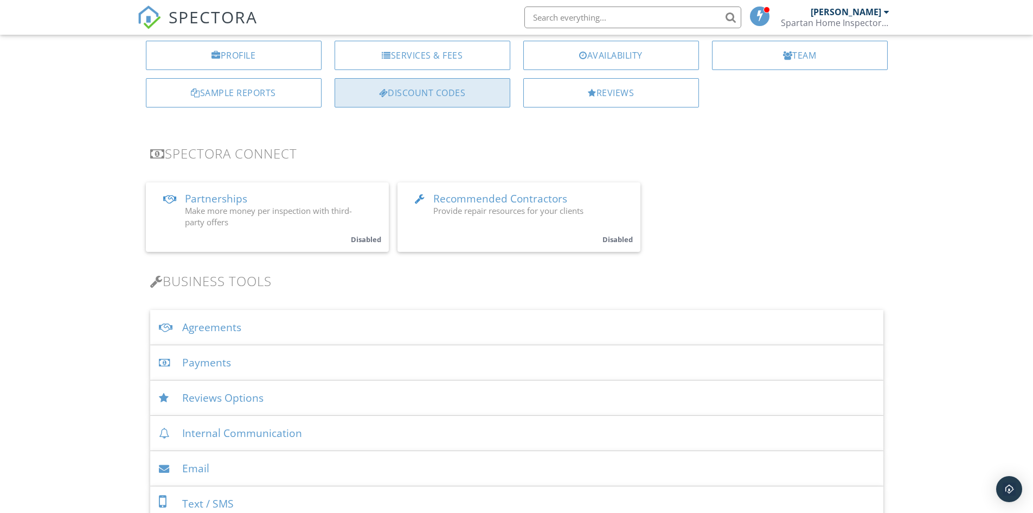
scroll to position [163, 0]
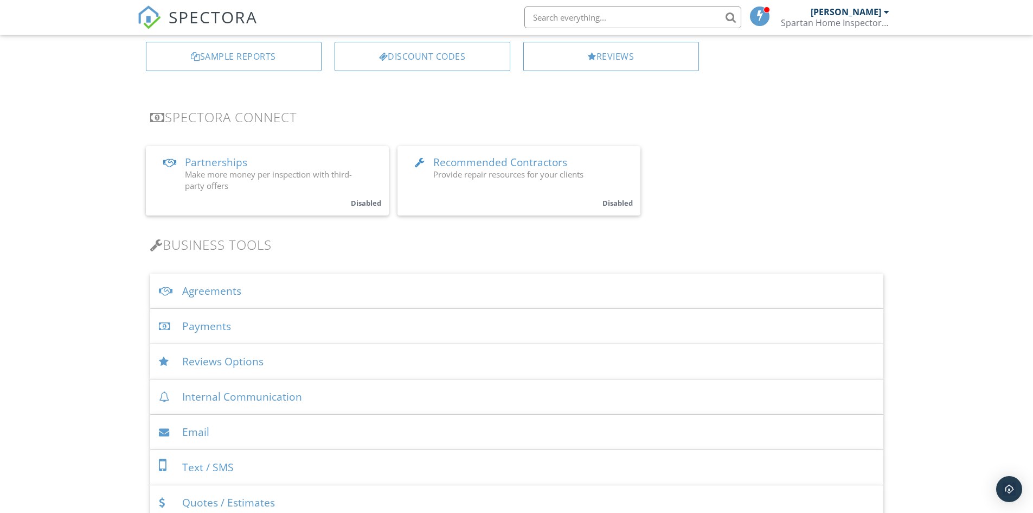
click at [293, 283] on div "Agreements" at bounding box center [516, 290] width 733 height 35
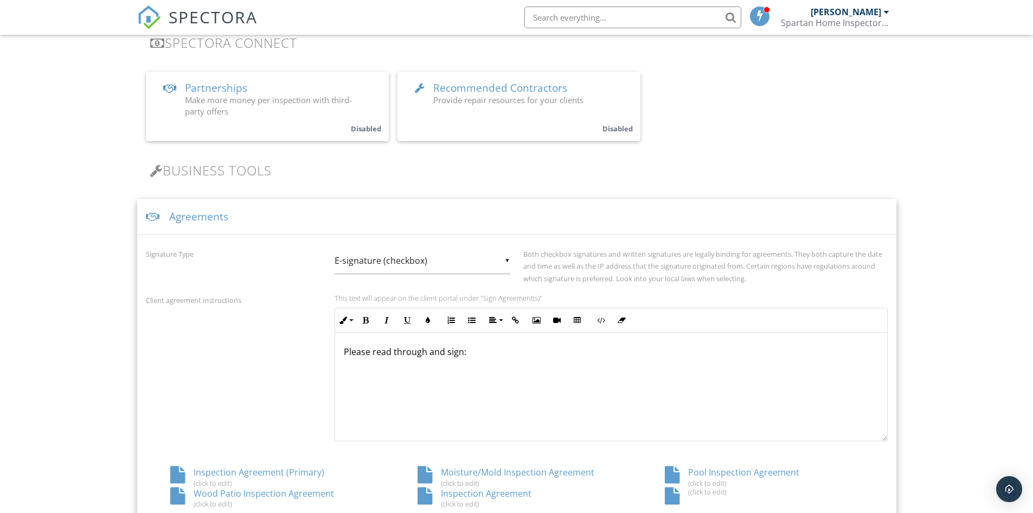
scroll to position [325, 0]
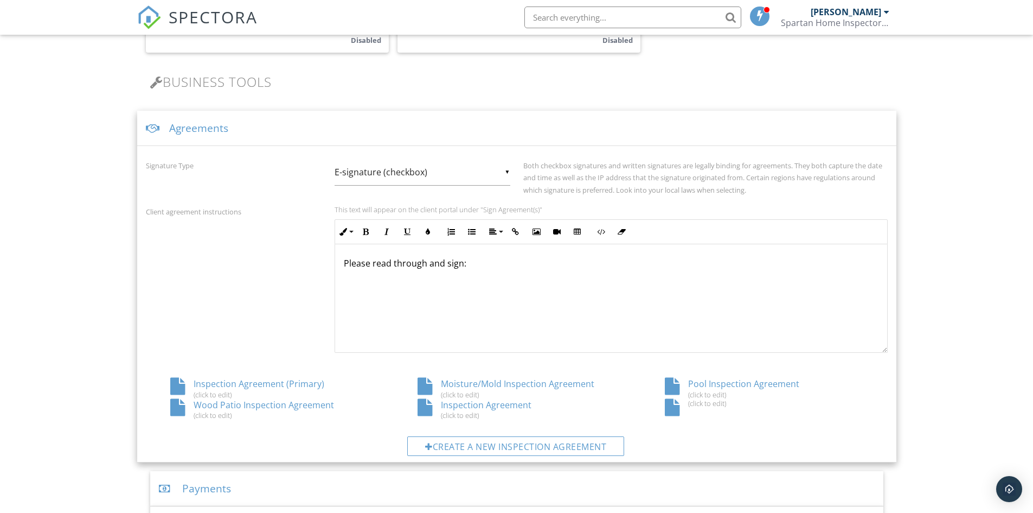
click at [731, 384] on div "Pool Inspection Agreement (click to edit)" at bounding box center [764, 387] width 247 height 21
click at [711, 403] on div "(click to edit)" at bounding box center [764, 403] width 199 height 9
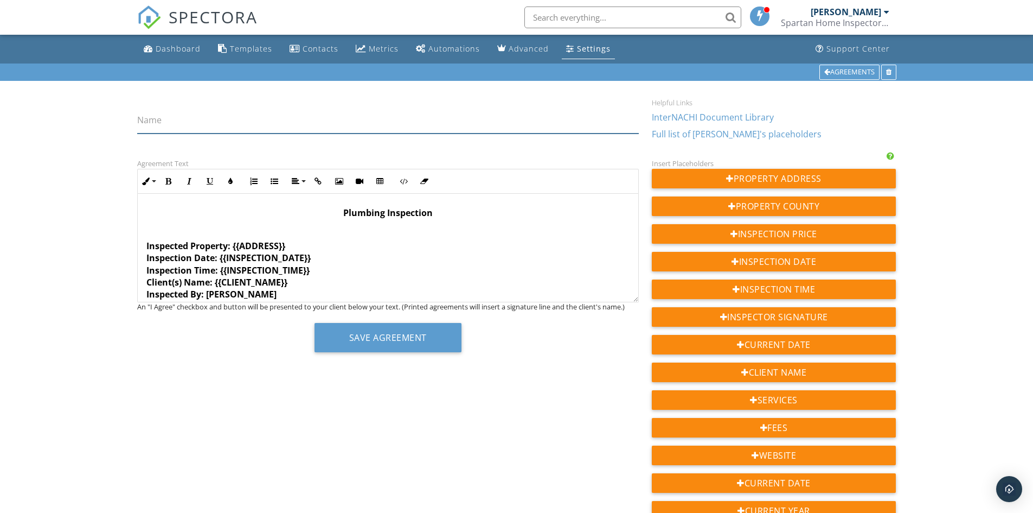
click at [206, 111] on input "Name" at bounding box center [388, 120] width 502 height 27
drag, startPoint x: 445, startPoint y: 218, endPoint x: 337, endPoint y: 217, distance: 108.5
click at [337, 217] on p "Plumbing Inspection" at bounding box center [387, 213] width 483 height 12
copy strong "Plumbing Inspection"
click at [178, 135] on div "Name" at bounding box center [388, 121] width 515 height 47
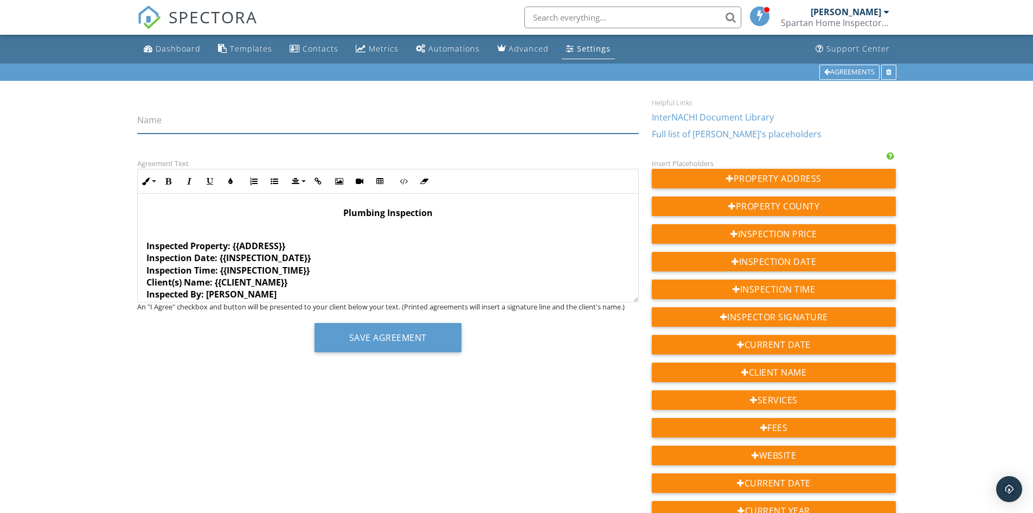
click at [177, 129] on input "Name" at bounding box center [388, 120] width 502 height 27
paste input "Plumbing Inspection"
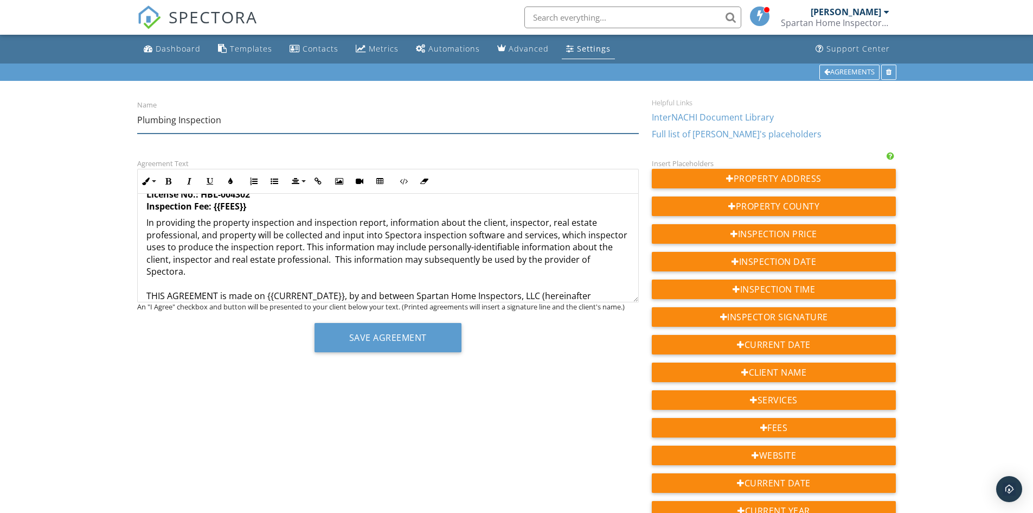
scroll to position [108, 0]
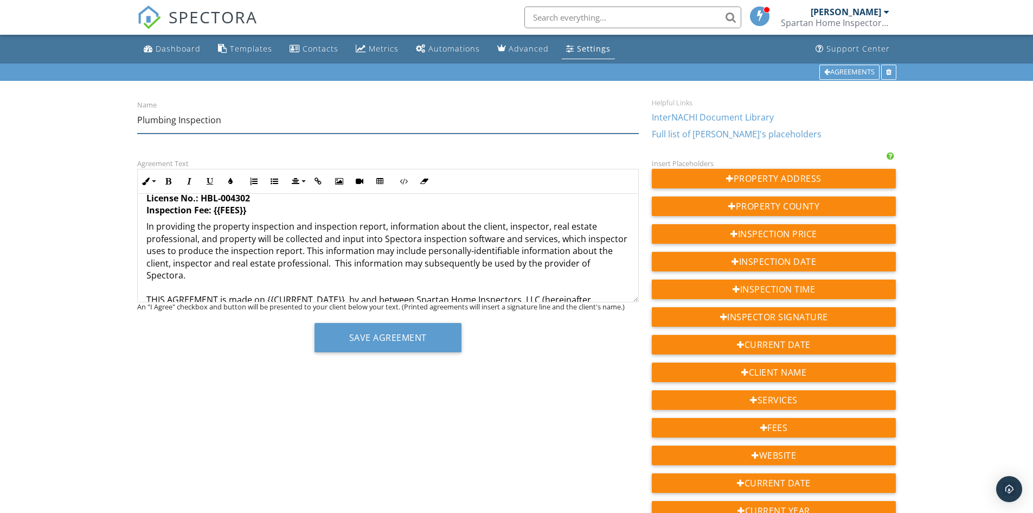
click at [138, 117] on input "Plumbing Inspection" at bounding box center [388, 120] width 502 height 27
click at [260, 123] on input "Home Plumbing Inspection" at bounding box center [388, 120] width 502 height 27
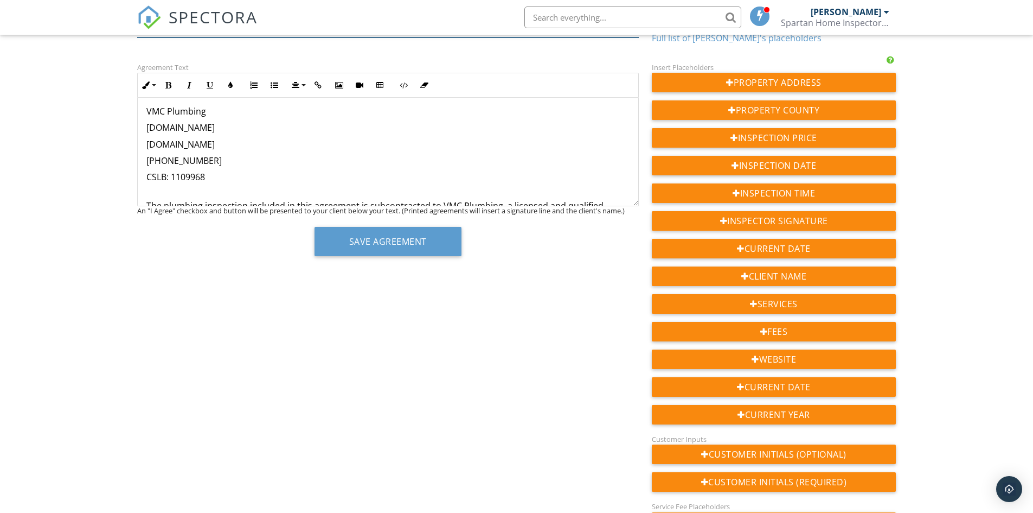
scroll to position [2141, 0]
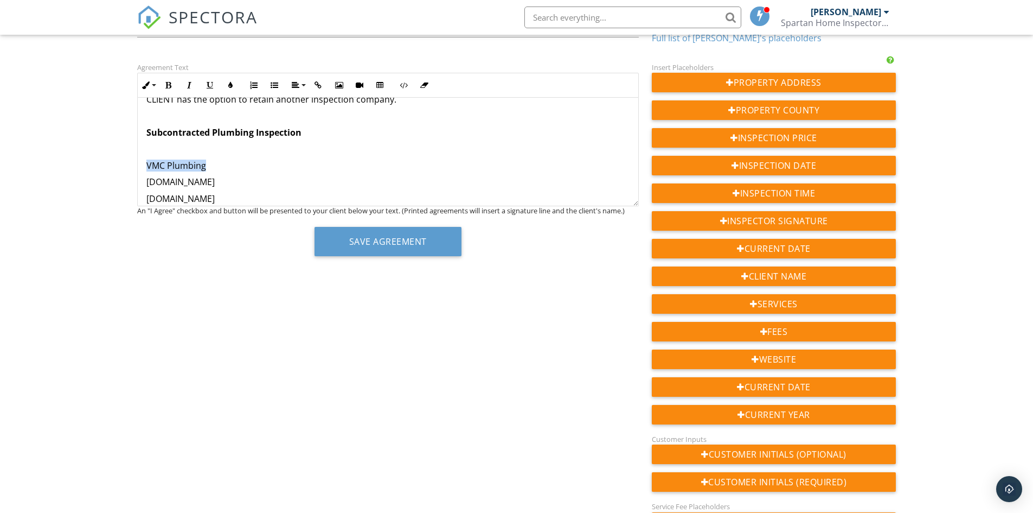
drag, startPoint x: 220, startPoint y: 150, endPoint x: 141, endPoint y: 151, distance: 79.2
copy p "VMC Plumbing"
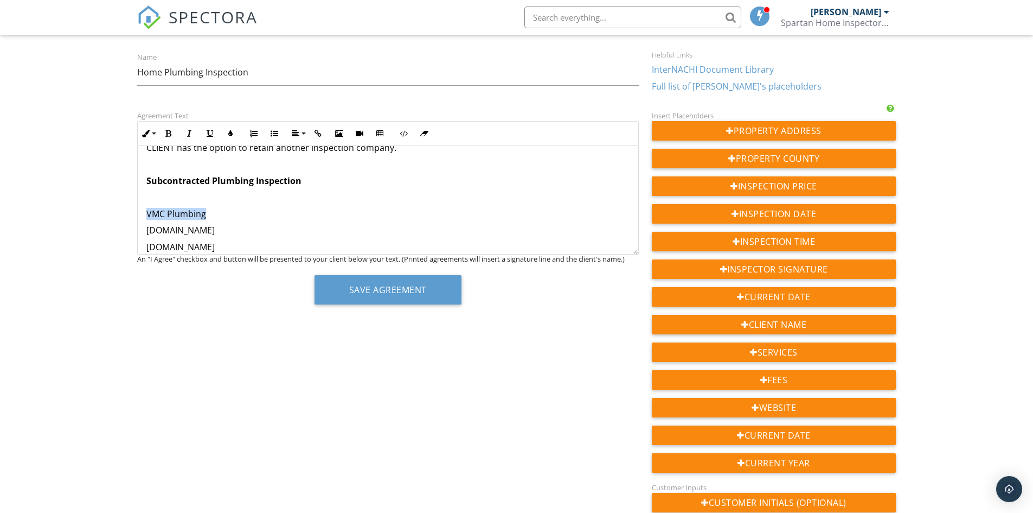
scroll to position [0, 0]
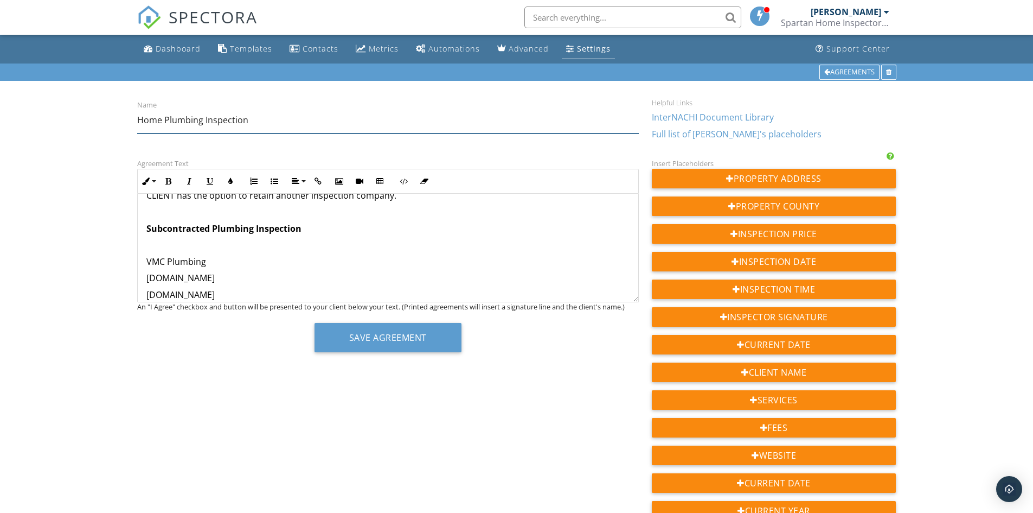
click at [270, 126] on input "Home Plumbing Inspection" at bounding box center [388, 120] width 502 height 27
paste input "VMC Plumbing"
type input "Home Plumbing Inspection (VMC Plumbing)"
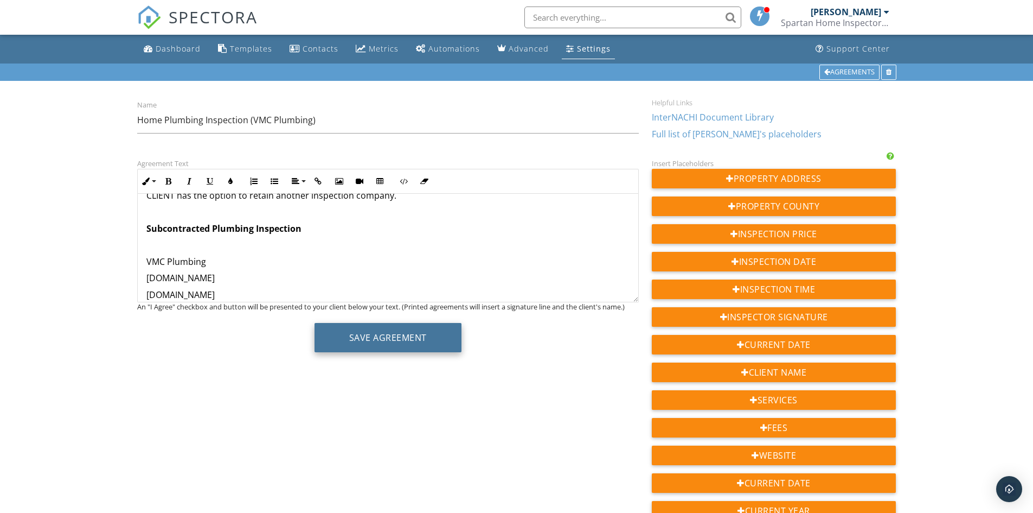
click at [415, 340] on button "Save Agreement" at bounding box center [388, 337] width 147 height 29
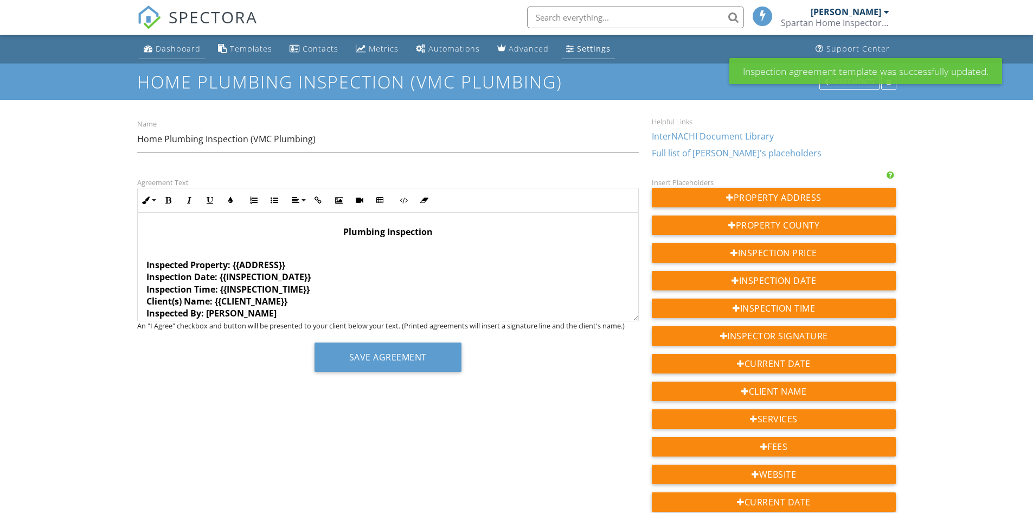
click at [176, 41] on link "Dashboard" at bounding box center [172, 49] width 66 height 20
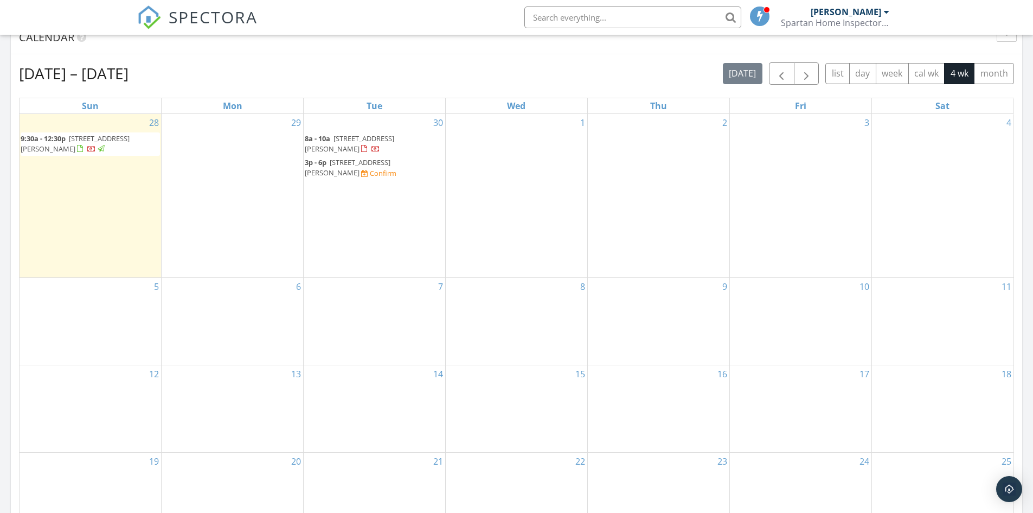
scroll to position [447, 0]
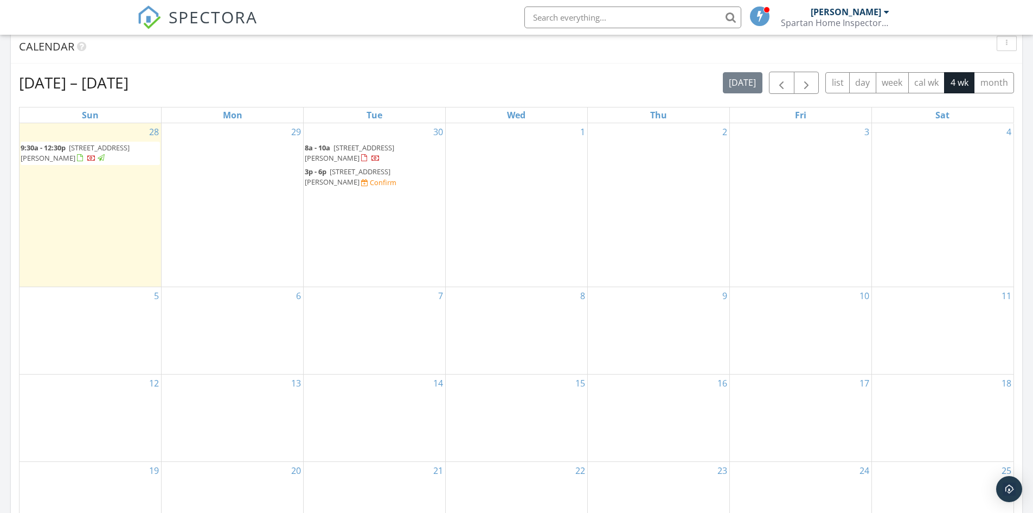
click at [373, 174] on span "[STREET_ADDRESS][PERSON_NAME]" at bounding box center [348, 177] width 86 height 20
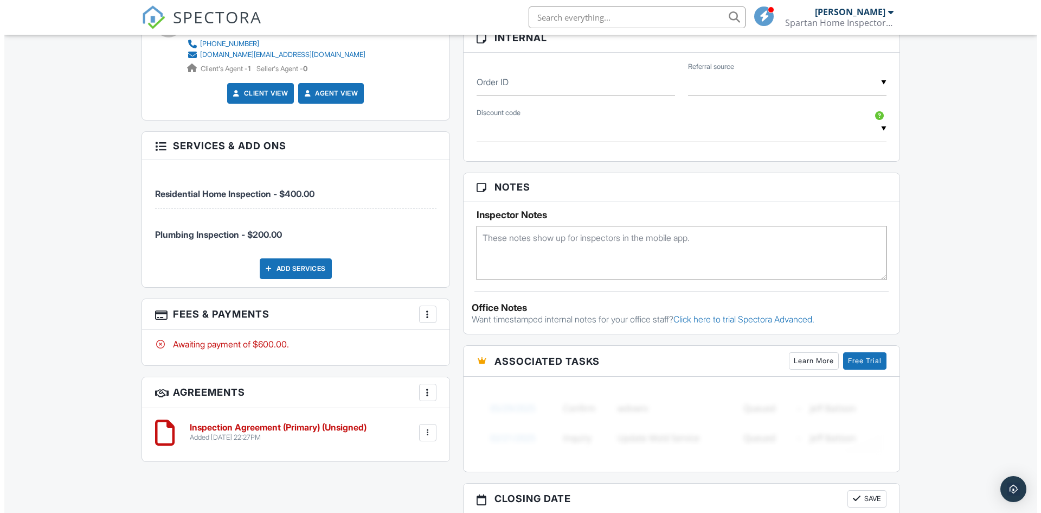
scroll to position [597, 0]
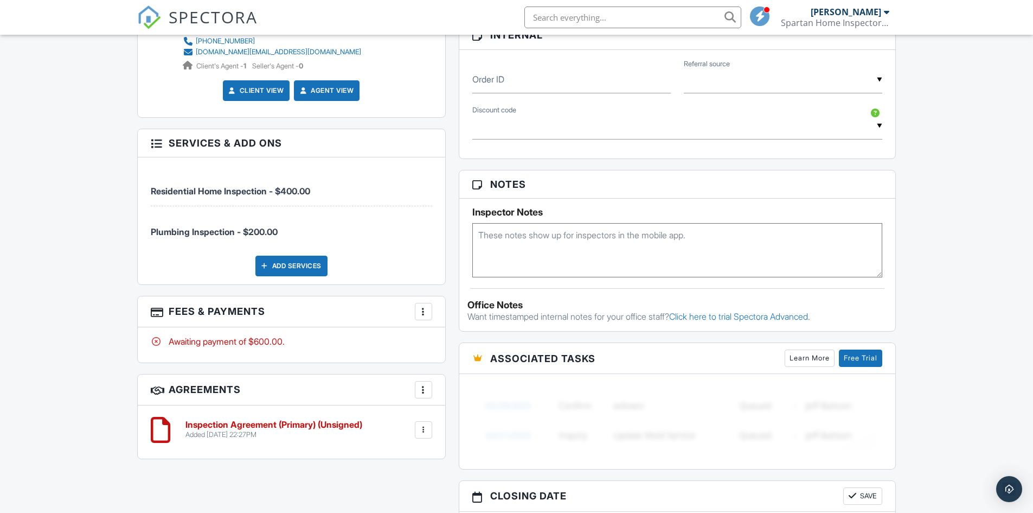
click at [420, 382] on div "More" at bounding box center [423, 389] width 17 height 17
drag, startPoint x: 465, startPoint y: 408, endPoint x: 457, endPoint y: 419, distance: 13.7
click at [465, 408] on ul "Add Agreement Edit Agreement Templates" at bounding box center [488, 435] width 146 height 67
click at [458, 419] on li "Add Agreement" at bounding box center [487, 422] width 133 height 27
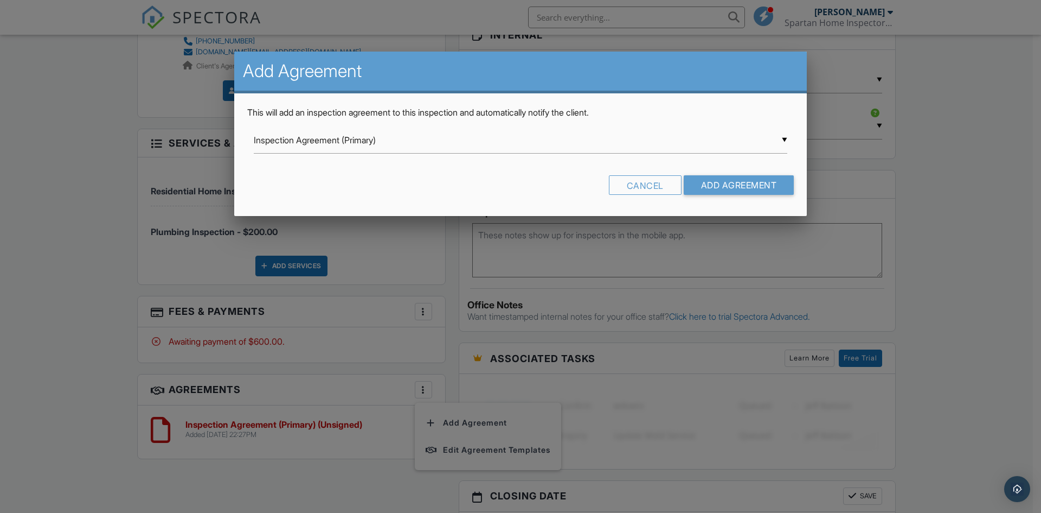
click at [420, 151] on div "▼ Inspection Agreement (Primary) Inspection Agreement (Primary) Moisture/Mold I…" at bounding box center [521, 140] width 534 height 27
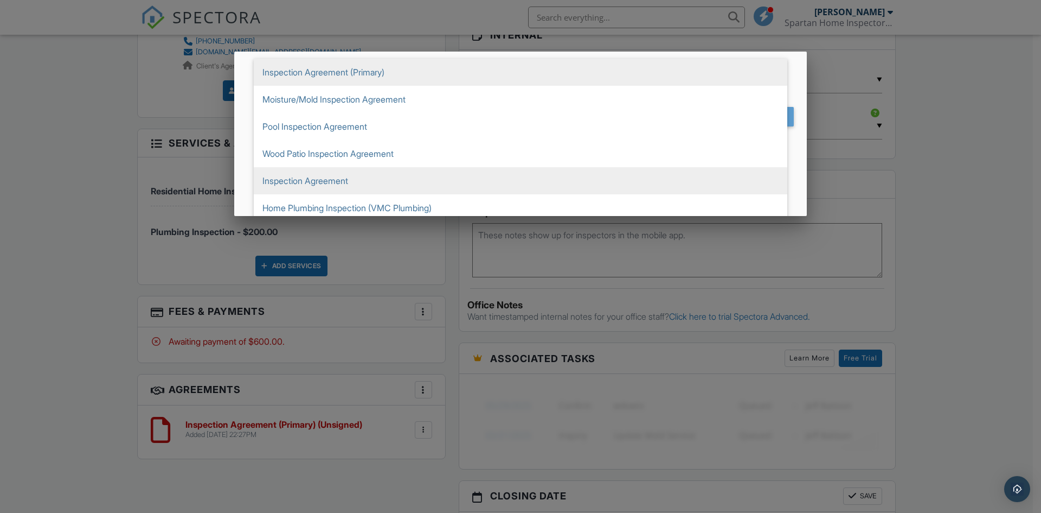
scroll to position [74, 0]
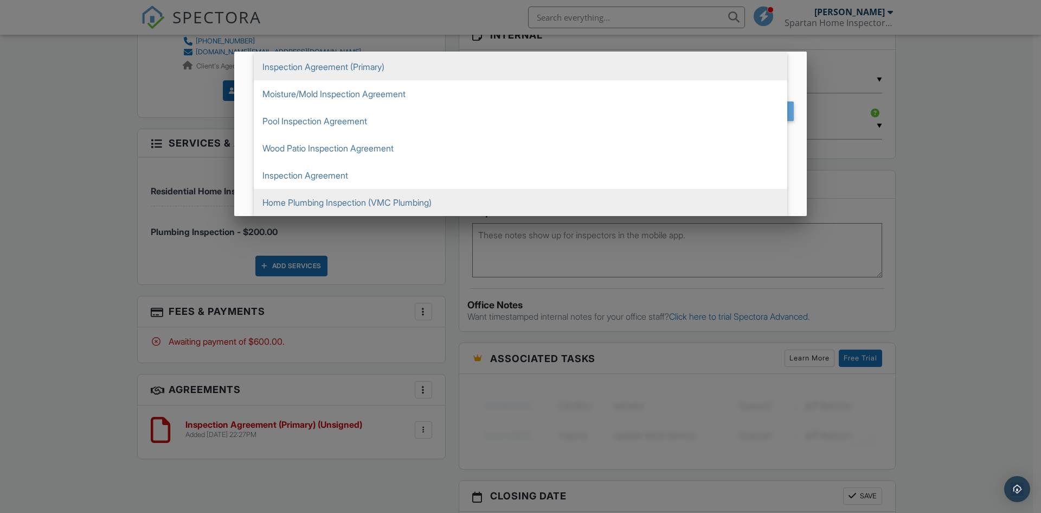
click at [346, 202] on span "Home Plumbing Inspection (VMC Plumbing)" at bounding box center [521, 202] width 534 height 27
type input "Home Plumbing Inspection (VMC Plumbing)"
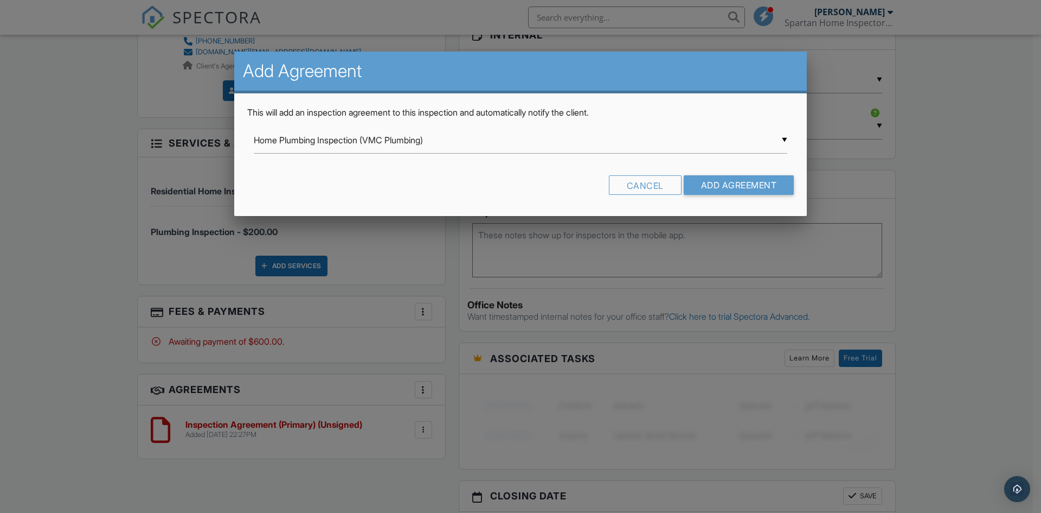
scroll to position [0, 0]
click at [708, 183] on input "Add Agreement" at bounding box center [739, 185] width 111 height 20
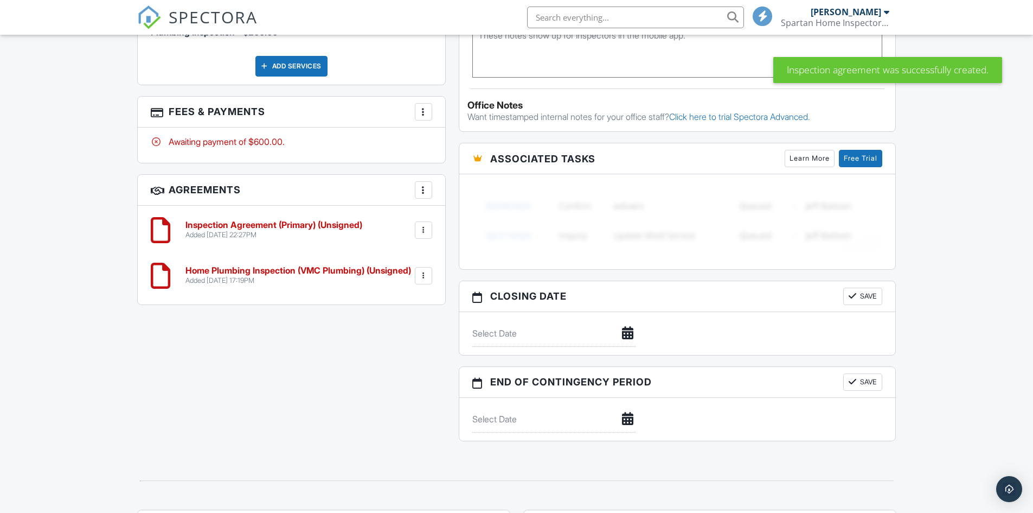
click at [424, 113] on div at bounding box center [423, 111] width 11 height 11
click at [315, 149] on div "Awaiting payment of $600.00." at bounding box center [292, 144] width 308 height 35
click at [264, 143] on div "Awaiting payment of $600.00." at bounding box center [291, 142] width 281 height 12
click at [168, 148] on div "Awaiting payment of $600.00." at bounding box center [292, 144] width 308 height 35
click at [157, 142] on div at bounding box center [156, 141] width 11 height 11
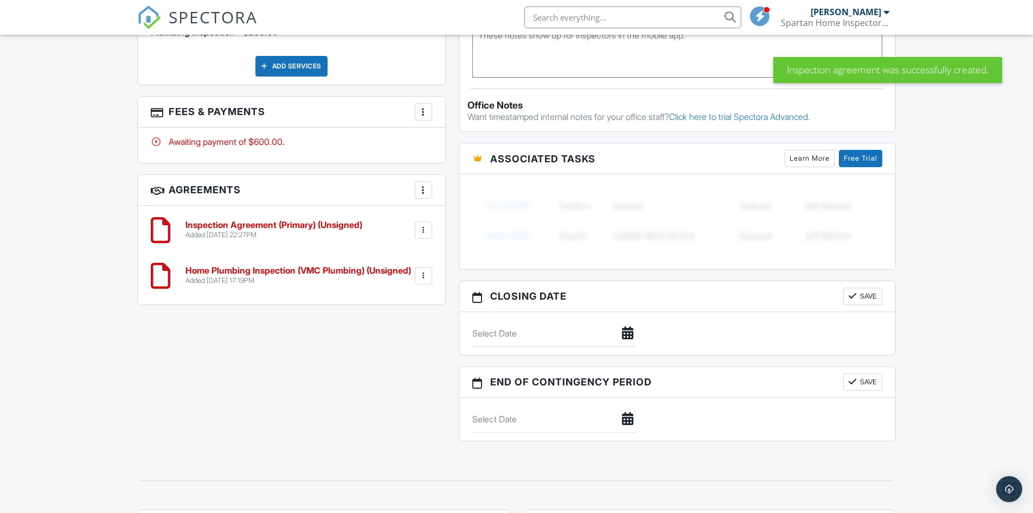
click at [420, 116] on div at bounding box center [423, 111] width 11 height 11
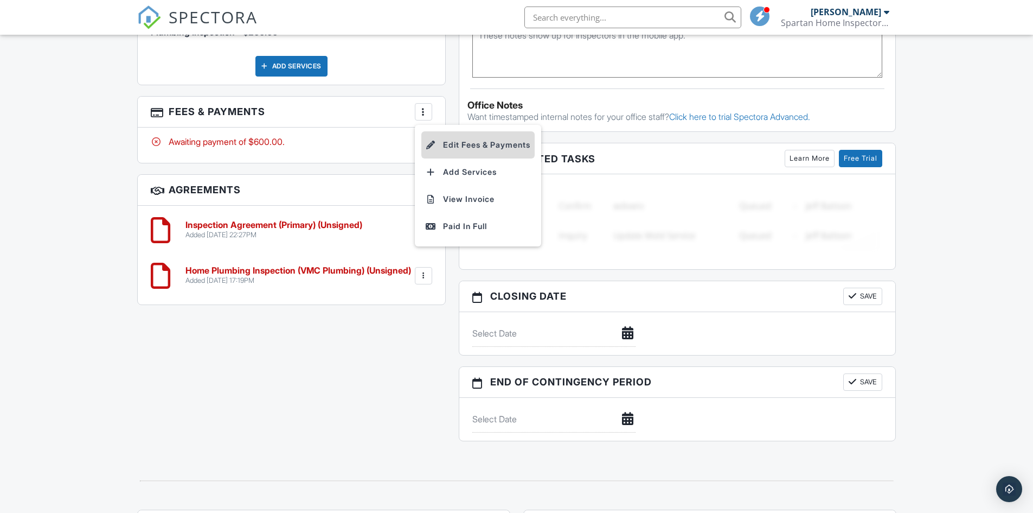
click at [466, 152] on li "Edit Fees & Payments" at bounding box center [477, 144] width 113 height 27
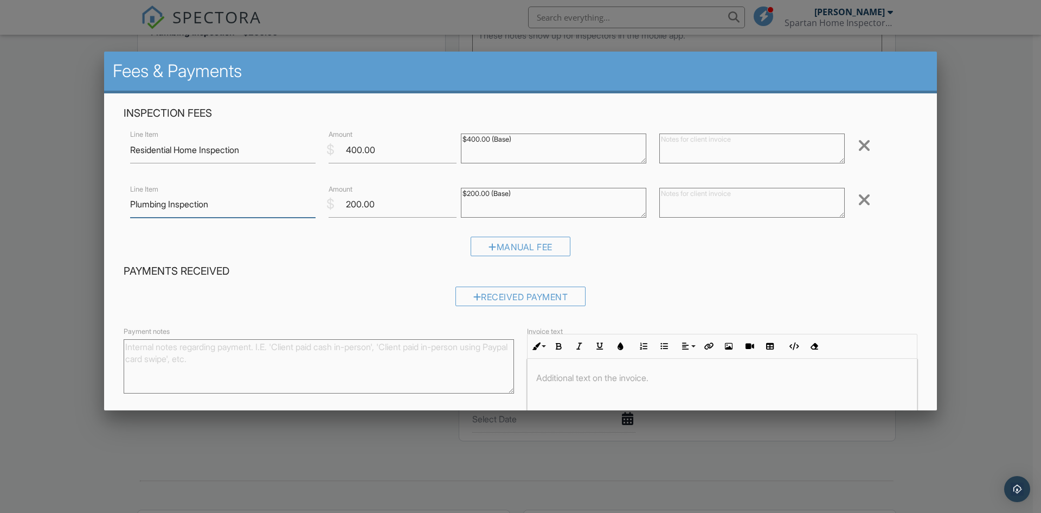
click at [233, 204] on input "Plumbing Inspection" at bounding box center [222, 204] width 185 height 27
paste input "VMC Plumbing"
type input "Plumbing Inspection (VMC Plumbing)"
click at [683, 220] on div at bounding box center [752, 203] width 199 height 43
click at [670, 197] on textarea at bounding box center [752, 203] width 185 height 30
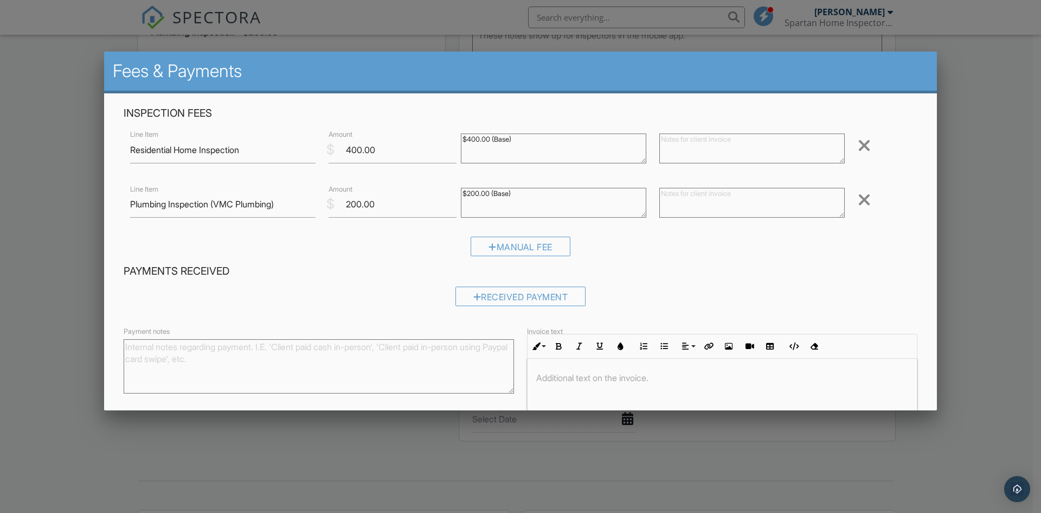
paste textarea "VMC Plumbing"
type textarea "VMC Plumbing"
drag, startPoint x: 714, startPoint y: 192, endPoint x: 620, endPoint y: 193, distance: 94.4
click at [620, 193] on div "Line Item Plumbing Inspection (VMC Plumbing) $ Amount 200.00 $200.00 (Base) VMC…" at bounding box center [521, 203] width 794 height 43
click at [675, 205] on textarea at bounding box center [752, 203] width 185 height 30
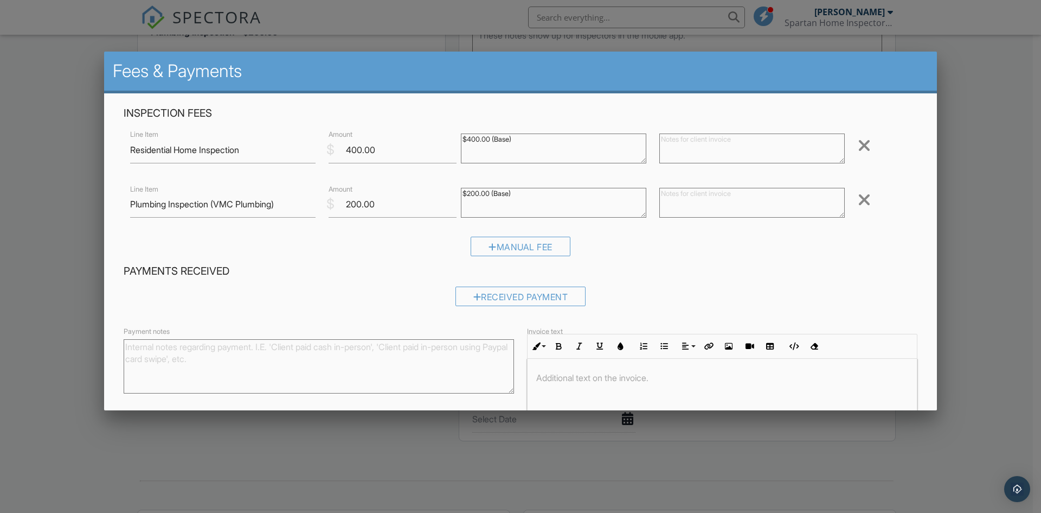
paste textarea "VMC Plumbing 9512 Wadena Way Elk Grove, CA 95758 victor@vmcplumbing.com 916-767…"
type textarea "victor@vmcplumbing.com 916-767-7117"
drag, startPoint x: 712, startPoint y: 209, endPoint x: 644, endPoint y: 200, distance: 68.4
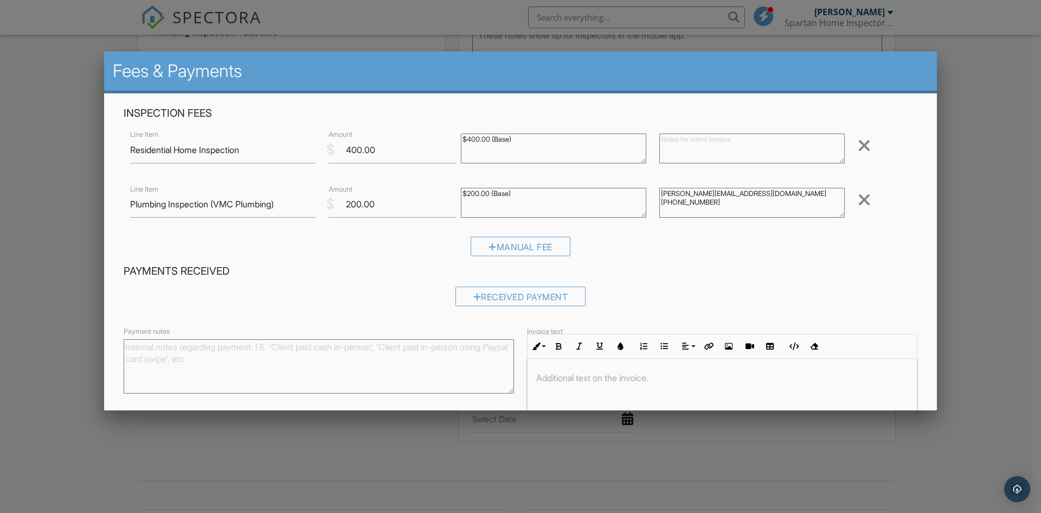
click at [644, 200] on div "Line Item Plumbing Inspection (VMC Plumbing) $ Amount 200.00 $200.00 (Base) vic…" at bounding box center [521, 203] width 794 height 43
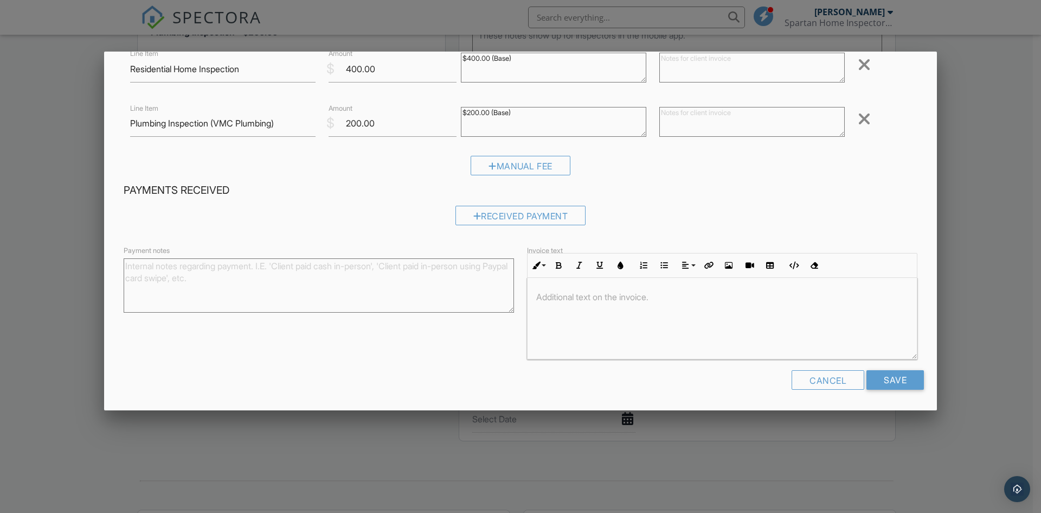
scroll to position [1, 0]
click at [906, 385] on input "Save" at bounding box center [895, 380] width 57 height 20
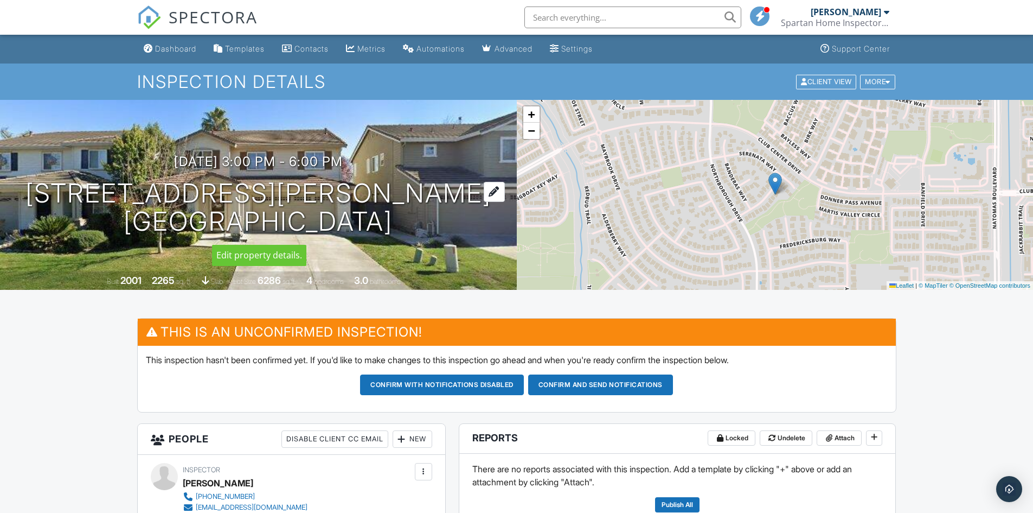
scroll to position [271, 0]
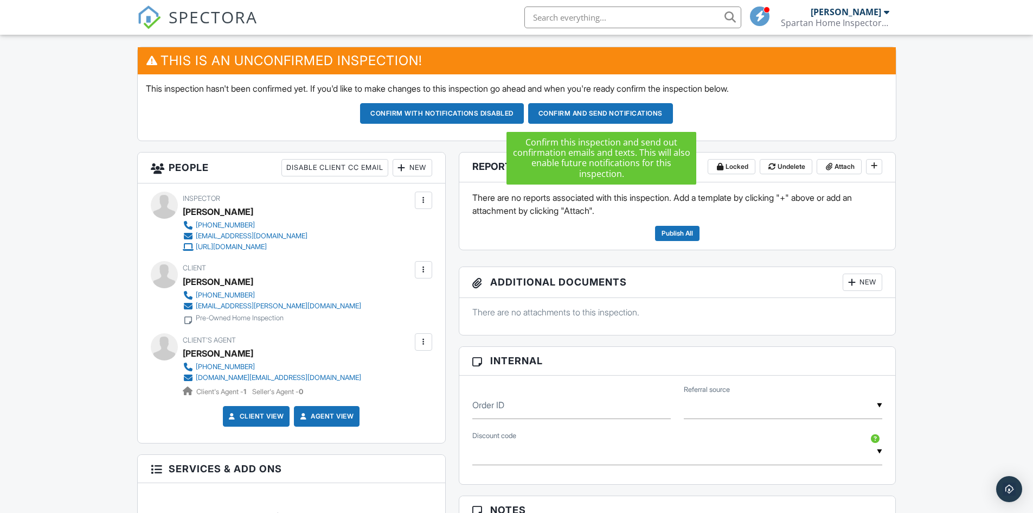
click at [581, 92] on p "This inspection hasn't been confirmed yet. If you'd like to make changes to thi…" at bounding box center [517, 88] width 742 height 12
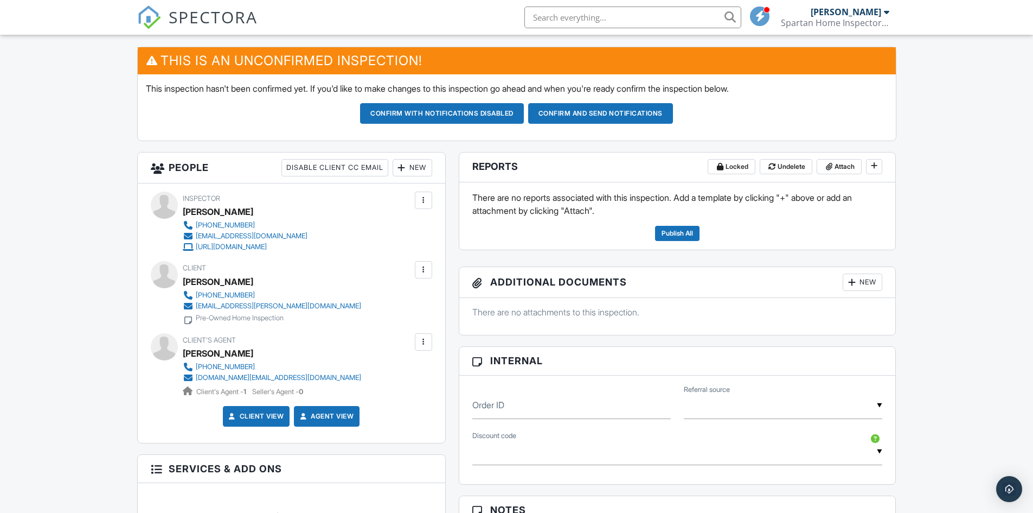
click at [591, 110] on button "Confirm and send notifications" at bounding box center [600, 113] width 145 height 21
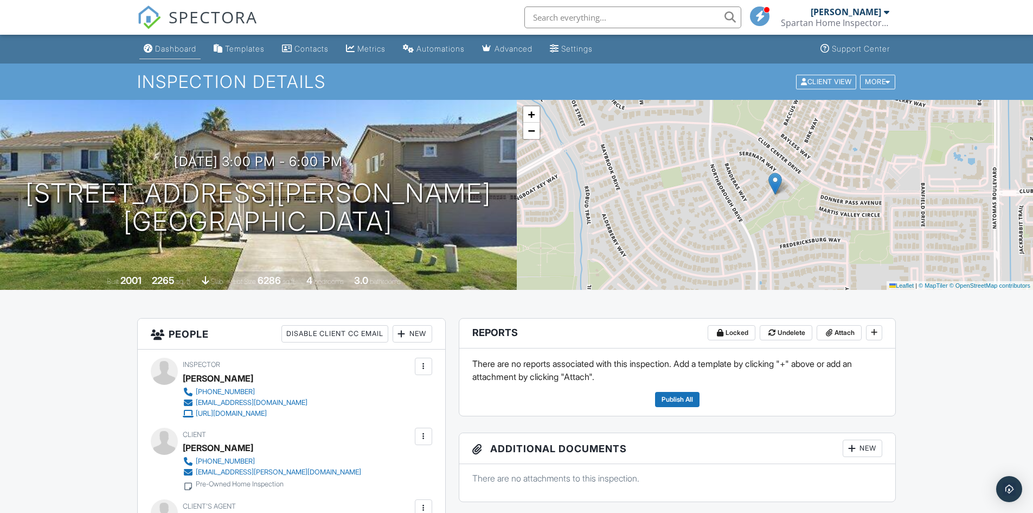
click at [164, 50] on div "Dashboard" at bounding box center [175, 48] width 41 height 9
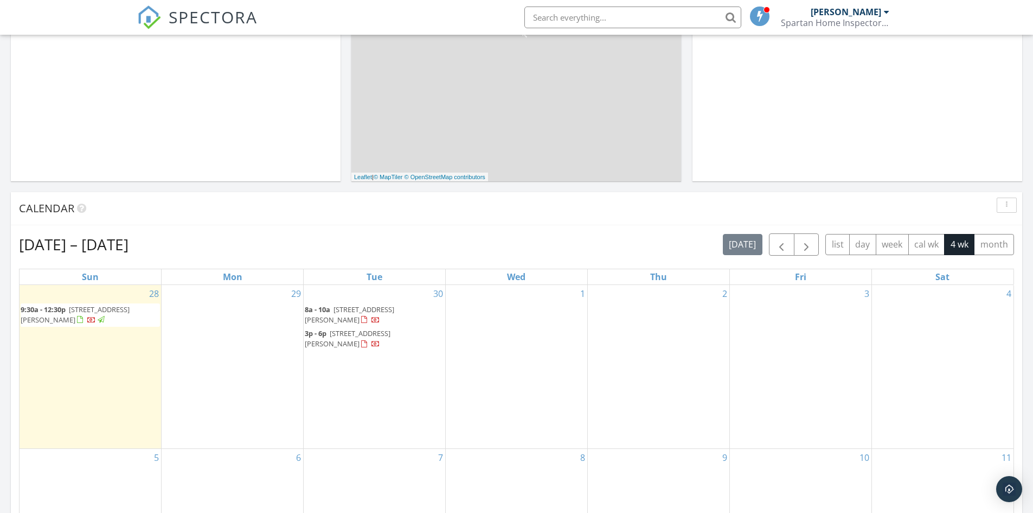
scroll to position [434, 0]
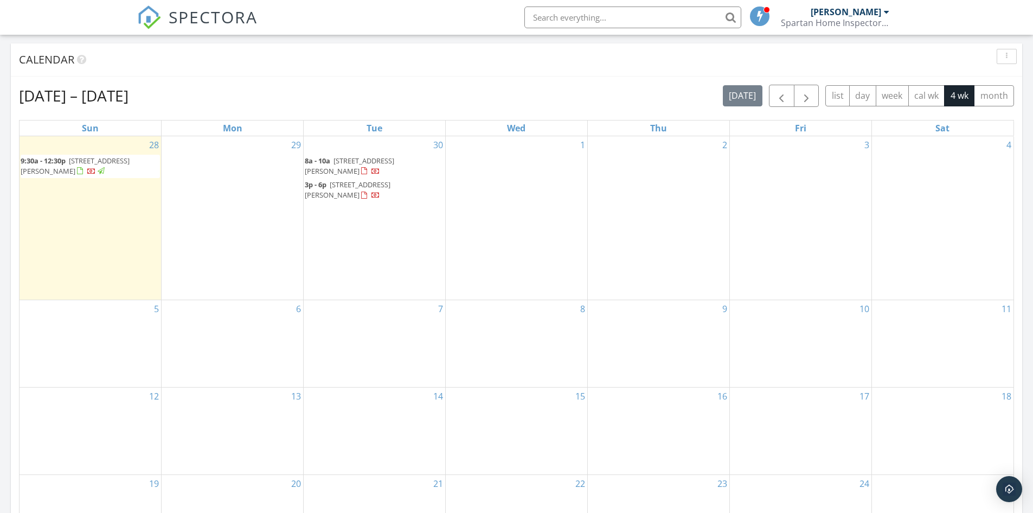
click at [493, 189] on div "1" at bounding box center [517, 218] width 142 height 164
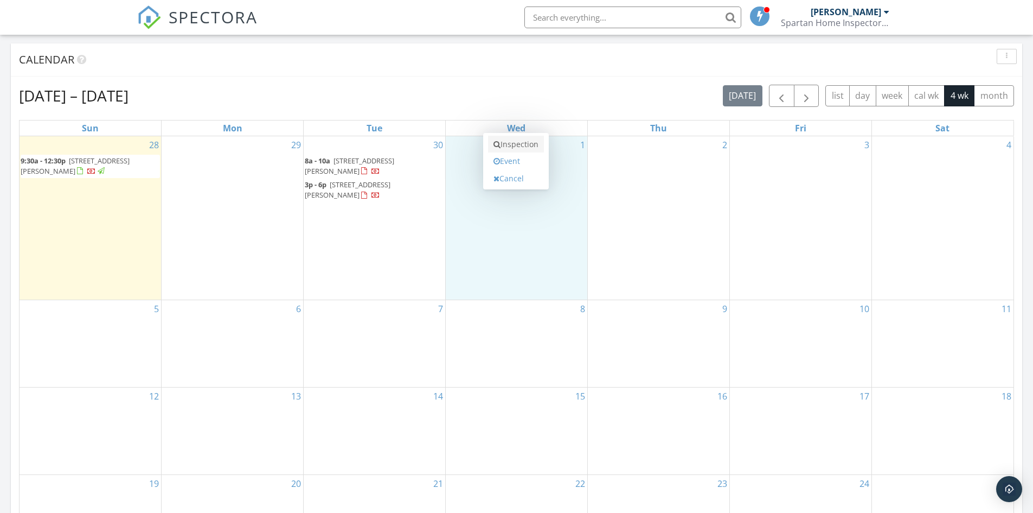
click at [536, 146] on link "Inspection" at bounding box center [516, 144] width 56 height 17
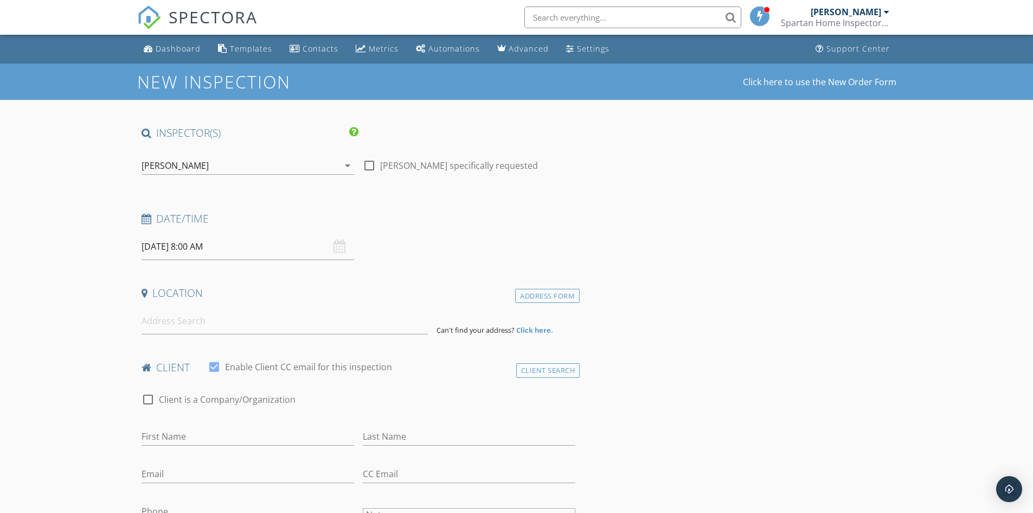
click at [337, 247] on div "[DATE] 8:00 AM" at bounding box center [248, 246] width 213 height 27
click at [200, 316] on input at bounding box center [285, 321] width 286 height 27
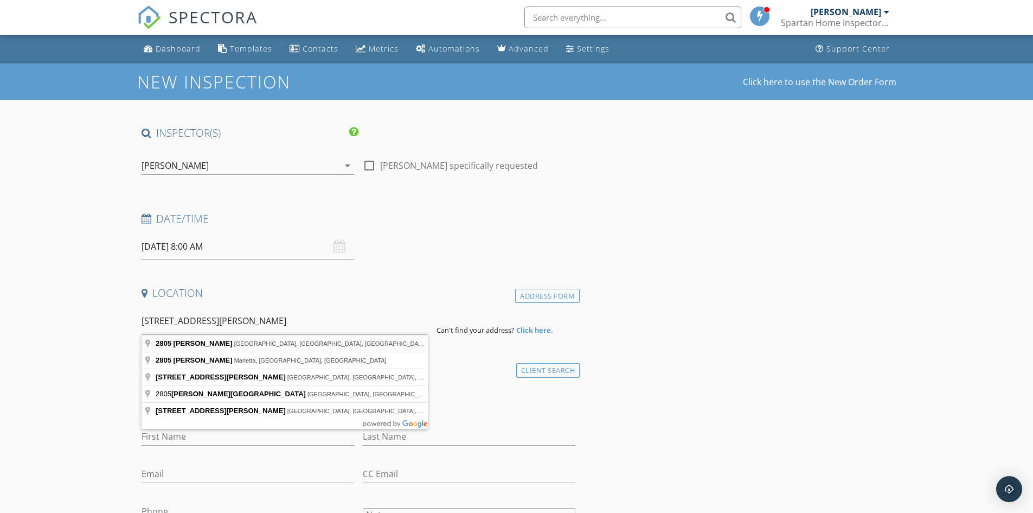
type input "[STREET_ADDRESS][PERSON_NAME][PERSON_NAME]"
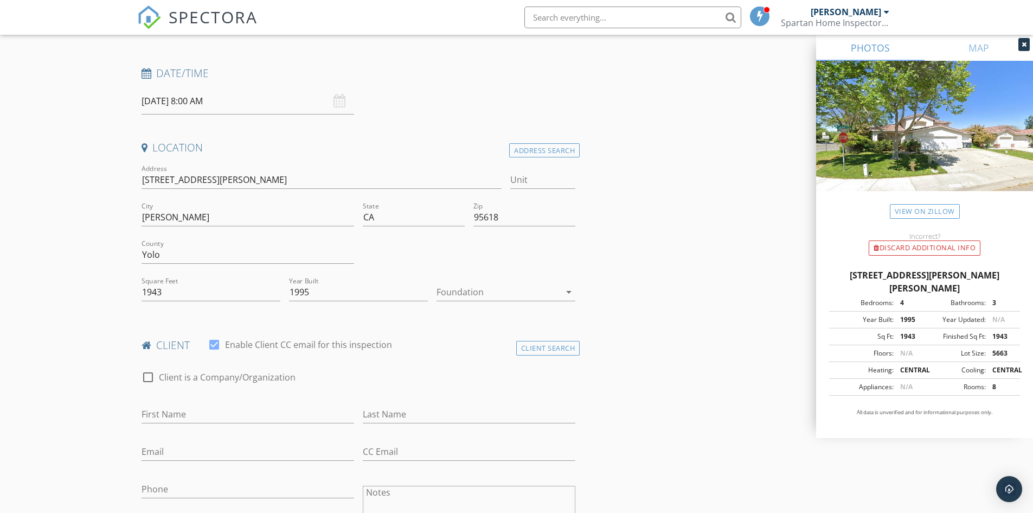
scroll to position [163, 0]
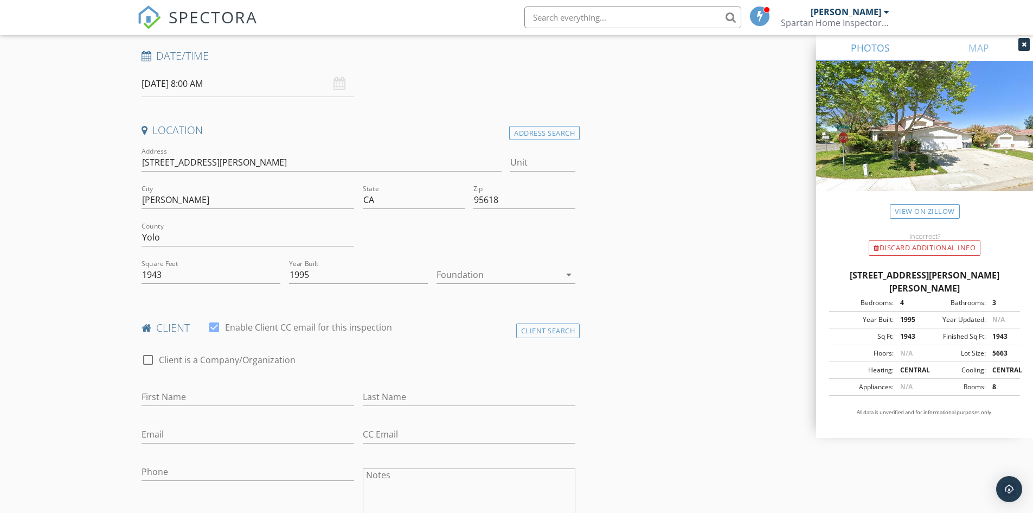
click at [475, 263] on div "Foundation arrow_drop_down" at bounding box center [506, 276] width 139 height 35
click at [475, 266] on div at bounding box center [499, 274] width 124 height 17
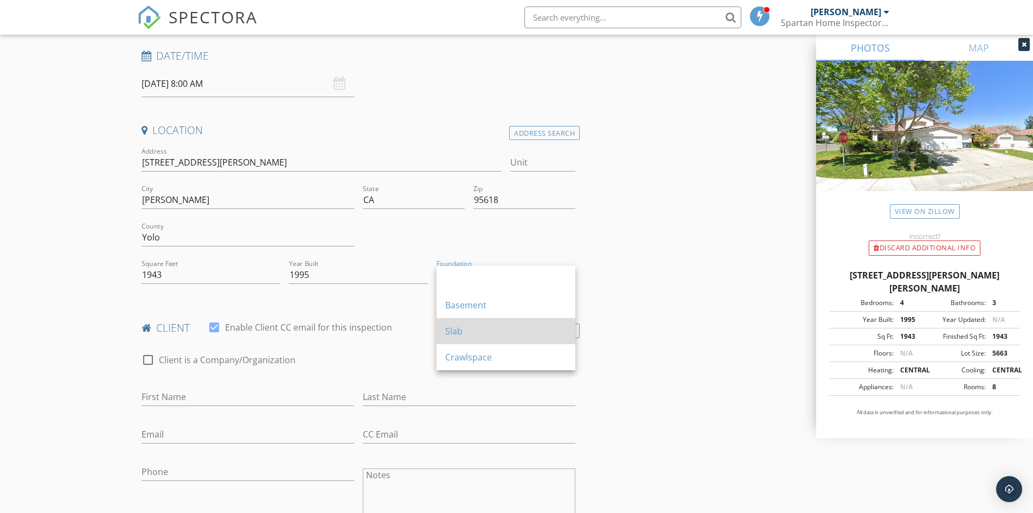
click at [468, 330] on div "Slab" at bounding box center [505, 330] width 121 height 13
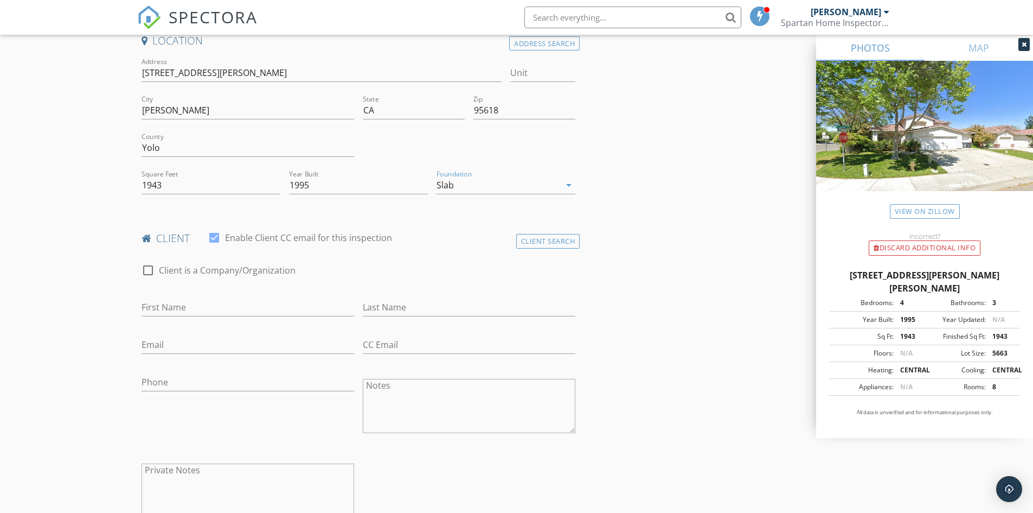
scroll to position [271, 0]
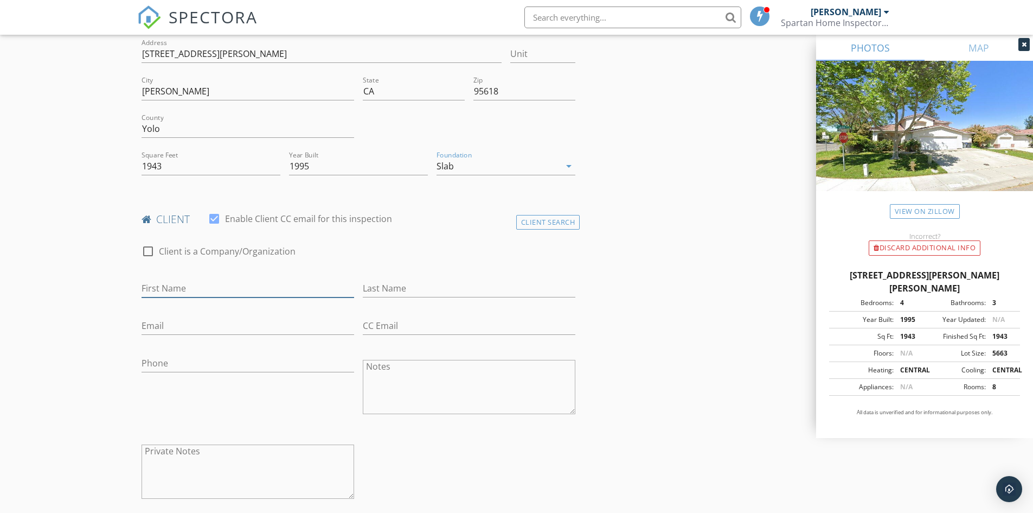
click at [210, 285] on input "First Name" at bounding box center [248, 288] width 213 height 18
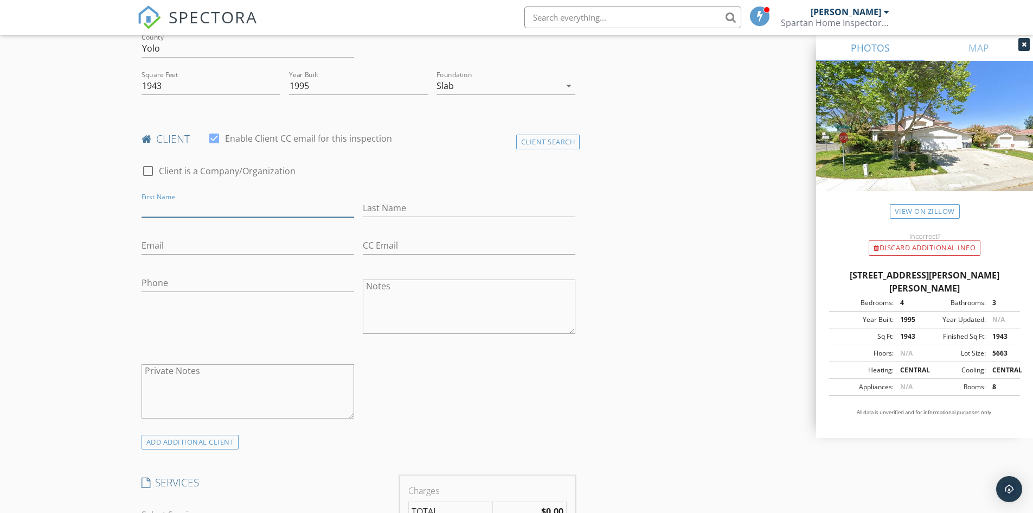
scroll to position [380, 0]
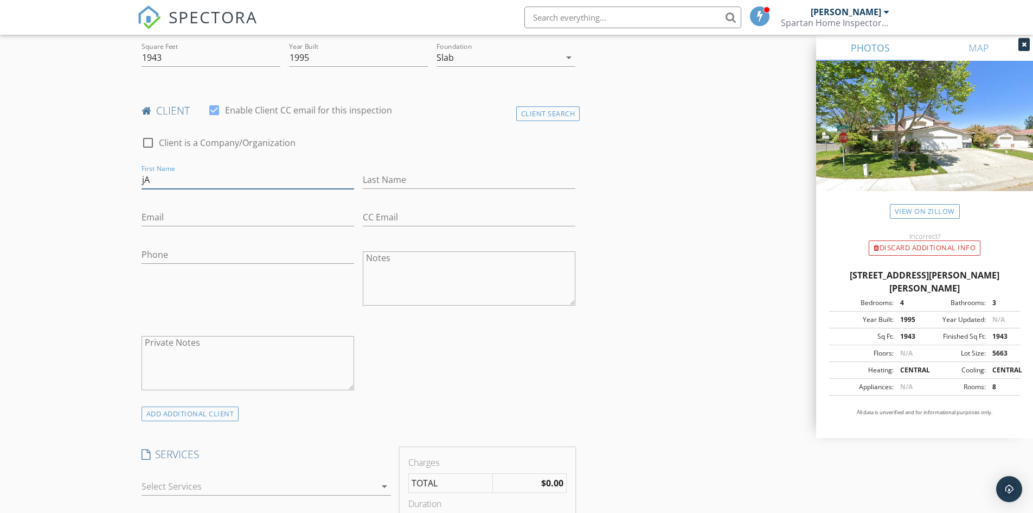
type input "j"
type input "Jack"
click at [381, 179] on input "Last Name" at bounding box center [469, 180] width 213 height 18
type input "[PERSON_NAME]"
click at [278, 209] on input "Email" at bounding box center [248, 217] width 213 height 18
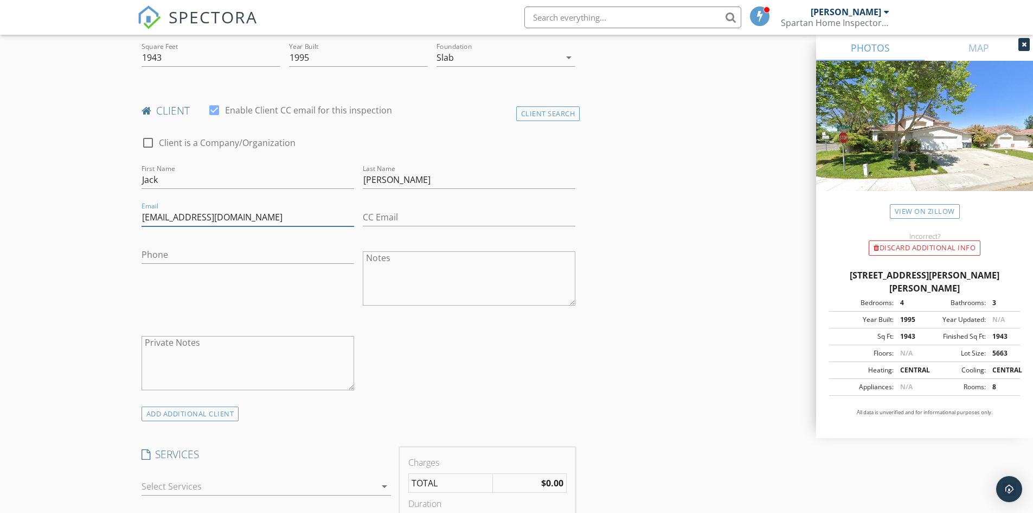
type input "[EMAIL_ADDRESS][DOMAIN_NAME]"
click at [220, 253] on input "Phone" at bounding box center [248, 255] width 213 height 18
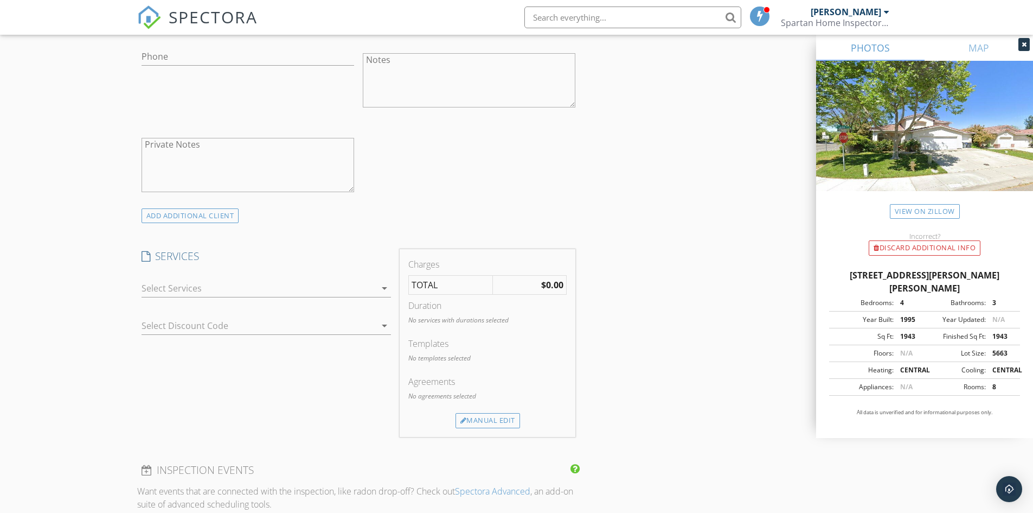
scroll to position [597, 0]
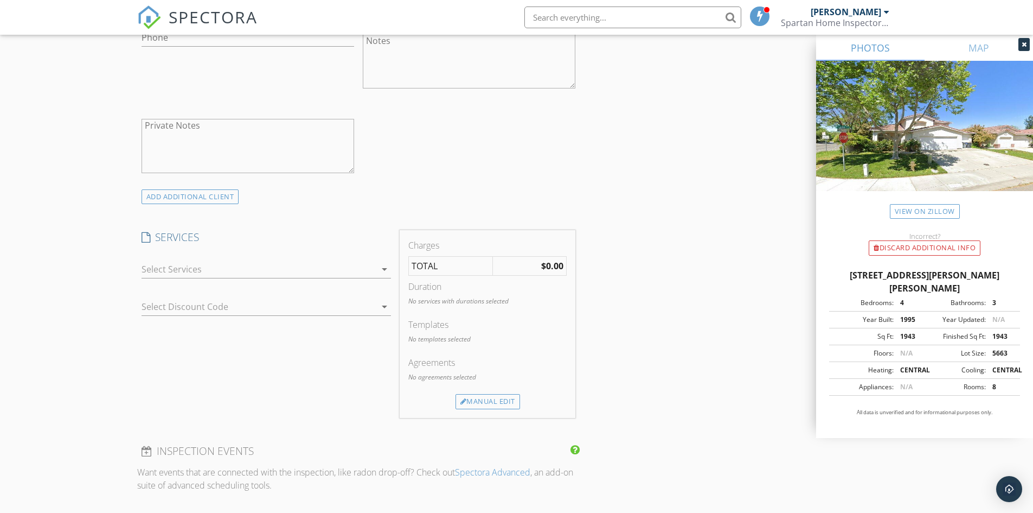
click at [353, 273] on div at bounding box center [259, 268] width 234 height 17
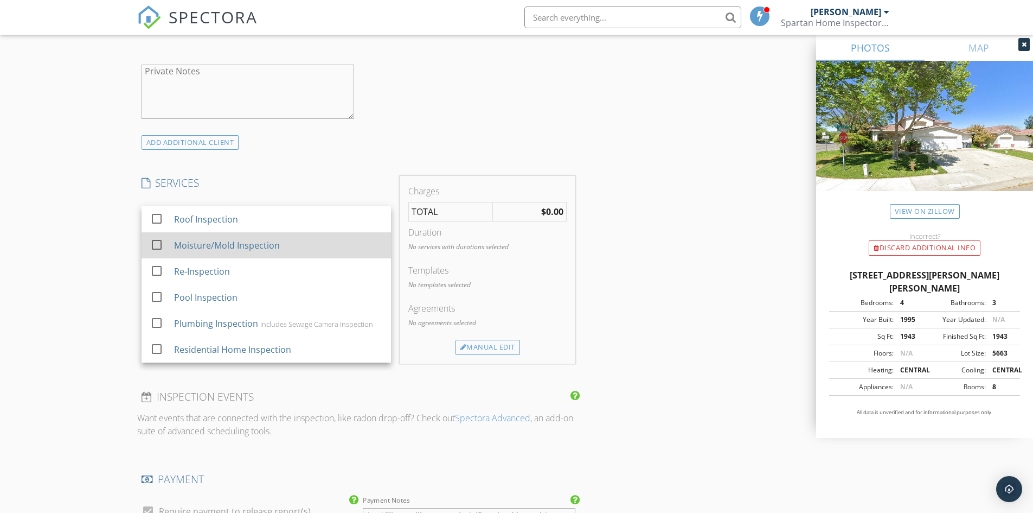
scroll to position [705, 0]
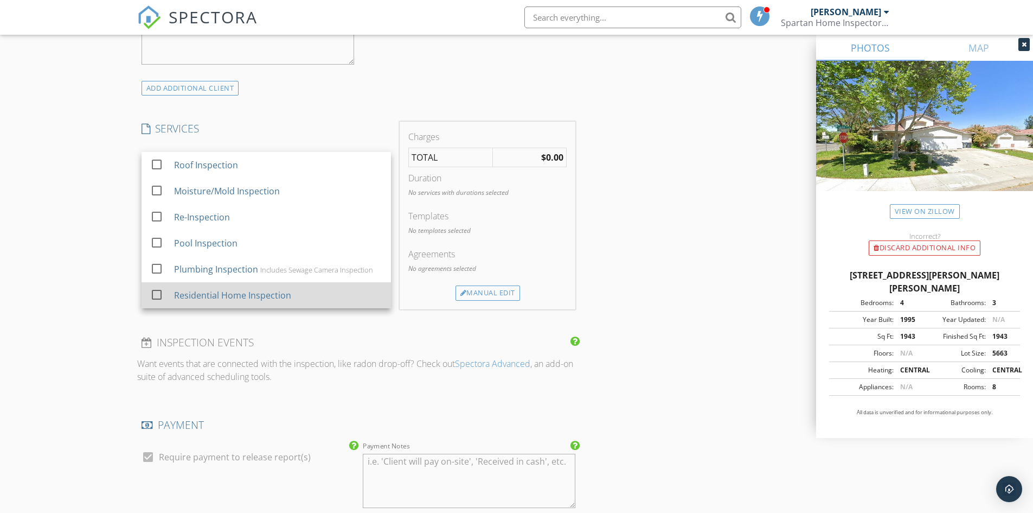
click at [253, 296] on div "Residential Home Inspection" at bounding box center [232, 295] width 117 height 13
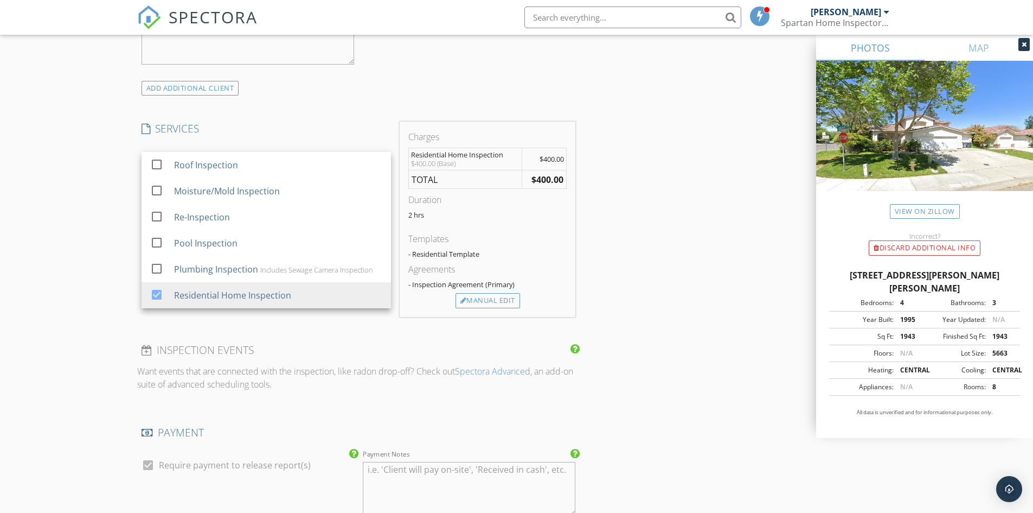
click at [642, 274] on div "INSPECTOR(S) check_box Jose PRIMARY Jose arrow_drop_down check_box_outline_blan…" at bounding box center [516, 264] width 759 height 1687
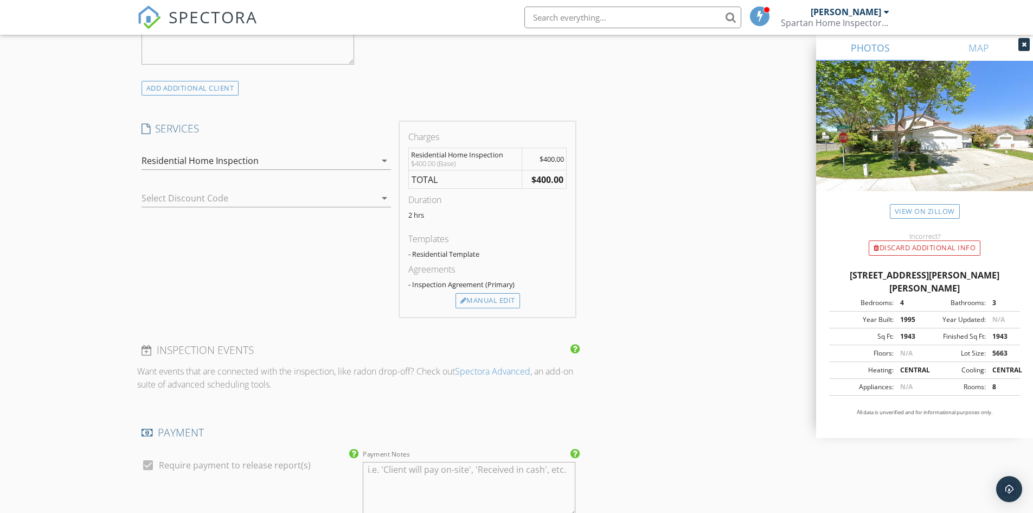
click at [212, 197] on div at bounding box center [251, 197] width 219 height 17
click at [199, 245] on div "SERVICES check_box_outline_blank Roof Inspection check_box_outline_blank Moistu…" at bounding box center [266, 218] width 258 height 195
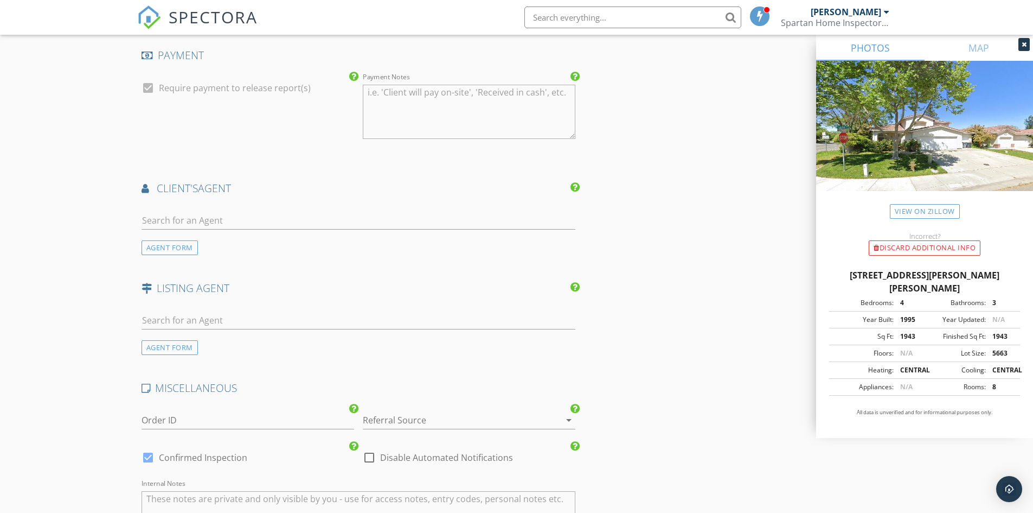
scroll to position [1085, 0]
click at [189, 318] on input "text" at bounding box center [359, 318] width 434 height 18
type input "David Fletcher"
click at [276, 301] on div "David Fletcher No results found. Click to add a new Agent AGENT FORM" at bounding box center [358, 326] width 443 height 52
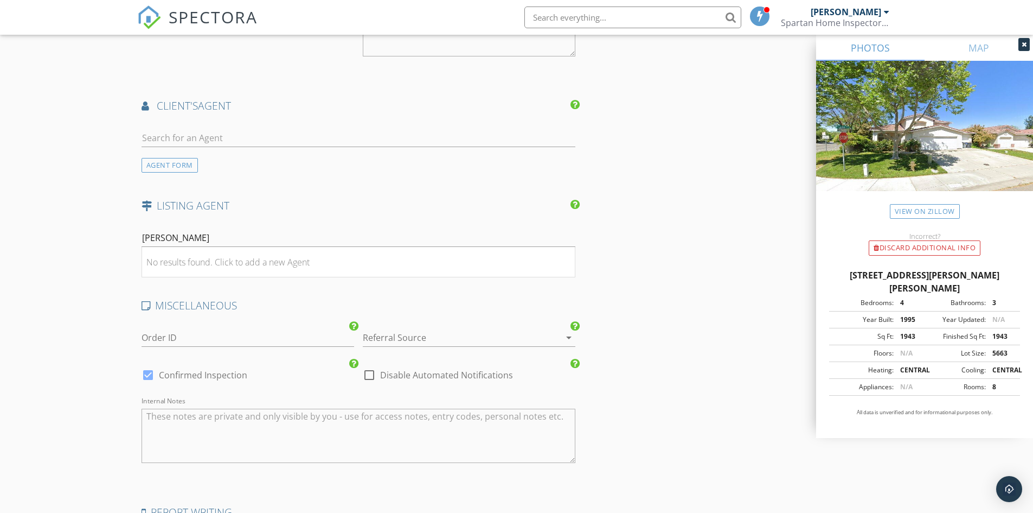
scroll to position [1193, 0]
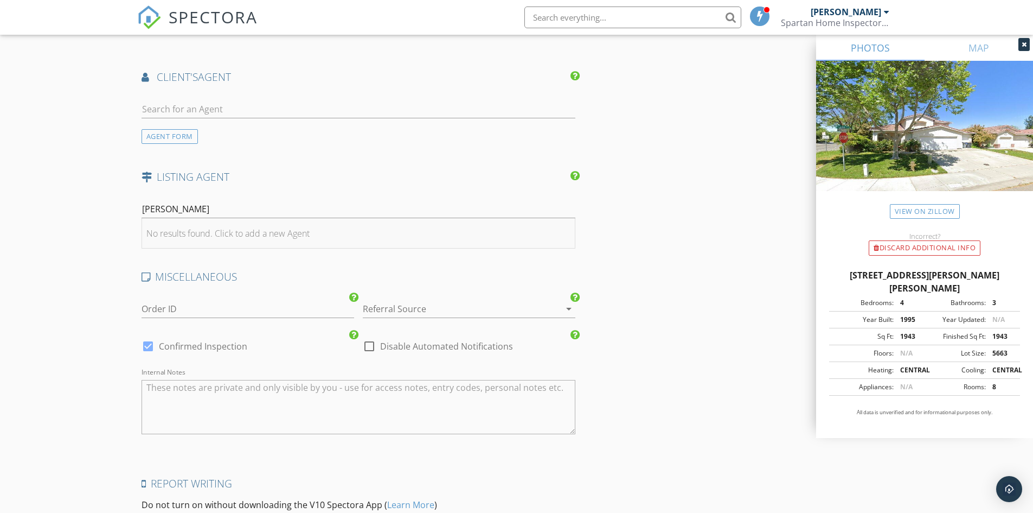
click at [186, 227] on div "No results found. Click to add a new Agent" at bounding box center [227, 233] width 163 height 13
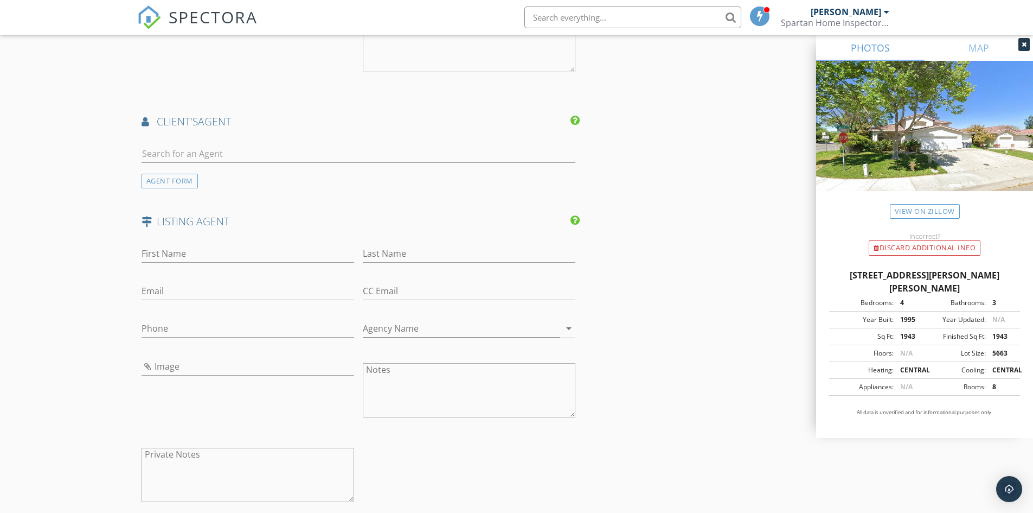
scroll to position [1139, 0]
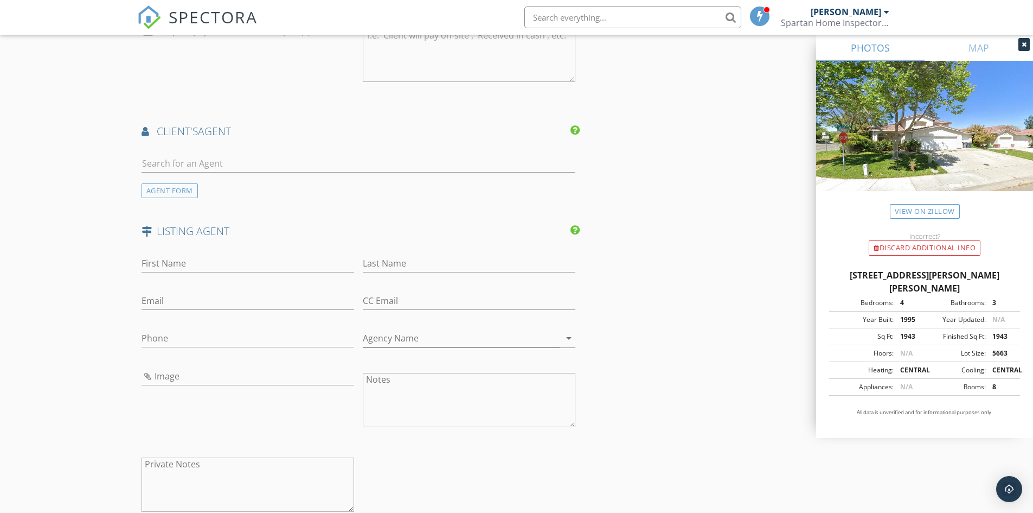
click at [188, 135] on span "client's" at bounding box center [177, 131] width 41 height 15
click at [187, 153] on div at bounding box center [359, 165] width 434 height 35
click at [187, 156] on input "text" at bounding box center [359, 164] width 434 height 18
click at [189, 162] on input "text" at bounding box center [359, 164] width 434 height 18
click at [277, 265] on input "First Name" at bounding box center [248, 263] width 213 height 18
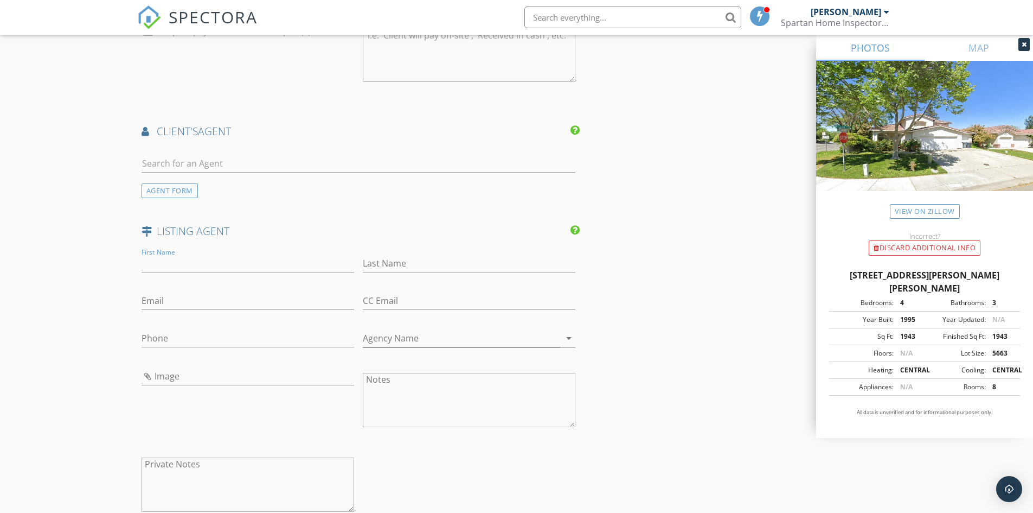
click at [164, 237] on h4 "LISTING AGENT" at bounding box center [359, 231] width 434 height 14
click at [177, 234] on h4 "LISTING AGENT" at bounding box center [359, 231] width 434 height 14
click at [178, 162] on input "text" at bounding box center [359, 164] width 434 height 18
click at [177, 260] on input "First Name" at bounding box center [248, 263] width 213 height 18
type input "David"
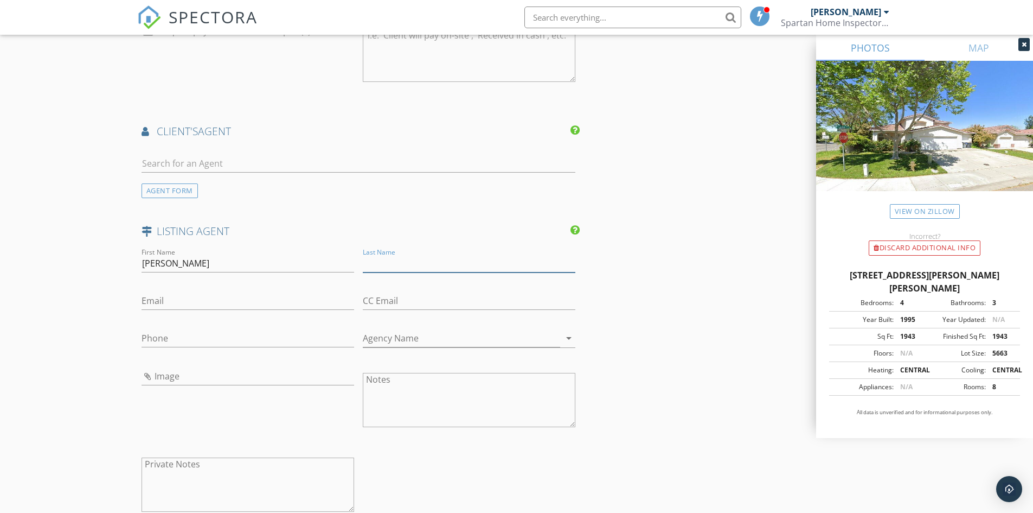
click at [394, 255] on input "Last Name" at bounding box center [469, 263] width 213 height 18
type input "Fletcher"
click at [265, 290] on div "Email" at bounding box center [248, 302] width 213 height 35
click at [230, 301] on input "Email" at bounding box center [248, 301] width 213 height 18
type input "[PERSON_NAME][EMAIL_ADDRESS][DOMAIN_NAME]"
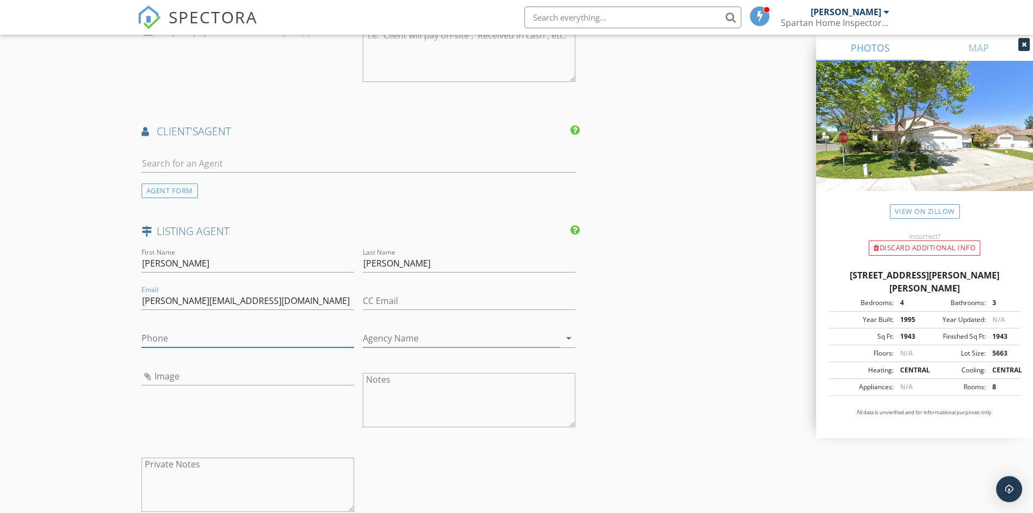
click at [158, 343] on input "Phone" at bounding box center [248, 338] width 213 height 18
type input "[PHONE_NUMBER]"
click at [404, 342] on input "Agency Name" at bounding box center [461, 338] width 197 height 18
drag, startPoint x: 432, startPoint y: 262, endPoint x: 352, endPoint y: 268, distance: 80.5
click at [352, 268] on div "First Name David Last Name Fletcher Email david@agentfletcher.com CC Email Phon…" at bounding box center [358, 387] width 443 height 282
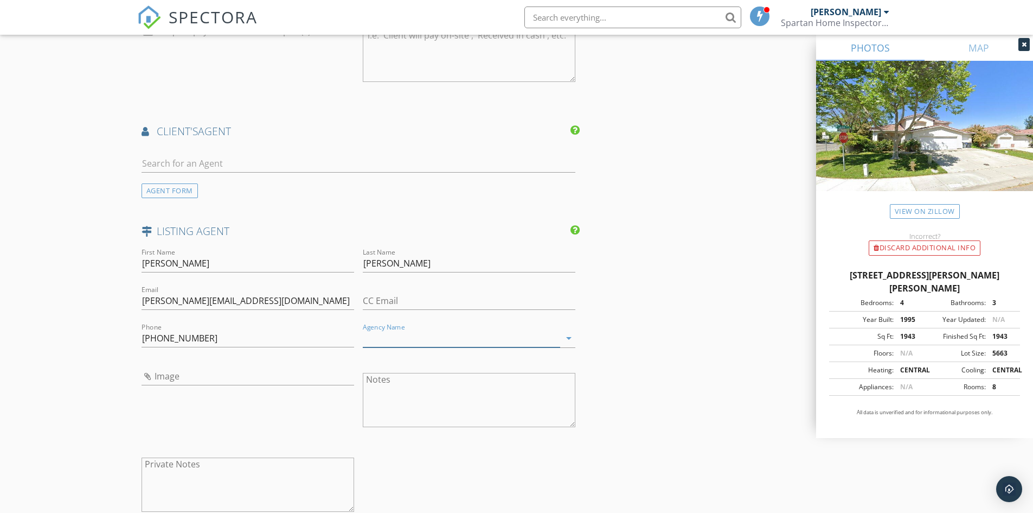
paste input "The Fletchers Real Estate Team"
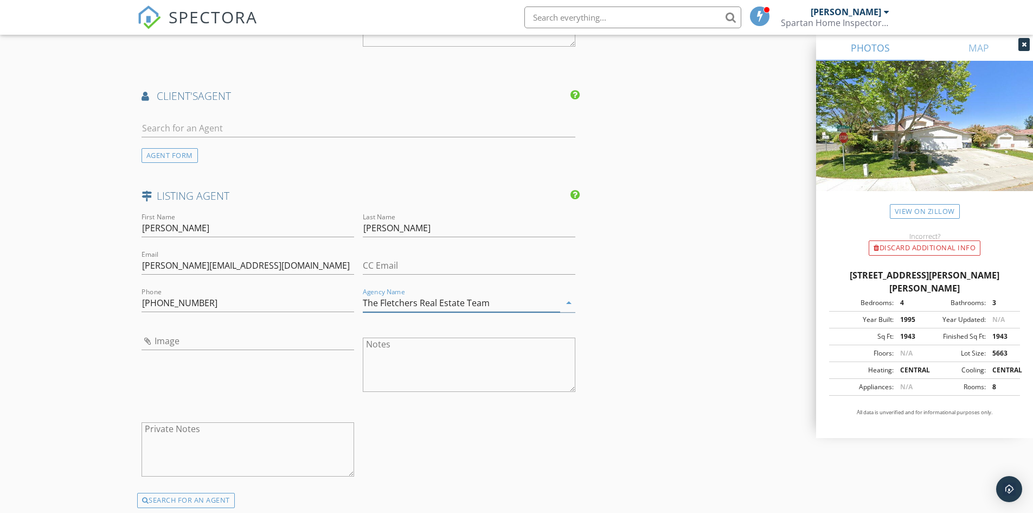
scroll to position [1193, 0]
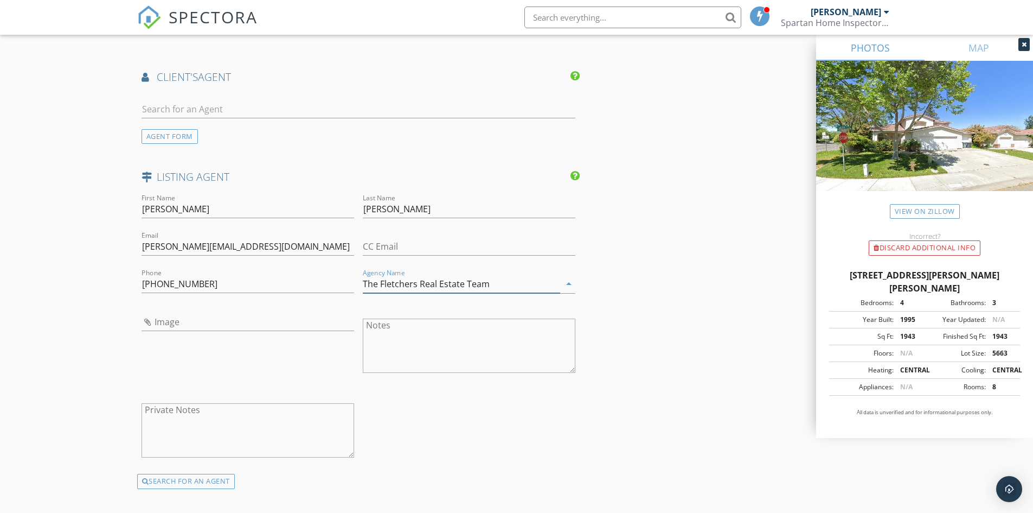
type input "The Fletchers Real Estate Team"
click at [203, 321] on input "Image" at bounding box center [248, 322] width 213 height 18
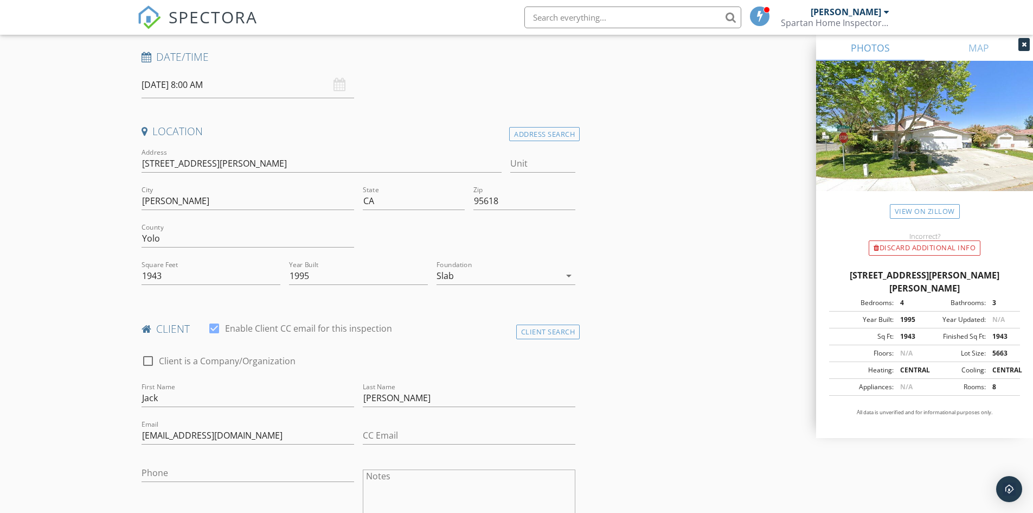
scroll to position [0, 0]
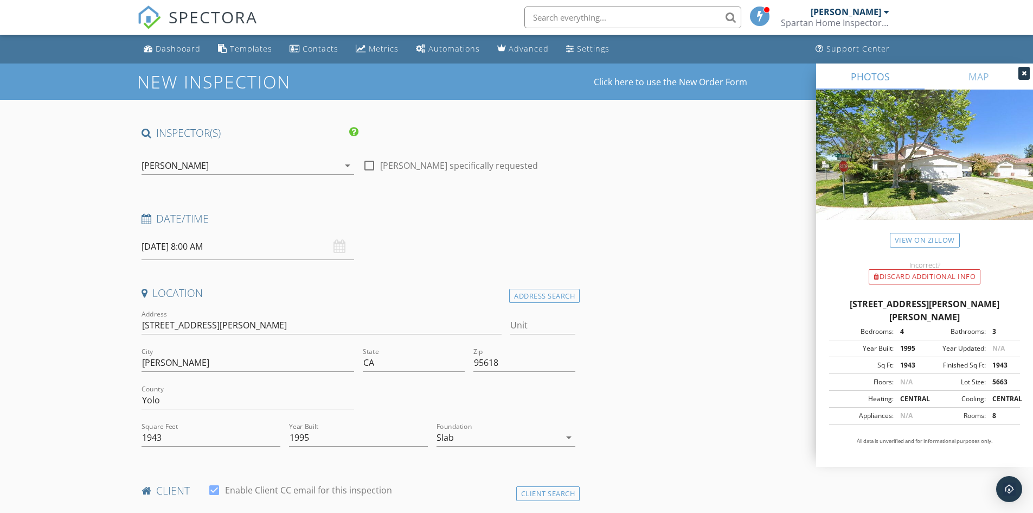
click at [340, 248] on div "10/01/2025 8:00 AM" at bounding box center [248, 246] width 213 height 27
click at [236, 247] on input "10/01/2025 8:00 AM" at bounding box center [248, 246] width 213 height 27
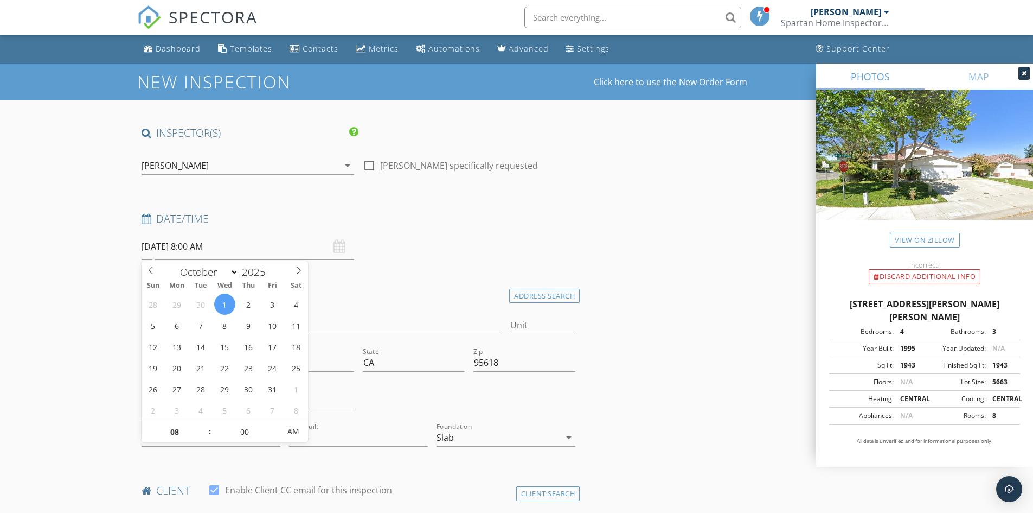
click at [208, 245] on input "10/01/2025 8:00 AM" at bounding box center [248, 246] width 213 height 27
type input "09"
type input "10/01/2025 9:00 AM"
click at [204, 425] on span at bounding box center [205, 426] width 8 height 11
type input "10"
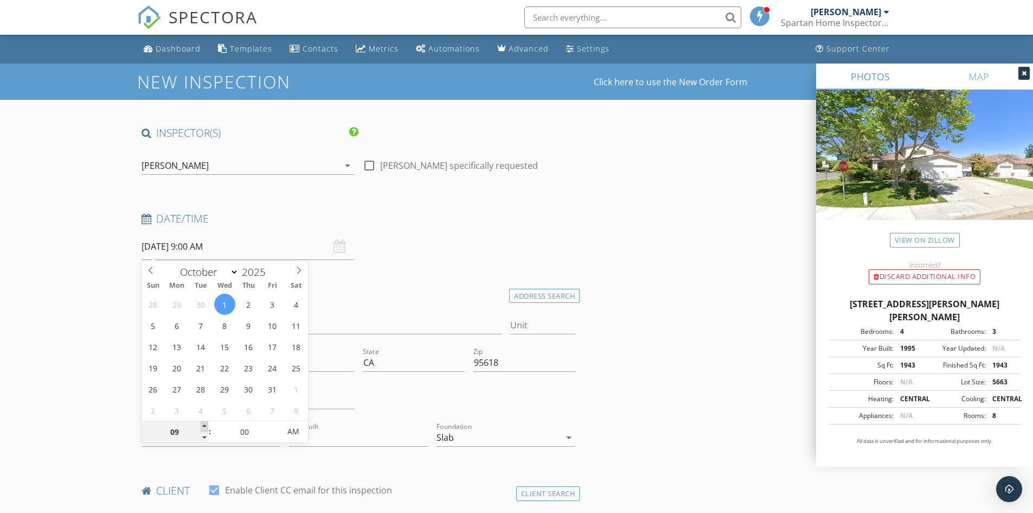
type input "10/01/2025 10:00 AM"
click at [204, 425] on span at bounding box center [205, 426] width 8 height 11
type input "11"
type input "10/01/2025 11:00 AM"
click at [204, 425] on span at bounding box center [205, 426] width 8 height 11
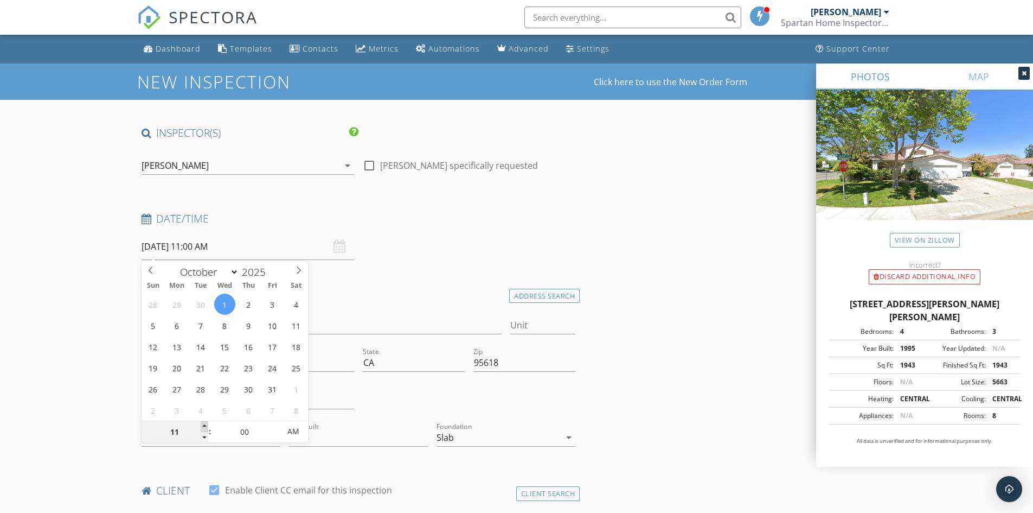
type input "12"
type input "10/01/2025 12:00 PM"
click at [204, 425] on span at bounding box center [205, 426] width 8 height 11
type input "01"
type input "10/01/2025 1:00 PM"
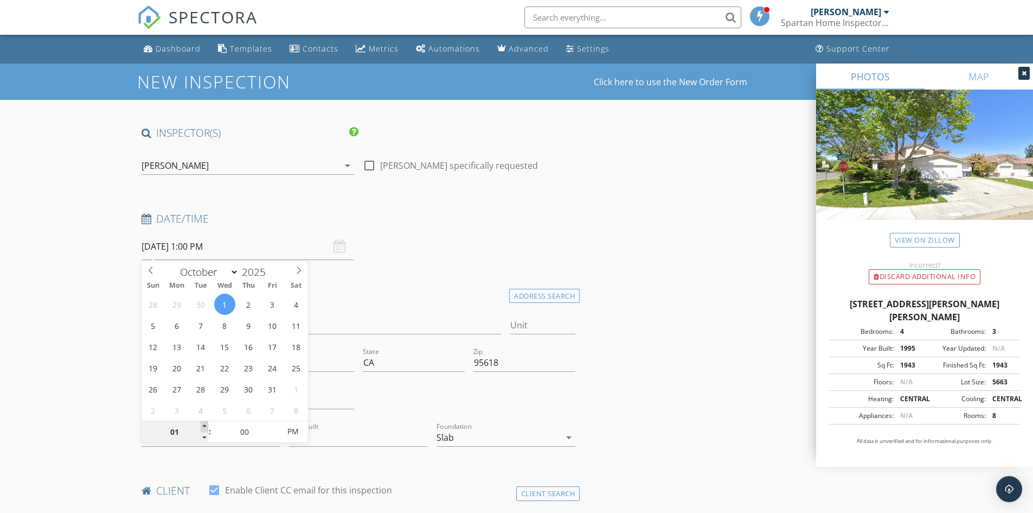
click at [204, 425] on span at bounding box center [205, 426] width 8 height 11
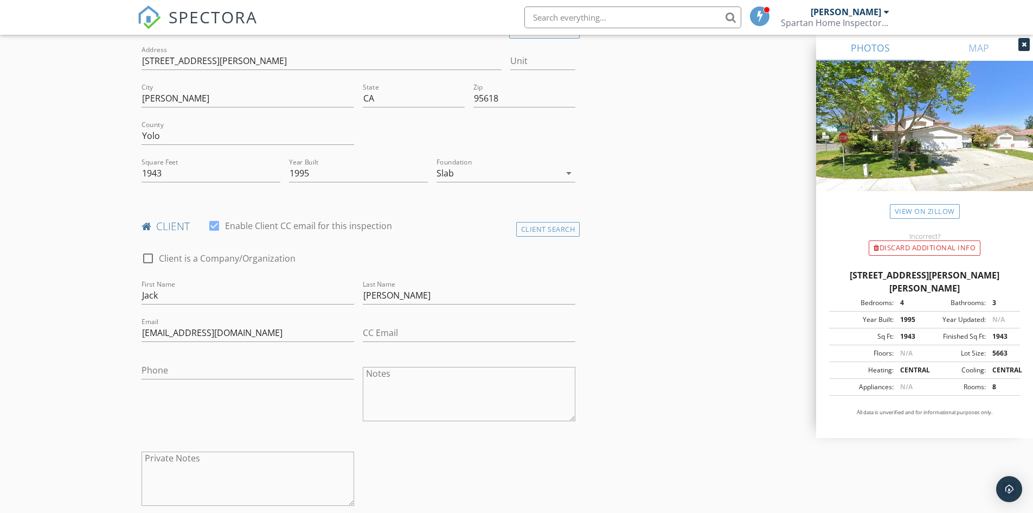
scroll to position [325, 0]
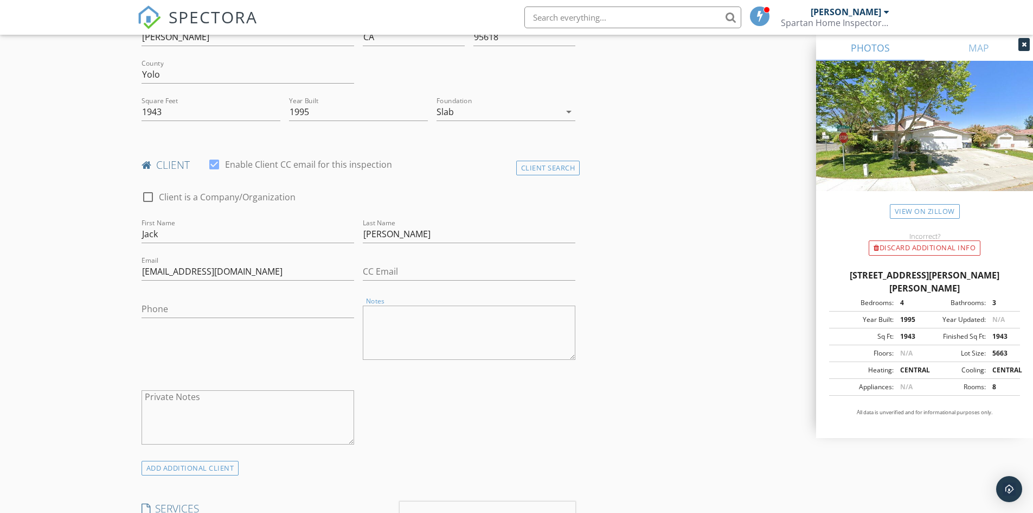
click at [388, 332] on textarea "Notes" at bounding box center [469, 332] width 213 height 54
click at [437, 313] on textarea "Arrival window is 1pm-2pm" at bounding box center [469, 332] width 213 height 54
click at [450, 312] on textarea "1pm-2pm" at bounding box center [469, 332] width 213 height 54
type textarea "1pm-2pm arrival window"
click at [913, 210] on link "View on Zillow" at bounding box center [925, 211] width 70 height 15
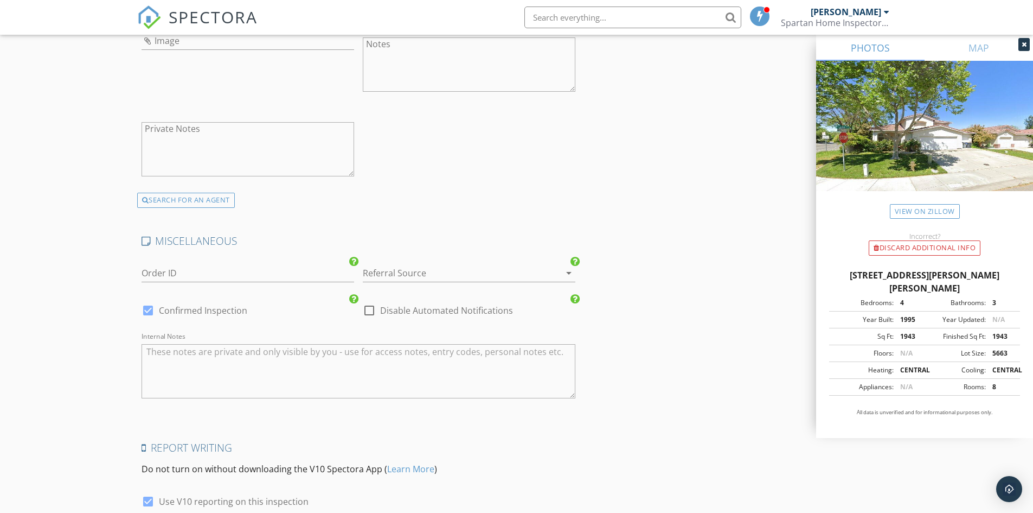
scroll to position [1572, 0]
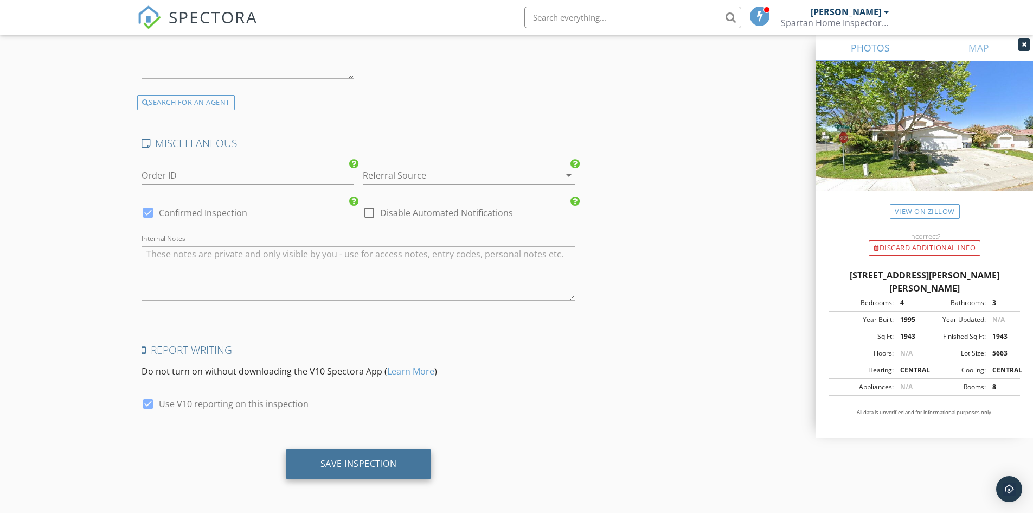
click at [399, 460] on div "Save Inspection" at bounding box center [359, 463] width 146 height 29
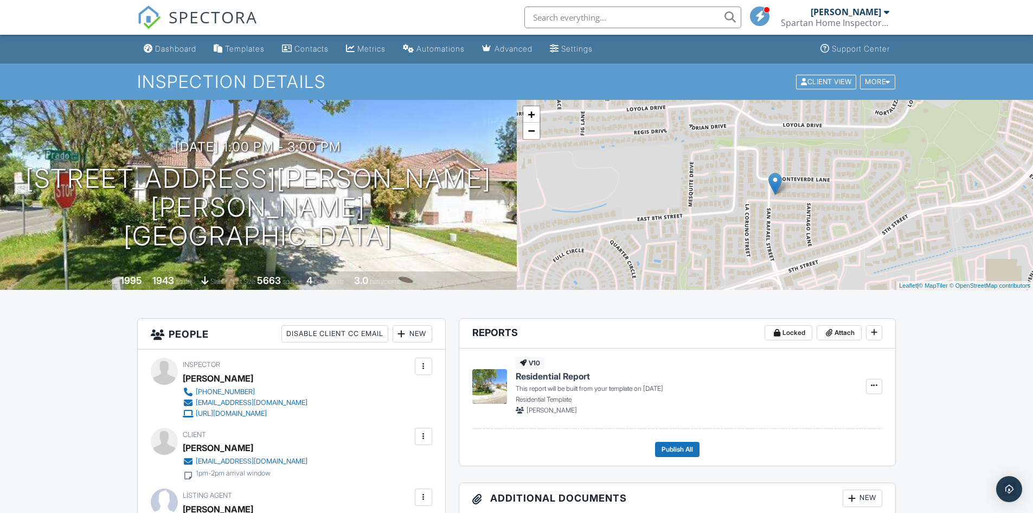
click at [179, 44] on div "Dashboard" at bounding box center [175, 48] width 41 height 9
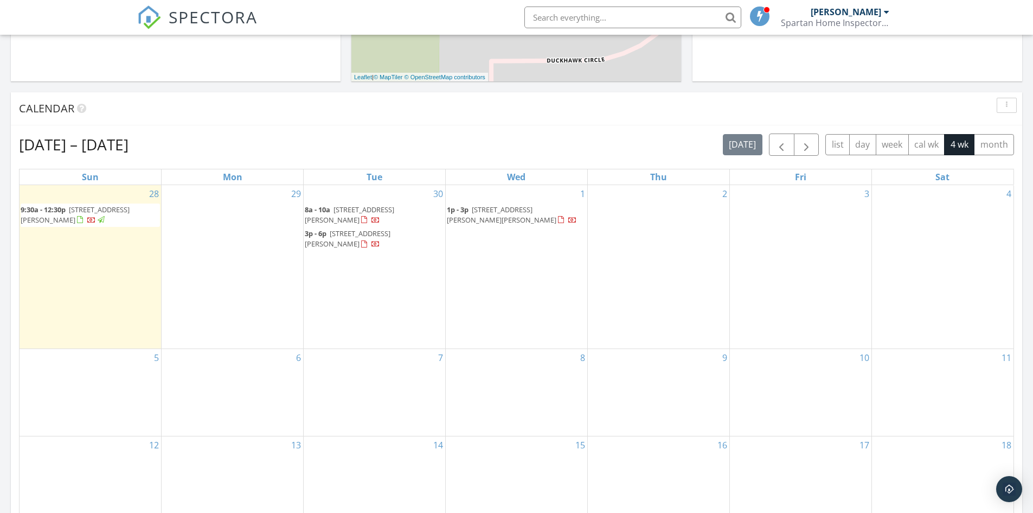
scroll to position [393, 0]
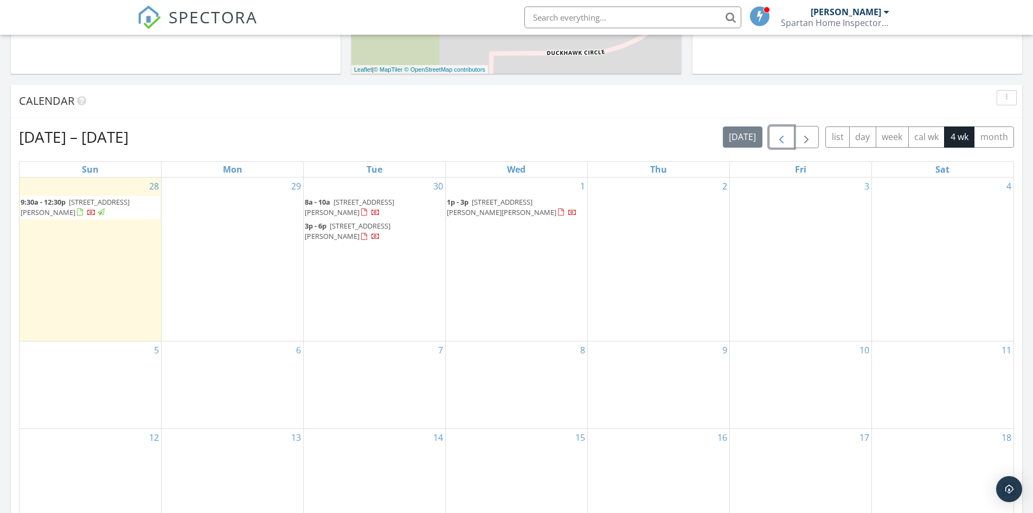
click at [791, 142] on button "button" at bounding box center [781, 137] width 25 height 22
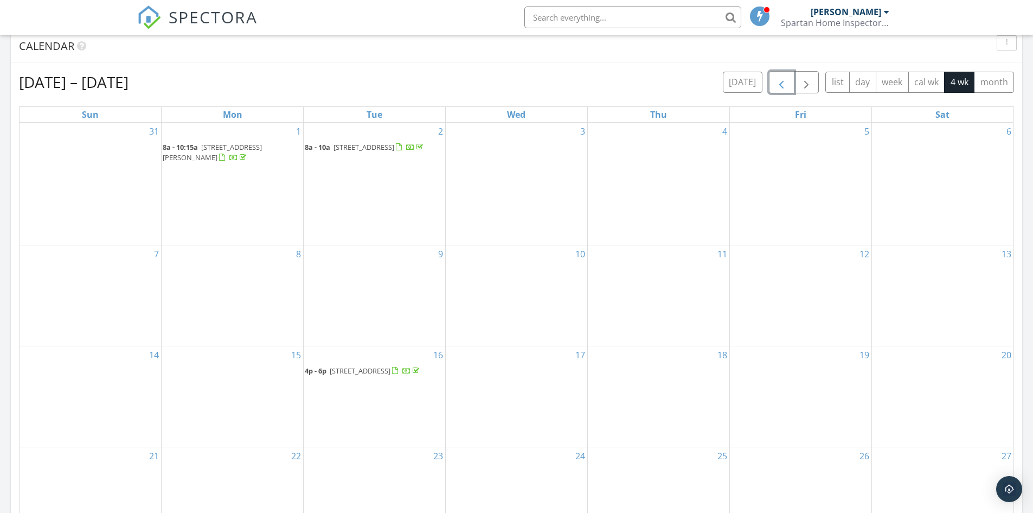
scroll to position [447, 0]
click at [807, 92] on button "button" at bounding box center [806, 83] width 25 height 22
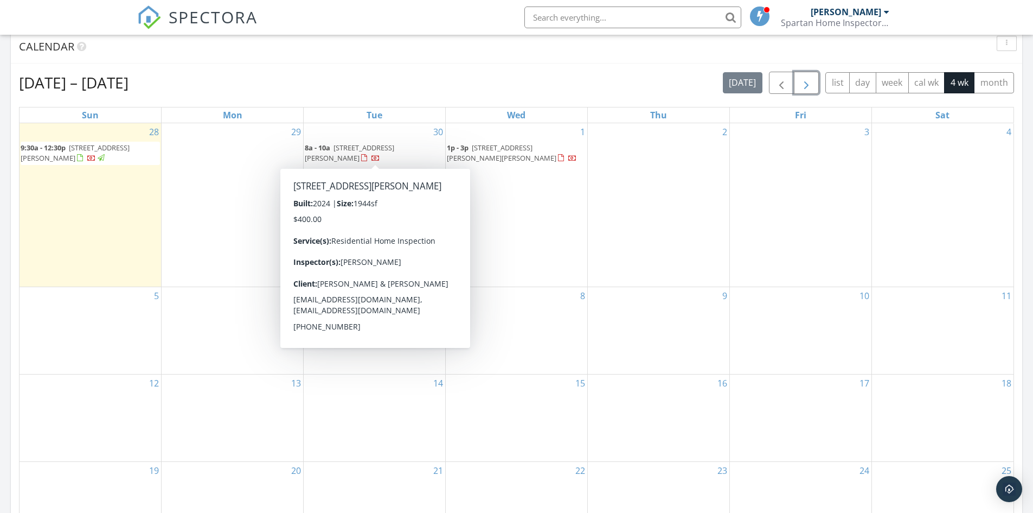
click at [373, 146] on span "[STREET_ADDRESS][PERSON_NAME]" at bounding box center [349, 153] width 89 height 20
